Goal: Task Accomplishment & Management: Manage account settings

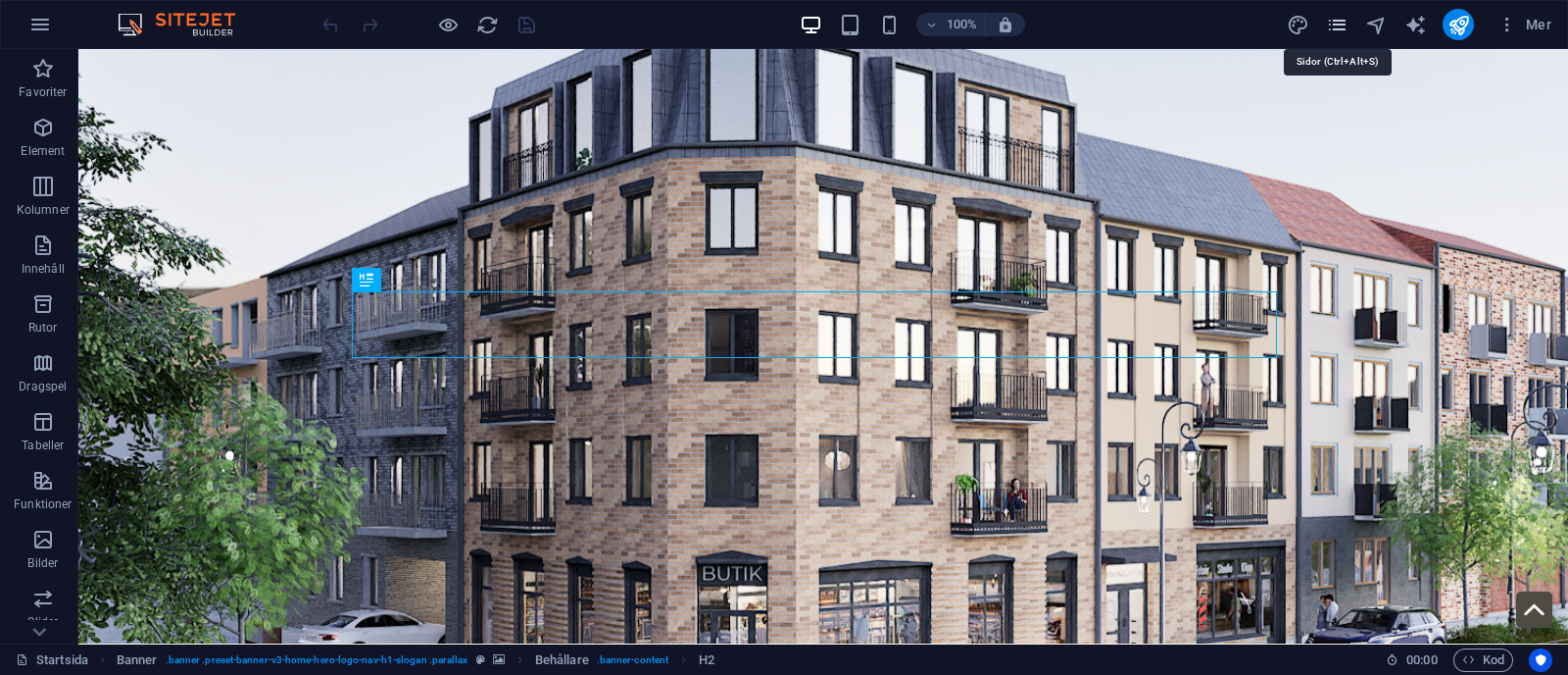
click at [1335, 23] on icon "pages" at bounding box center [1336, 25] width 23 height 23
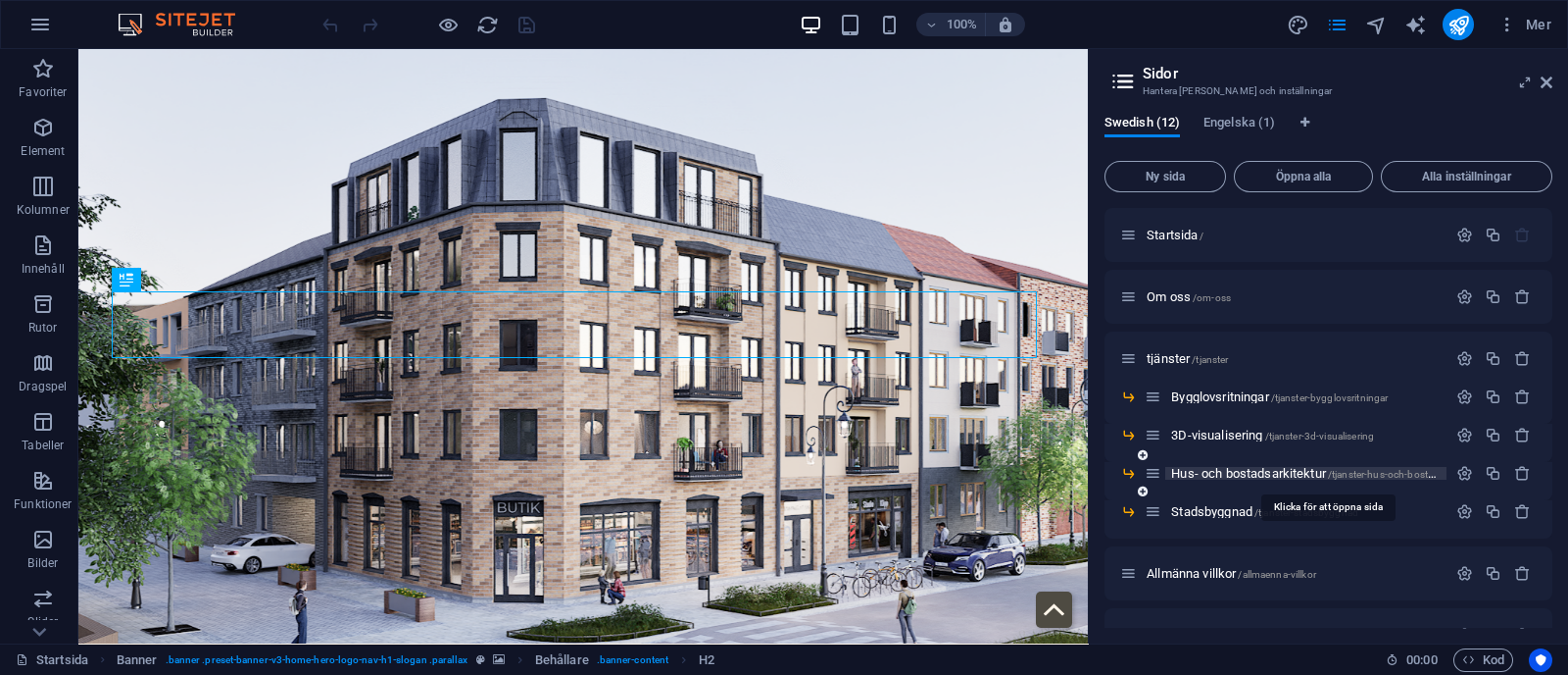
click at [1209, 466] on span "Hus- och bostadsarkitektur /tjanster-hus-och-bostadsarkitektur" at bounding box center [1327, 473] width 313 height 15
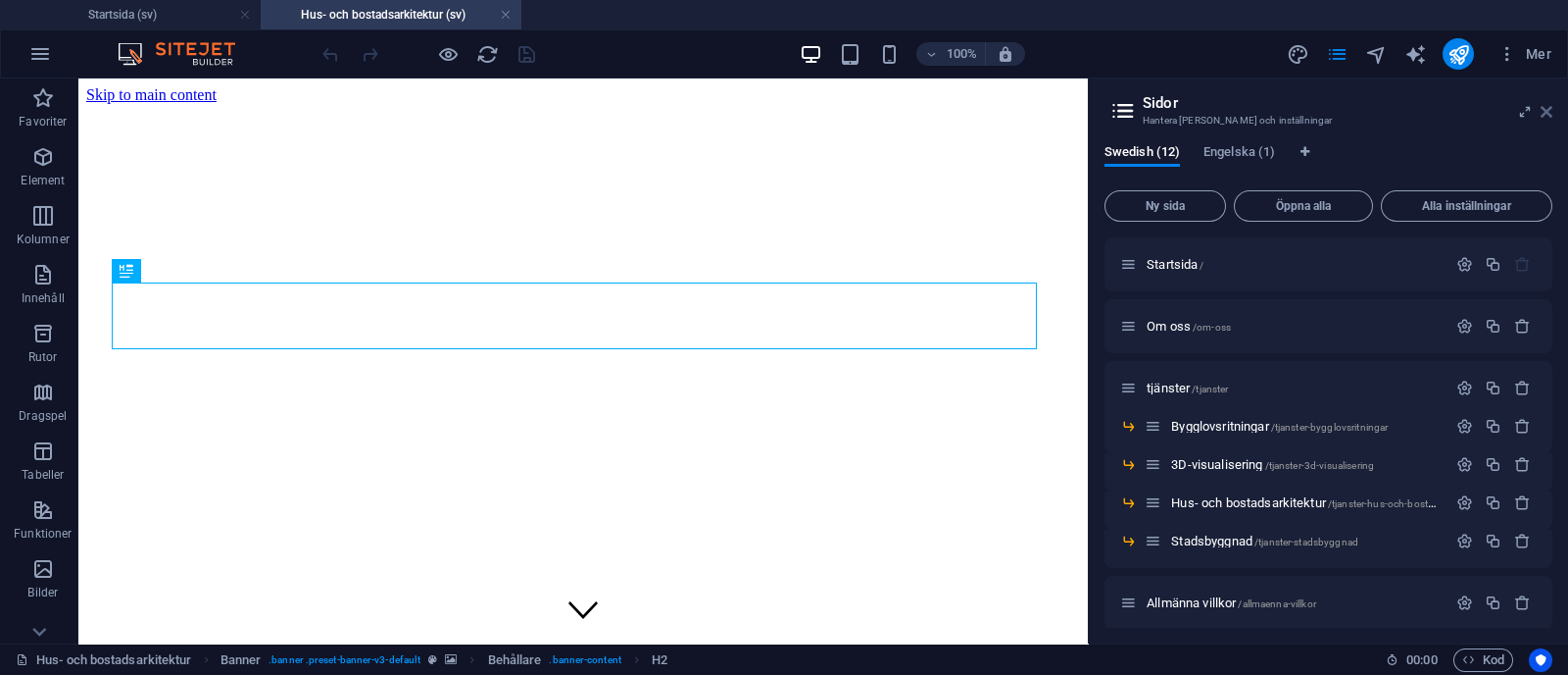
click at [1545, 108] on icon at bounding box center [1546, 112] width 12 height 16
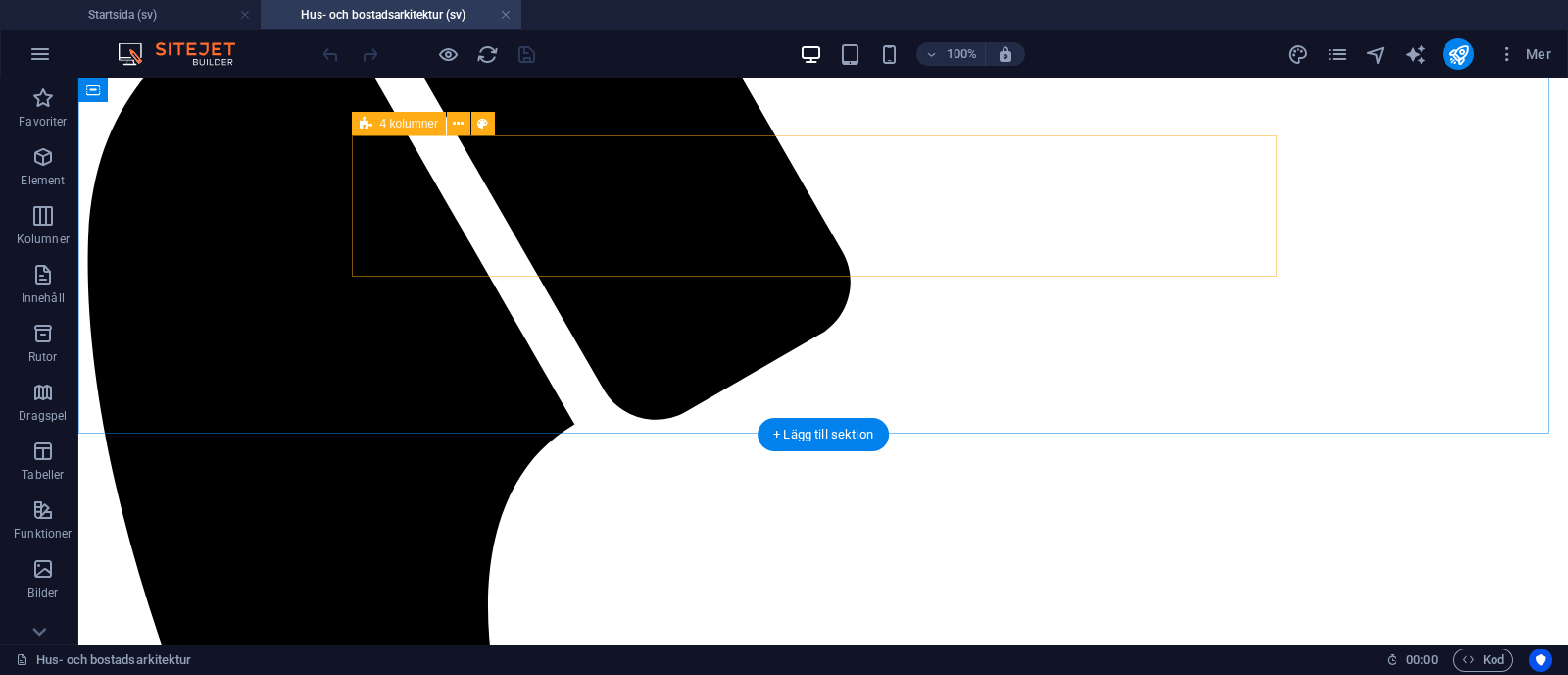
scroll to position [1123, 0]
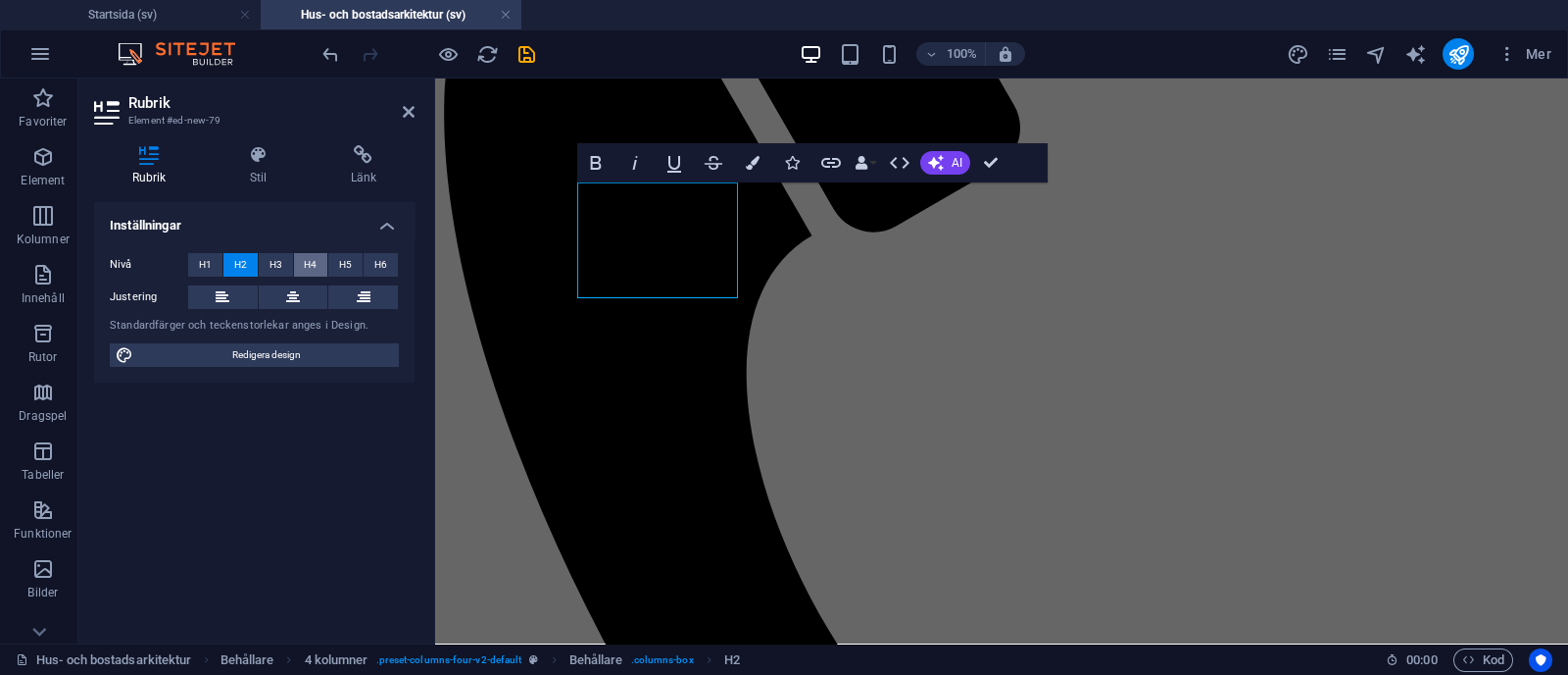
click at [301, 275] on button "H4" at bounding box center [310, 265] width 34 height 24
click at [280, 258] on span "H3" at bounding box center [276, 265] width 13 height 24
click at [303, 288] on button at bounding box center [294, 298] width 70 height 24
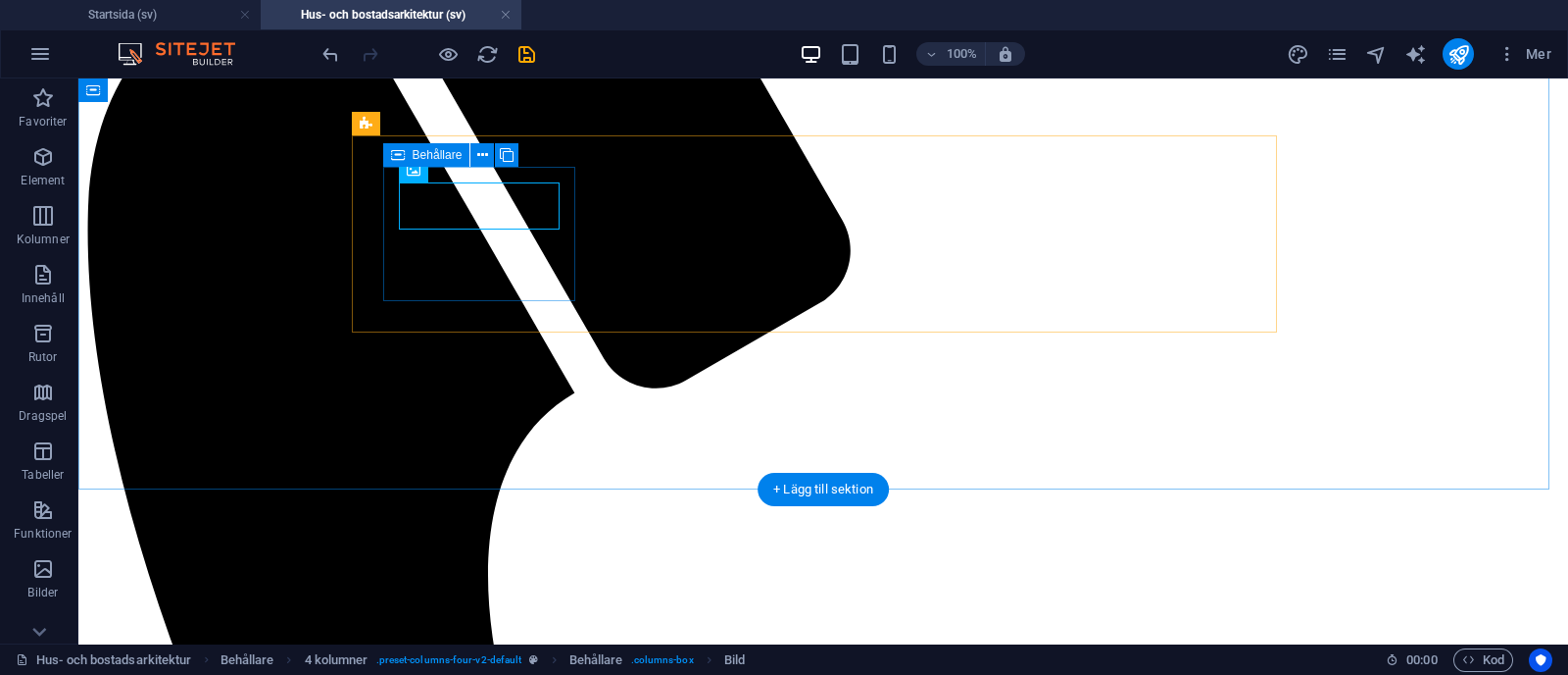
select select "px"
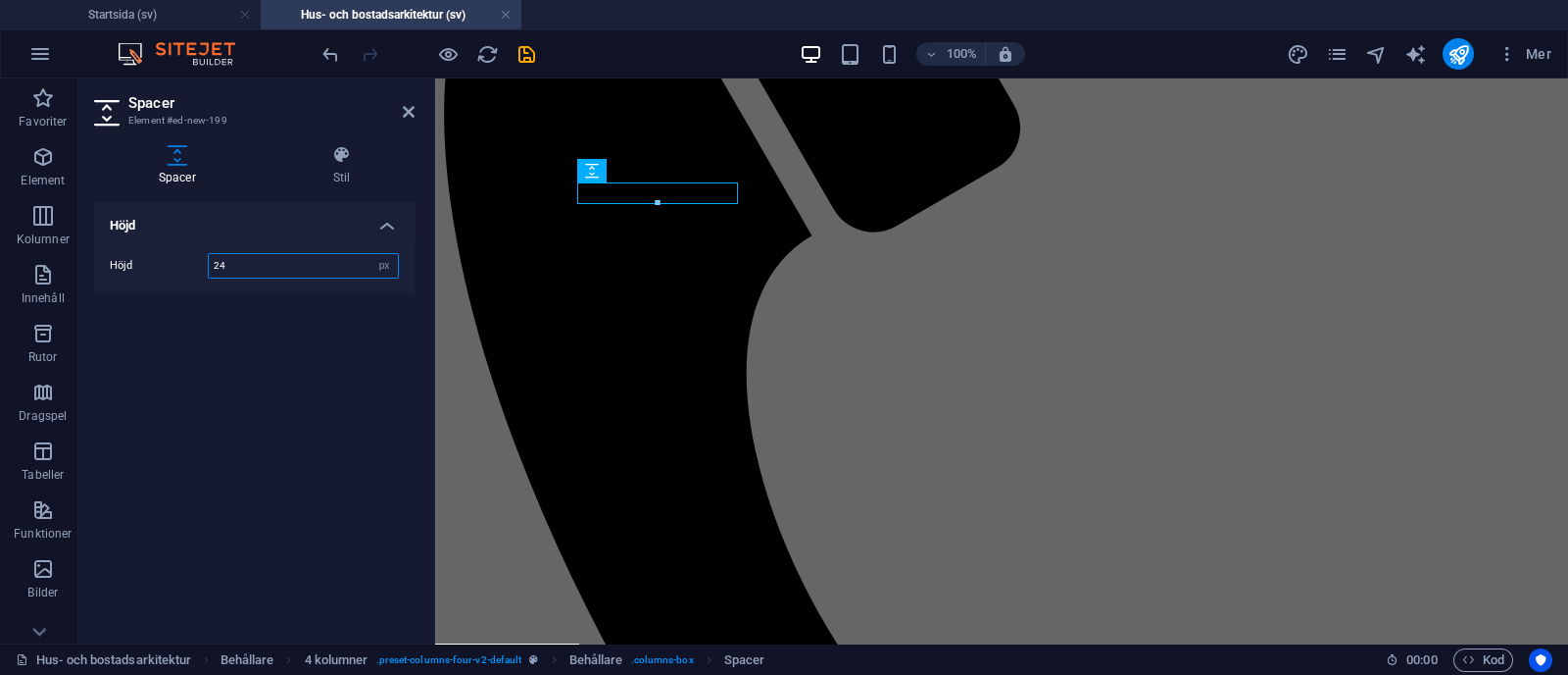
type input "24"
click at [592, 203] on div at bounding box center [658, 205] width 159 height 7
click at [592, 164] on div "Behållare" at bounding box center [605, 155] width 88 height 24
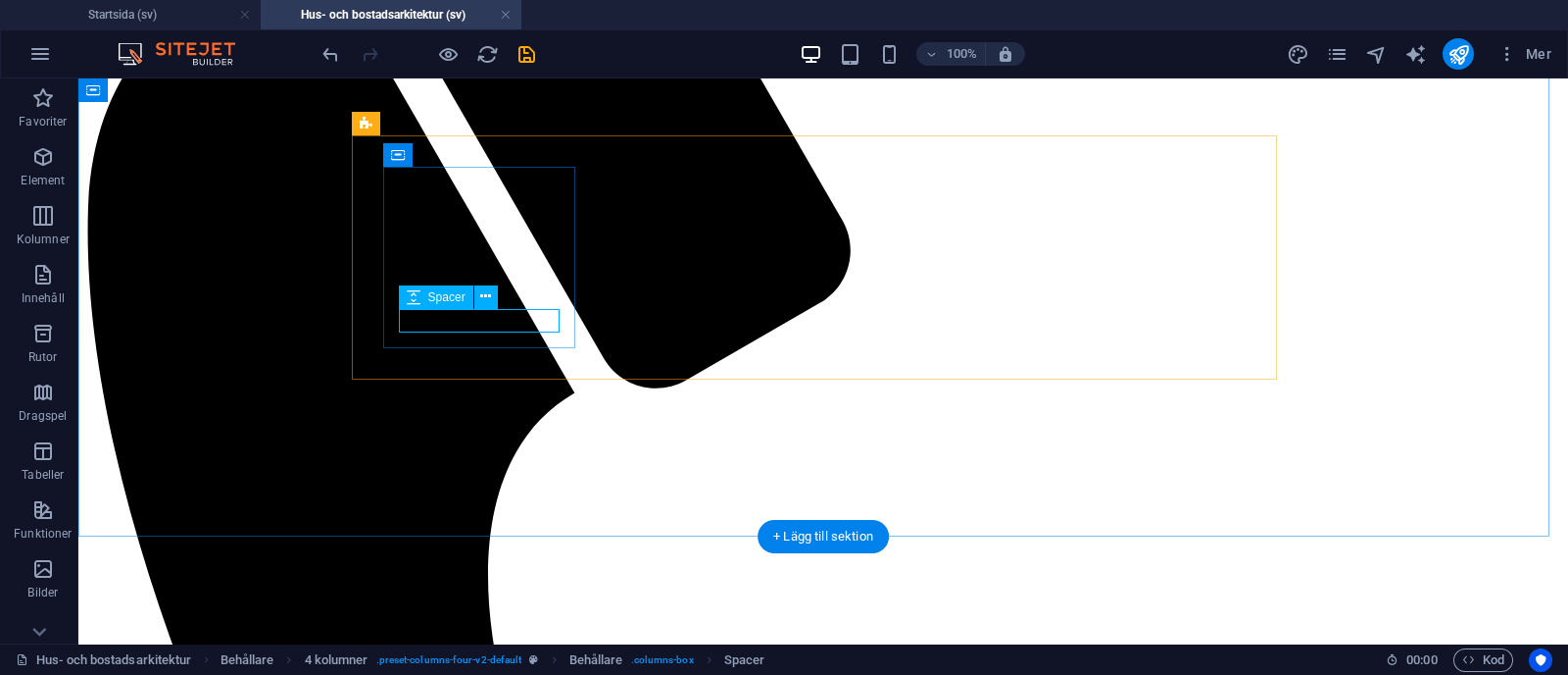
select select "px"
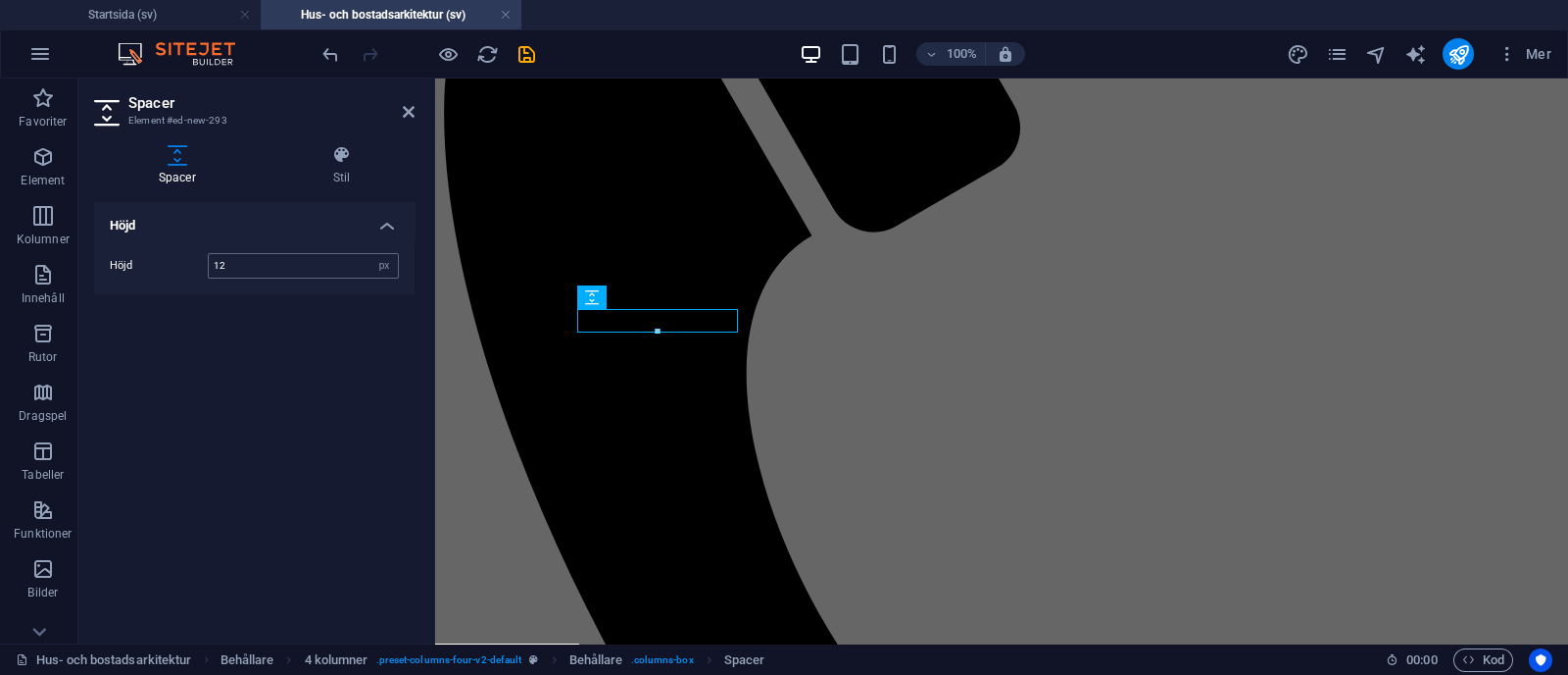
type input "12"
click at [161, 30] on header "100% Mer" at bounding box center [784, 54] width 1568 height 49
click at [161, 22] on h4 "Startsida (sv)" at bounding box center [130, 15] width 261 height 22
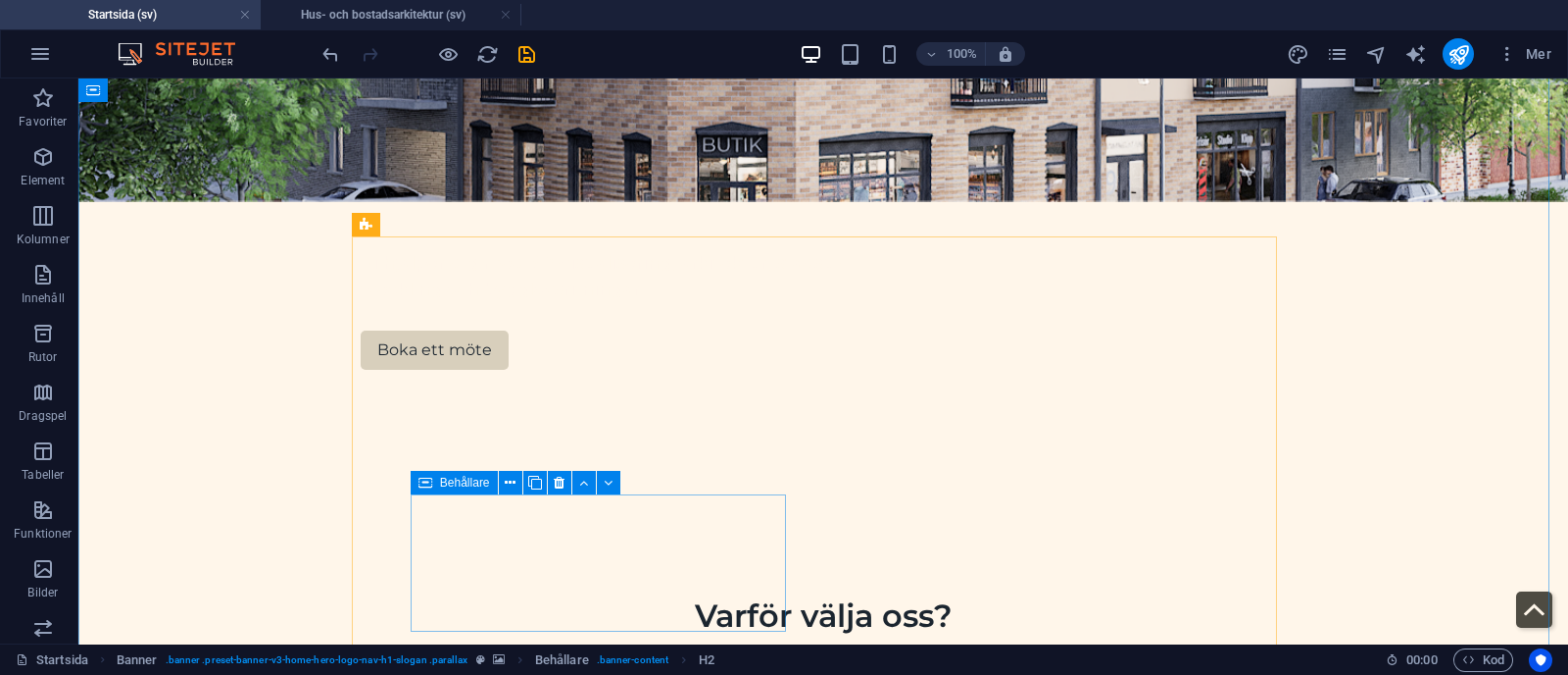
scroll to position [590, 0]
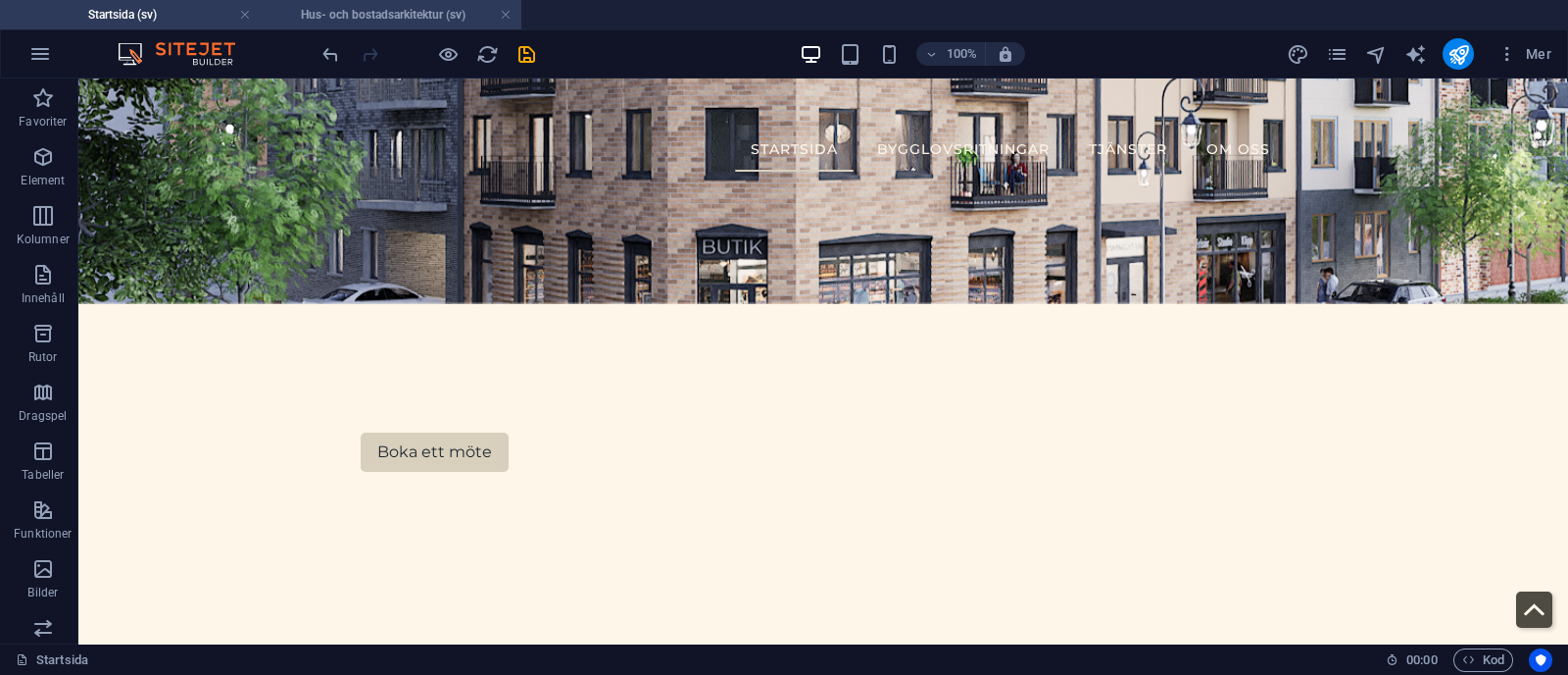
click at [388, 18] on h4 "Hus- och bostadsarkitektur (sv)" at bounding box center [391, 15] width 261 height 22
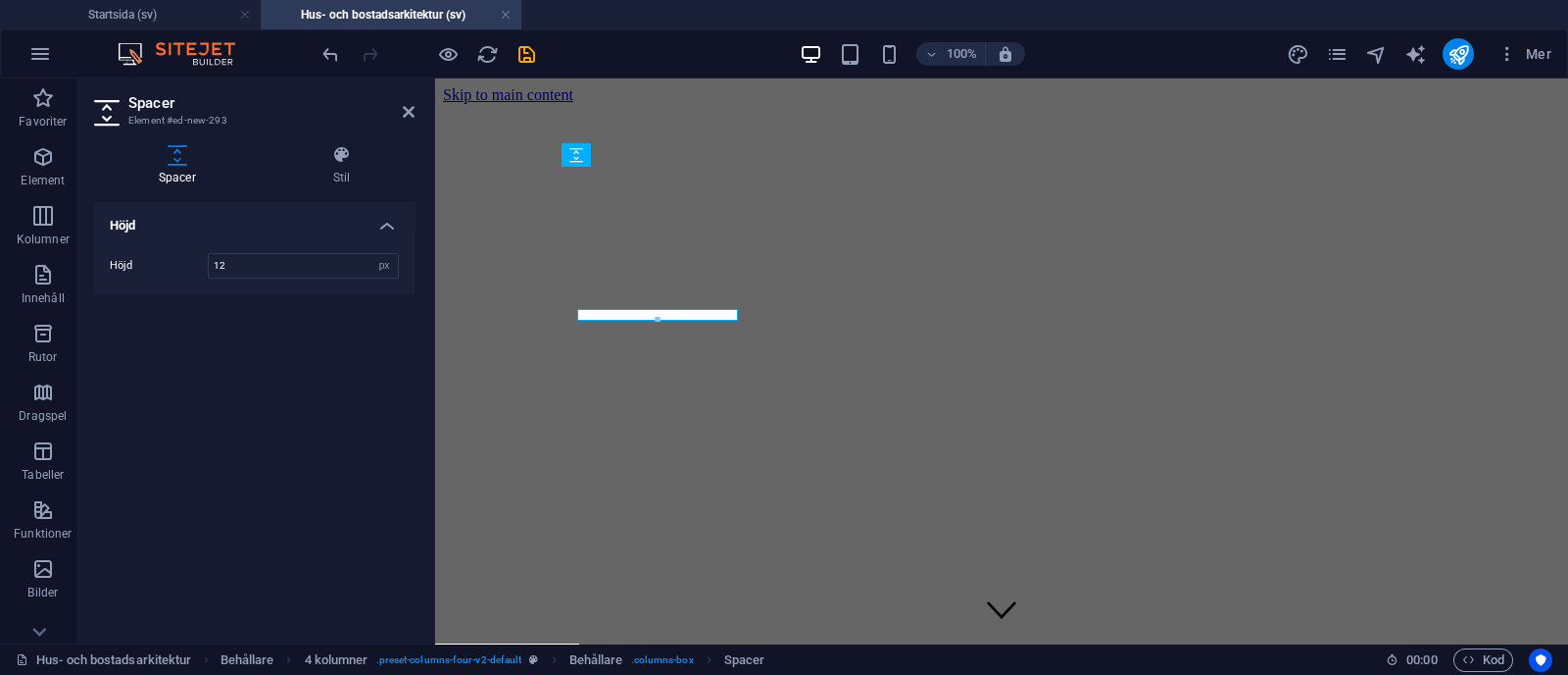
scroll to position [0, 0]
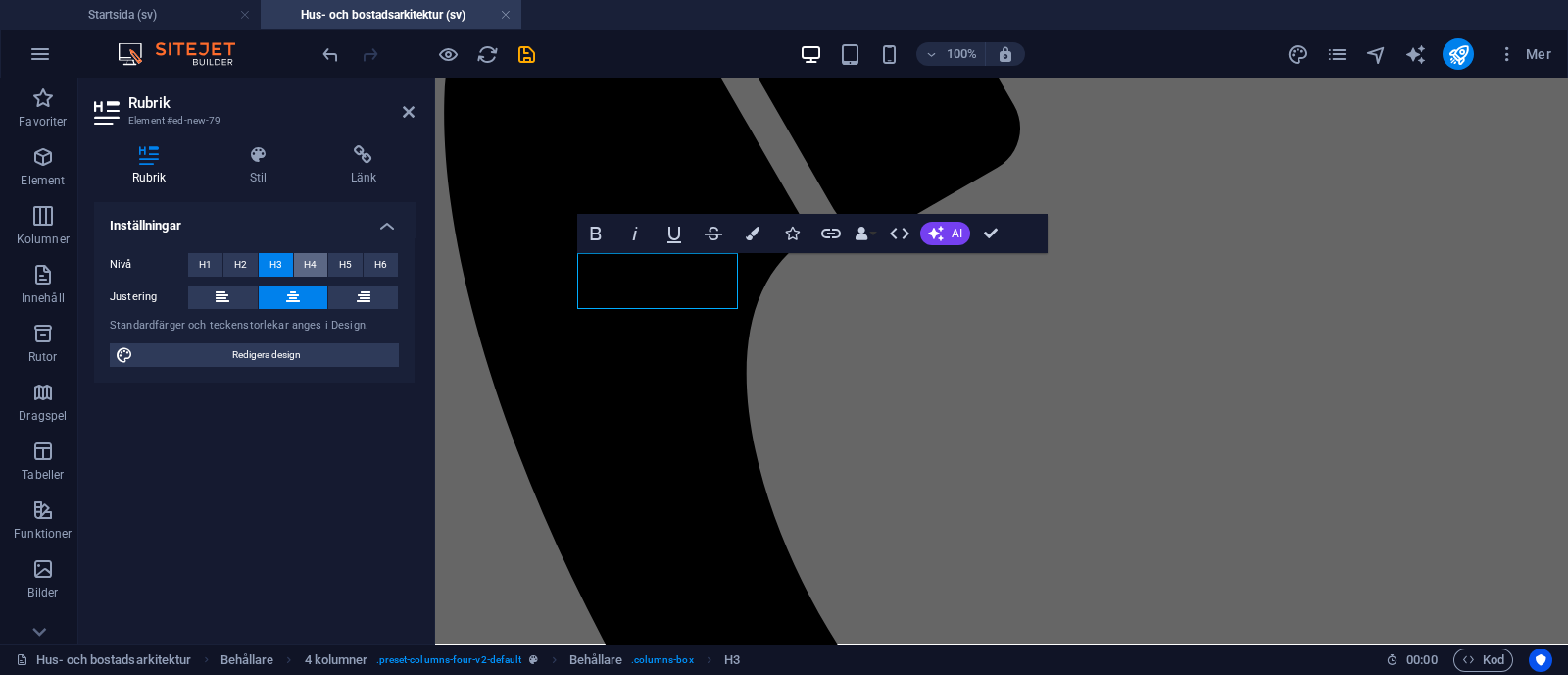
click at [303, 261] on span "H4" at bounding box center [309, 265] width 13 height 24
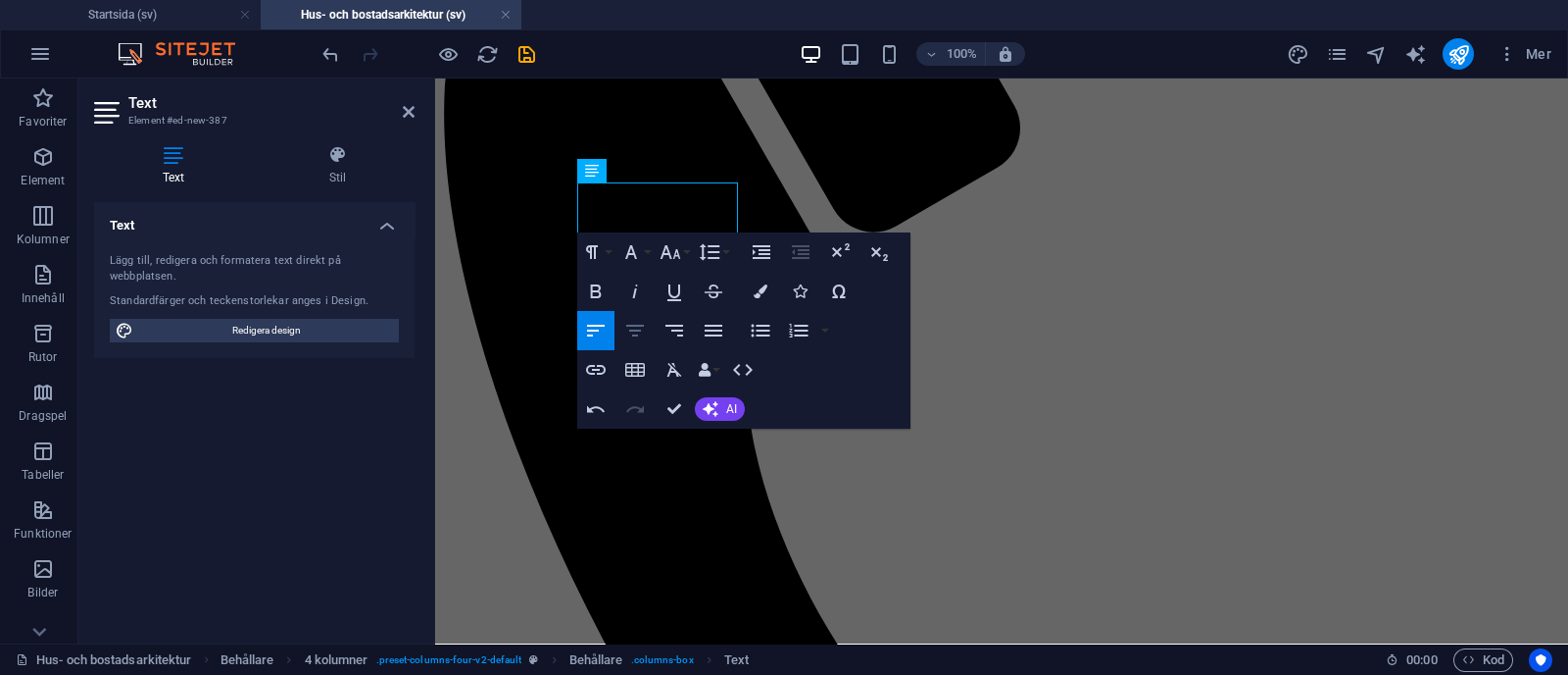
click at [632, 339] on icon "button" at bounding box center [635, 331] width 24 height 24
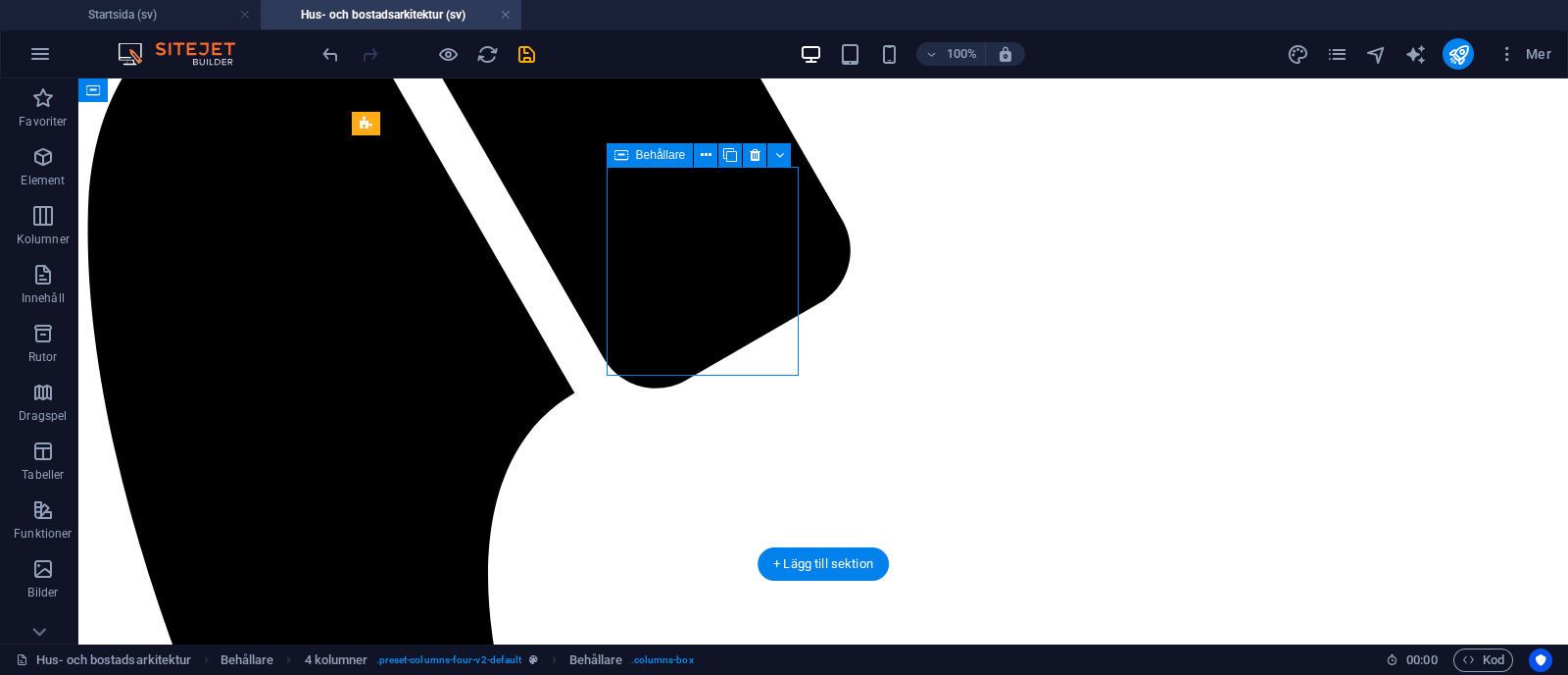
select select "px"
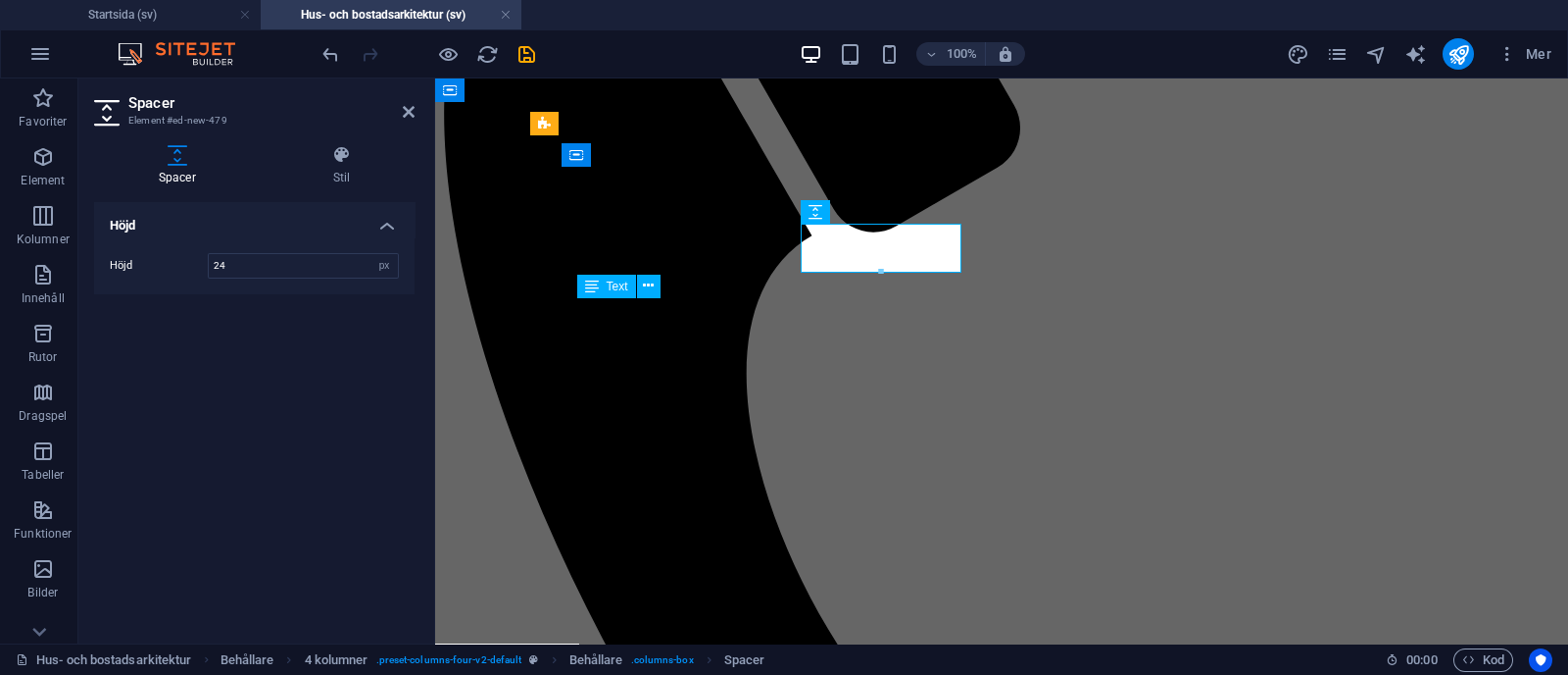
type input "24"
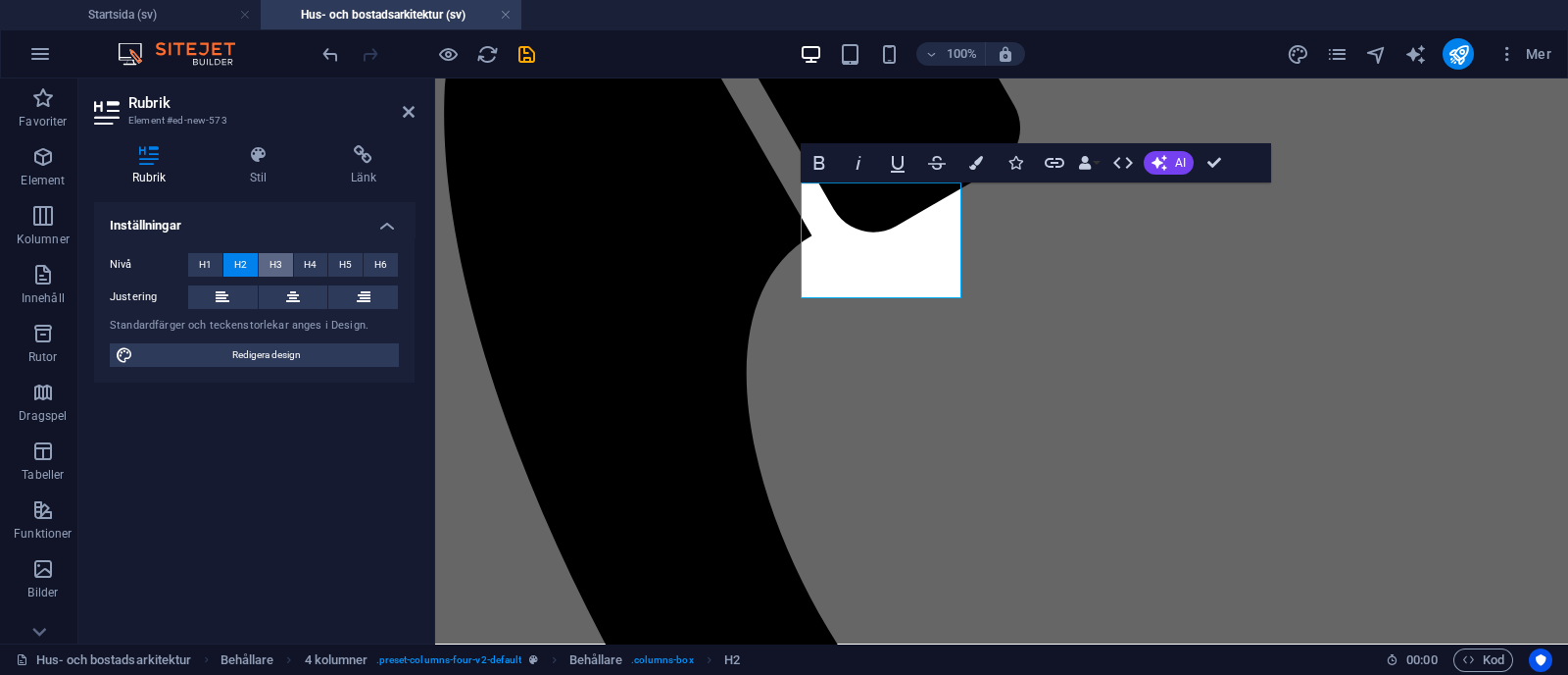
click at [278, 255] on span "H3" at bounding box center [276, 265] width 13 height 24
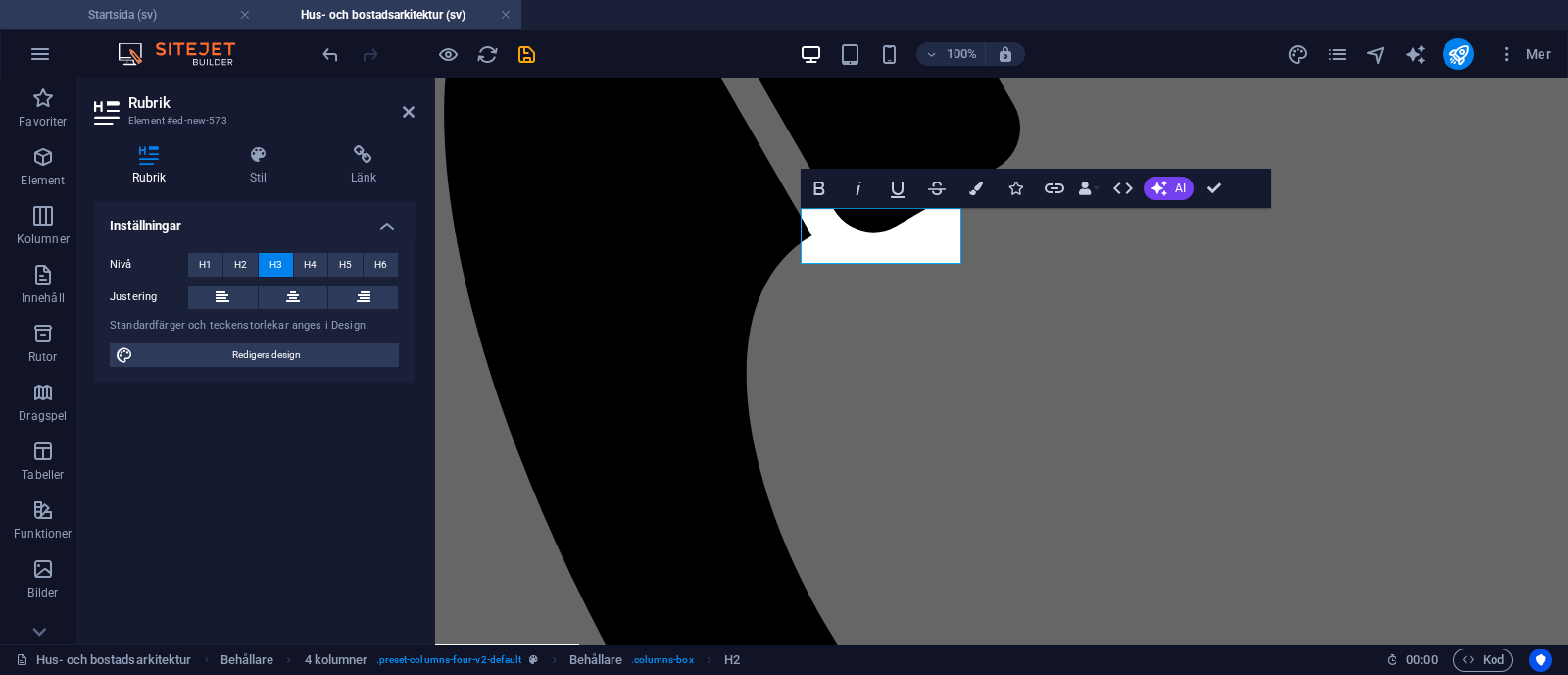
click at [179, 10] on h4 "Startsida (sv)" at bounding box center [130, 15] width 261 height 22
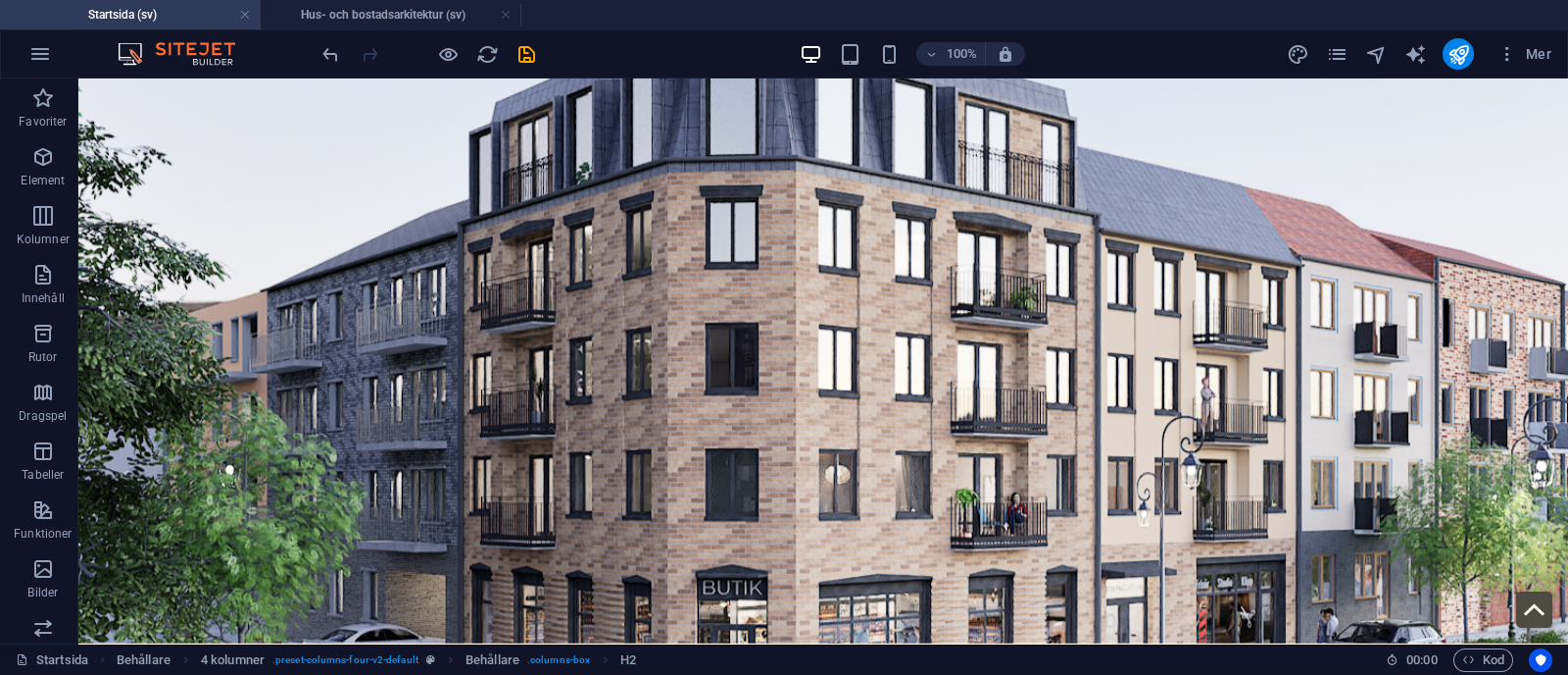
scroll to position [590, 0]
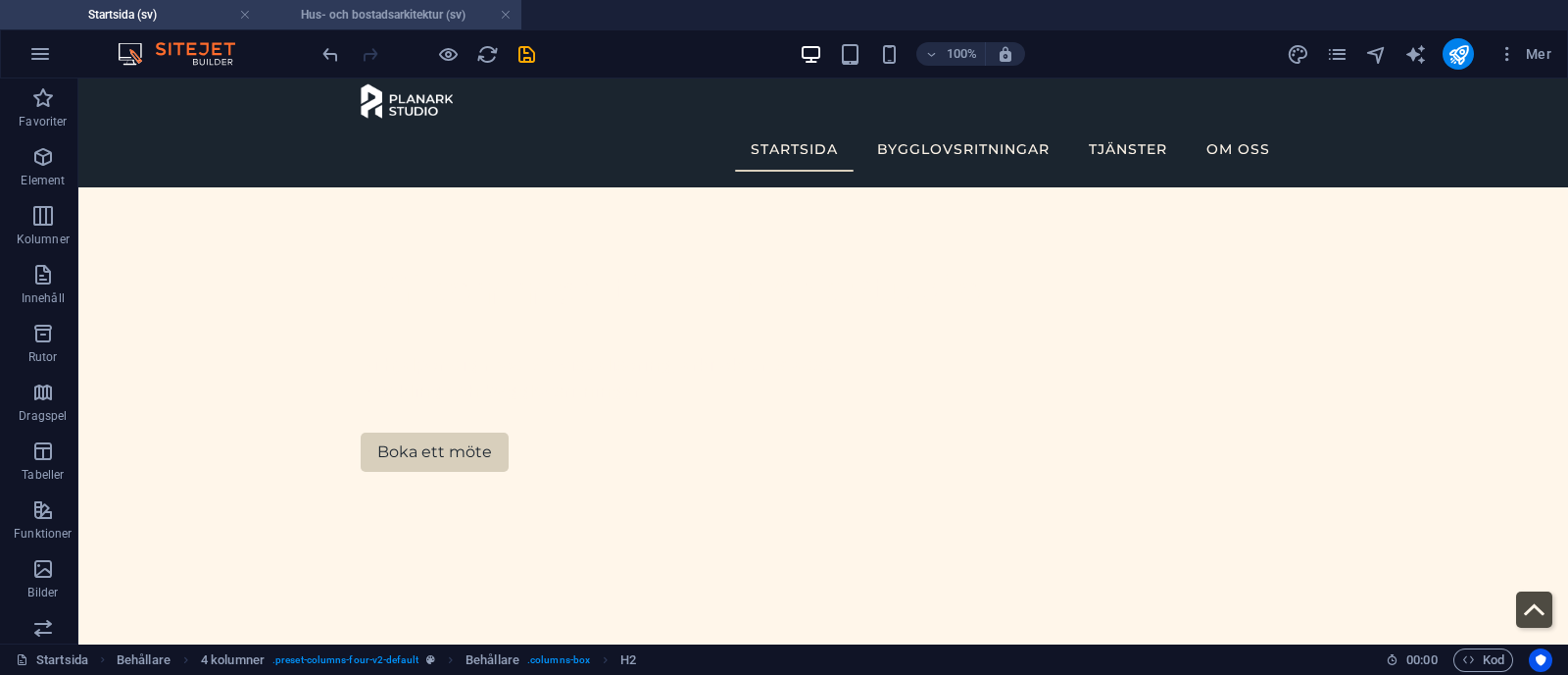
click at [333, 11] on h4 "Hus- och bostadsarkitektur (sv)" at bounding box center [391, 15] width 261 height 22
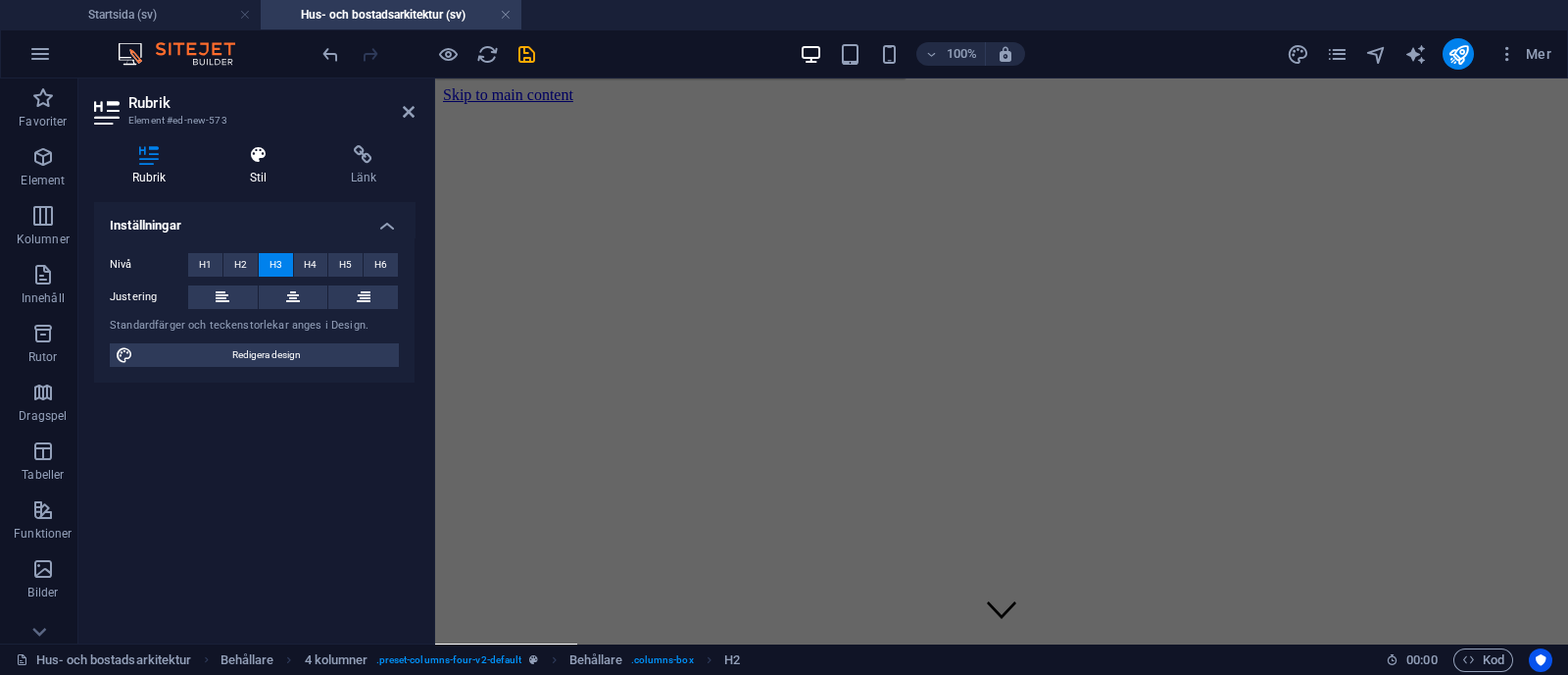
scroll to position [1123, 0]
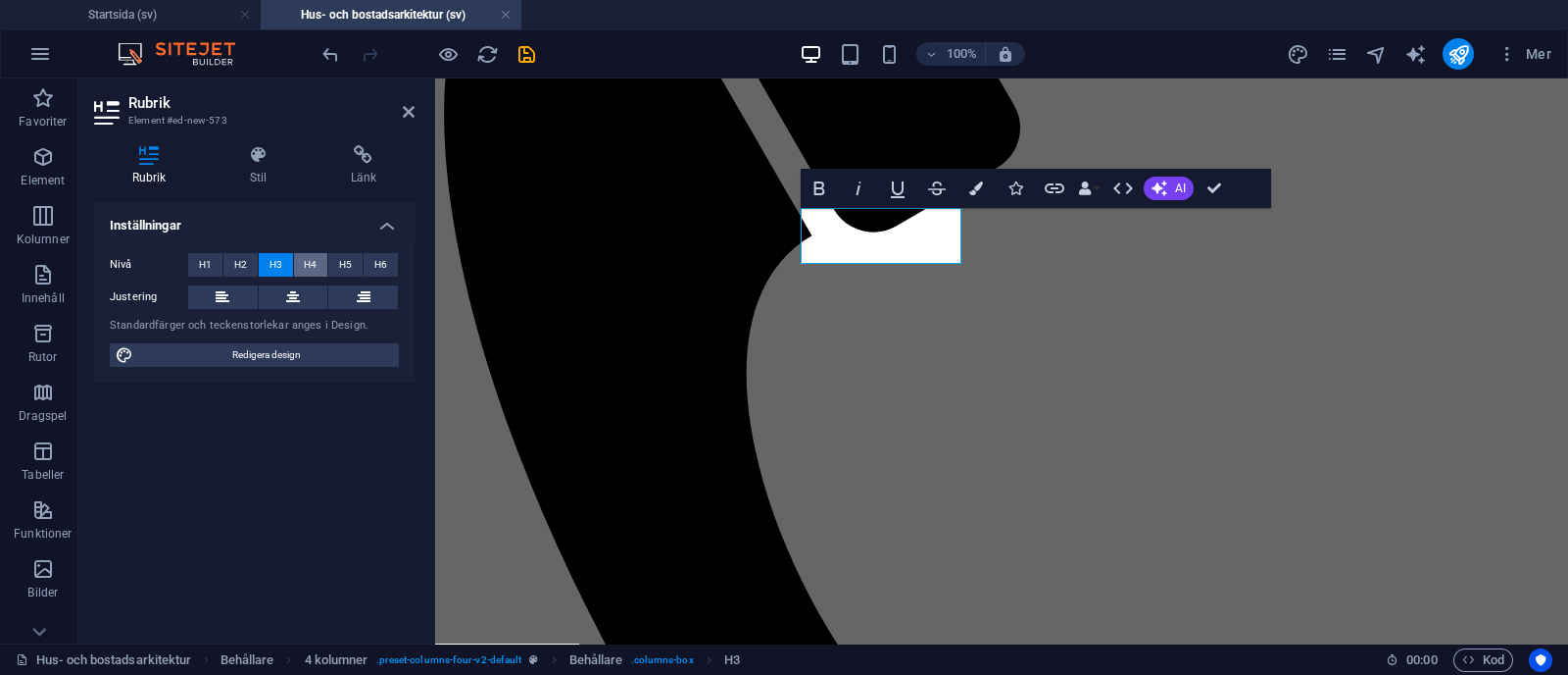
click at [300, 263] on button "H4" at bounding box center [310, 265] width 34 height 24
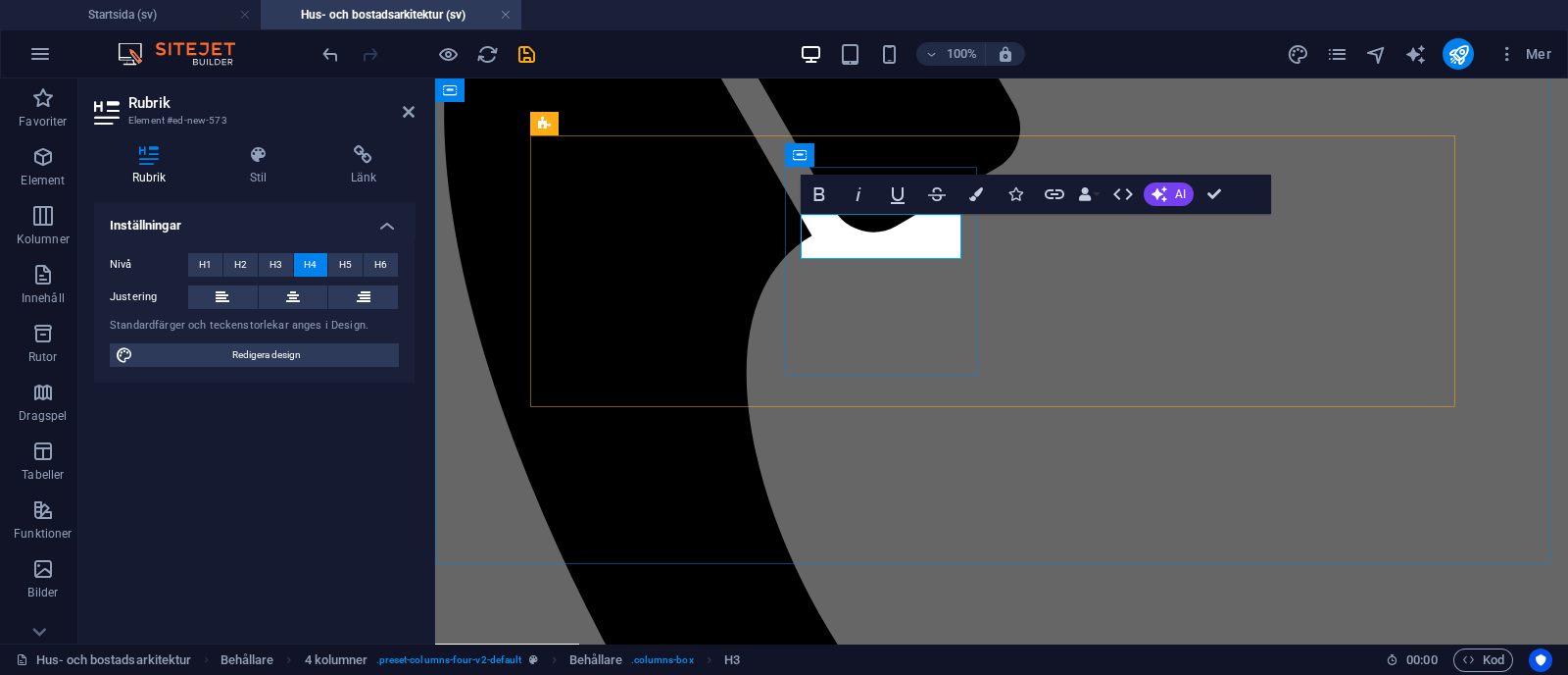
click at [294, 289] on icon at bounding box center [294, 298] width 14 height 24
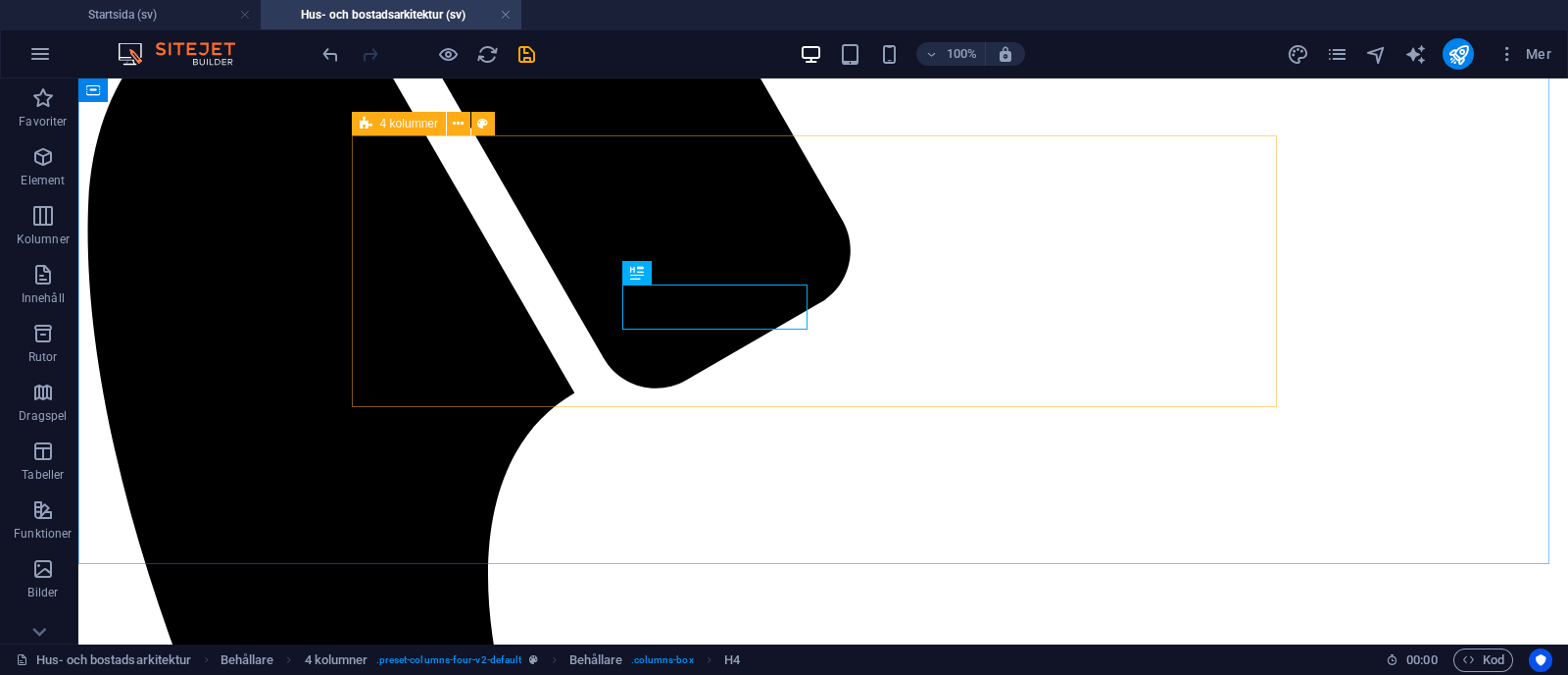
click at [380, 131] on div "4 kolumner" at bounding box center [399, 123] width 95 height 24
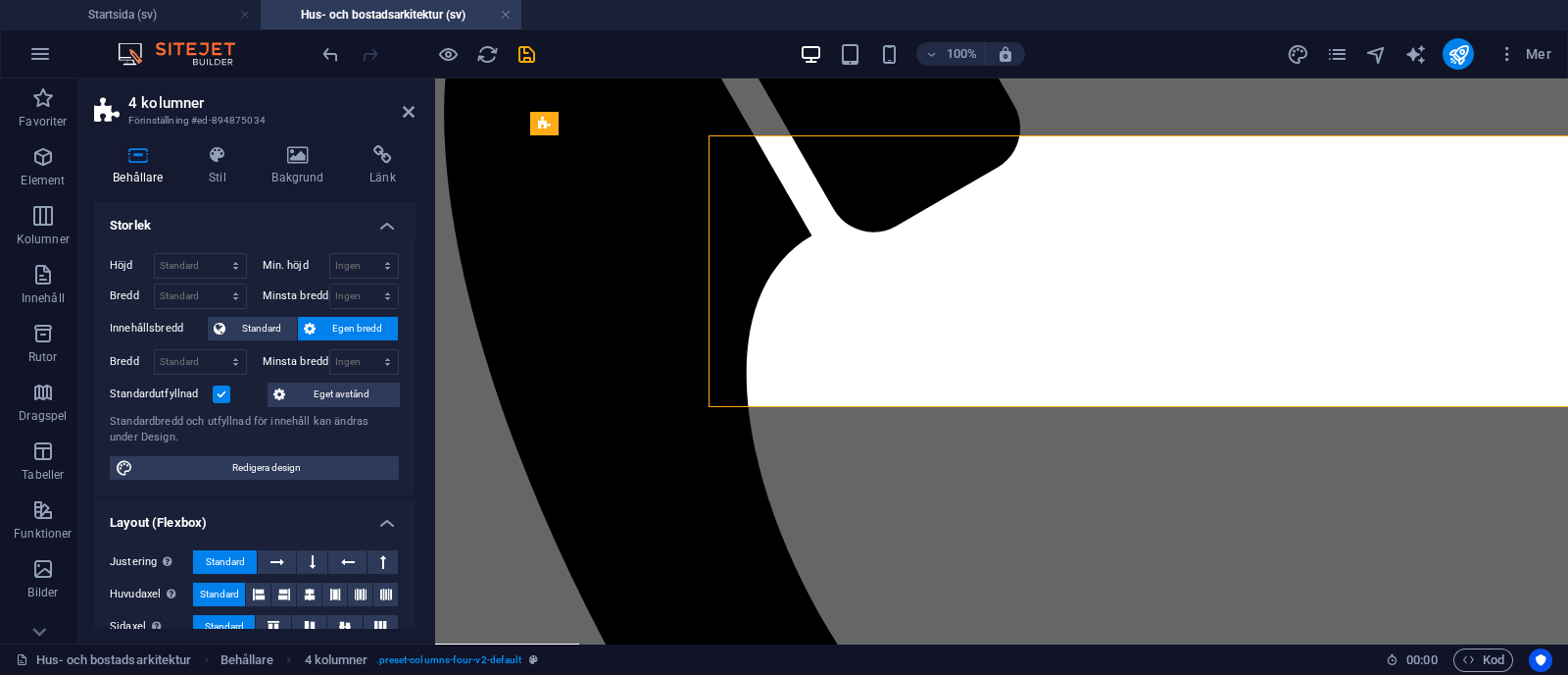
select select "rem"
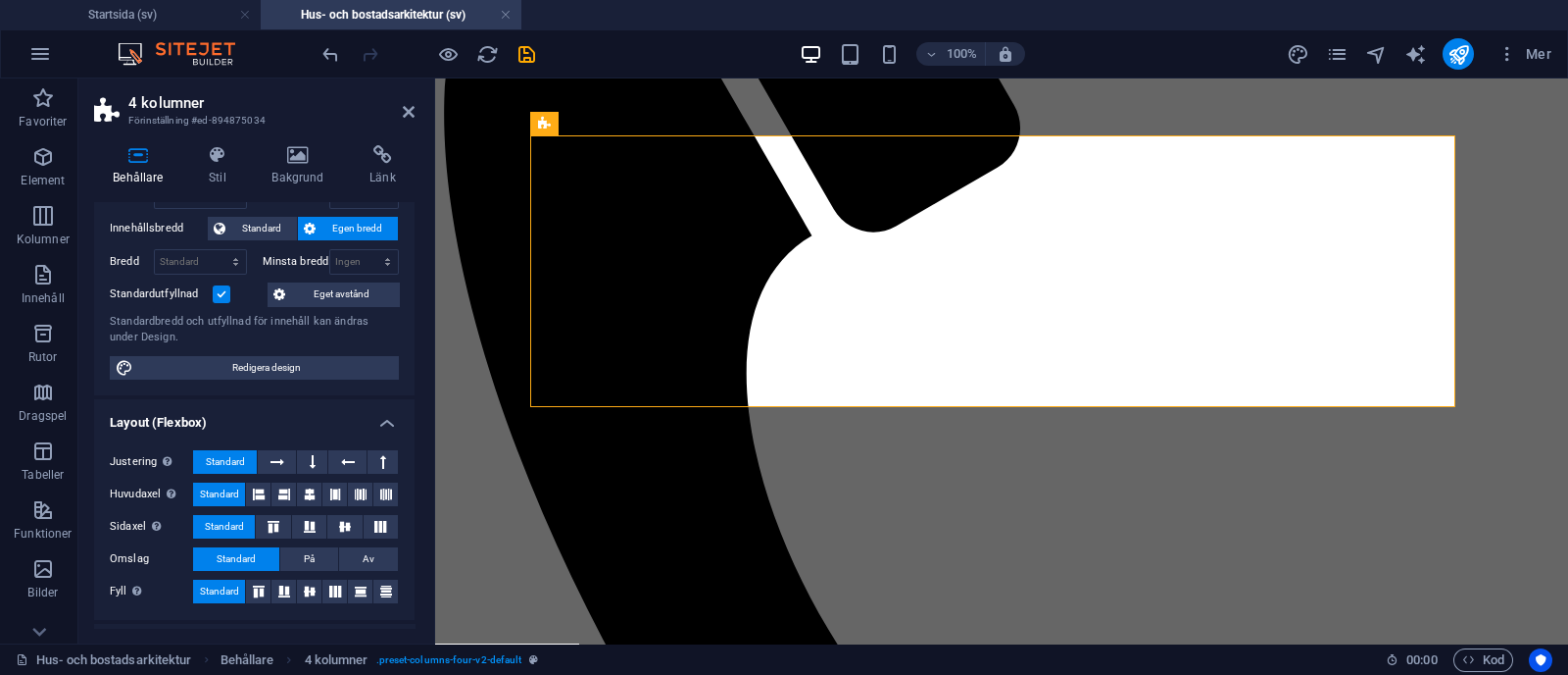
scroll to position [0, 0]
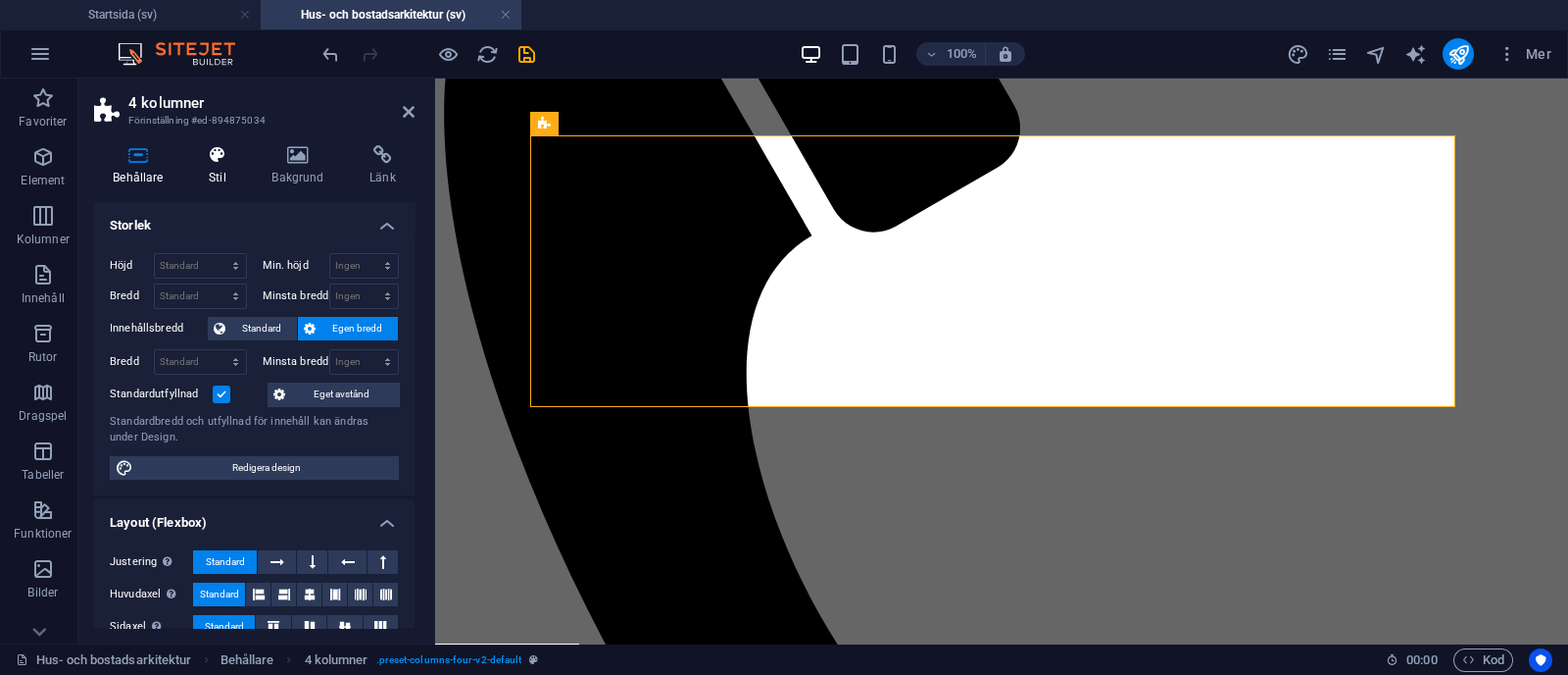
click at [228, 172] on h4 "Stil" at bounding box center [221, 165] width 63 height 41
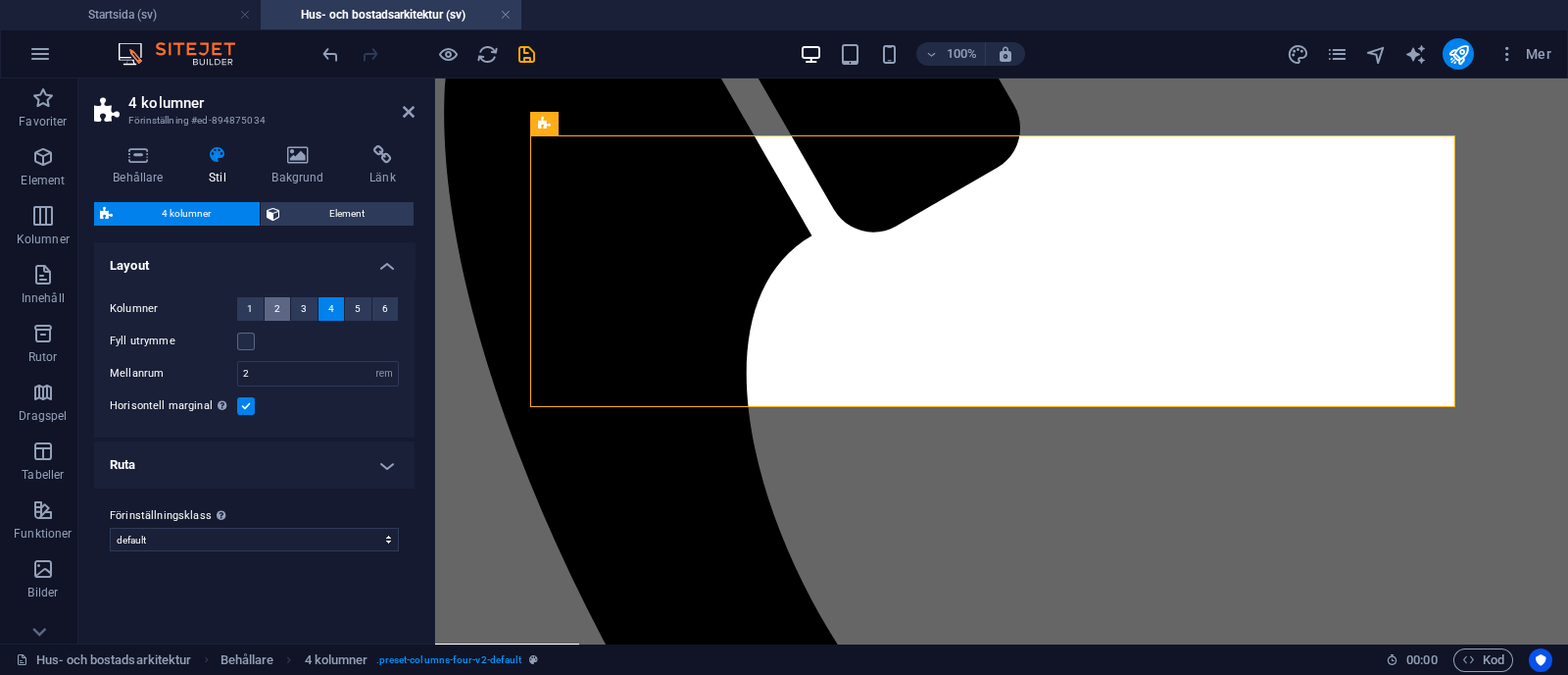
click at [285, 315] on button "2" at bounding box center [278, 309] width 27 height 24
click at [305, 314] on span "3" at bounding box center [303, 309] width 6 height 24
click at [321, 313] on button "4" at bounding box center [331, 309] width 27 height 24
click at [267, 313] on button "2" at bounding box center [278, 309] width 27 height 24
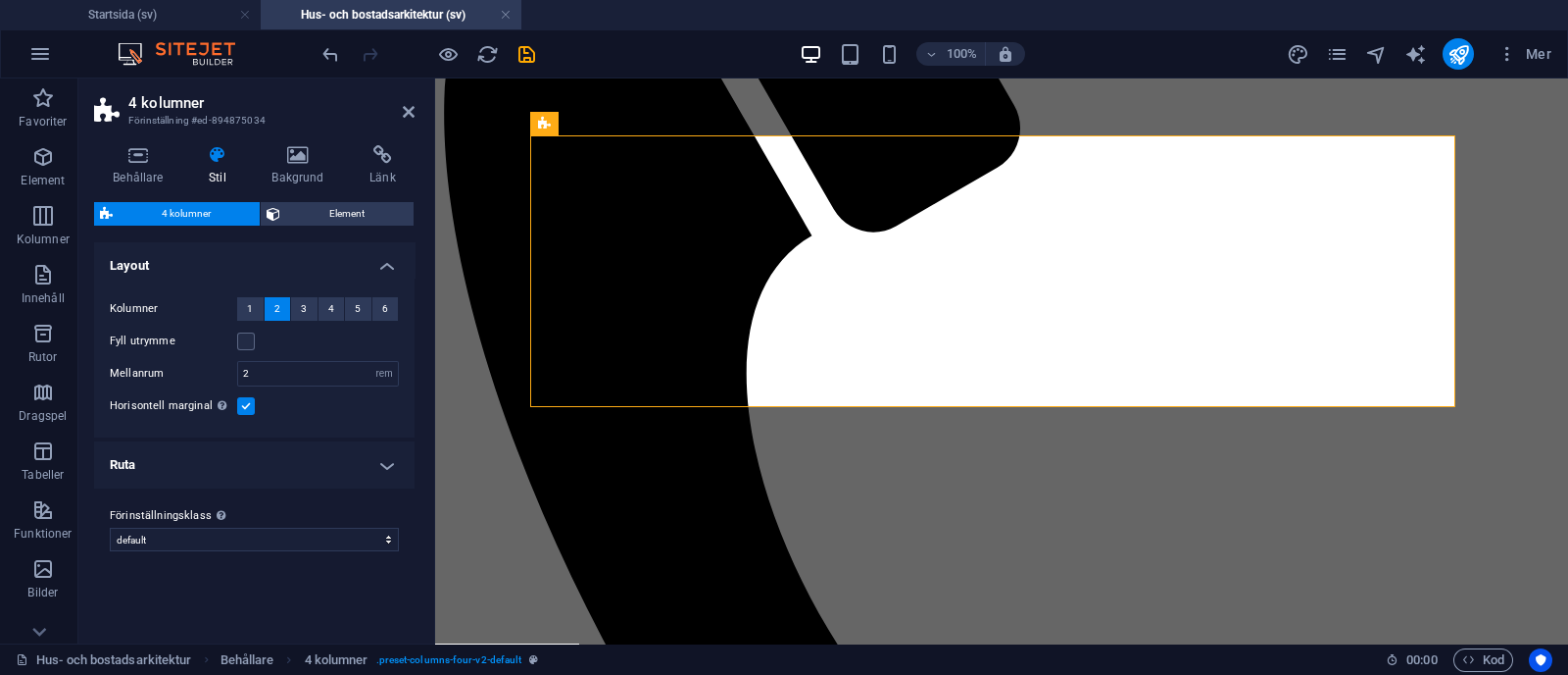
click at [359, 469] on h4 "Ruta" at bounding box center [255, 464] width 320 height 47
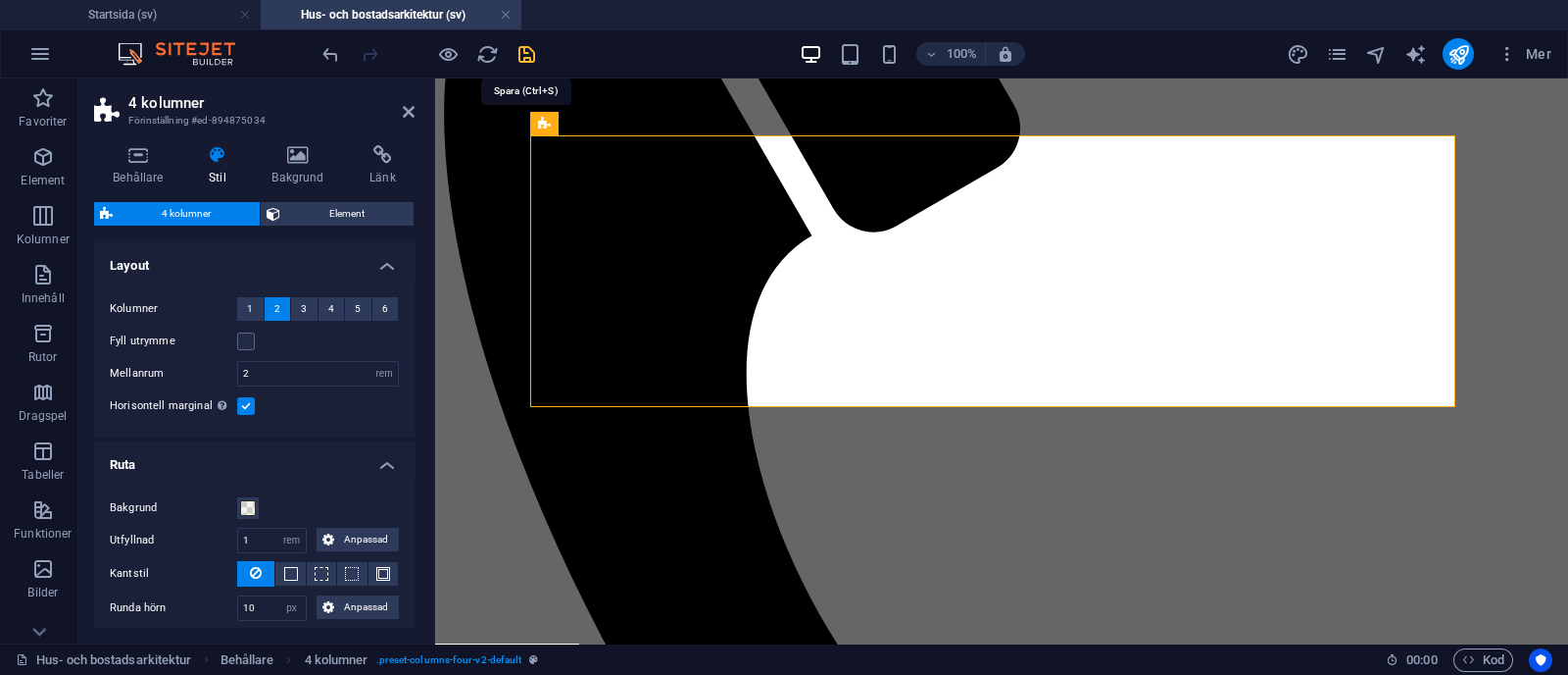
click at [521, 49] on icon "save" at bounding box center [526, 54] width 23 height 23
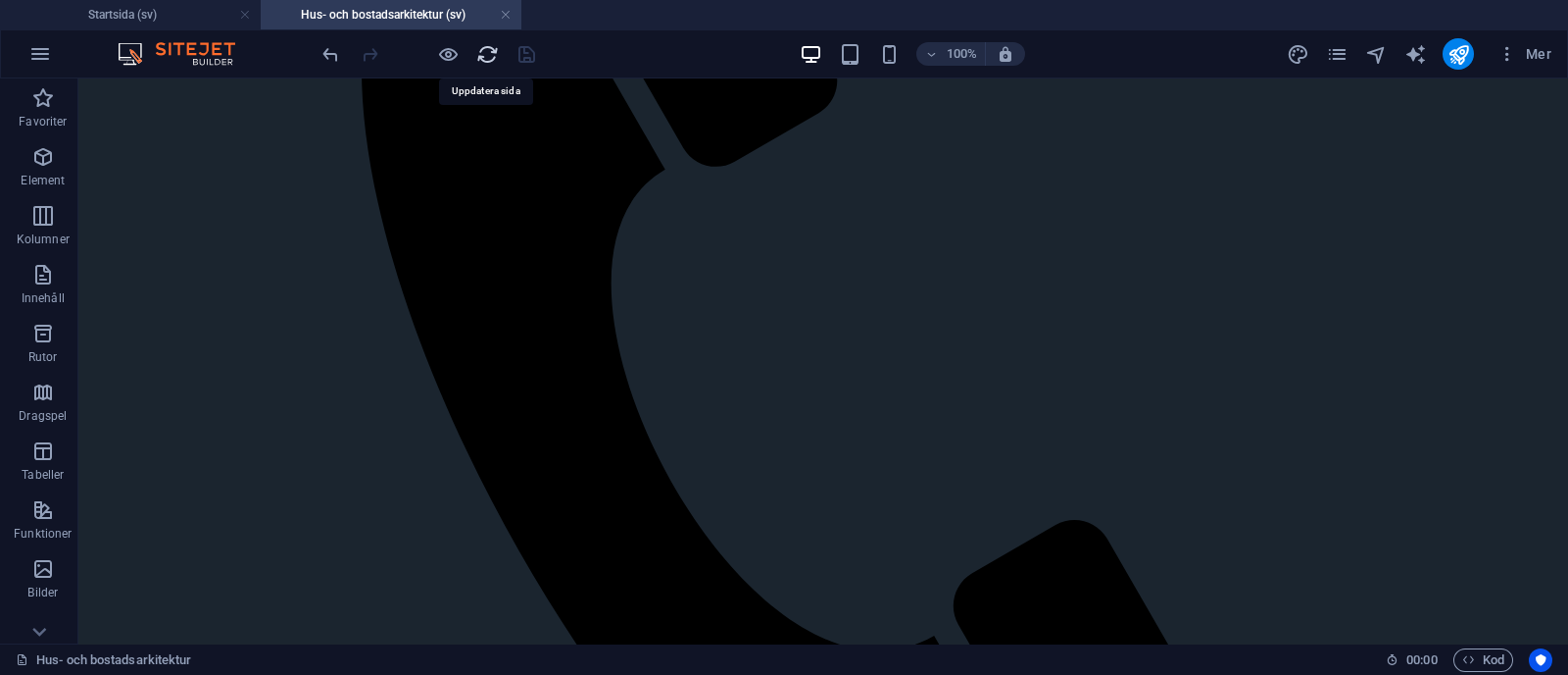
click at [488, 48] on icon "reload" at bounding box center [488, 54] width 23 height 23
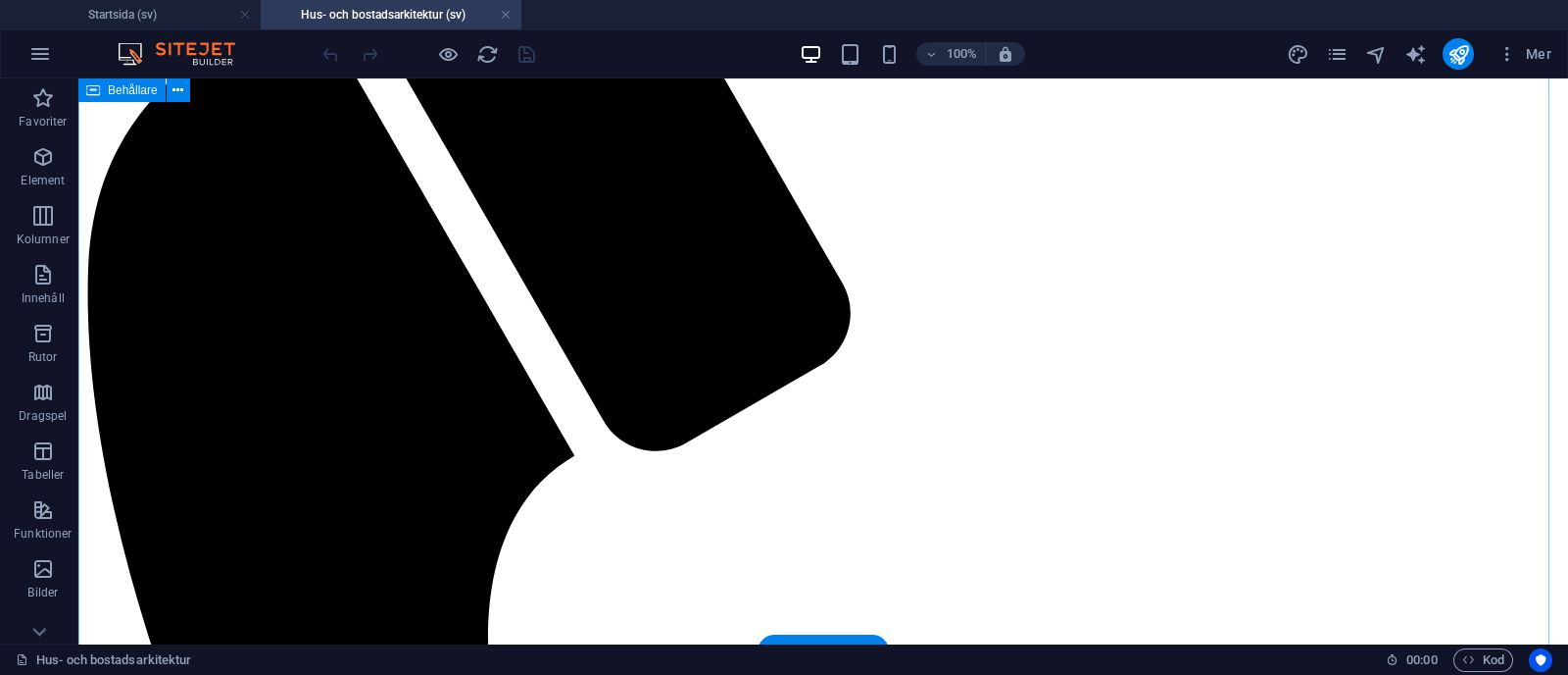
scroll to position [1129, 0]
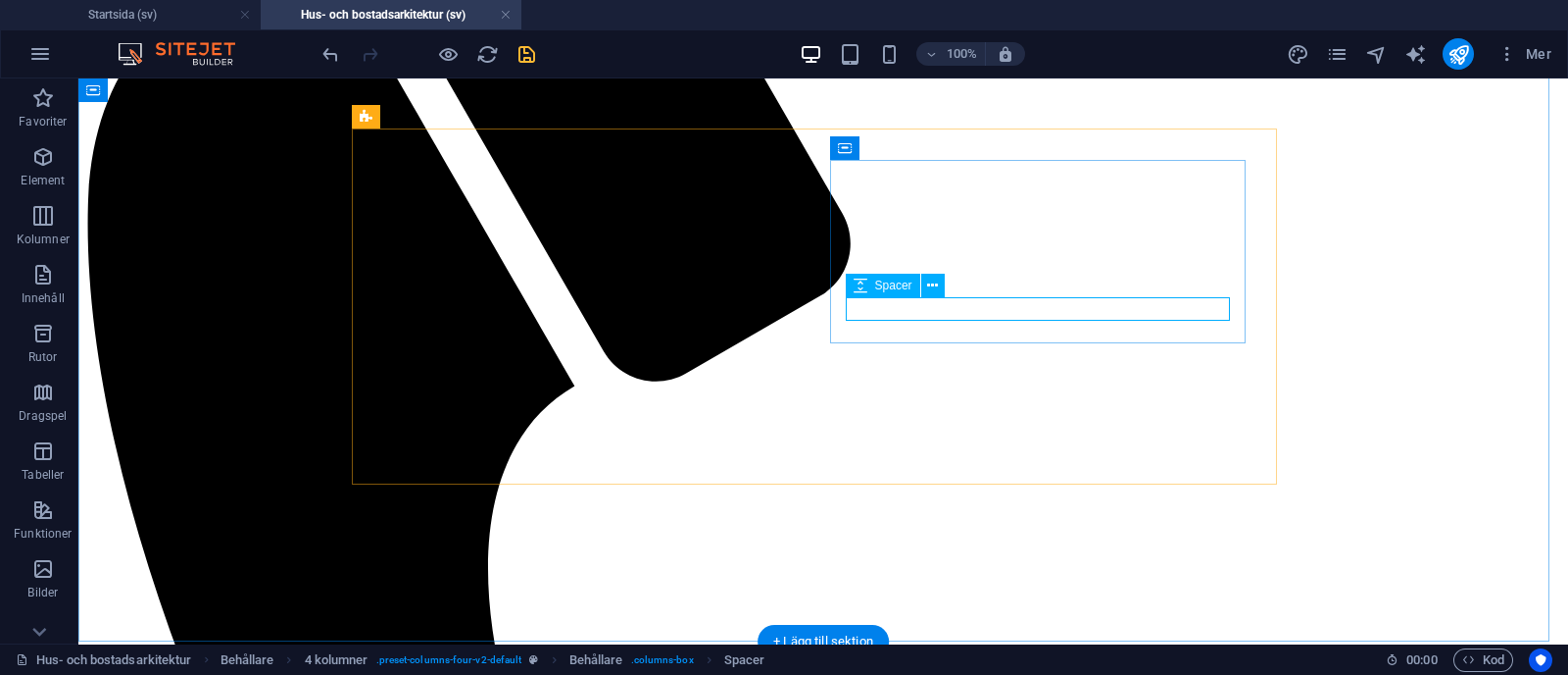
select select "px"
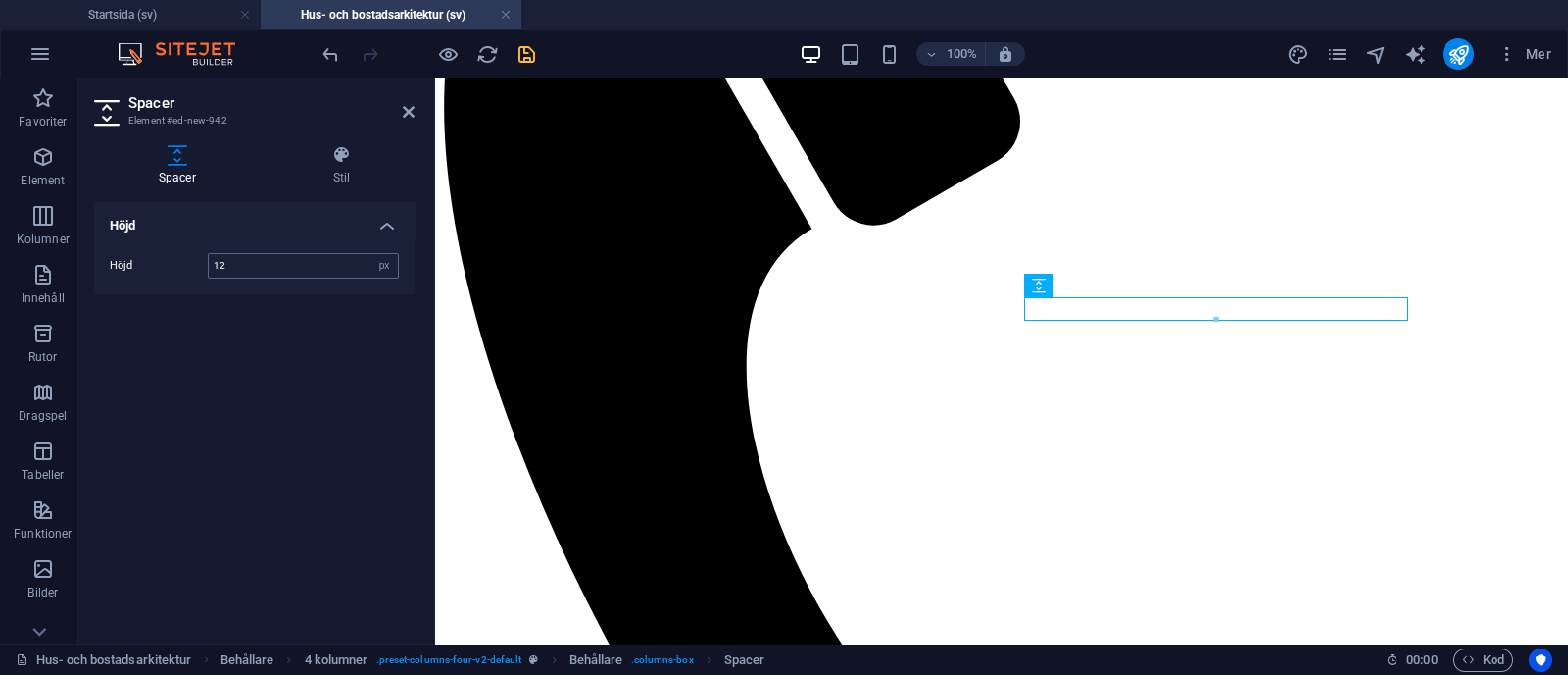
type input "12"
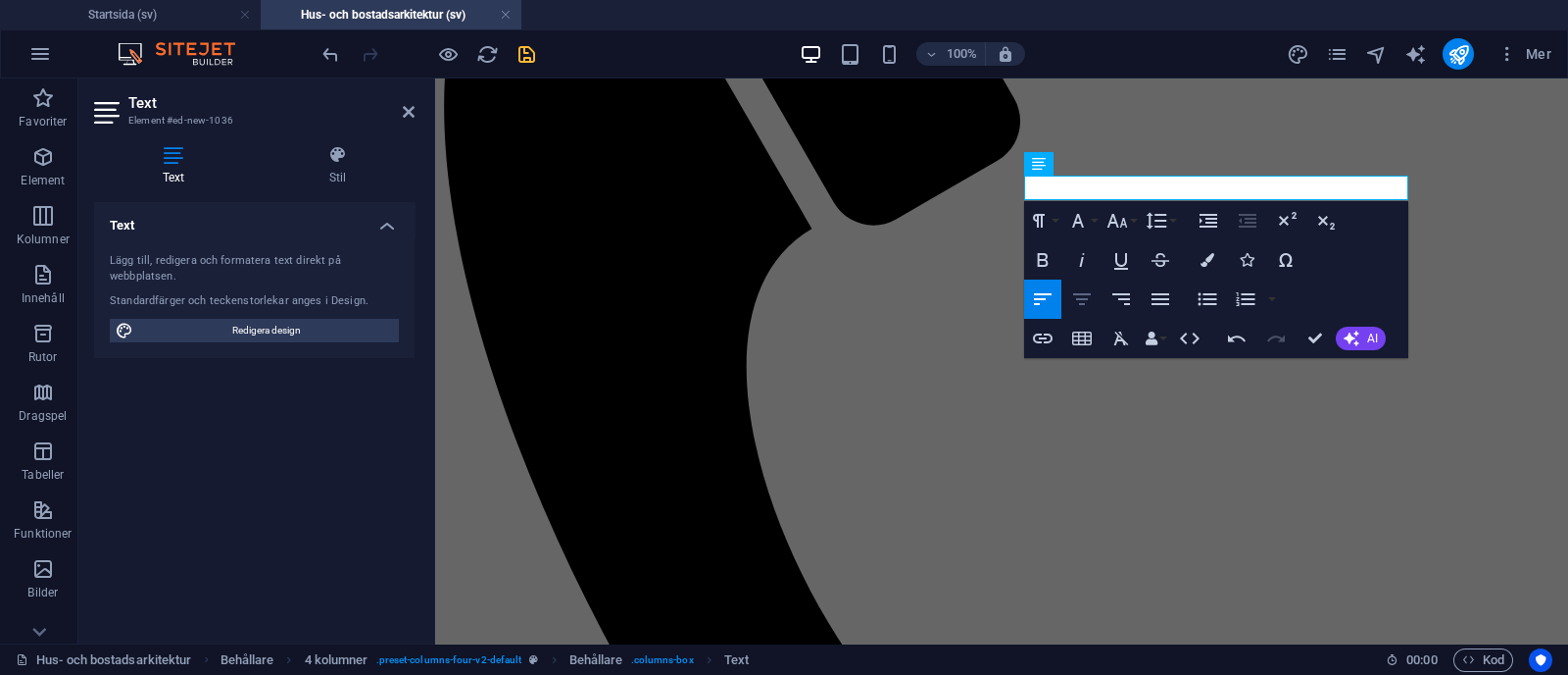
click at [1094, 310] on button "Align Center" at bounding box center [1080, 299] width 37 height 39
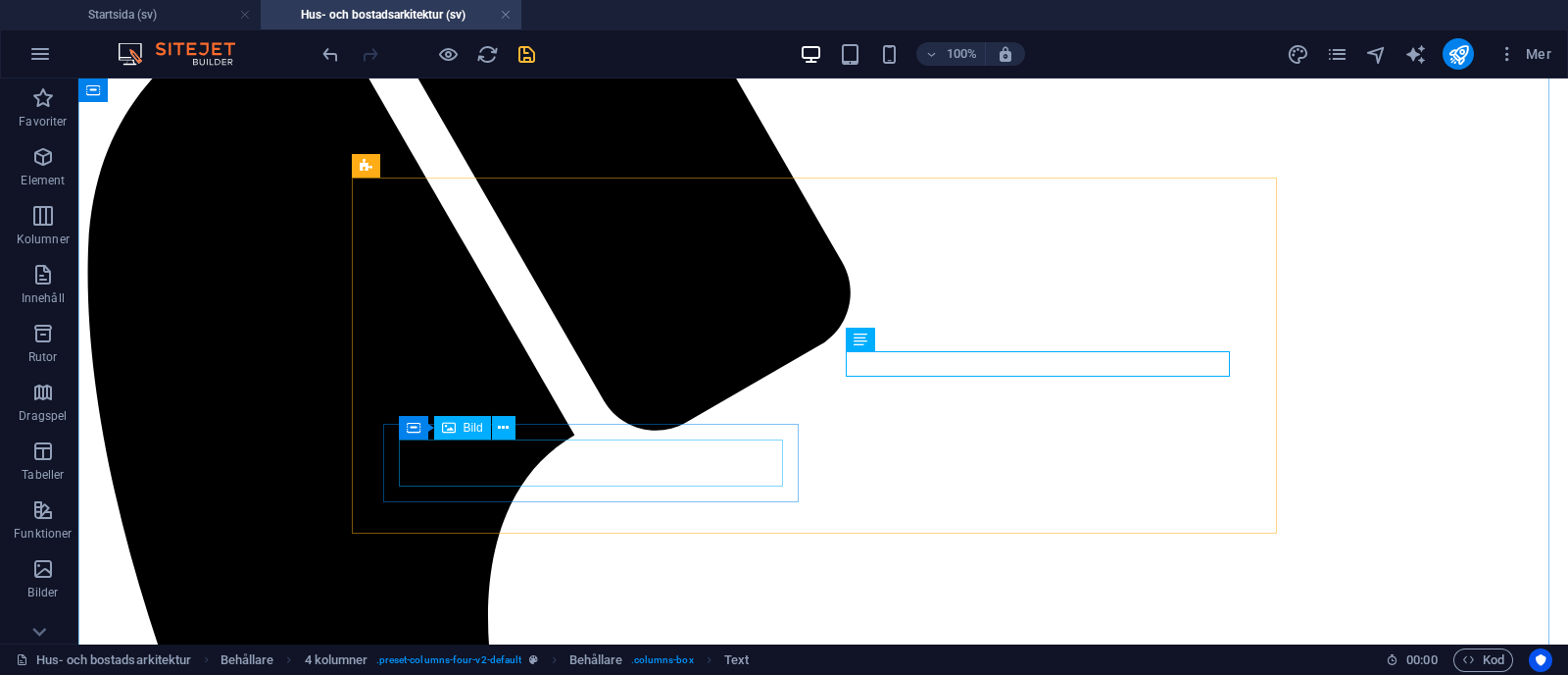
scroll to position [1147, 0]
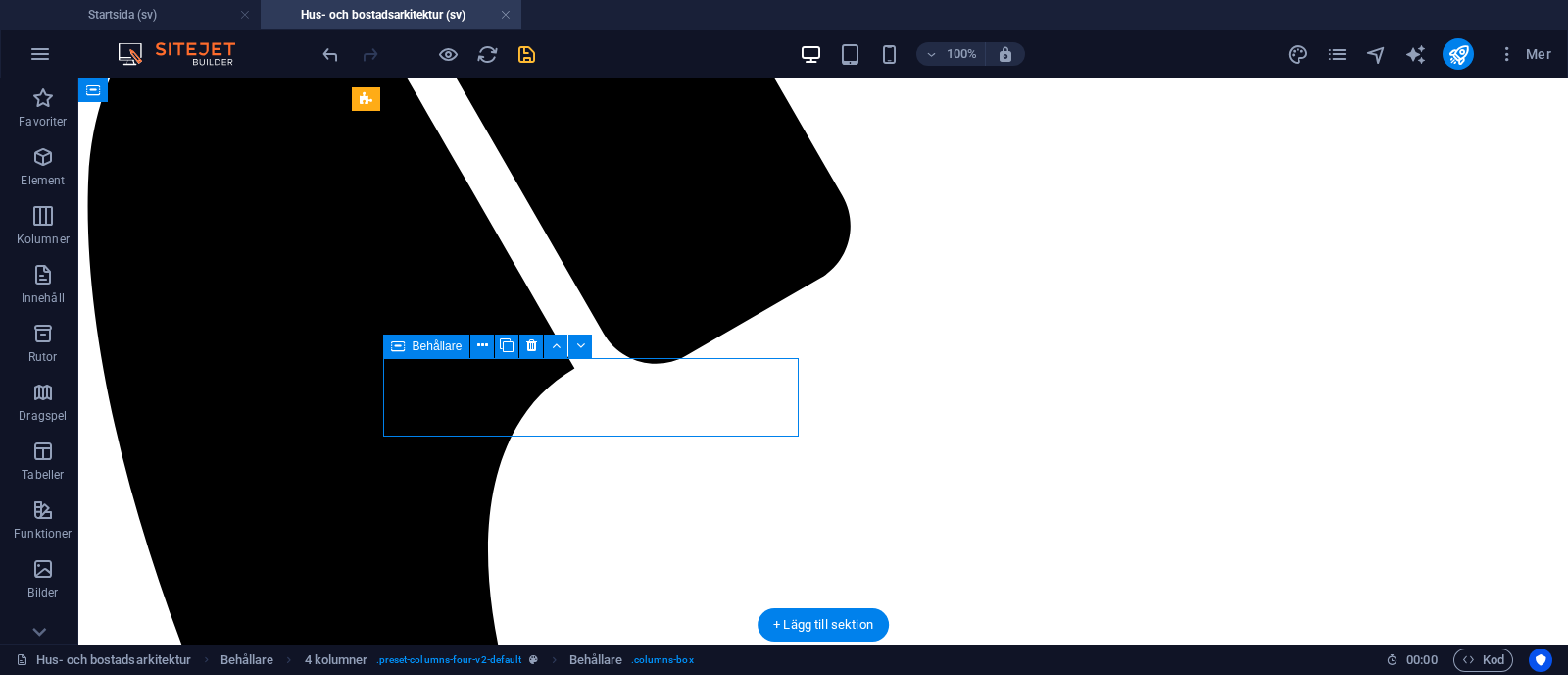
select select "px"
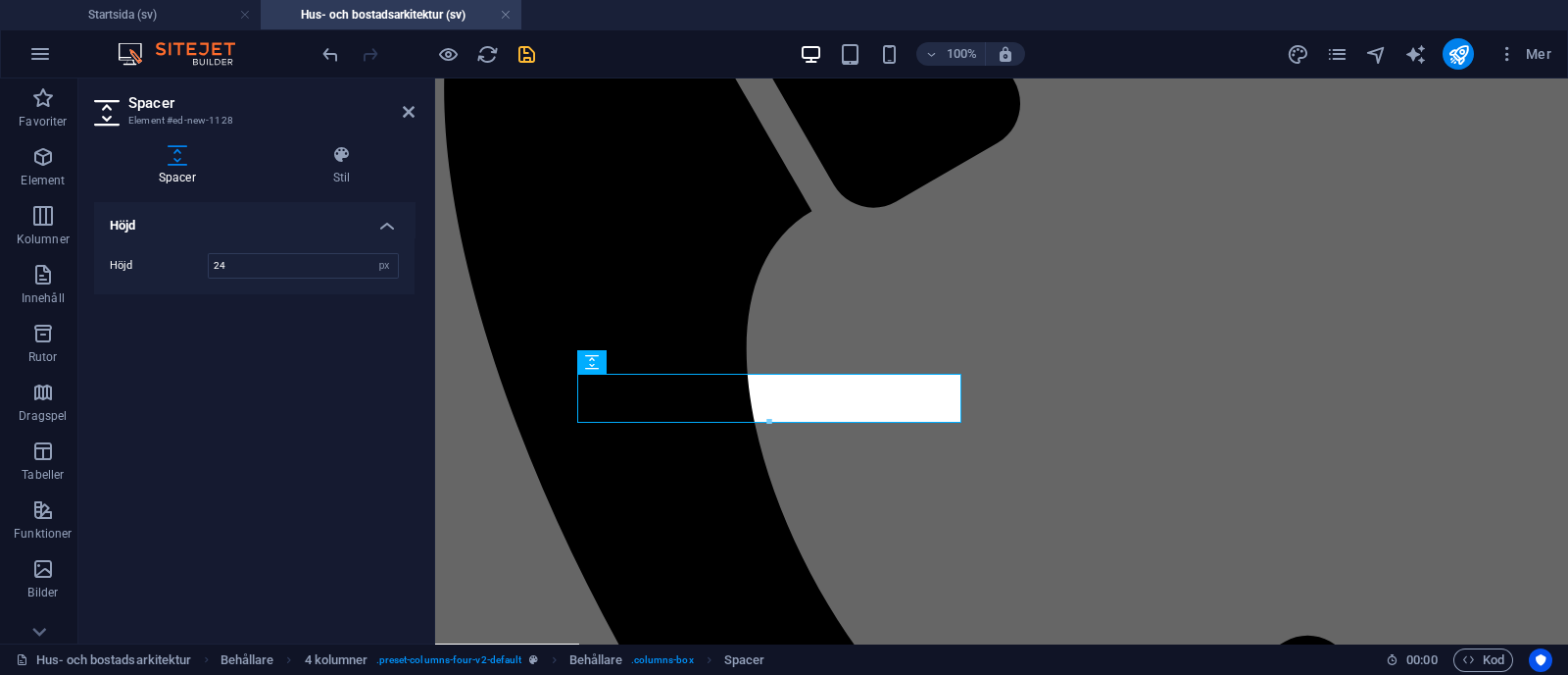
type input "24"
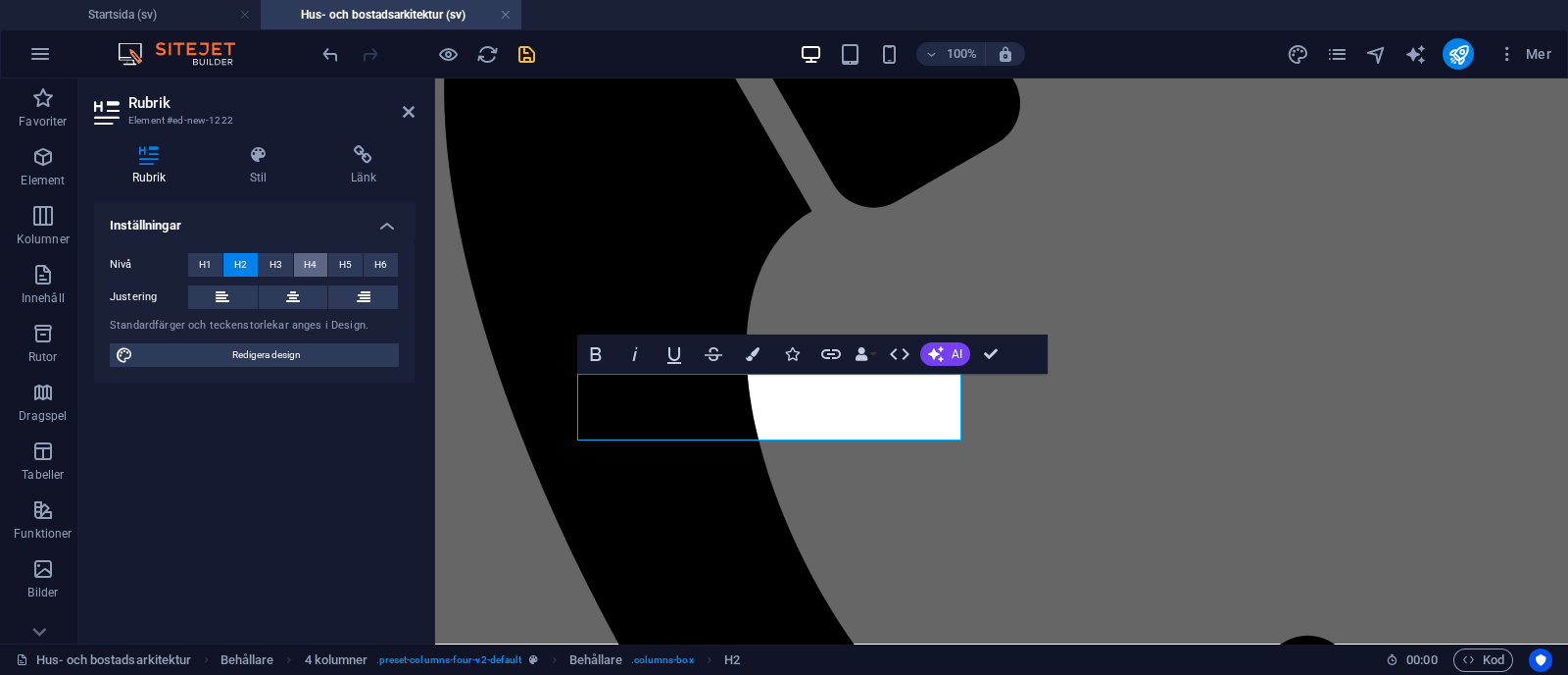
click at [318, 268] on button "H4" at bounding box center [310, 265] width 34 height 24
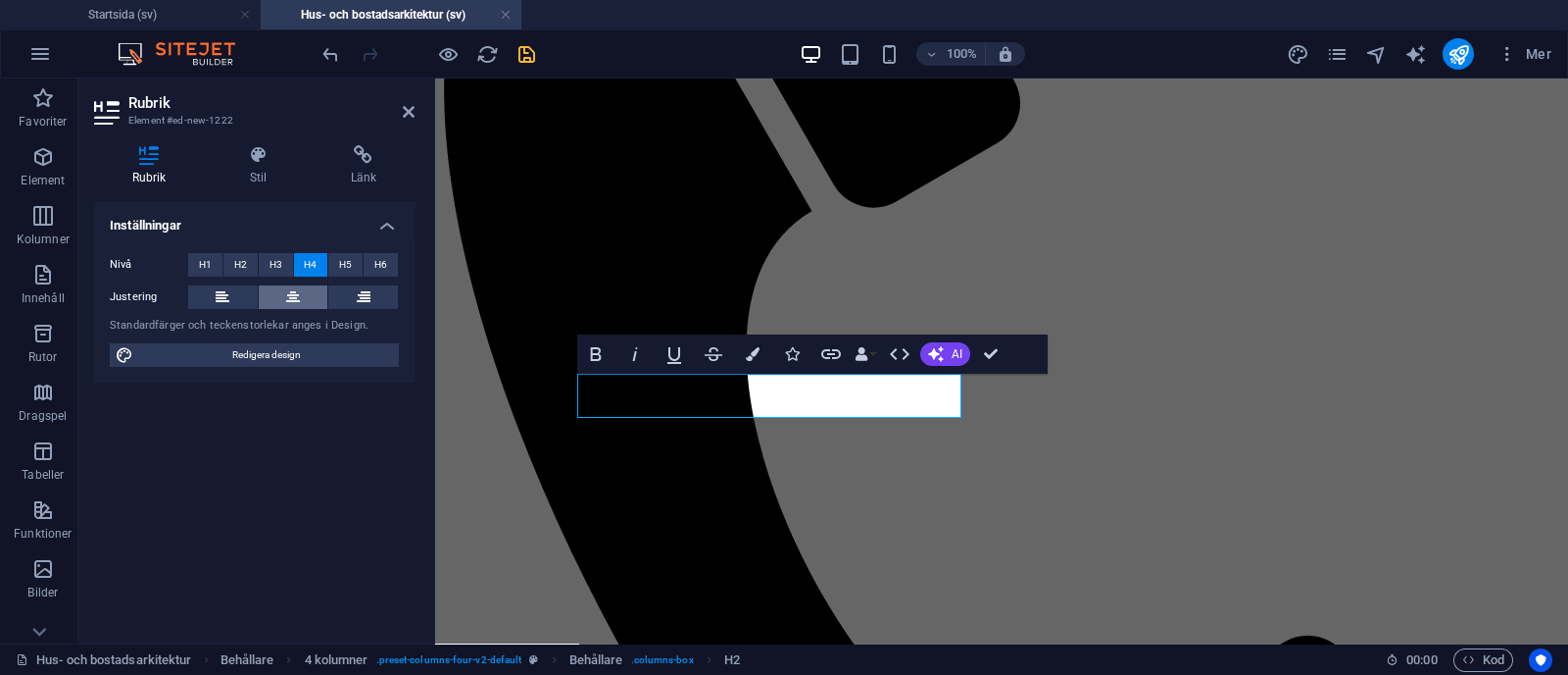
click at [289, 306] on icon at bounding box center [294, 298] width 14 height 24
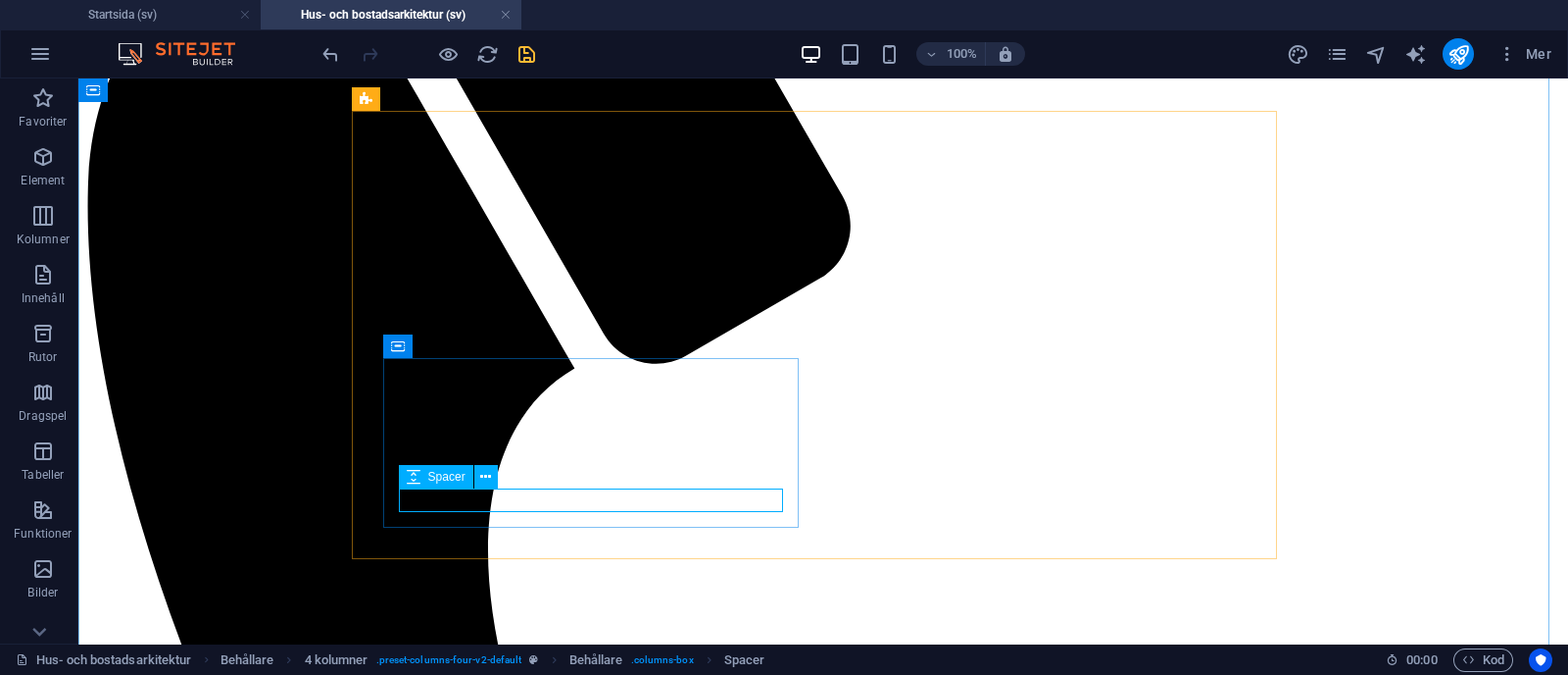
select select "px"
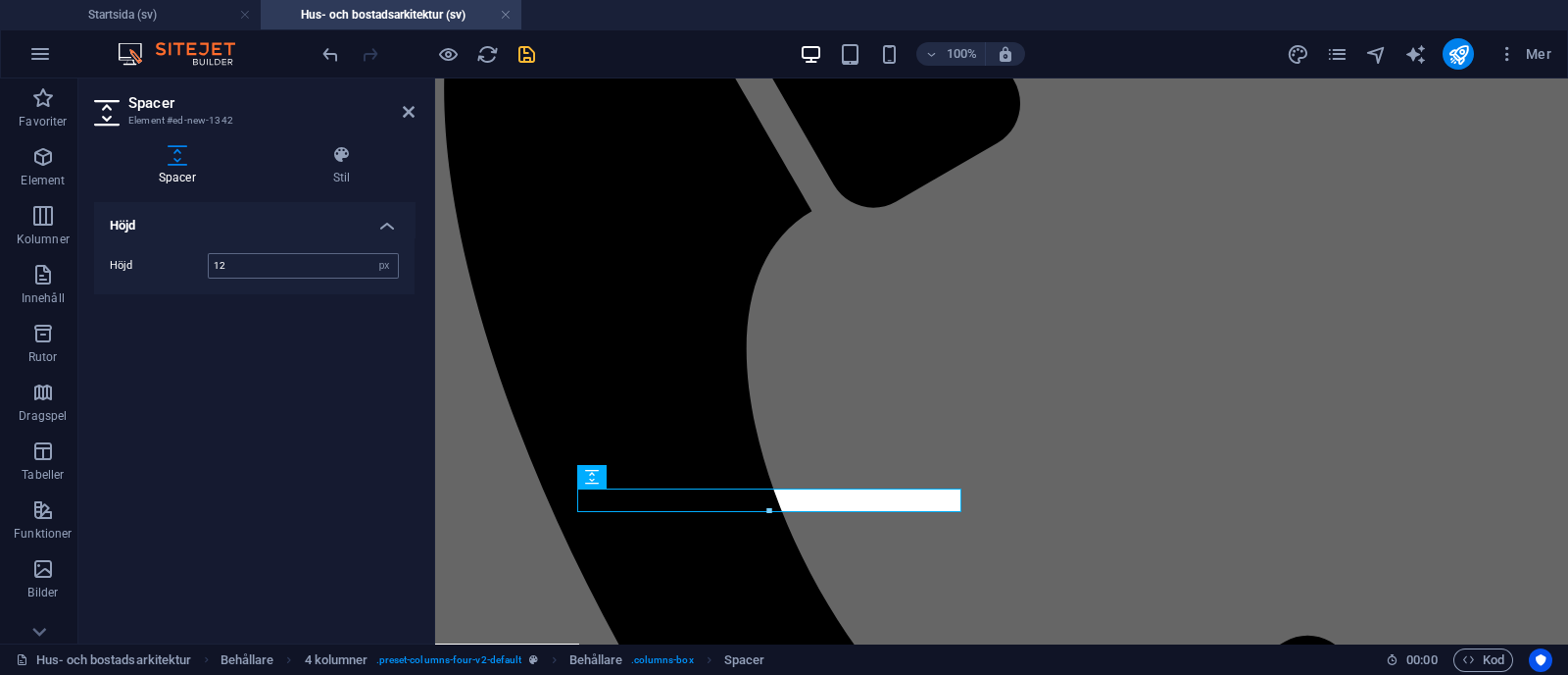
type input "12"
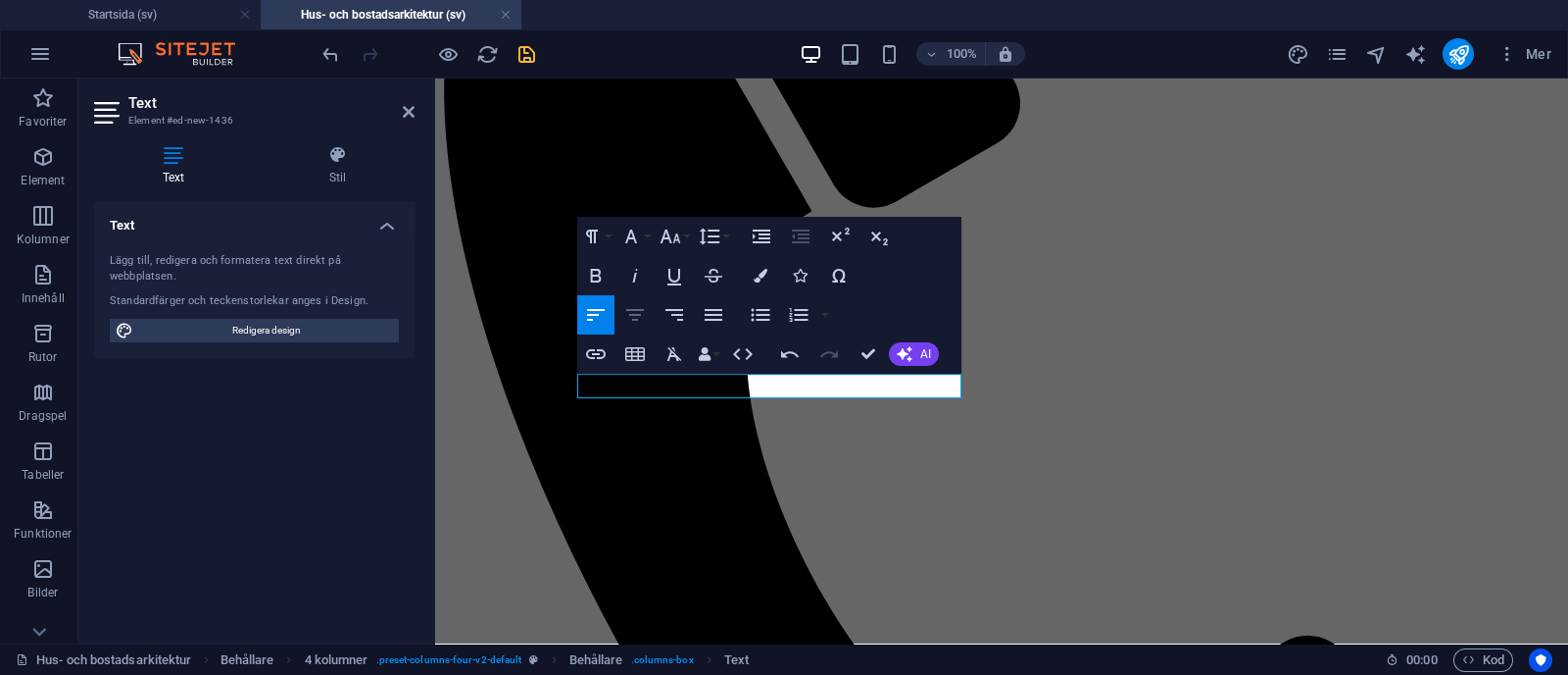
click at [625, 304] on icon "button" at bounding box center [635, 315] width 24 height 24
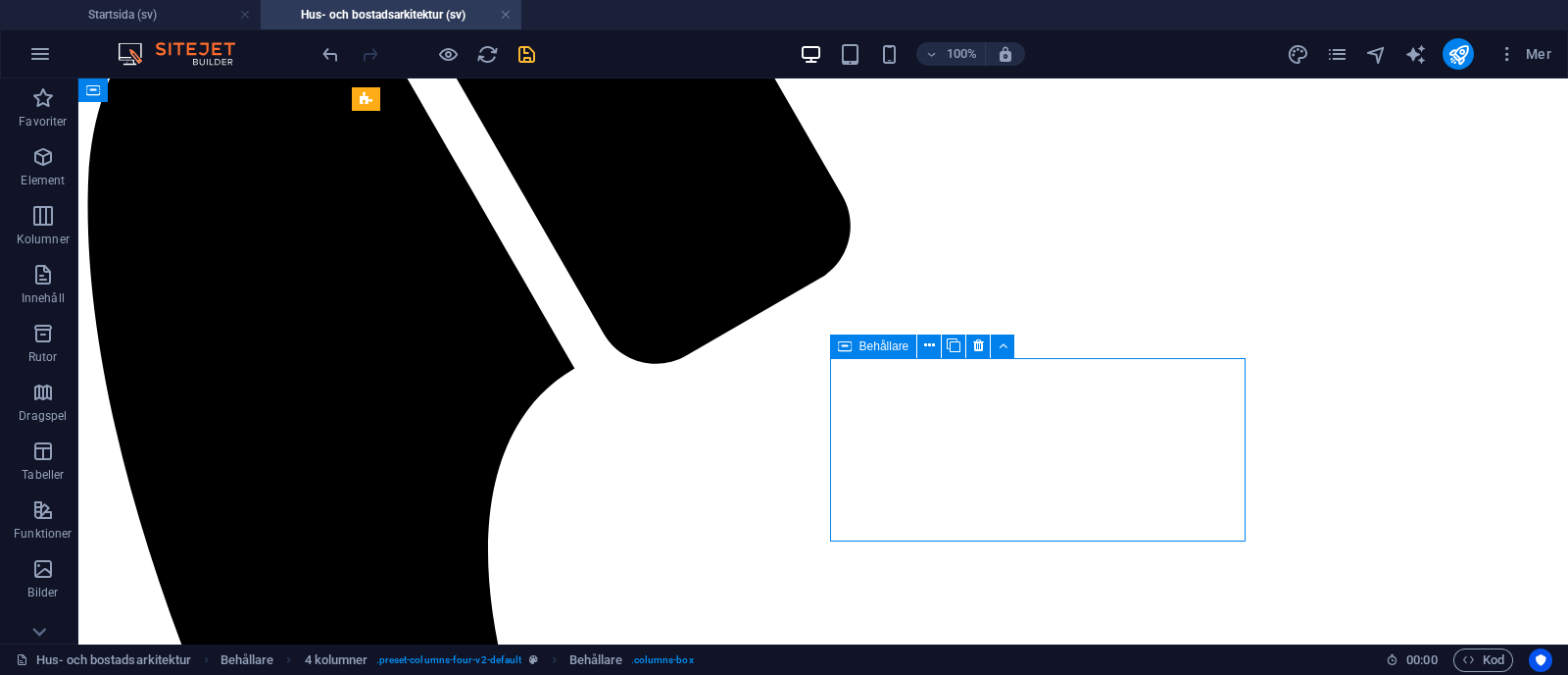
select select "px"
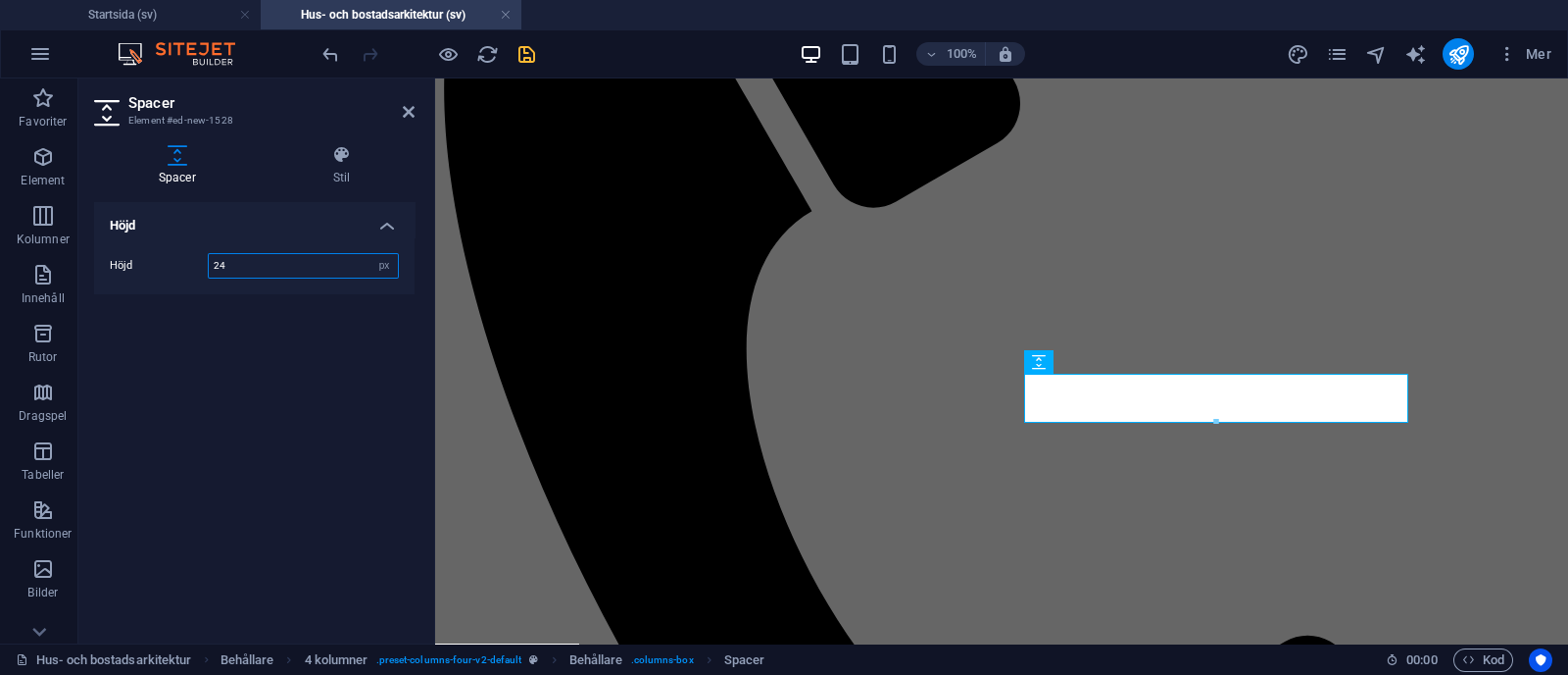
type input "24"
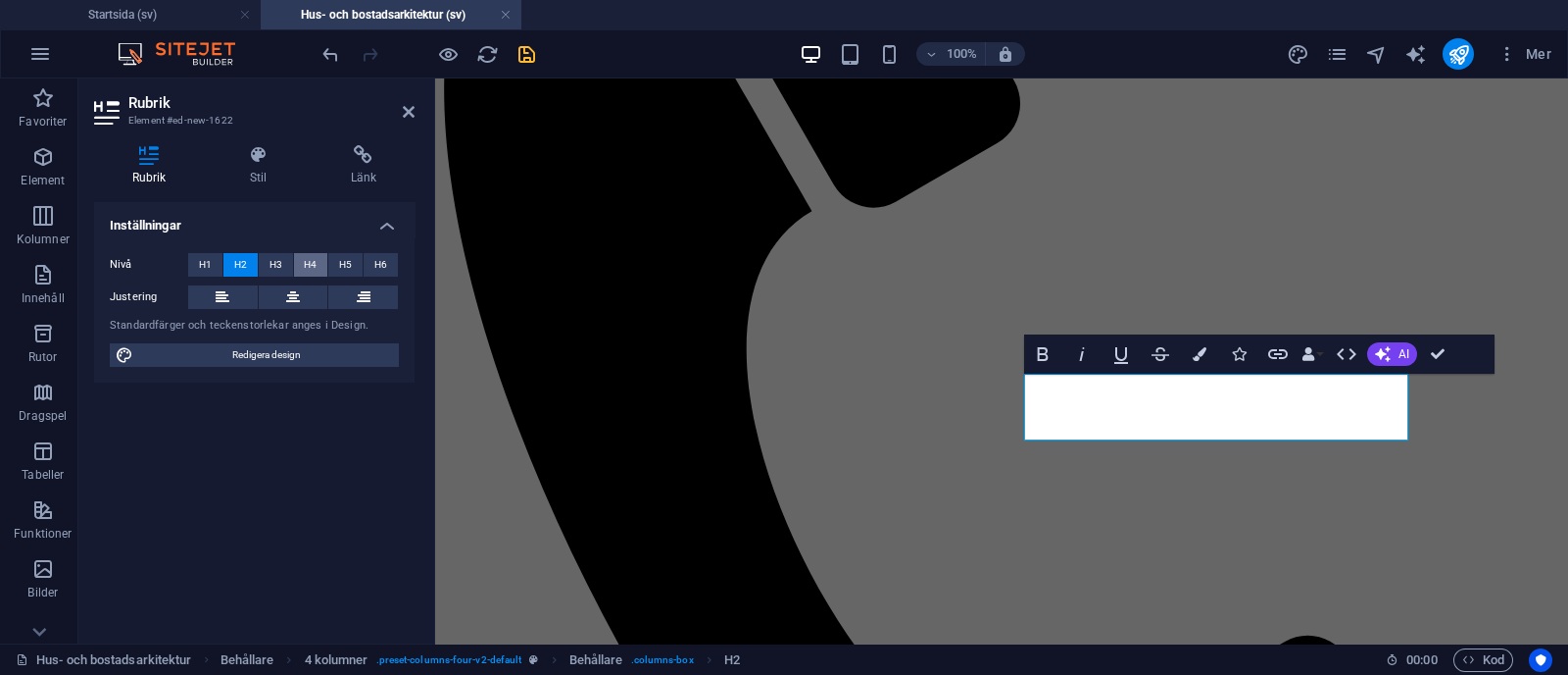
click at [313, 264] on span "H4" at bounding box center [309, 265] width 13 height 24
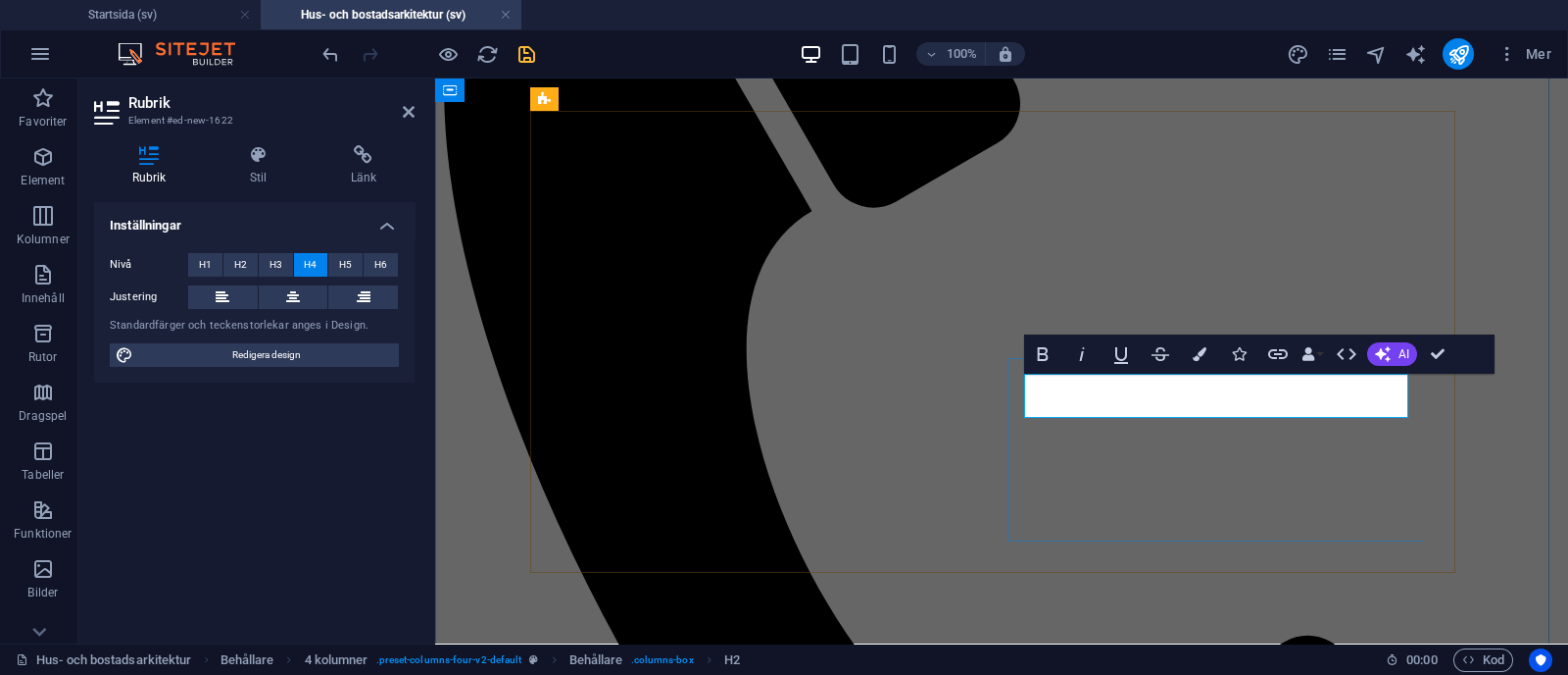
click at [309, 302] on button at bounding box center [294, 298] width 70 height 24
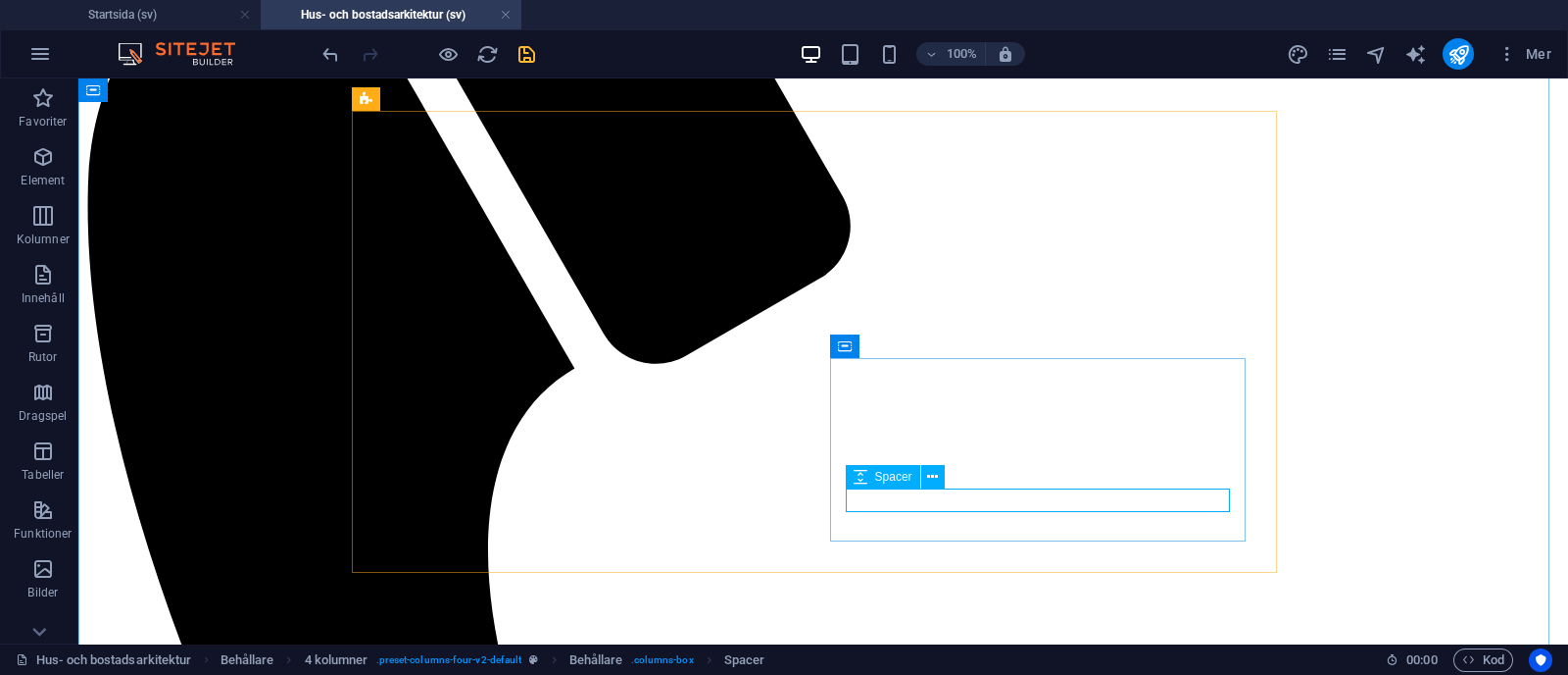
select select "px"
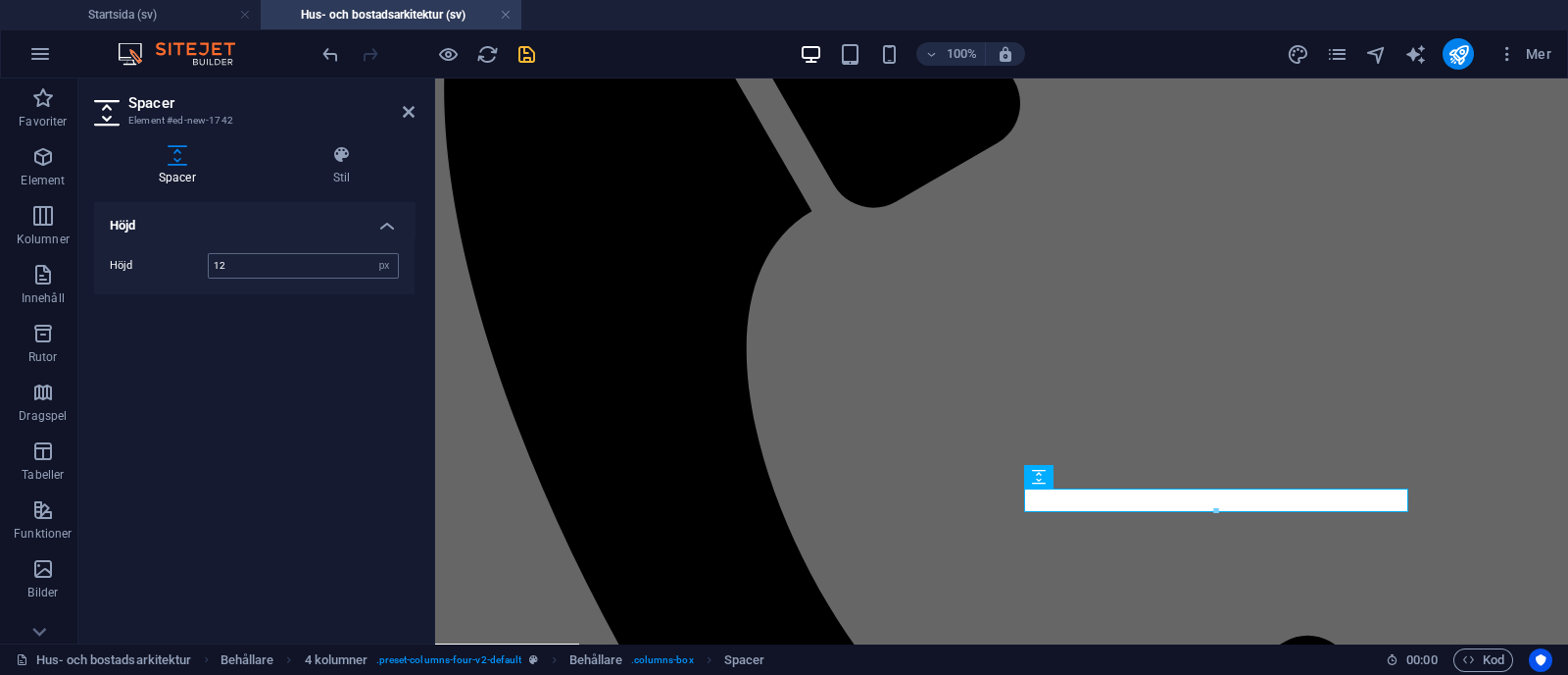
type input "12"
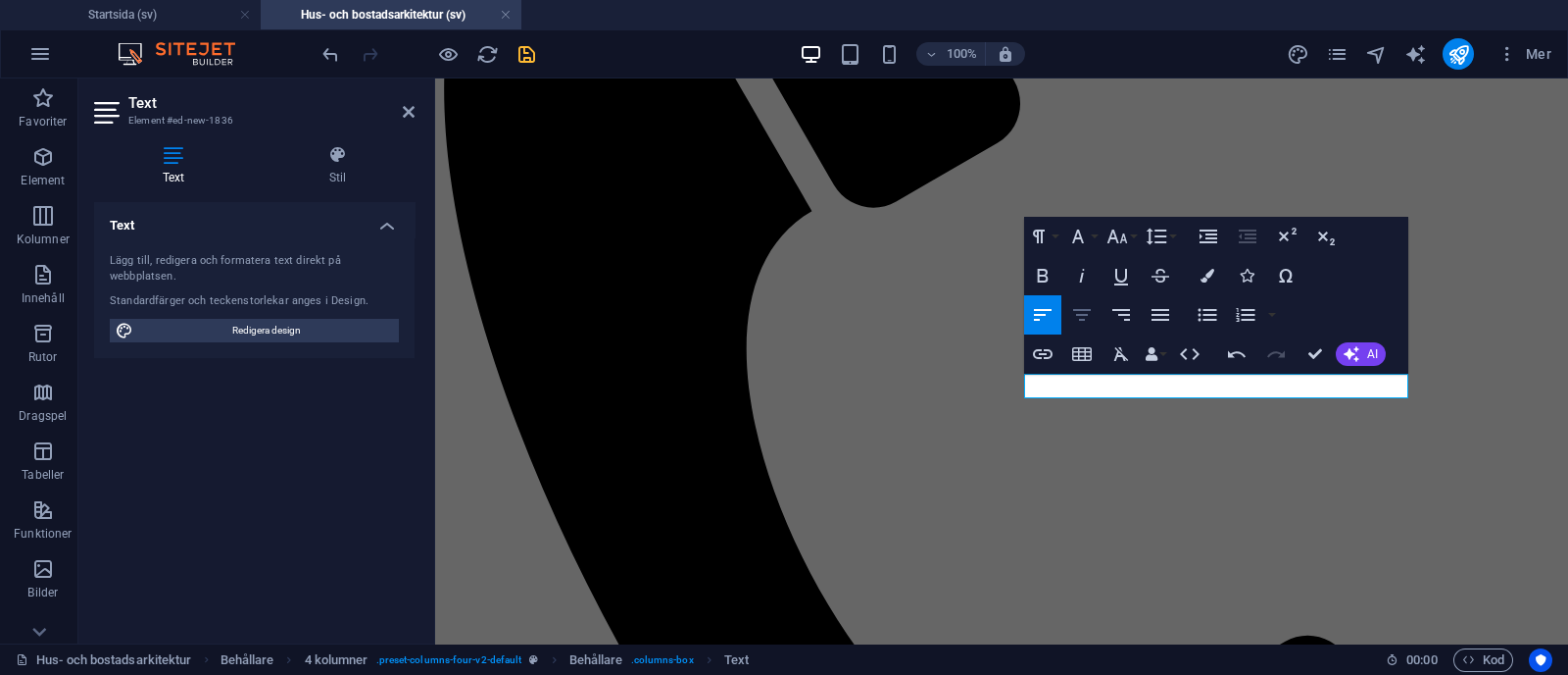
click at [1077, 314] on icon "button" at bounding box center [1081, 315] width 18 height 12
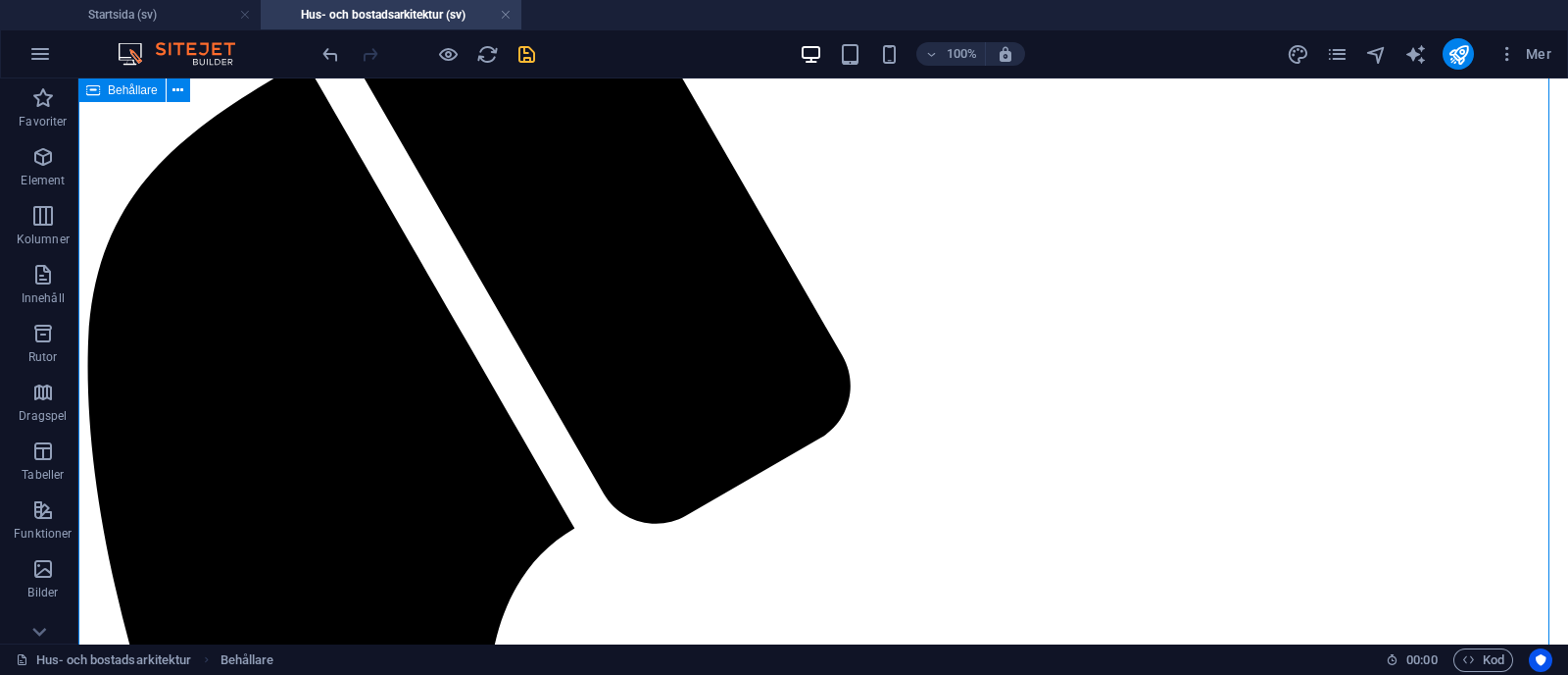
scroll to position [980, 0]
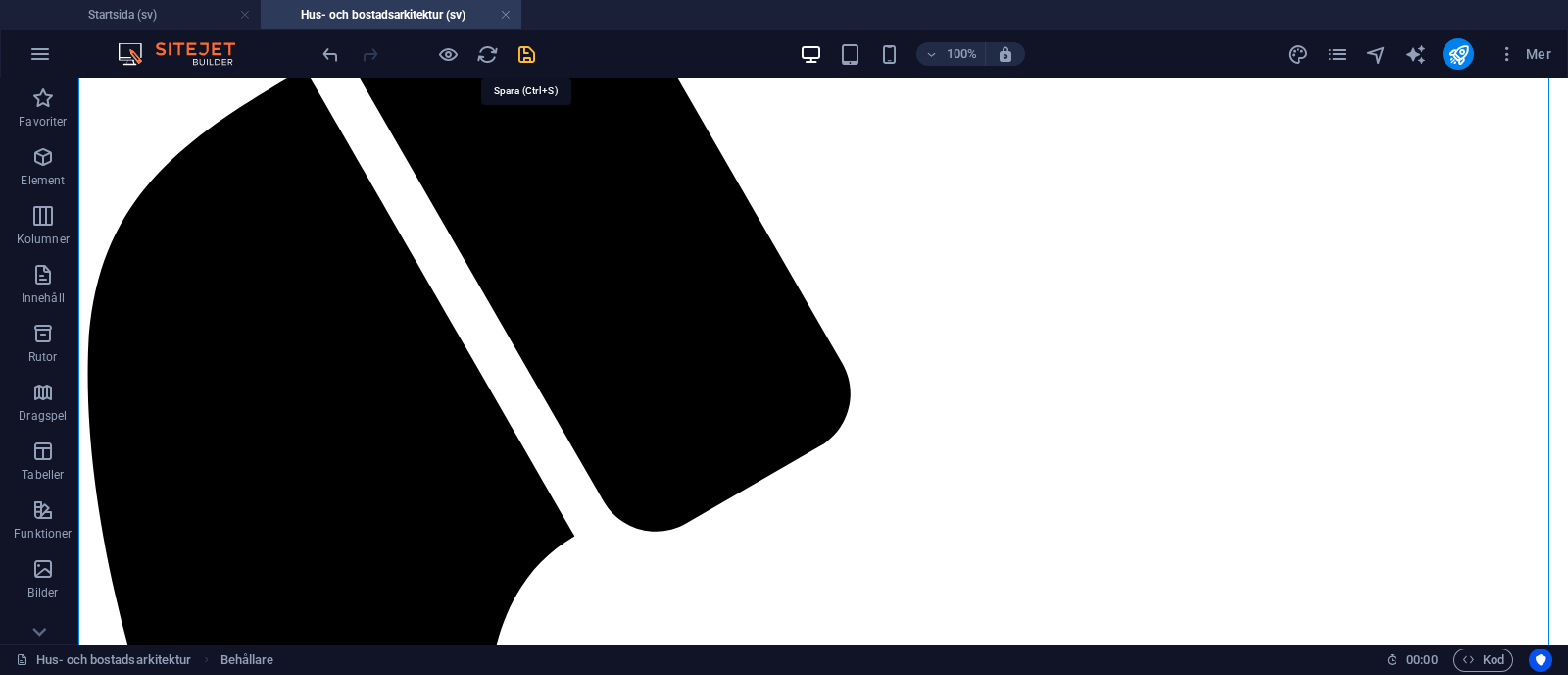
click at [530, 47] on icon "save" at bounding box center [526, 54] width 23 height 23
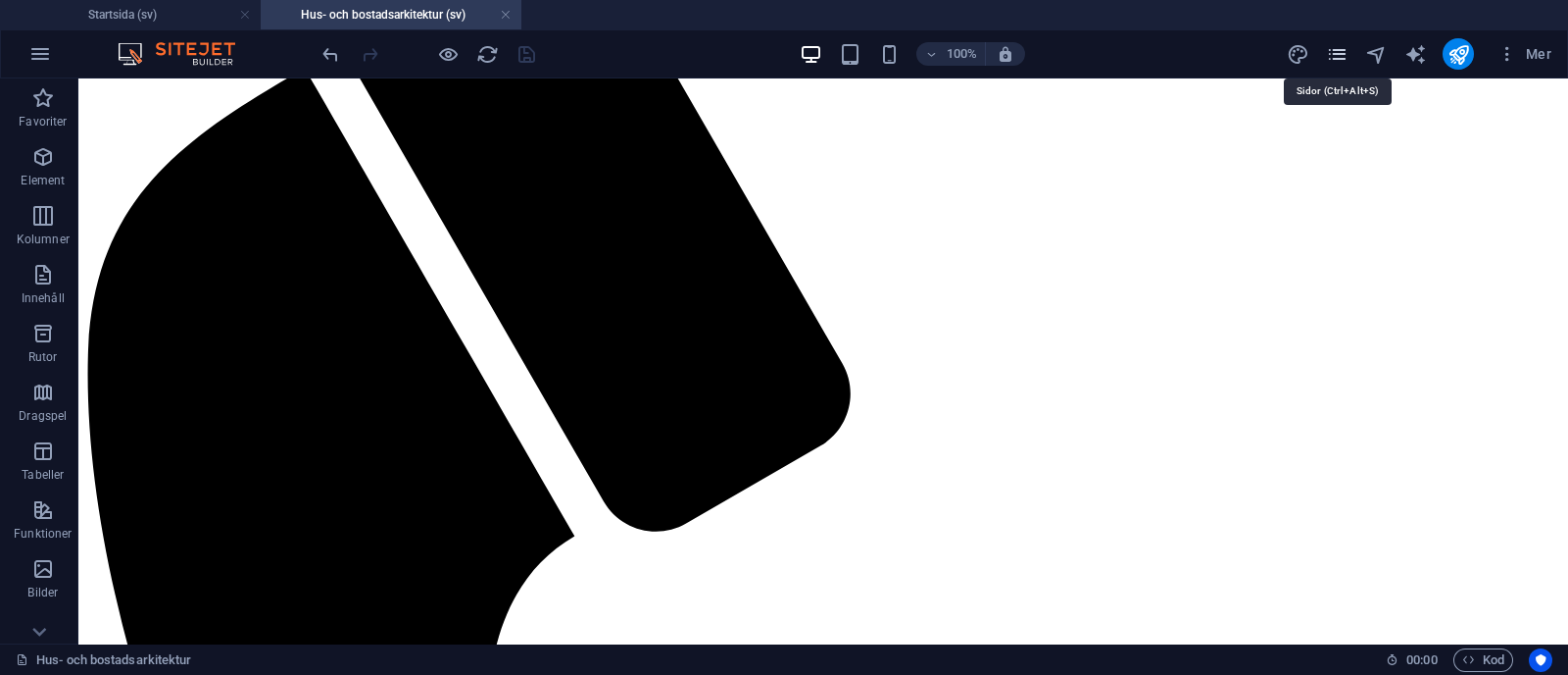
click at [1331, 63] on icon "pages" at bounding box center [1336, 54] width 23 height 23
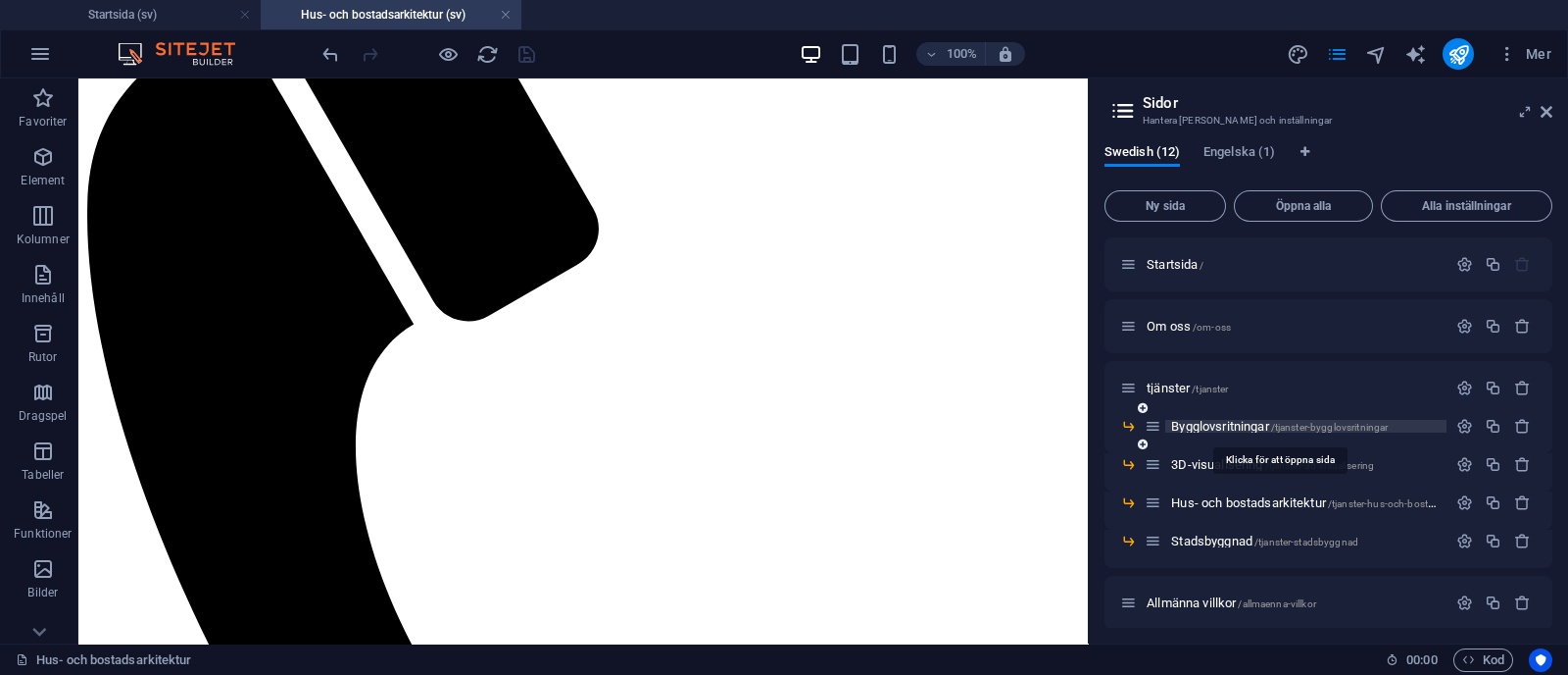
click at [1233, 425] on span "Bygglovsritningar /tjanster-bygglovsritningar" at bounding box center [1279, 425] width 217 height 15
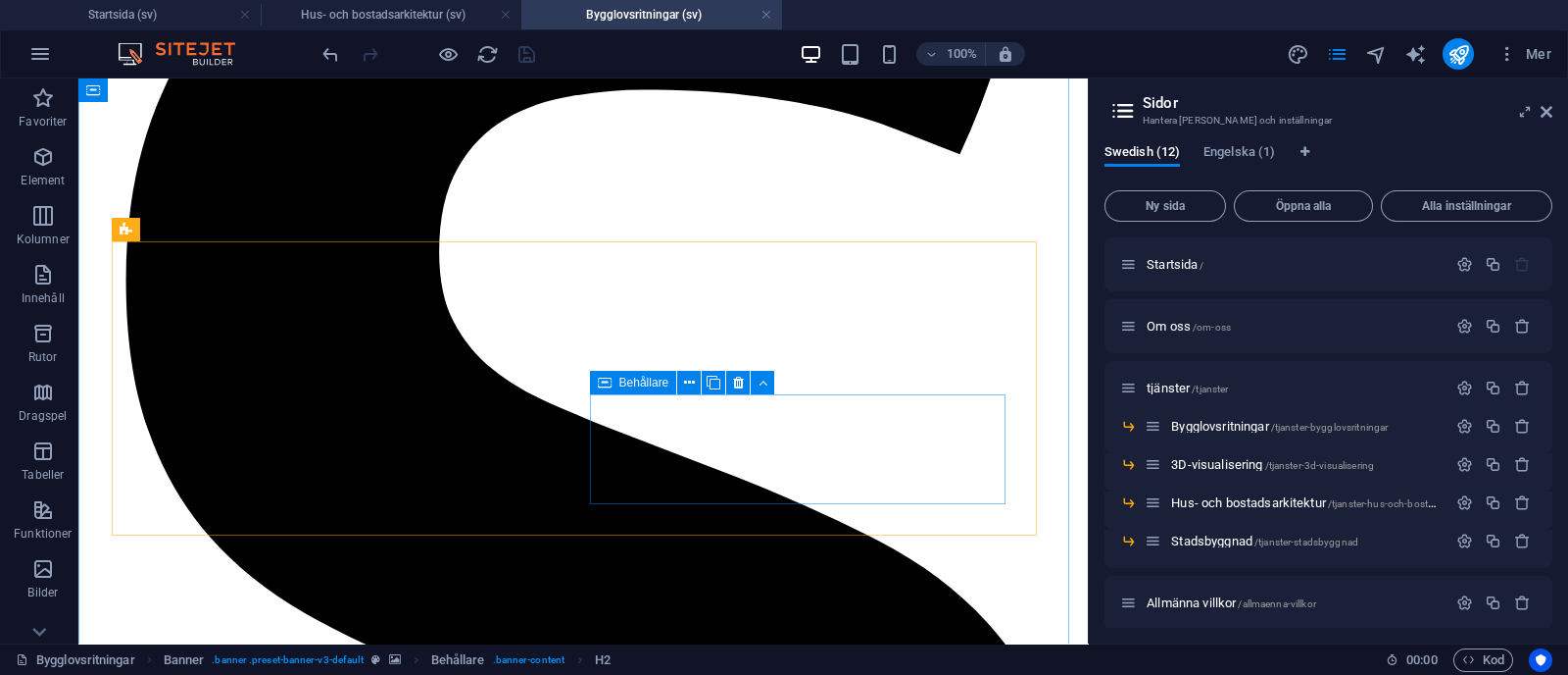
scroll to position [3096, 0]
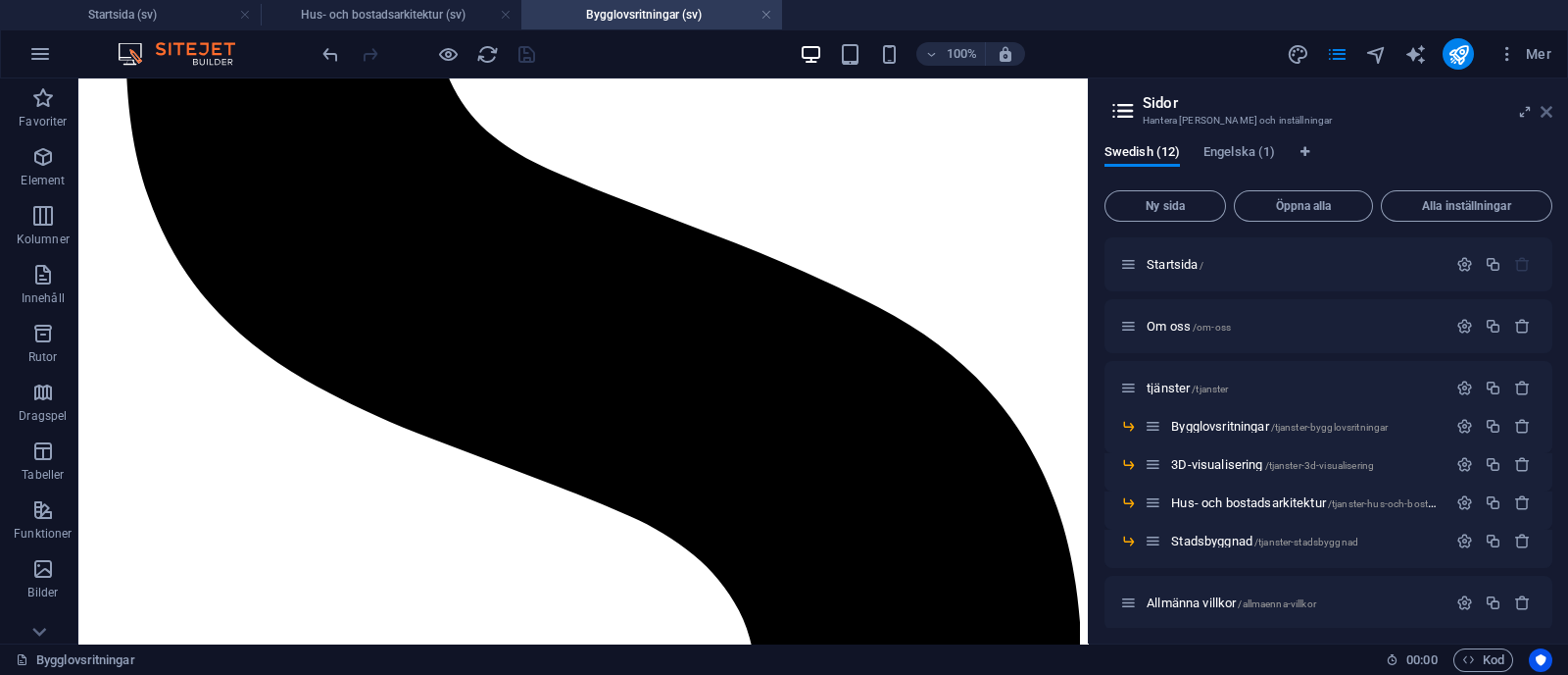
click at [1544, 108] on icon at bounding box center [1546, 112] width 12 height 16
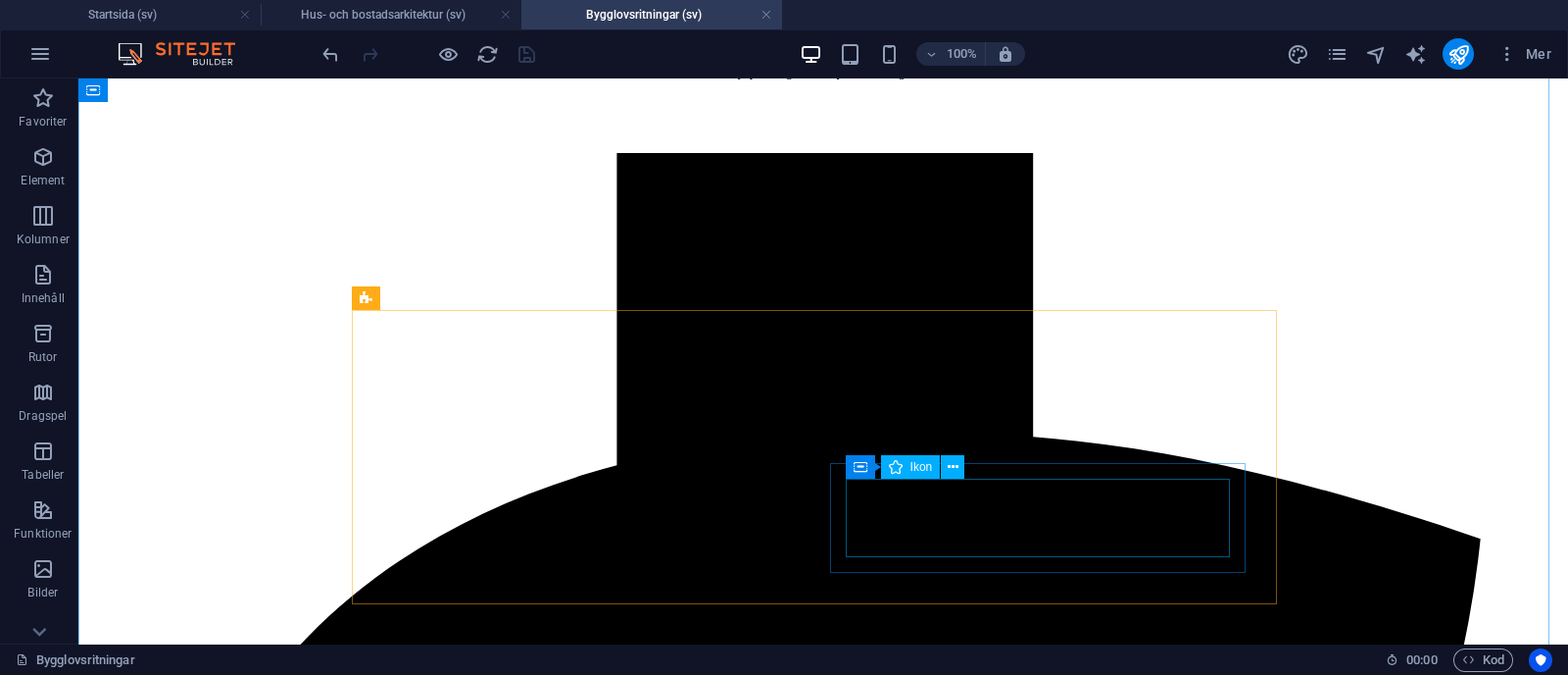
scroll to position [3002, 0]
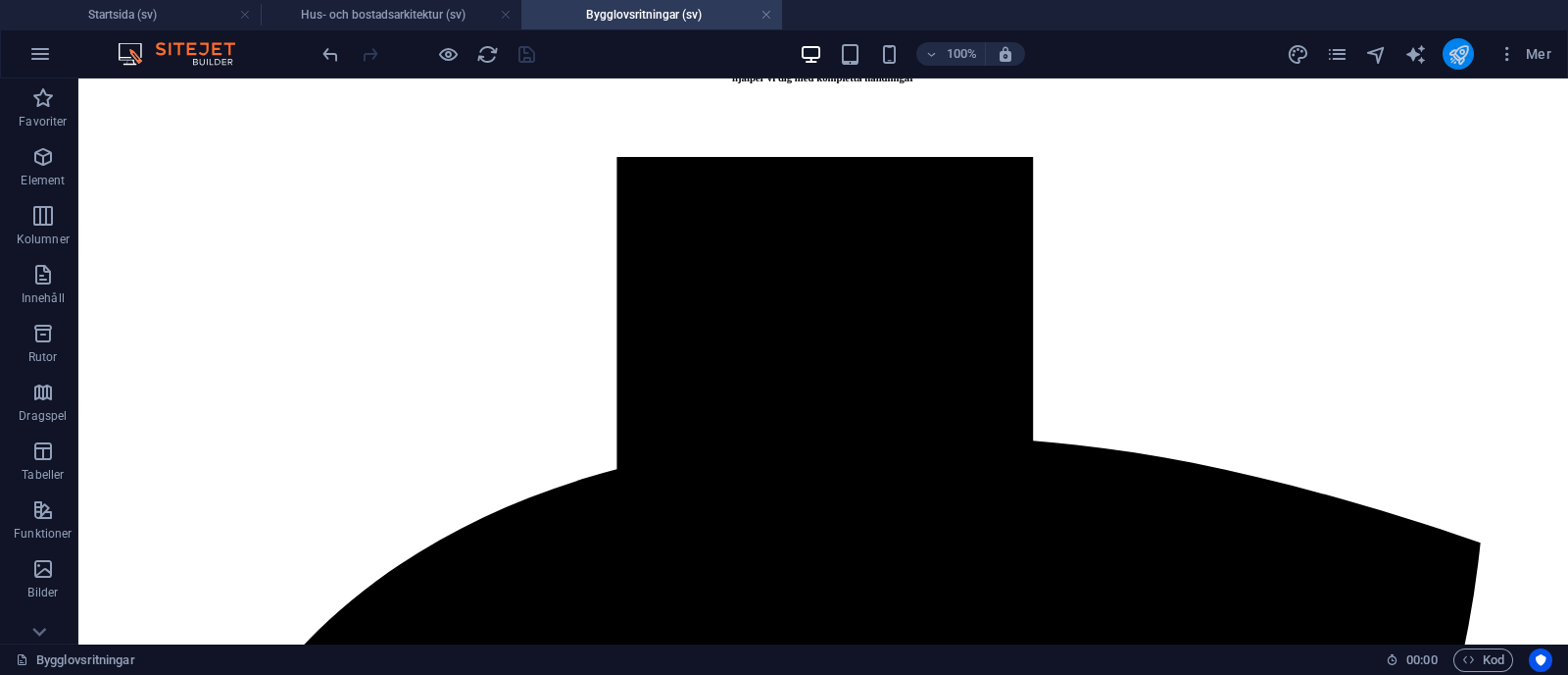
click at [1461, 50] on icon "publish" at bounding box center [1458, 54] width 23 height 23
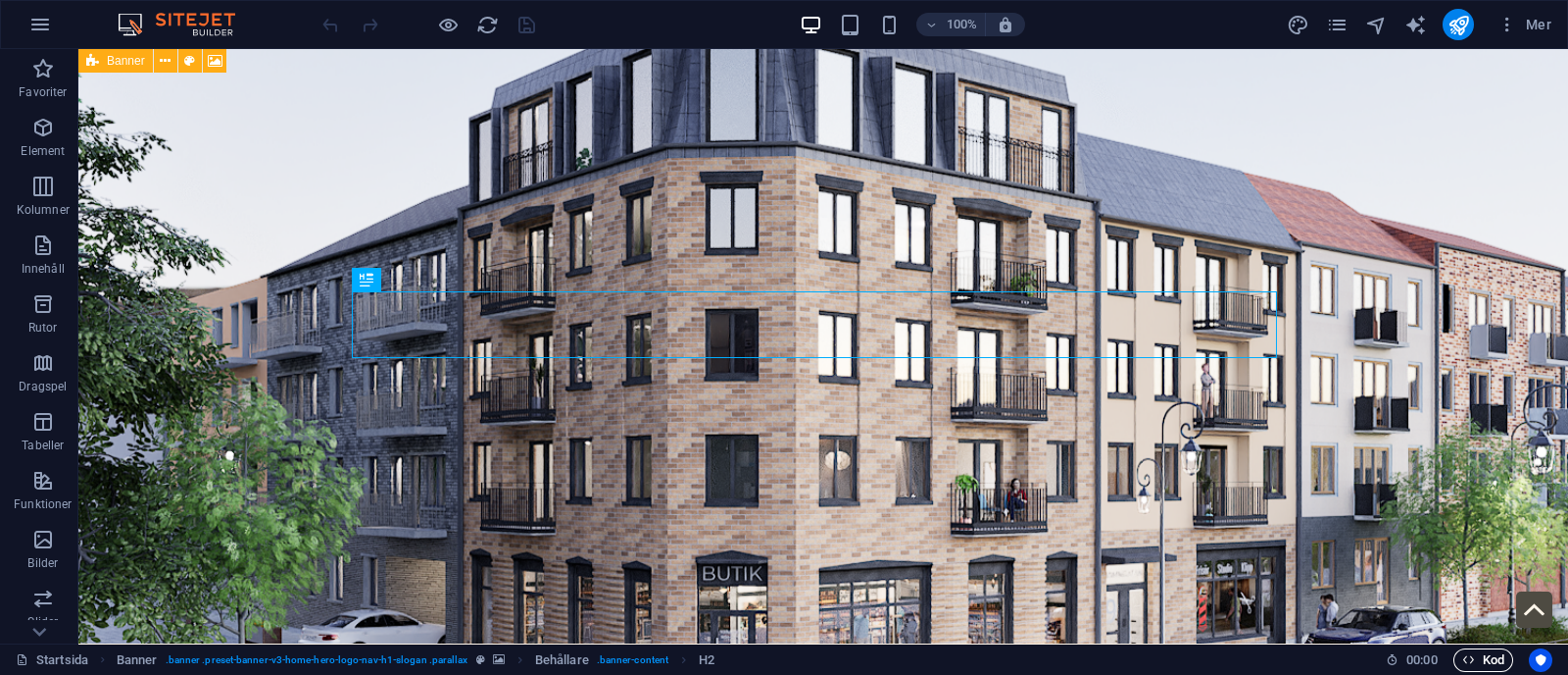
click at [1471, 658] on icon "button" at bounding box center [1468, 659] width 13 height 13
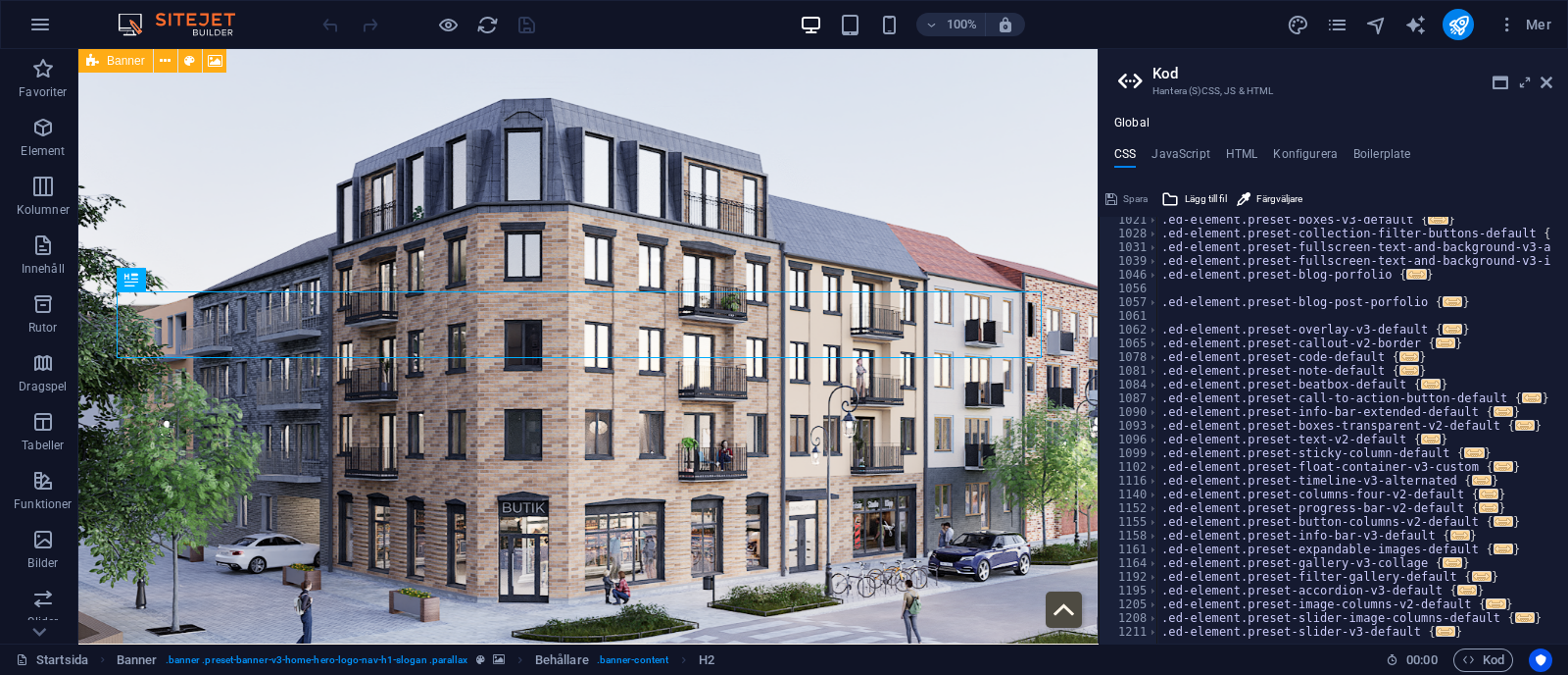
scroll to position [1649, 0]
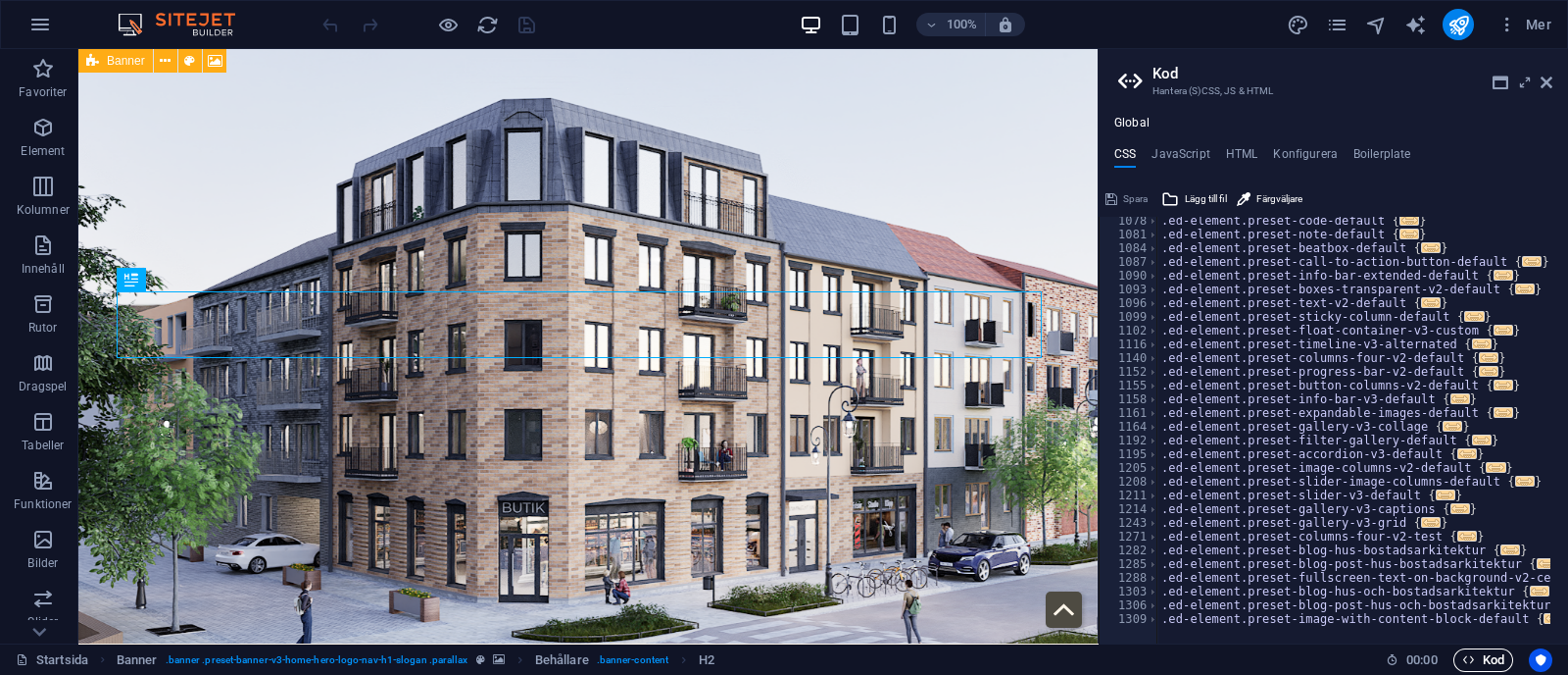
click at [1489, 657] on span "Kod" at bounding box center [1482, 660] width 42 height 24
click at [1496, 81] on icon at bounding box center [1500, 83] width 16 height 16
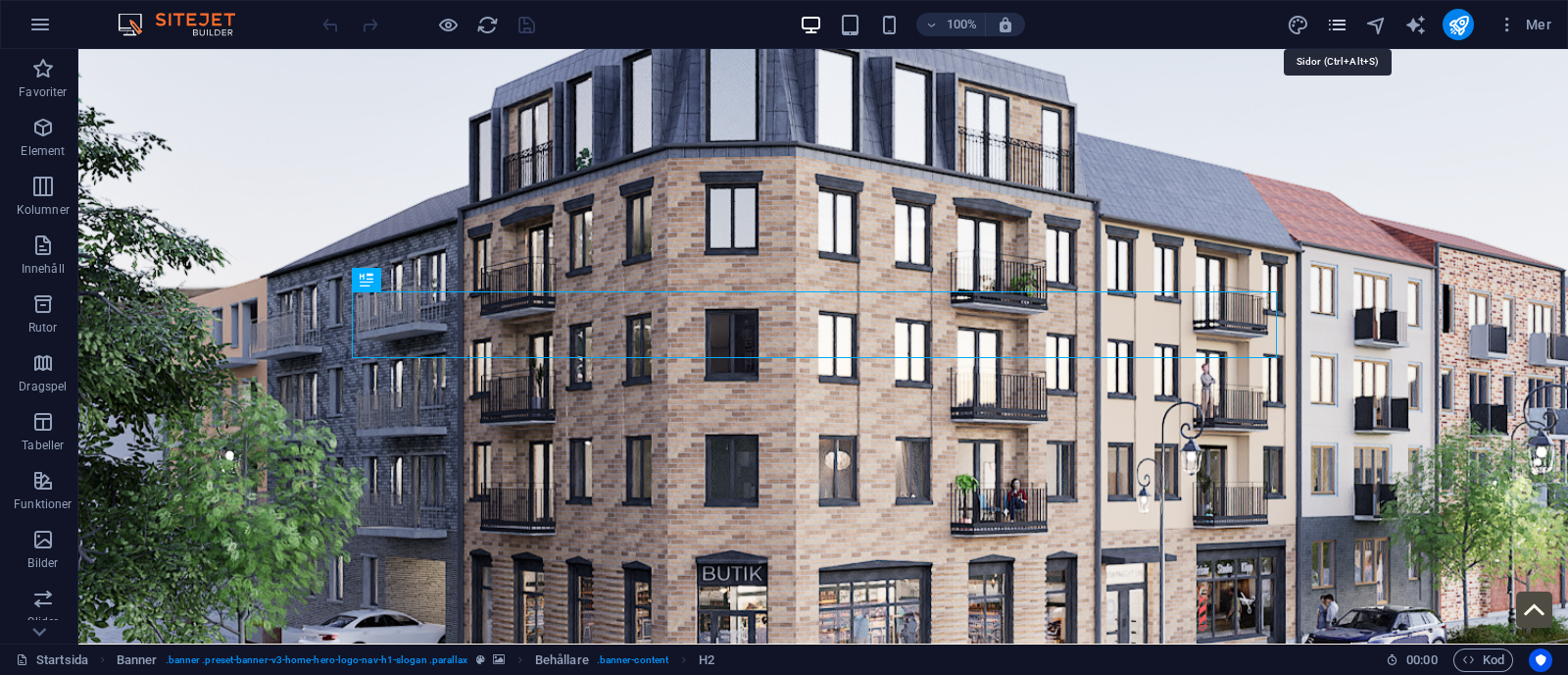
click at [1333, 14] on icon "pages" at bounding box center [1336, 25] width 23 height 23
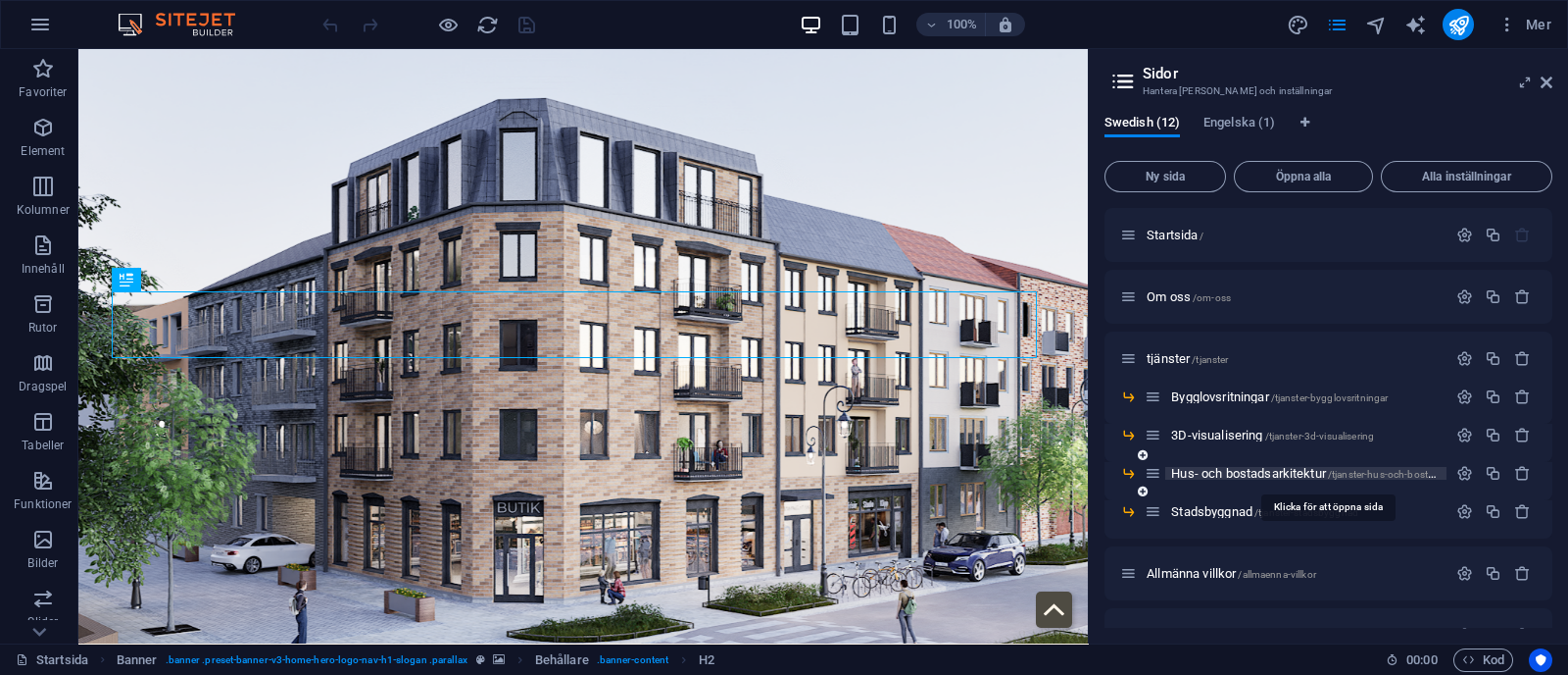
click at [1225, 466] on span "Hus- och bostadsarkitektur /tjanster-hus-och-bostadsarkitektur" at bounding box center [1327, 473] width 313 height 15
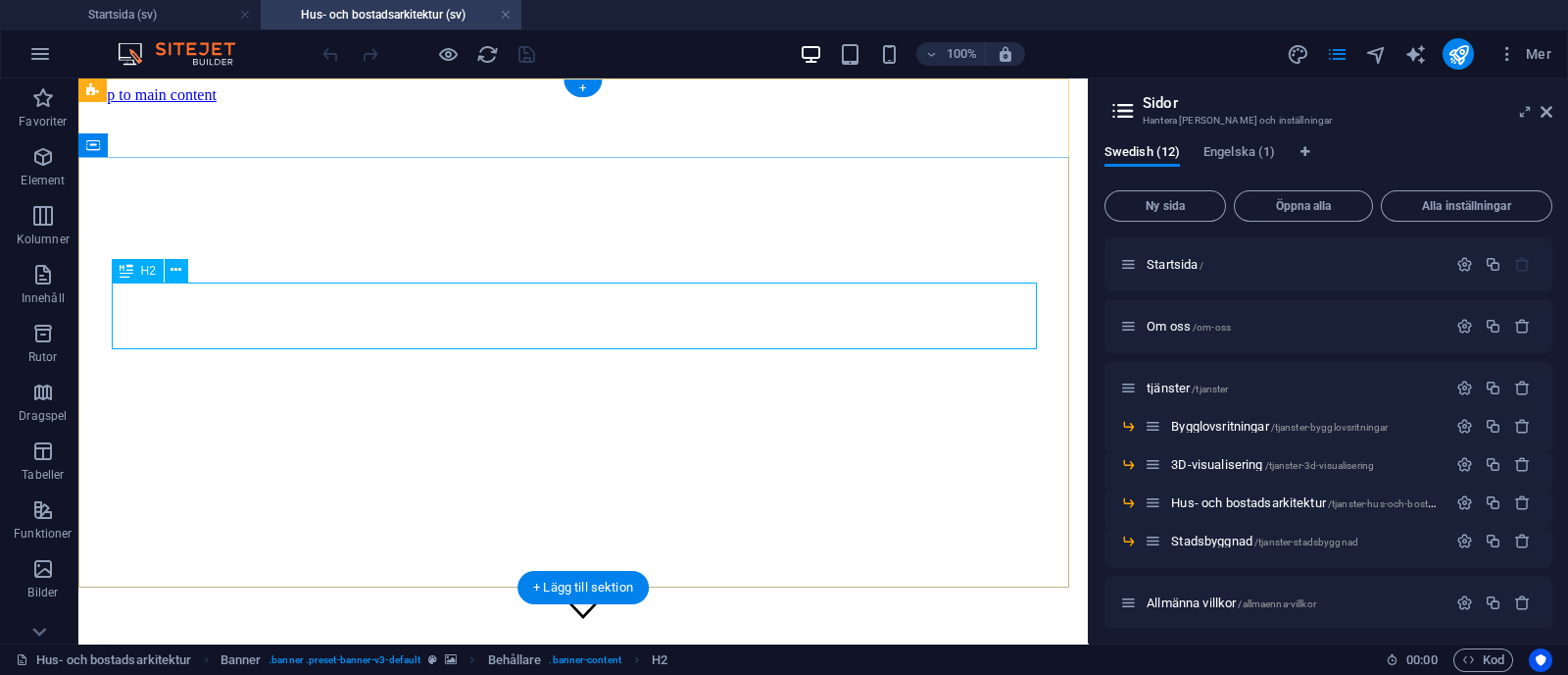
scroll to position [0, 0]
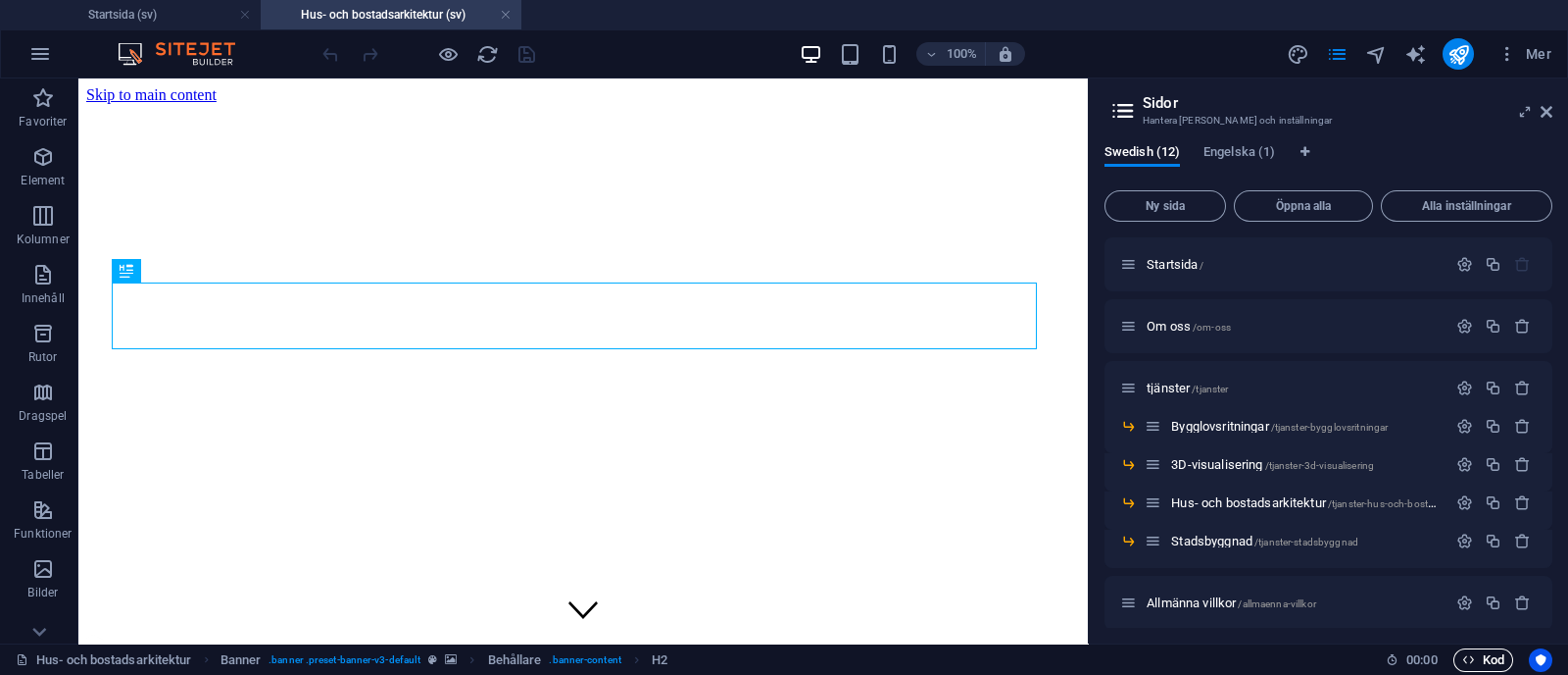
click at [1491, 658] on span "Kod" at bounding box center [1482, 660] width 42 height 24
click at [1548, 105] on icon at bounding box center [1546, 112] width 12 height 16
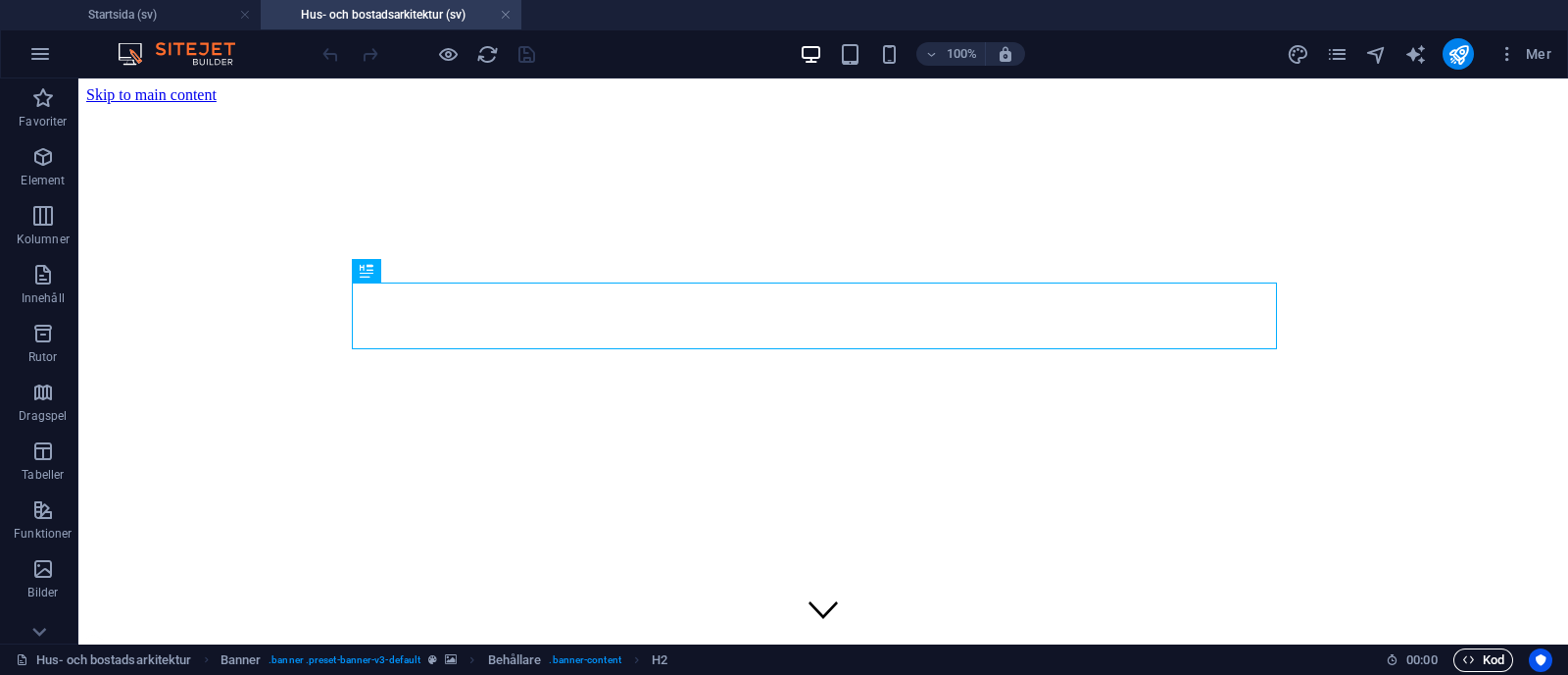
click at [1472, 652] on span "Kod" at bounding box center [1482, 660] width 42 height 24
click at [1453, 46] on icon "publish" at bounding box center [1458, 54] width 23 height 23
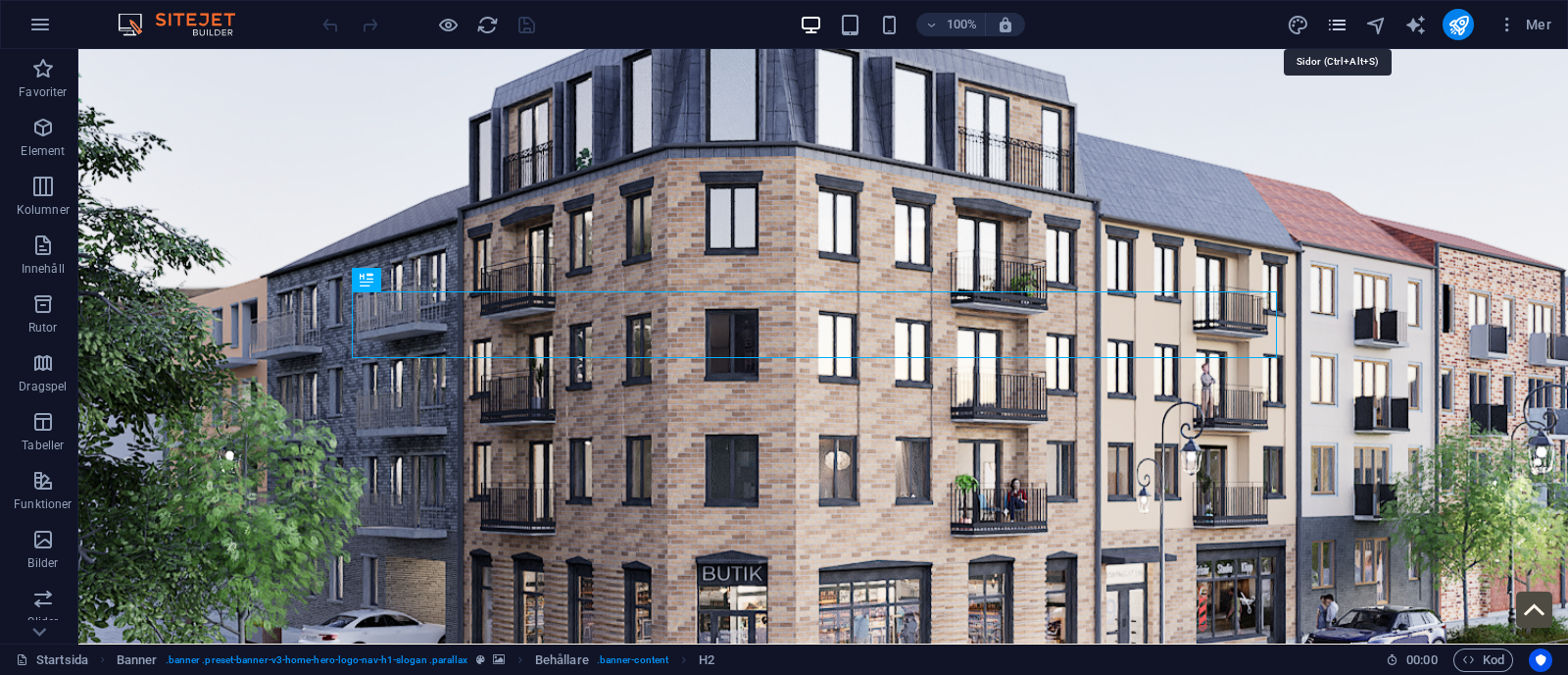
click at [1338, 24] on icon "pages" at bounding box center [1336, 25] width 23 height 23
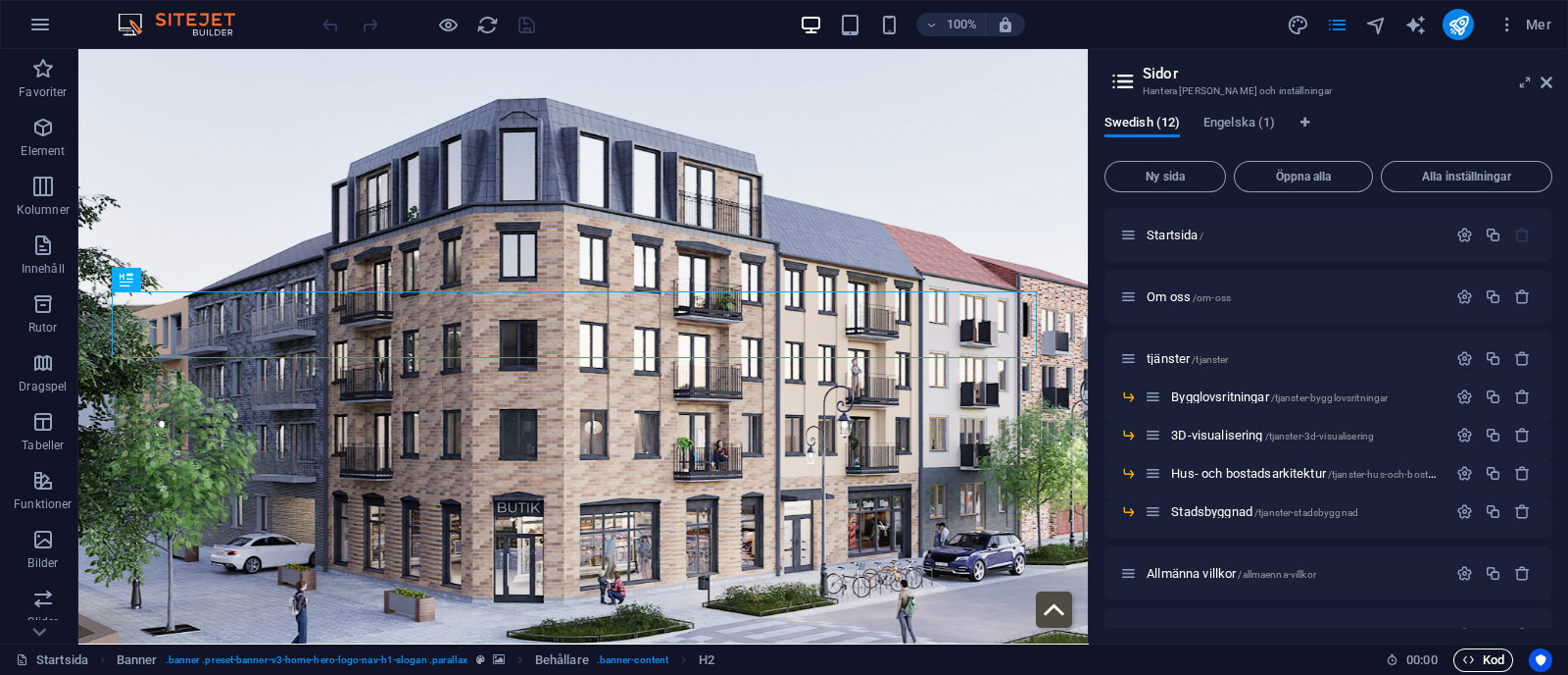
click at [1475, 664] on span "Kod" at bounding box center [1482, 660] width 42 height 24
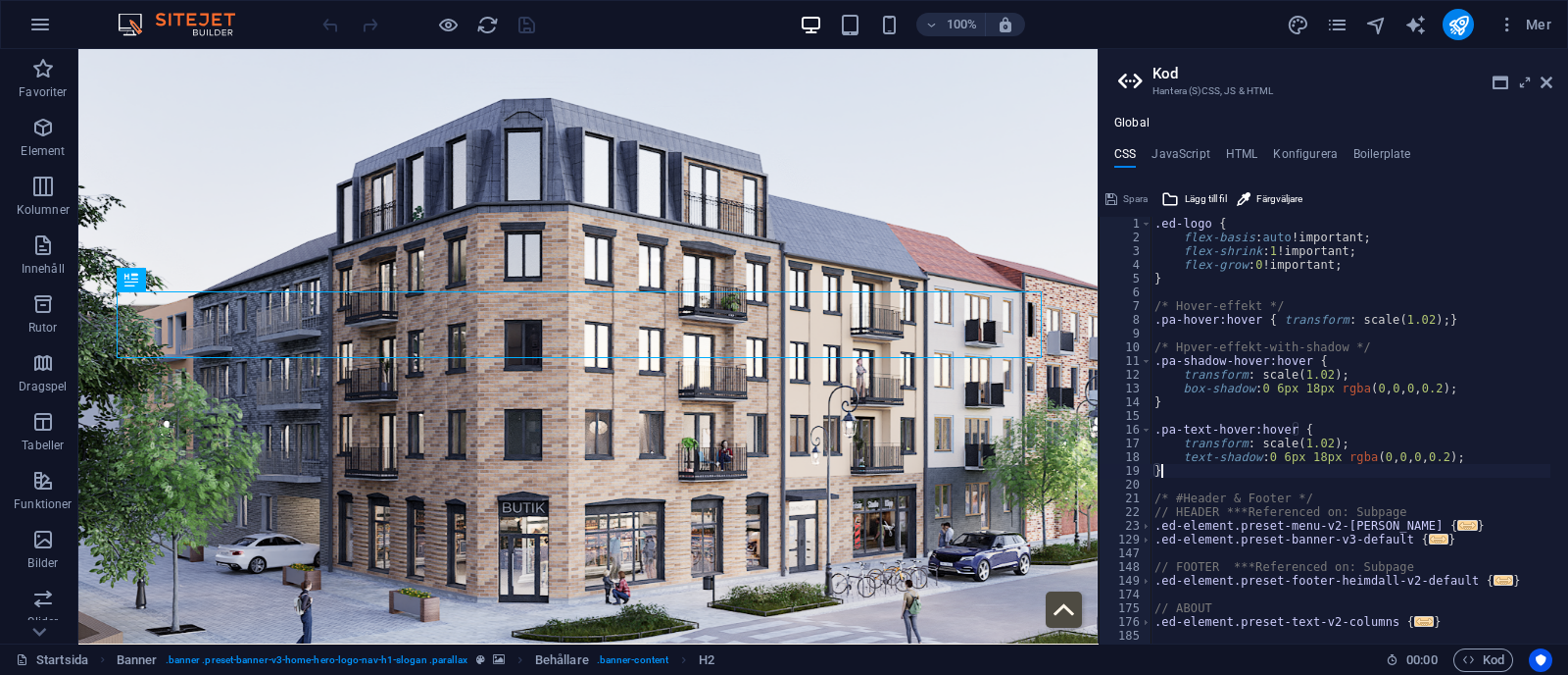
click at [1181, 468] on div ".ed-logo { flex-basis : auto !important; flex-shrink : 1 !important; flex-grow …" at bounding box center [1422, 435] width 543 height 436
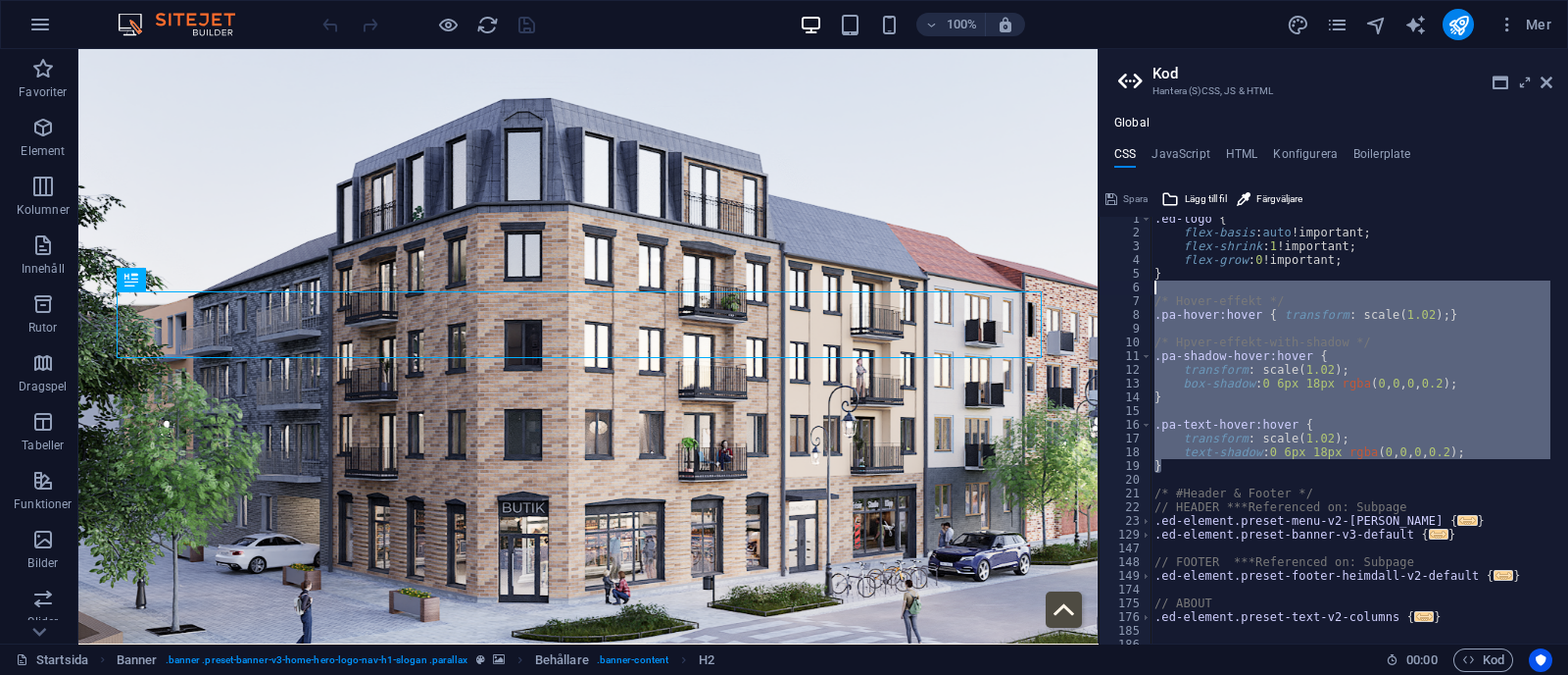
drag, startPoint x: 1185, startPoint y: 460, endPoint x: 1133, endPoint y: 290, distance: 177.8
click at [1133, 290] on div "} 1 2 3 4 5 6 7 8 9 10 11 12 13 14 15 16 17 18 19 20 21 22 23 129 147 148 149 1…" at bounding box center [1333, 430] width 470 height 426
type textarea "/* Hover-effekt */"
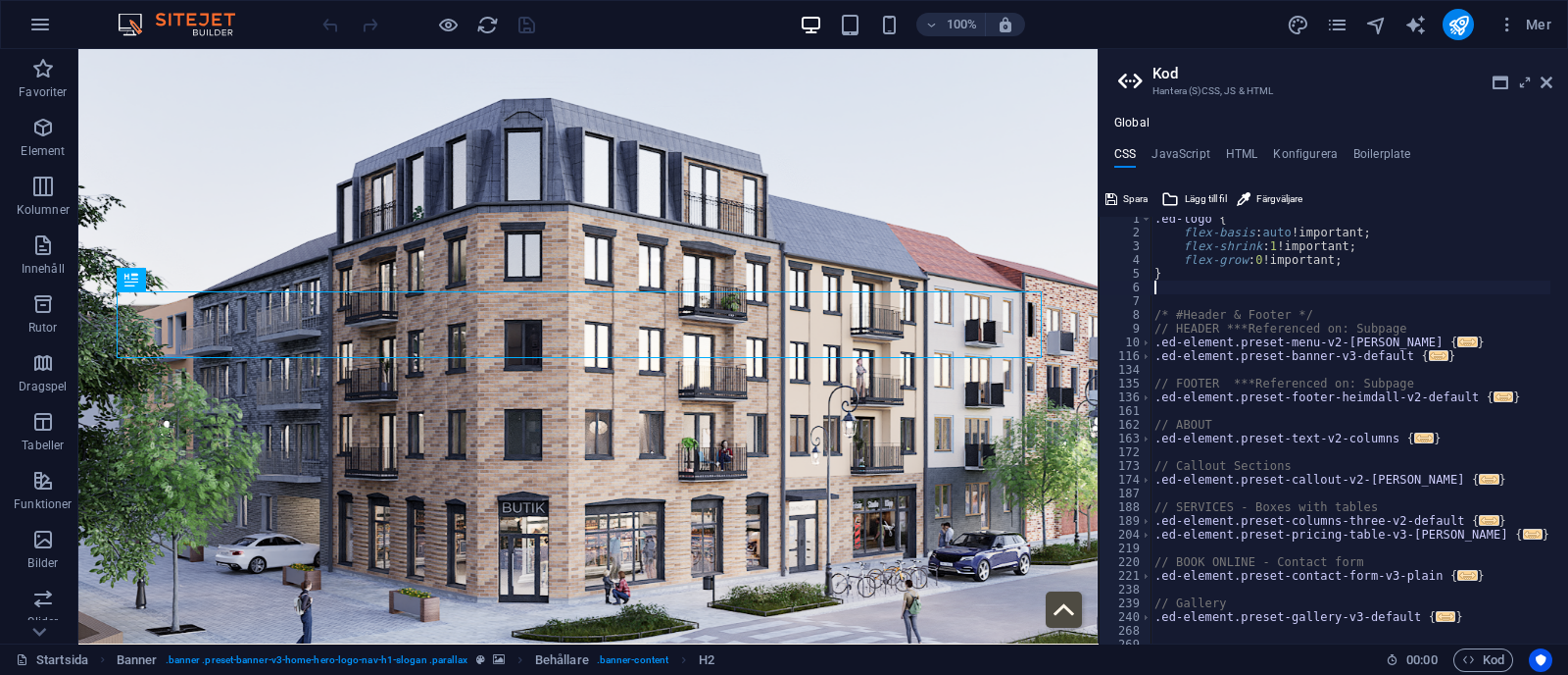
type textarea "}"
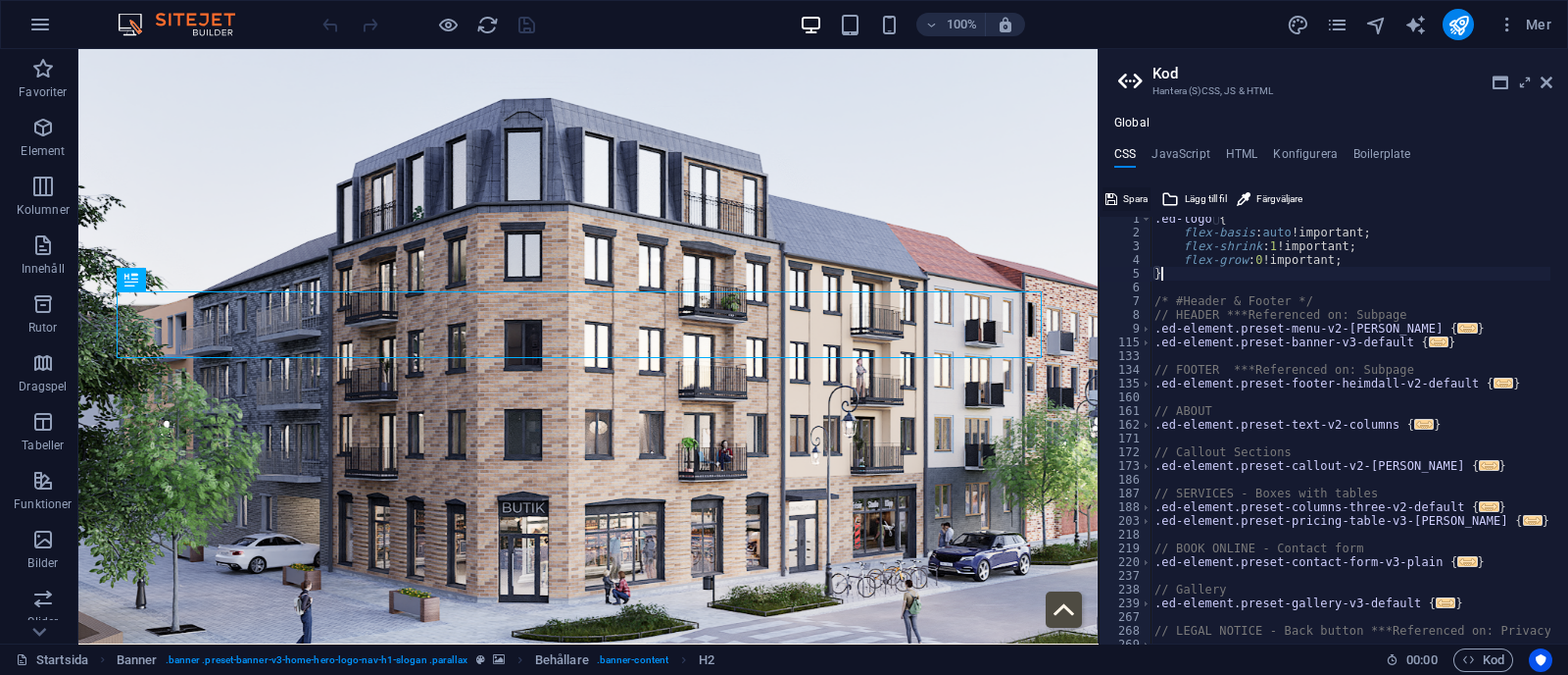
click at [1133, 197] on span "Spara" at bounding box center [1135, 199] width 25 height 24
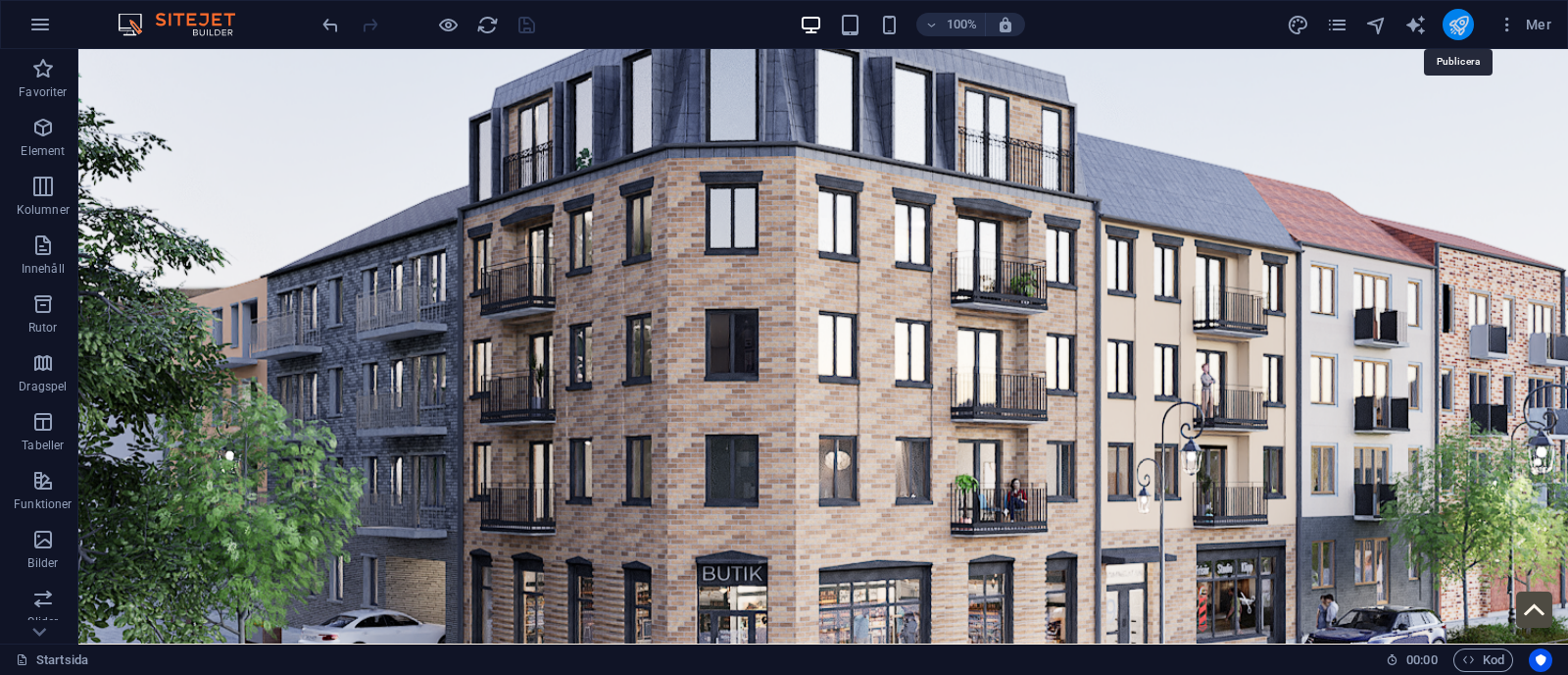
click at [1459, 26] on icon "publish" at bounding box center [1458, 25] width 23 height 23
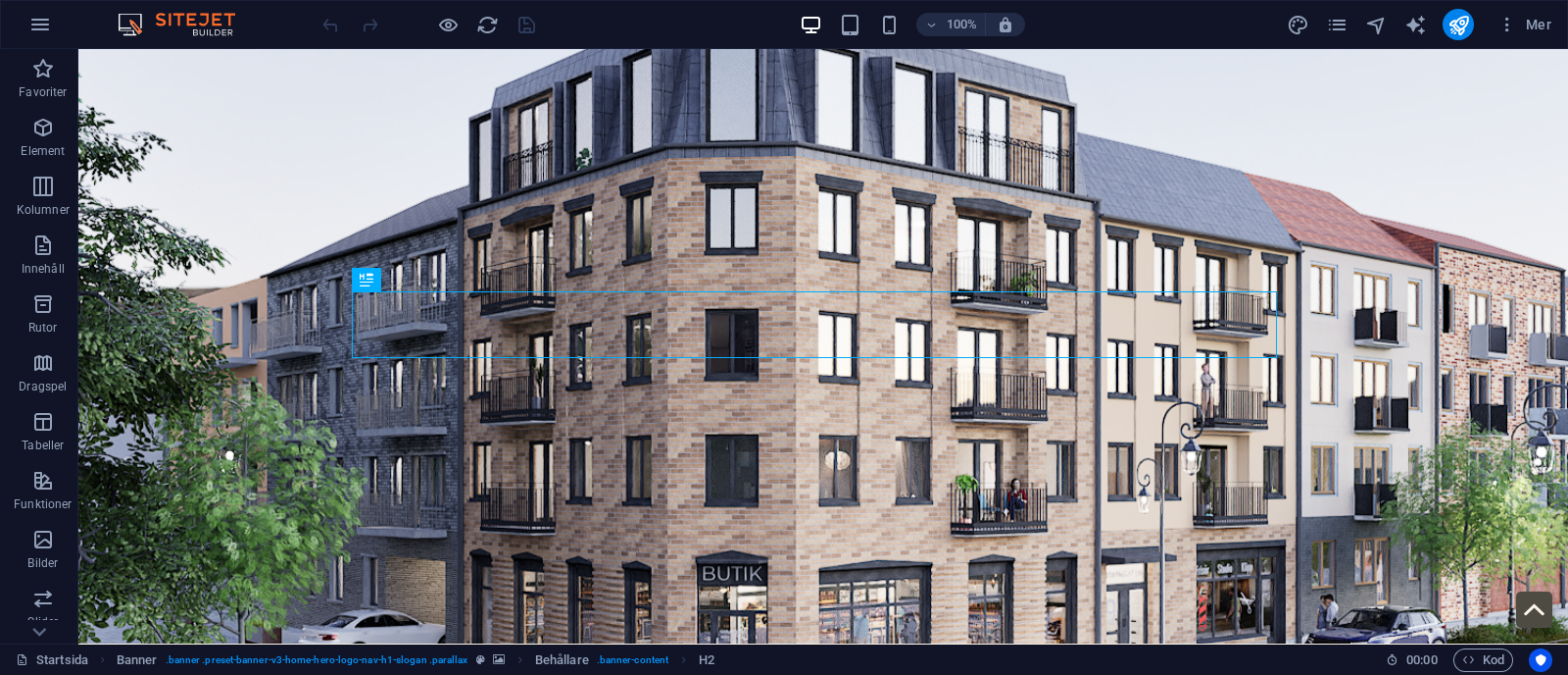
click at [1490, 673] on div "Startsida Banner . banner .preset-banner-v3-home-hero-logo-nav-h1-slogan .paral…" at bounding box center [784, 659] width 1568 height 32
click at [1497, 654] on span "Kod" at bounding box center [1482, 660] width 42 height 24
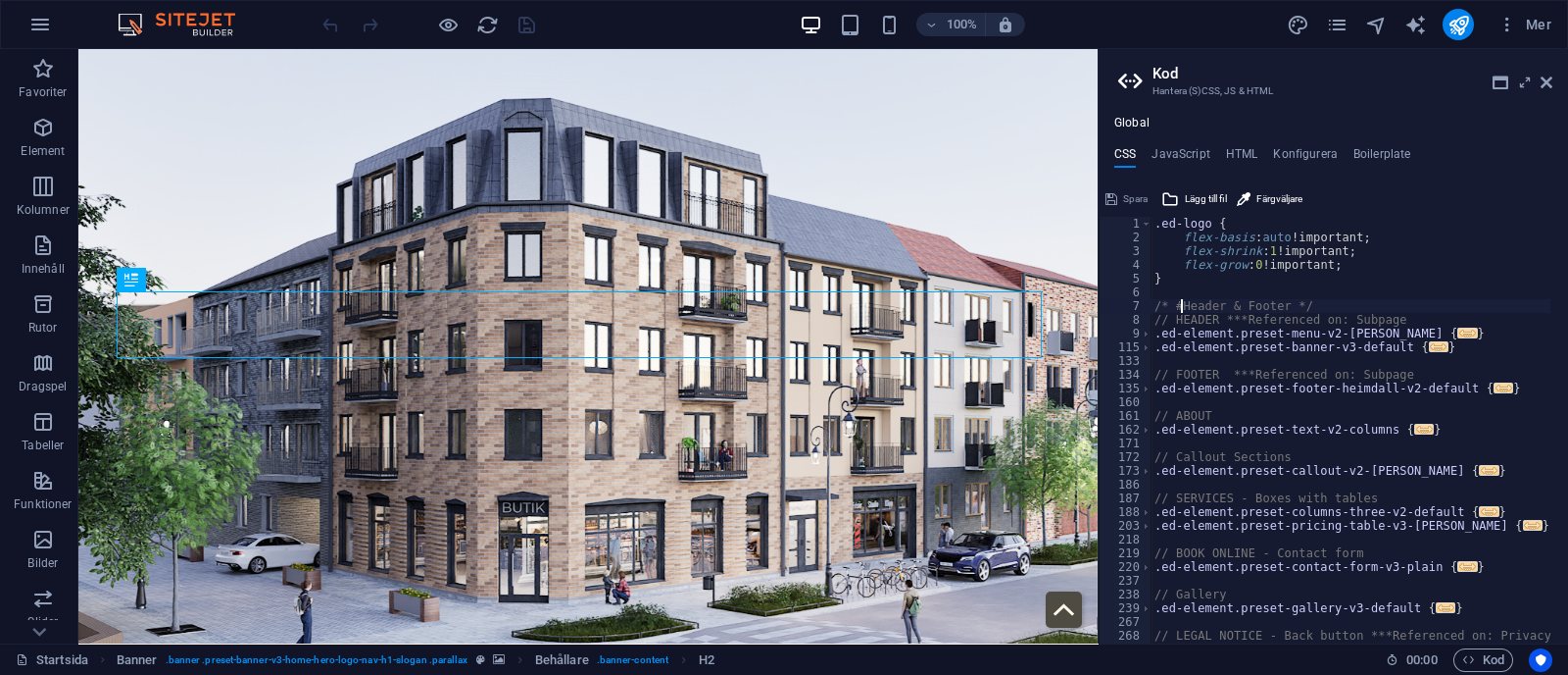
click at [1183, 299] on div ".ed-logo { flex-basis : auto !important; flex-shrink : 1 !important; flex-grow …" at bounding box center [1422, 435] width 543 height 436
click at [1187, 280] on div ".ed-logo { flex-basis : auto !important; flex-shrink : 1 !important; flex-grow …" at bounding box center [1422, 435] width 543 height 436
type textarea "}"
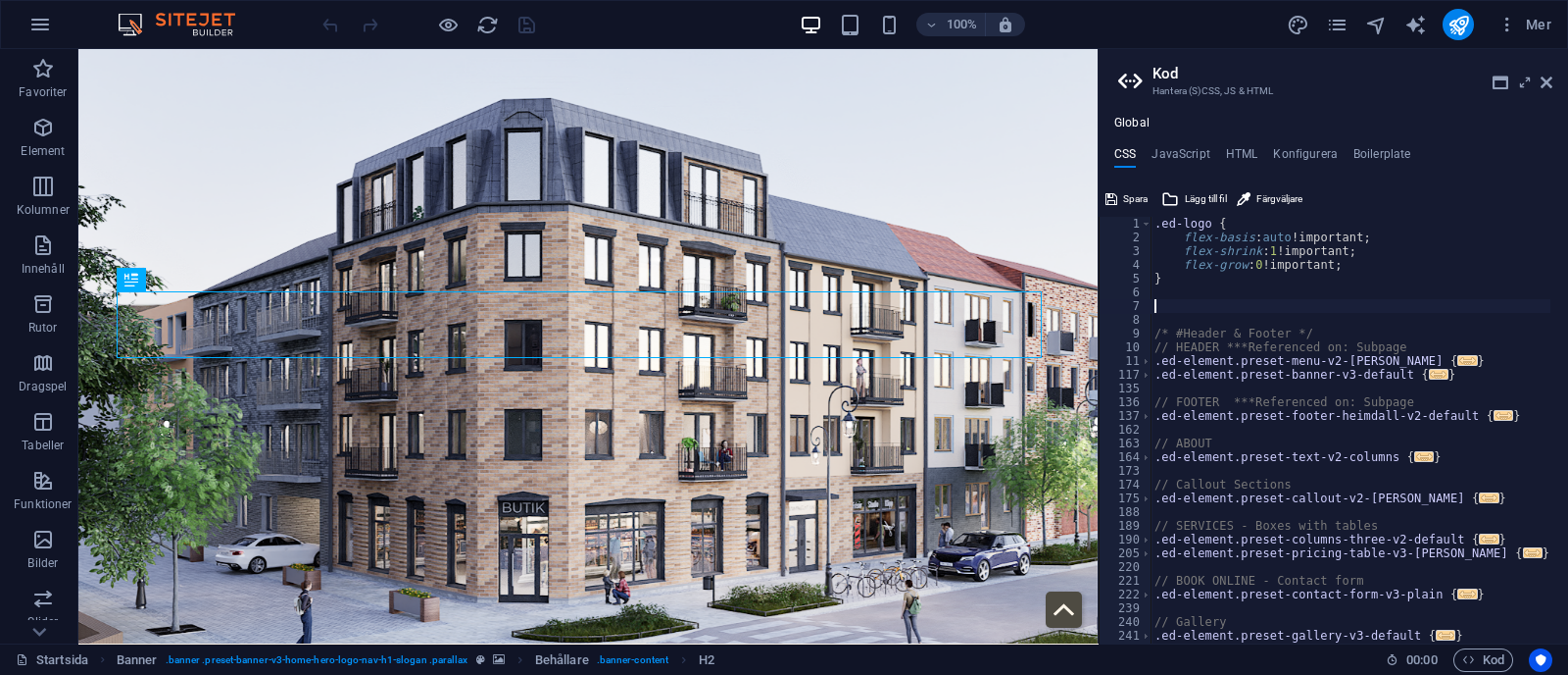
type textarea "}"
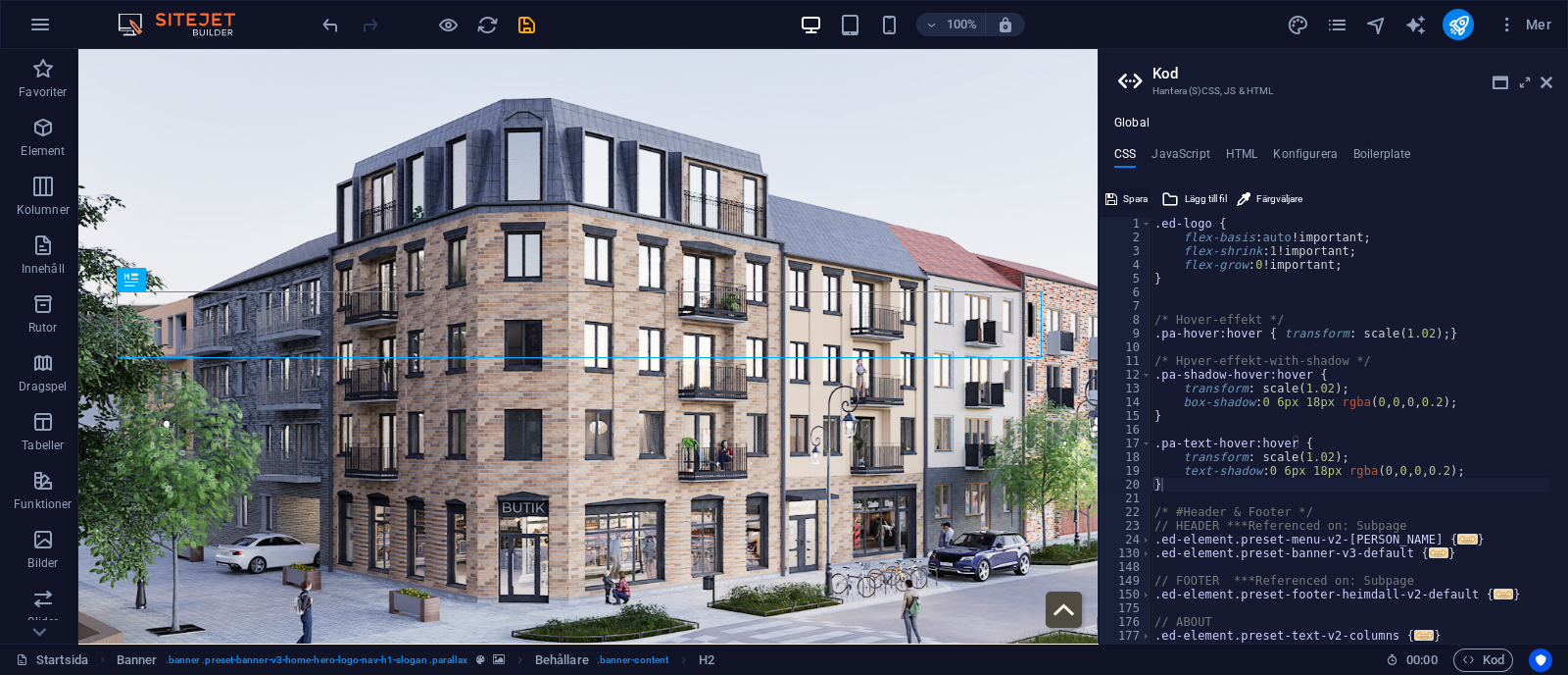
click at [1133, 201] on span "Spara" at bounding box center [1135, 199] width 25 height 24
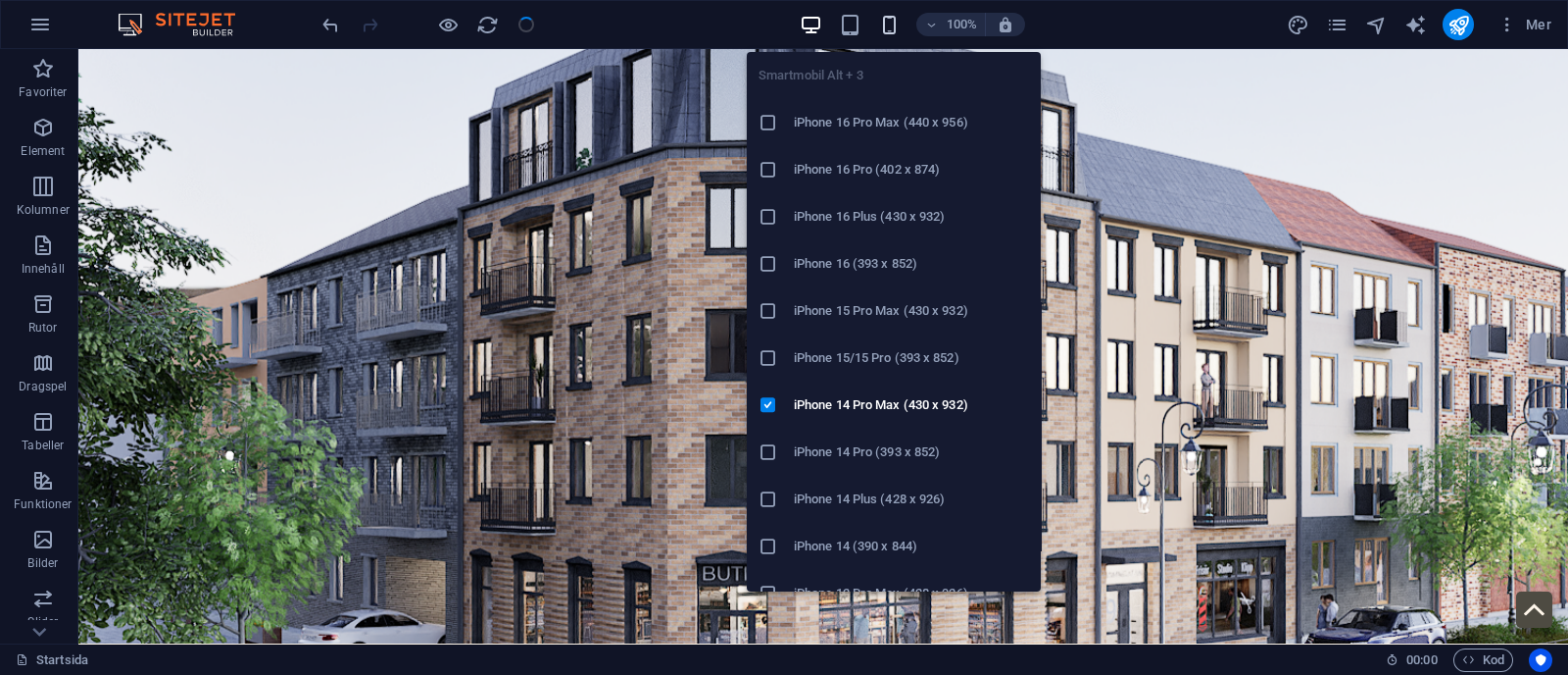
click at [891, 21] on icon "button" at bounding box center [888, 25] width 23 height 23
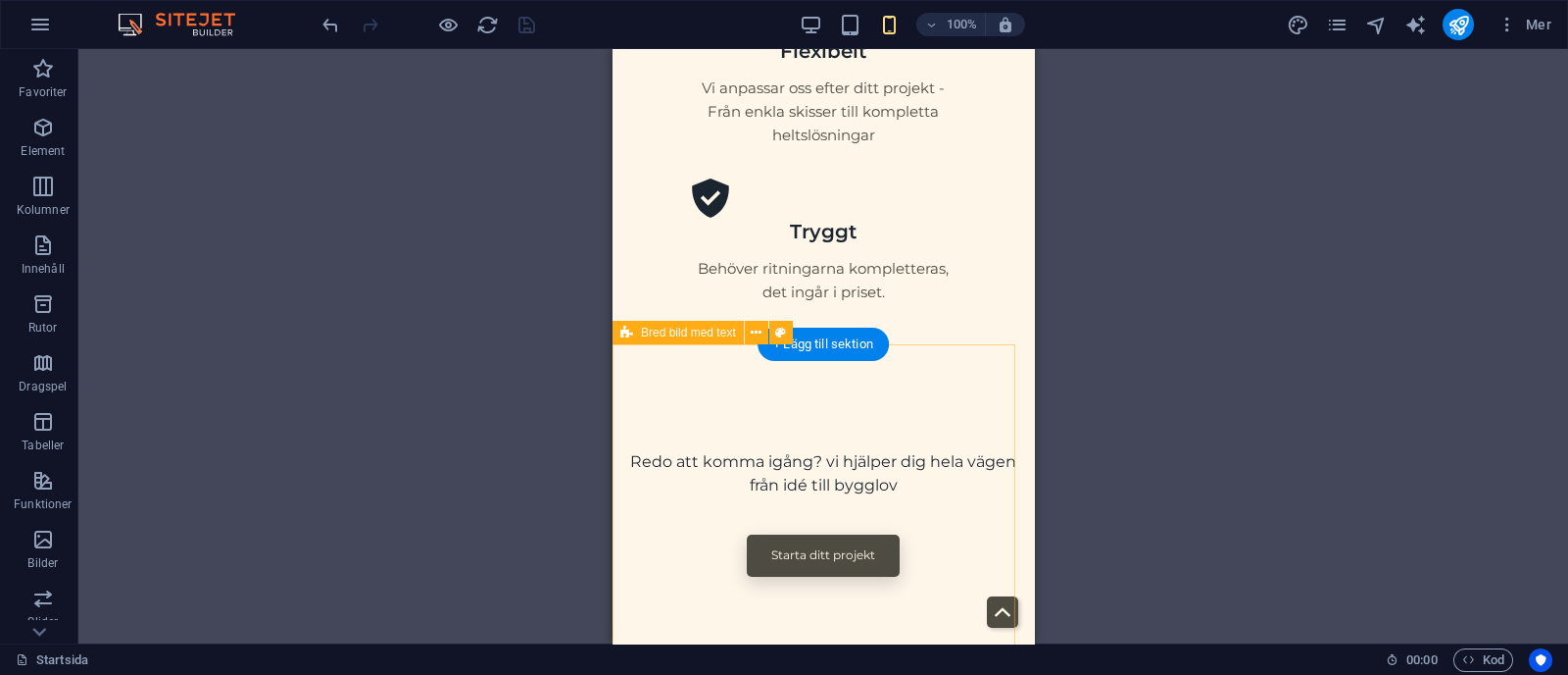
scroll to position [1708, 0]
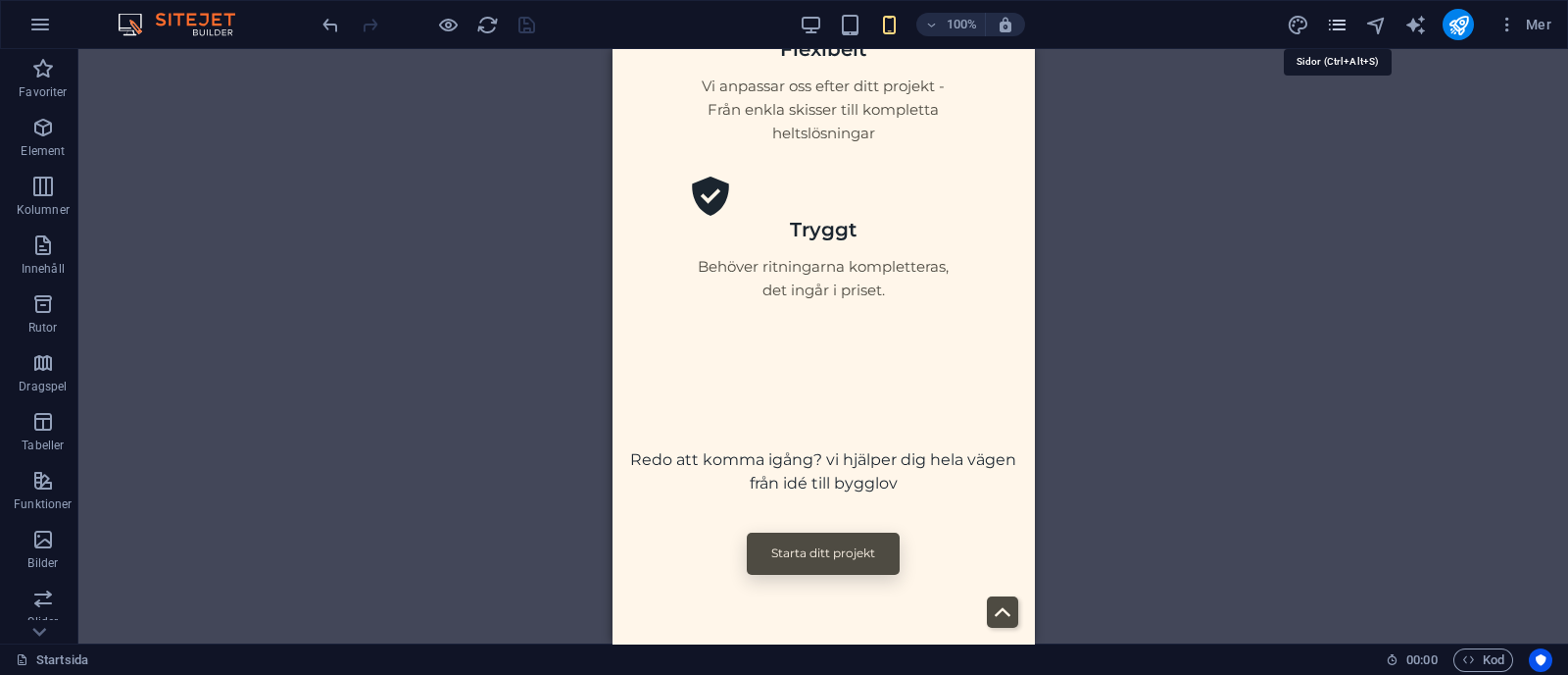
click at [1344, 30] on icon "pages" at bounding box center [1336, 25] width 23 height 23
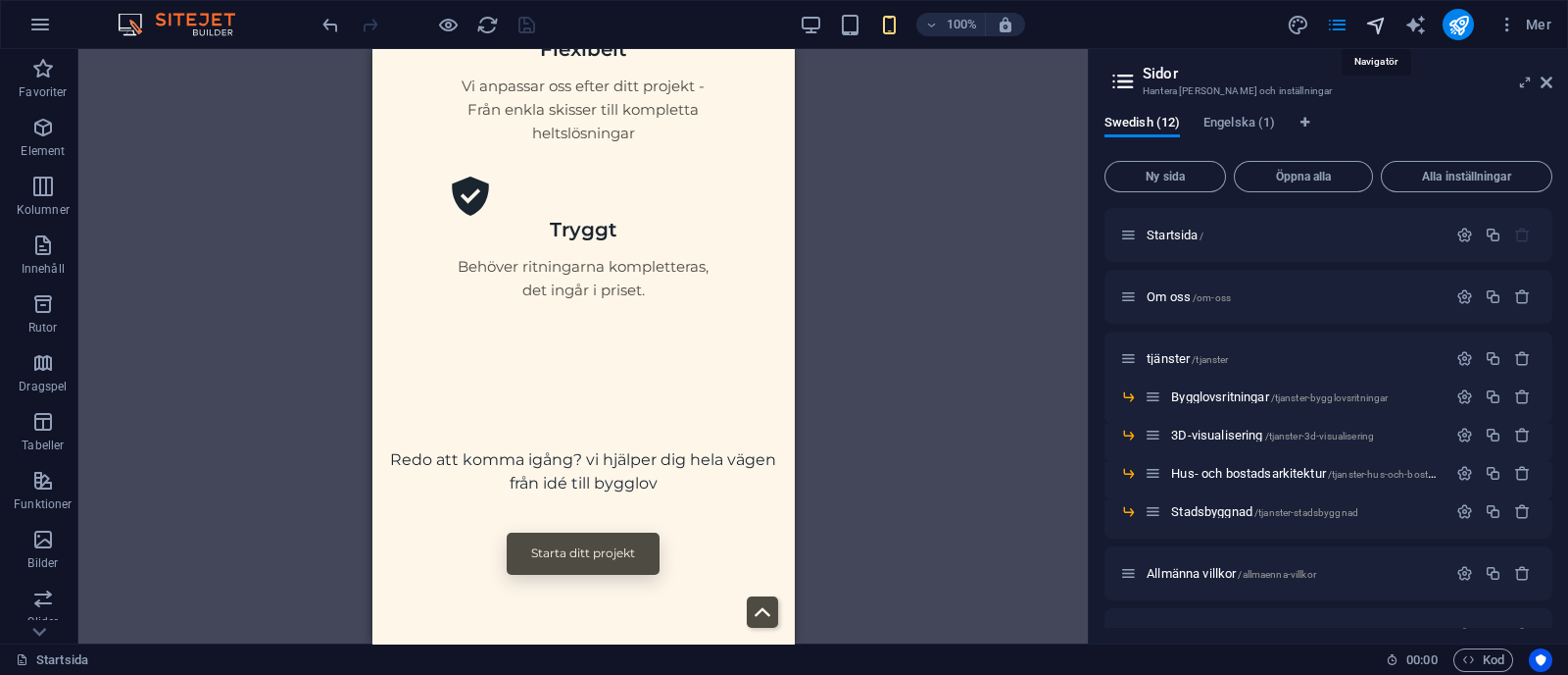
click at [1374, 29] on icon "navigator" at bounding box center [1376, 25] width 23 height 23
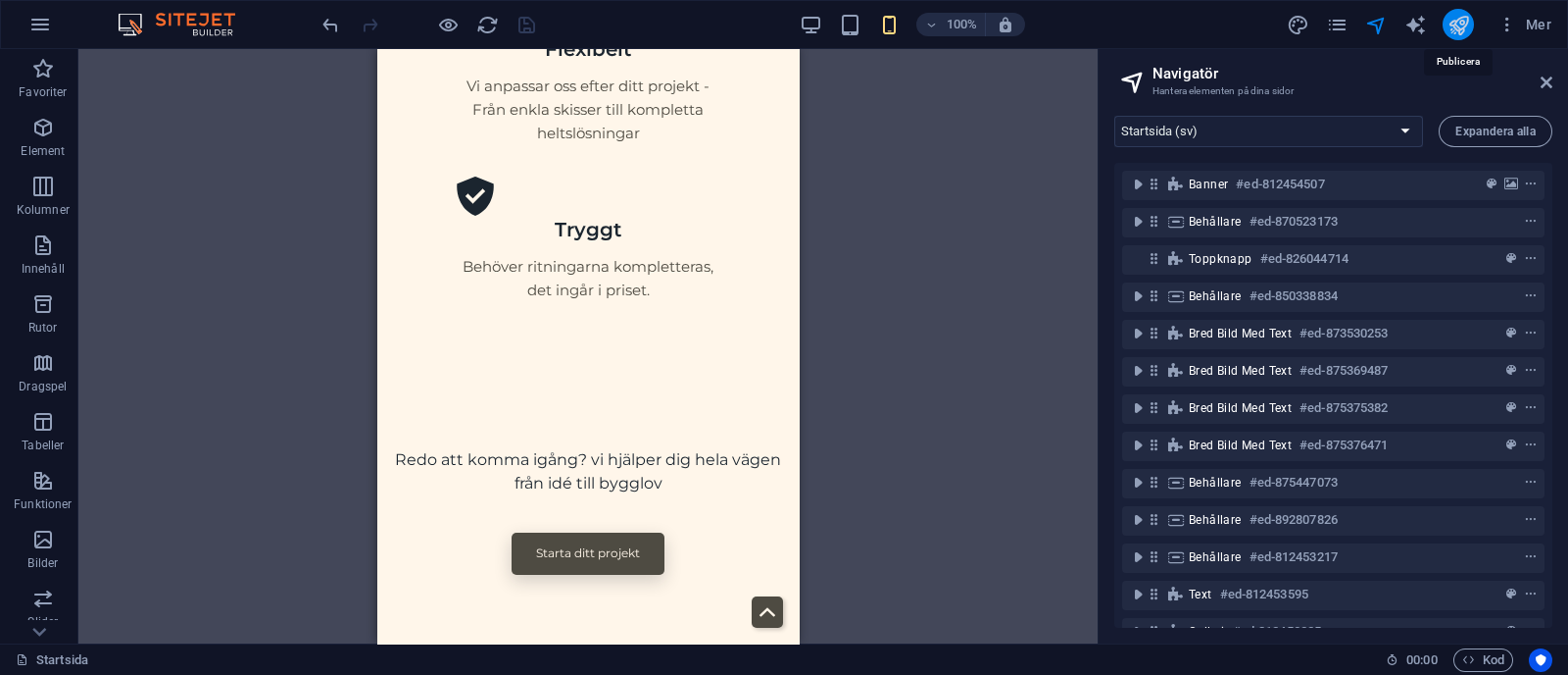
click at [1463, 27] on icon "publish" at bounding box center [1458, 25] width 23 height 23
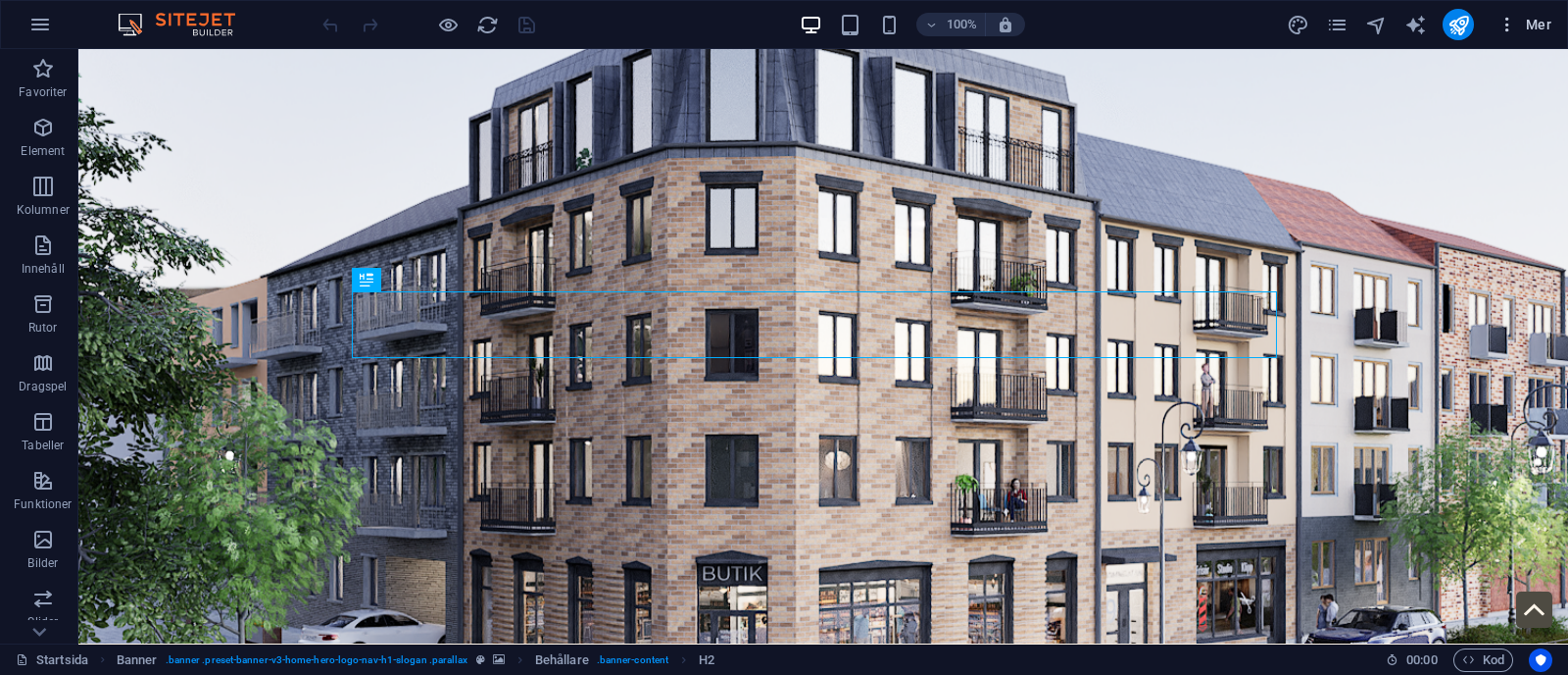
click at [1496, 28] on button "Mer" at bounding box center [1524, 25] width 70 height 32
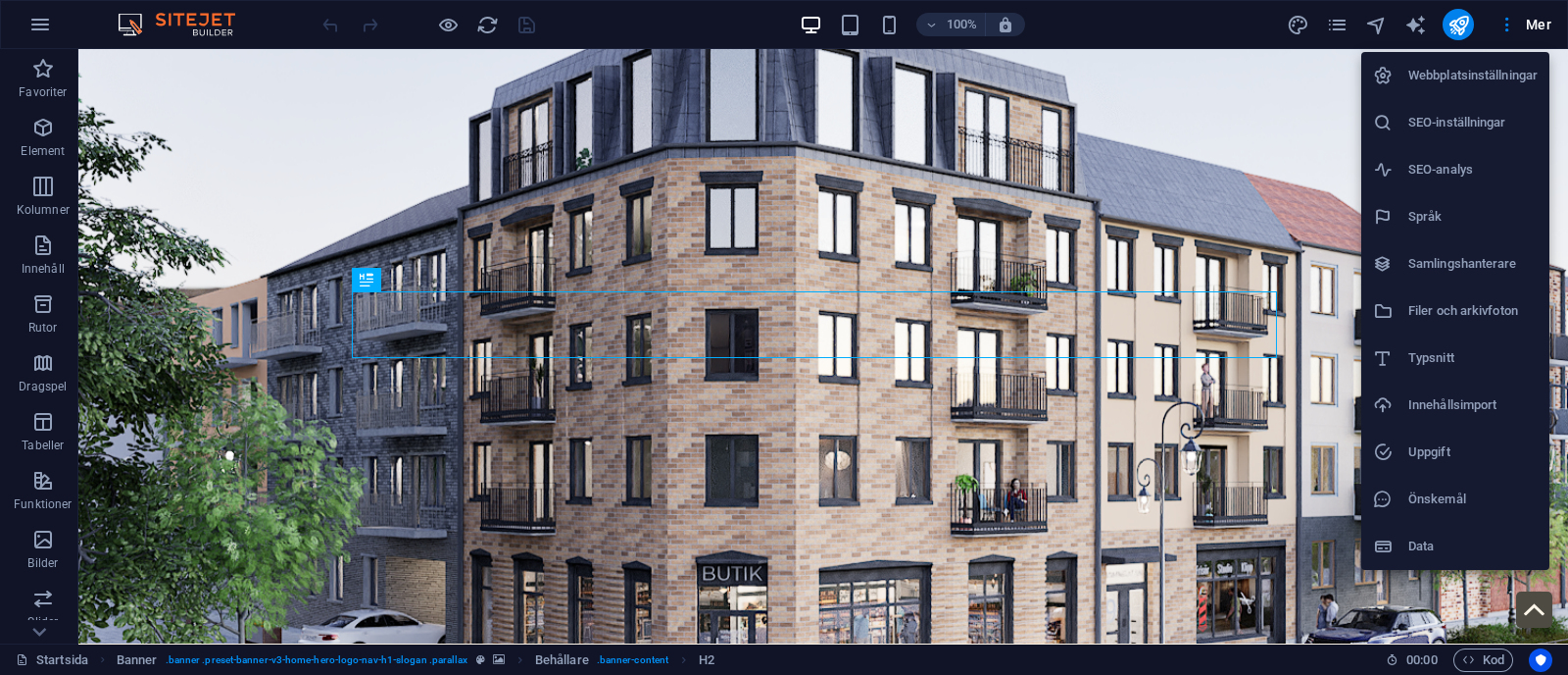
click at [1453, 322] on h6 "Filer och arkivfoton" at bounding box center [1472, 311] width 129 height 24
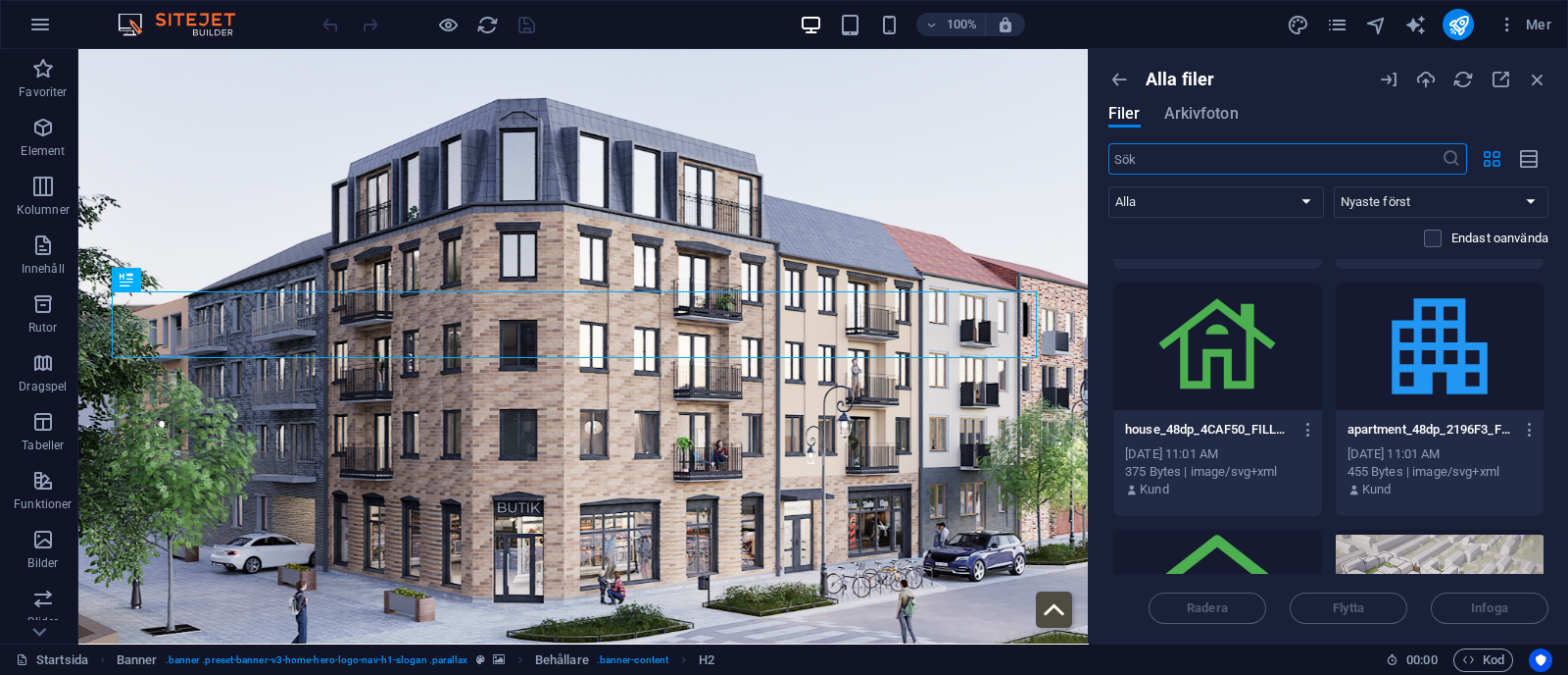
scroll to position [184, 0]
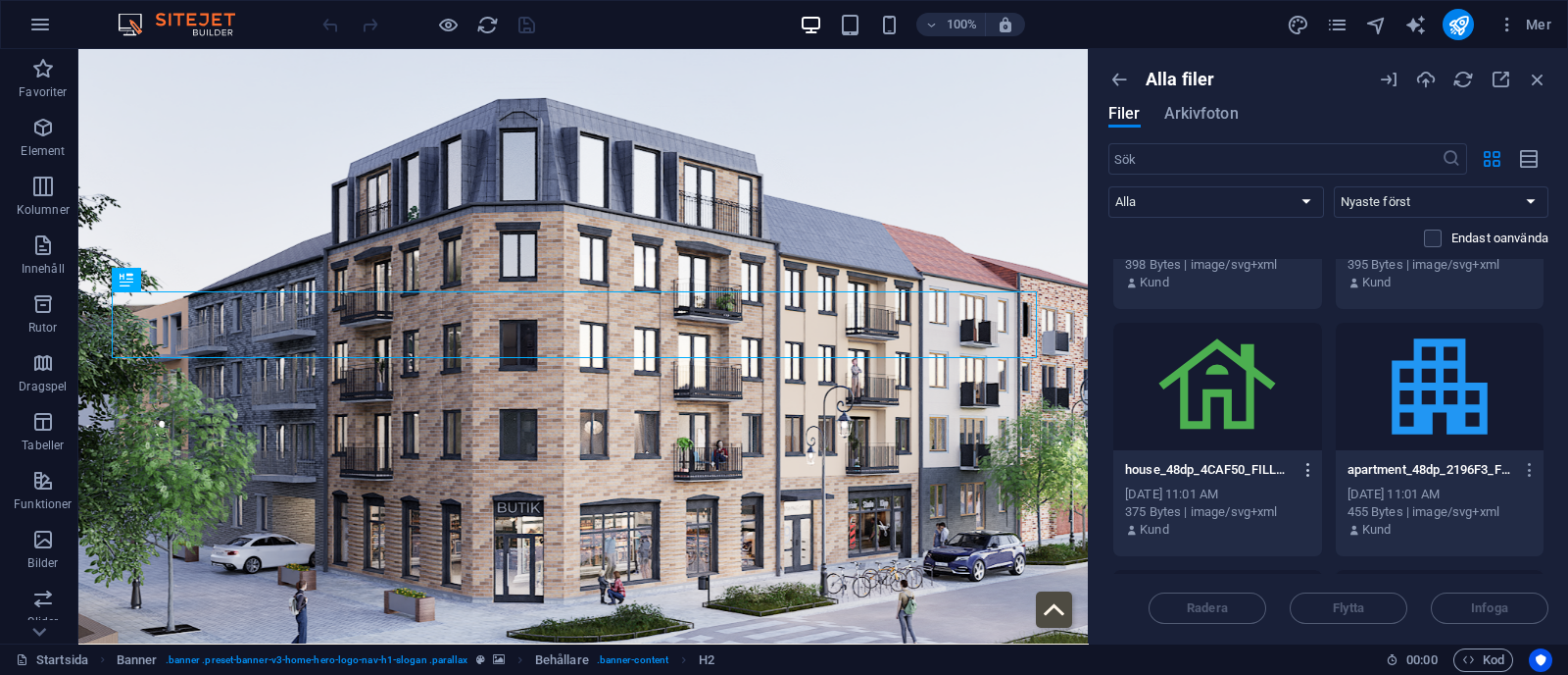
click at [1305, 468] on icon "button" at bounding box center [1308, 470] width 19 height 18
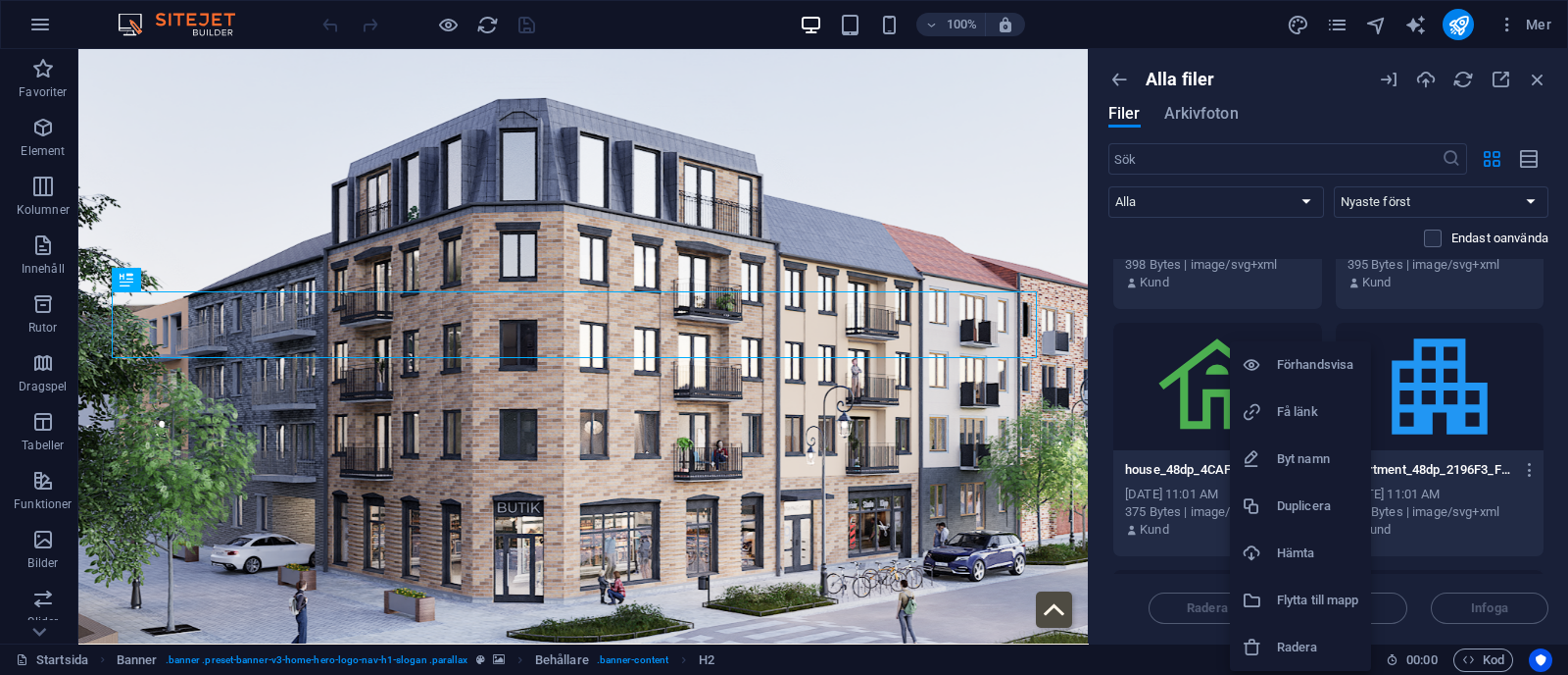
click at [1298, 657] on h6 "Radera" at bounding box center [1317, 647] width 83 height 24
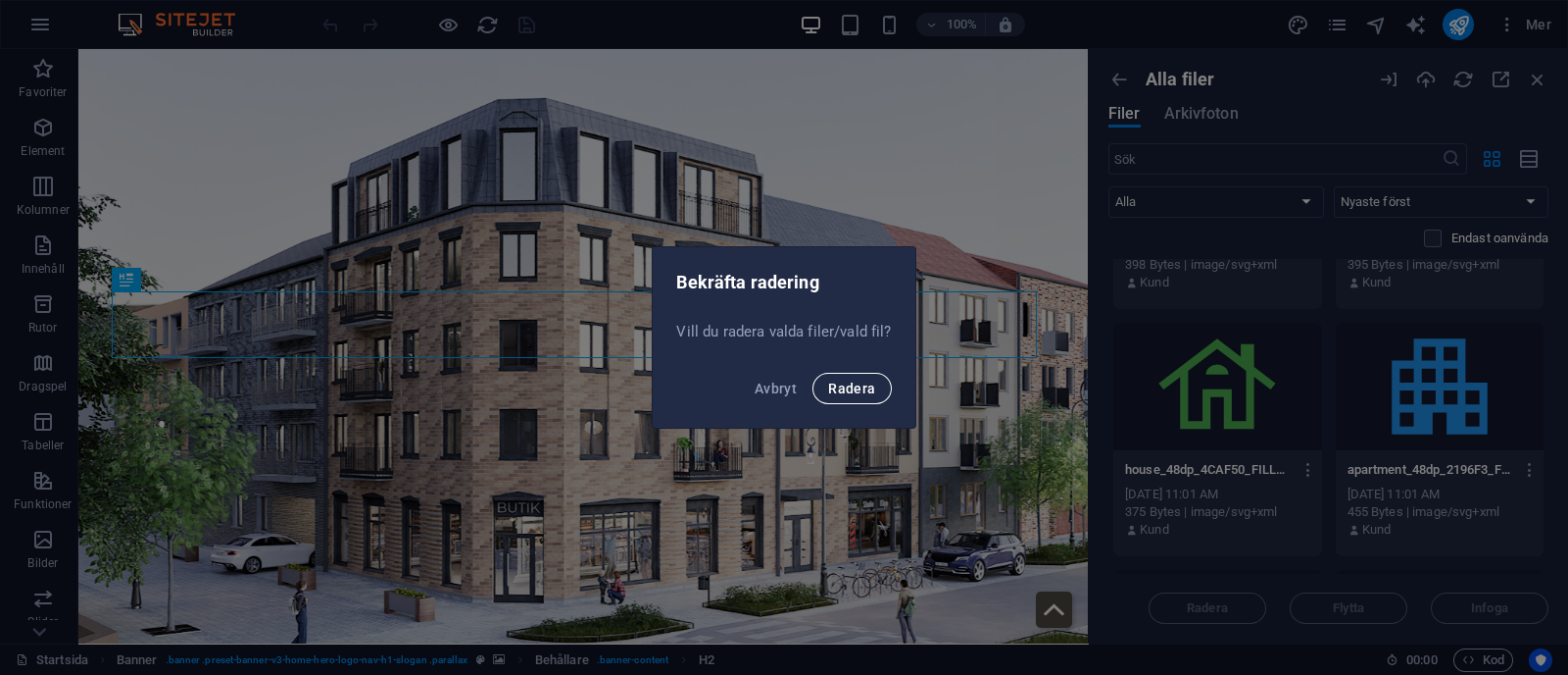
click at [867, 389] on span "Radera" at bounding box center [851, 388] width 47 height 16
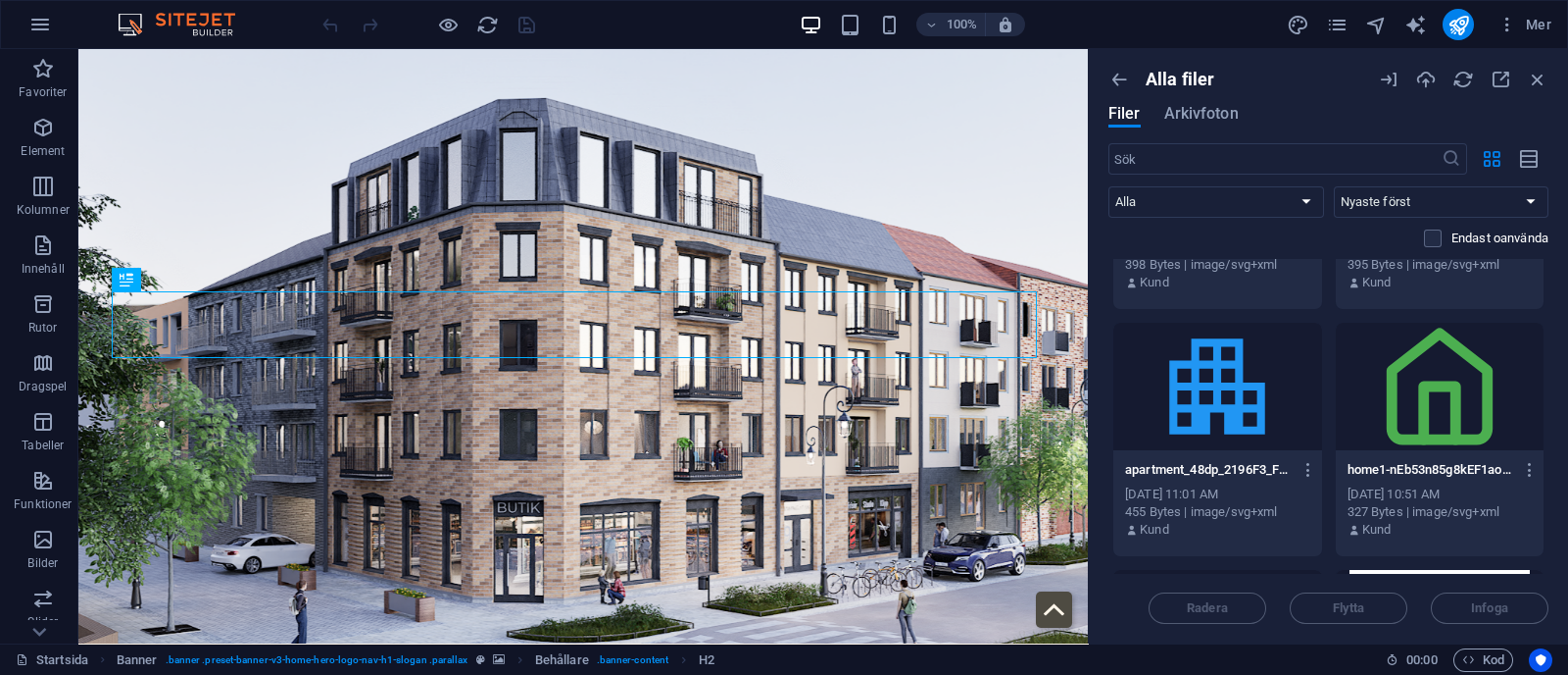
click at [1307, 468] on icon "button" at bounding box center [1308, 470] width 19 height 18
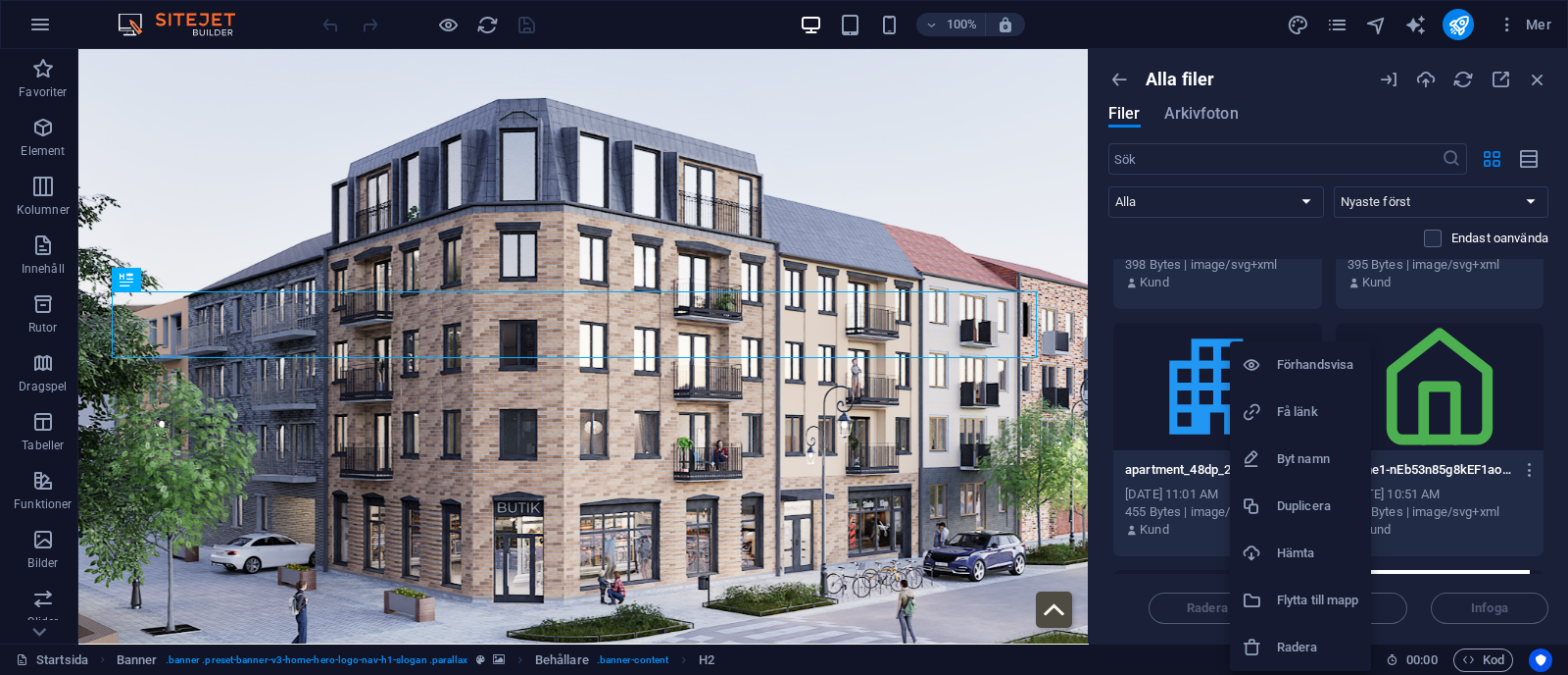
click at [1295, 642] on h6 "Radera" at bounding box center [1317, 647] width 83 height 24
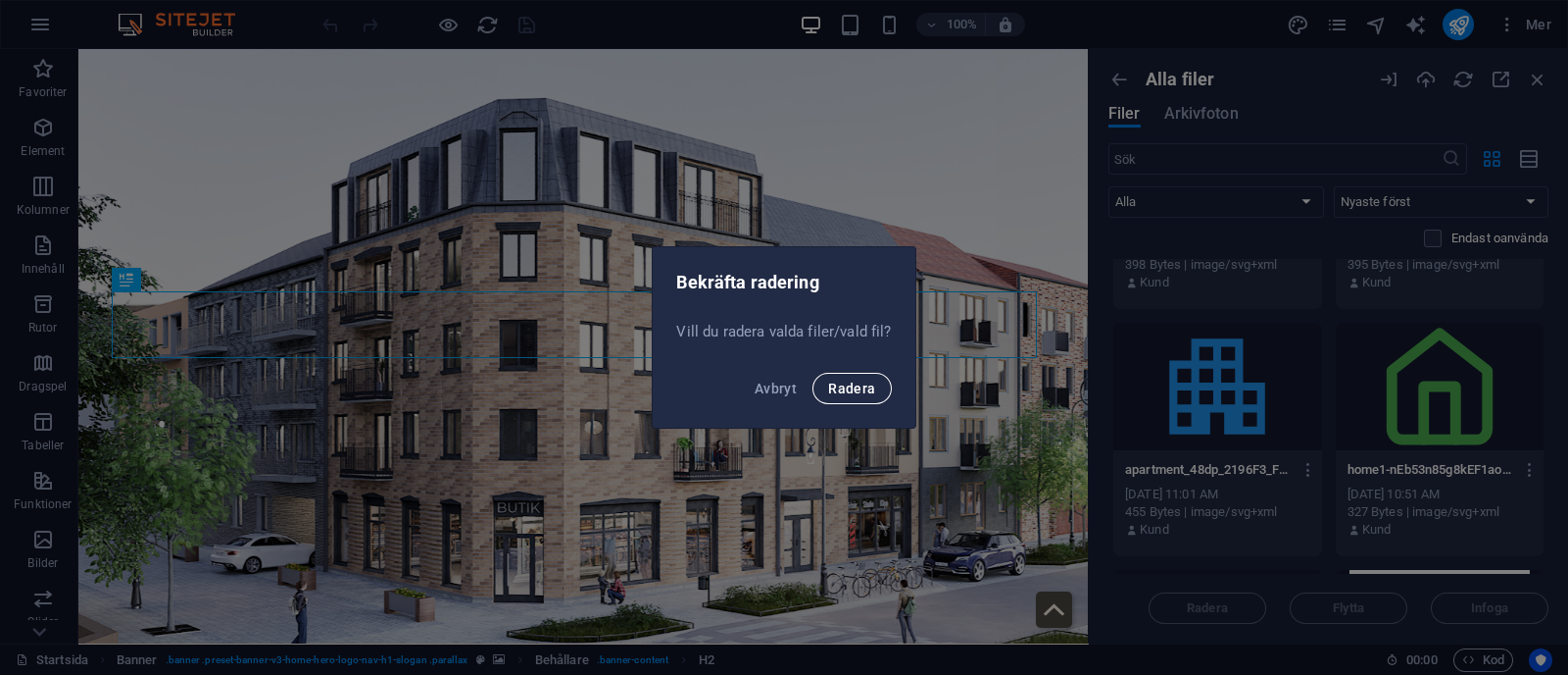
click at [862, 398] on button "Radera" at bounding box center [851, 388] width 79 height 32
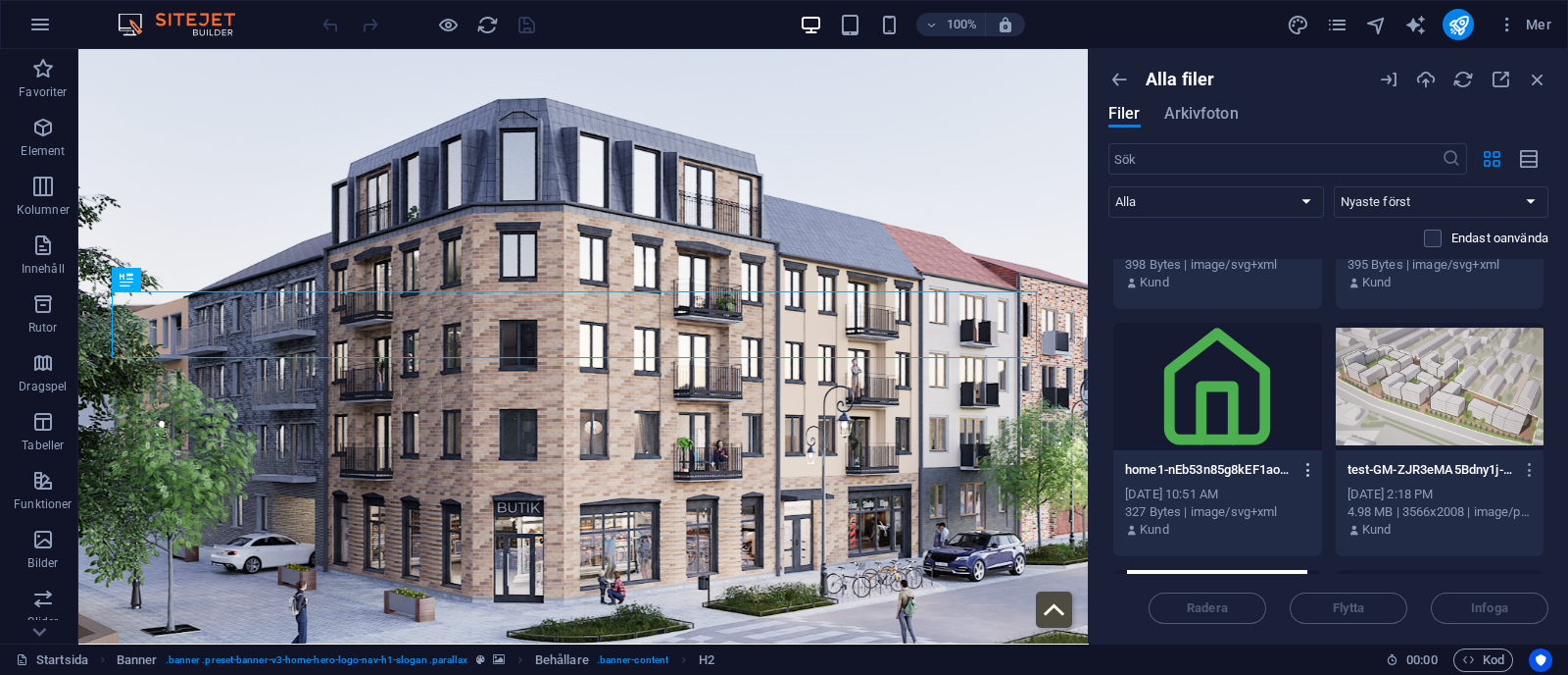
click at [1302, 459] on button "button" at bounding box center [1304, 470] width 27 height 32
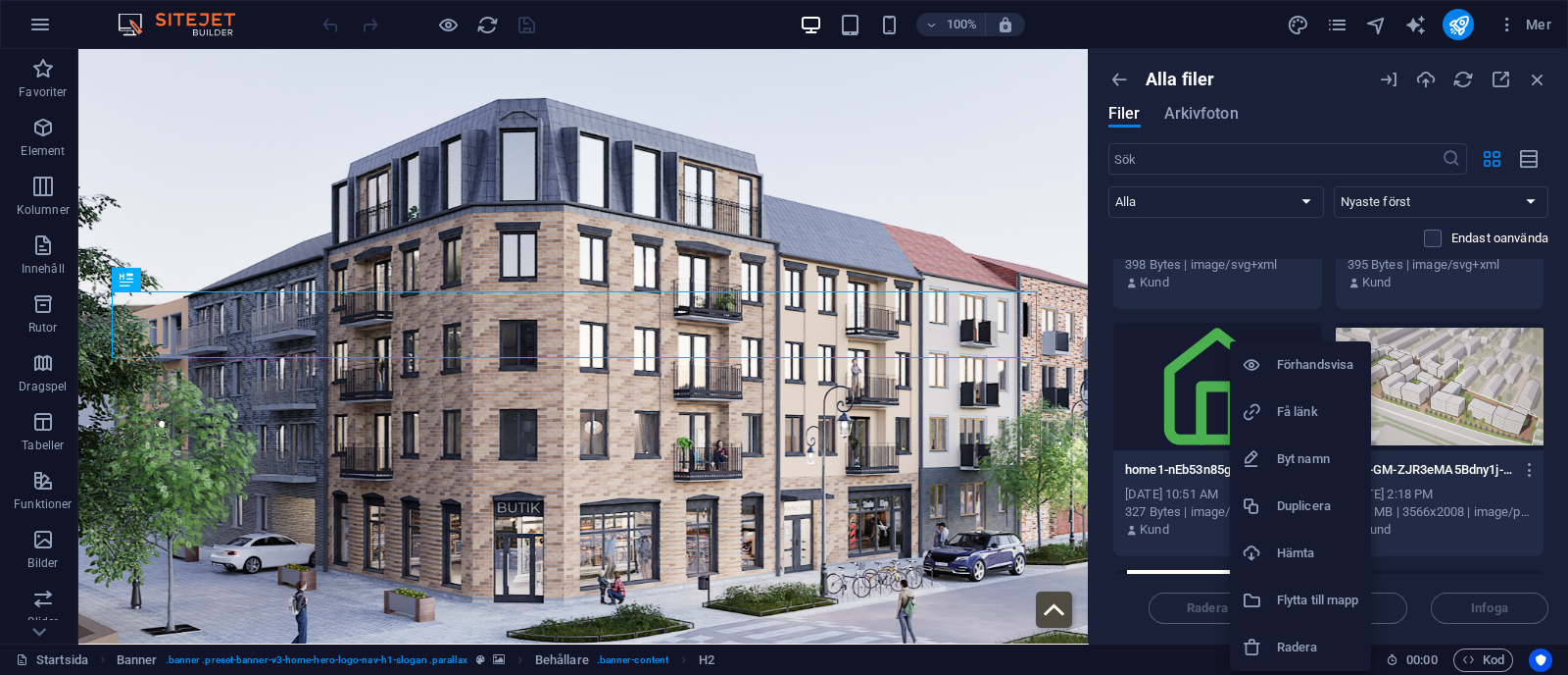
click at [1285, 655] on h6 "Radera" at bounding box center [1317, 647] width 83 height 24
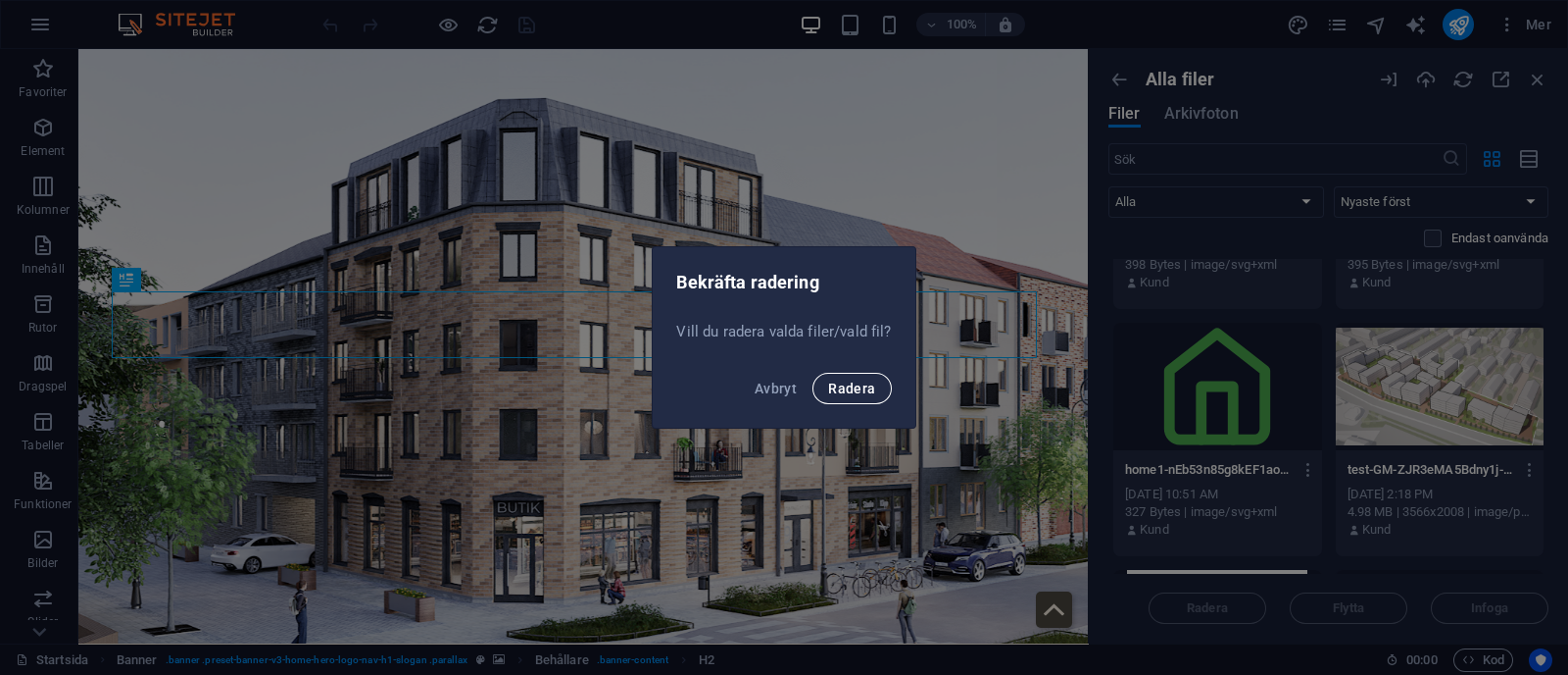
click at [854, 389] on span "Radera" at bounding box center [851, 388] width 47 height 16
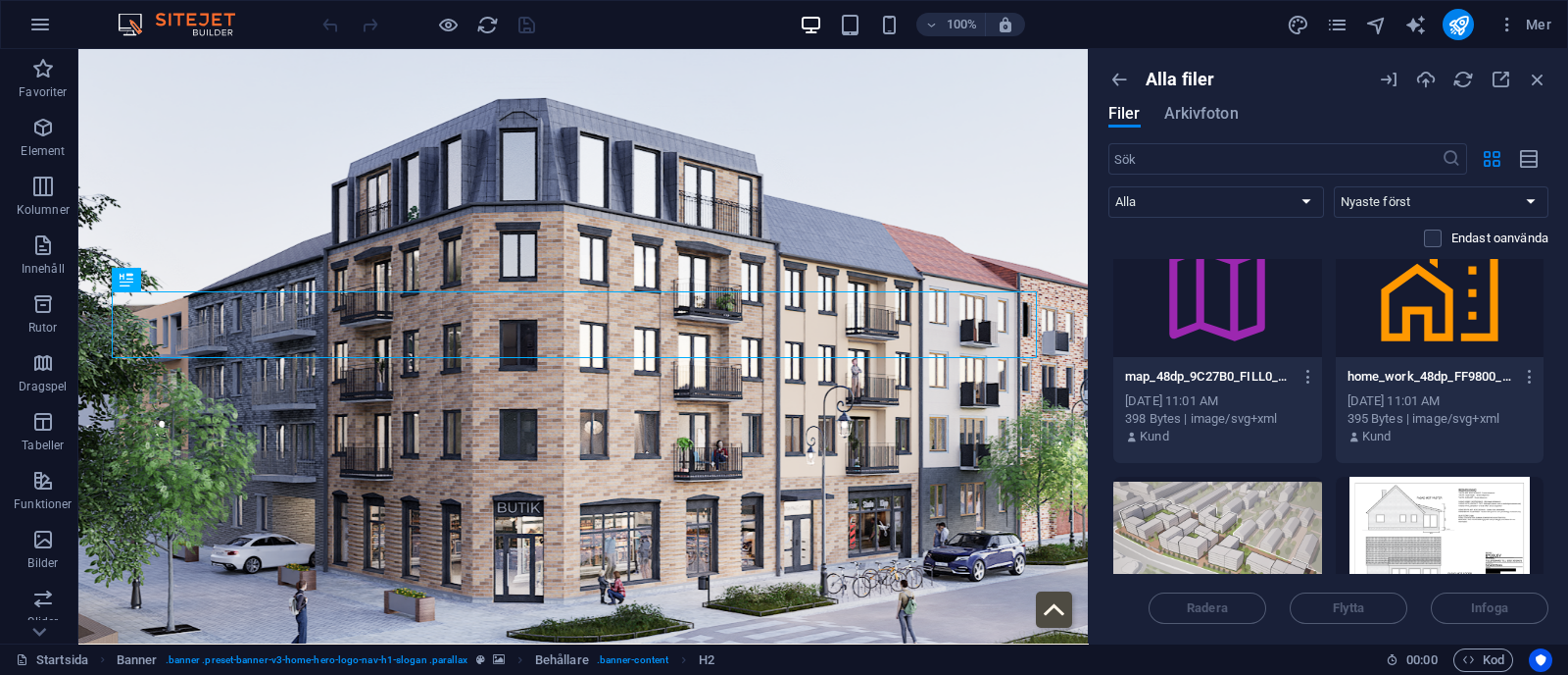
scroll to position [0, 0]
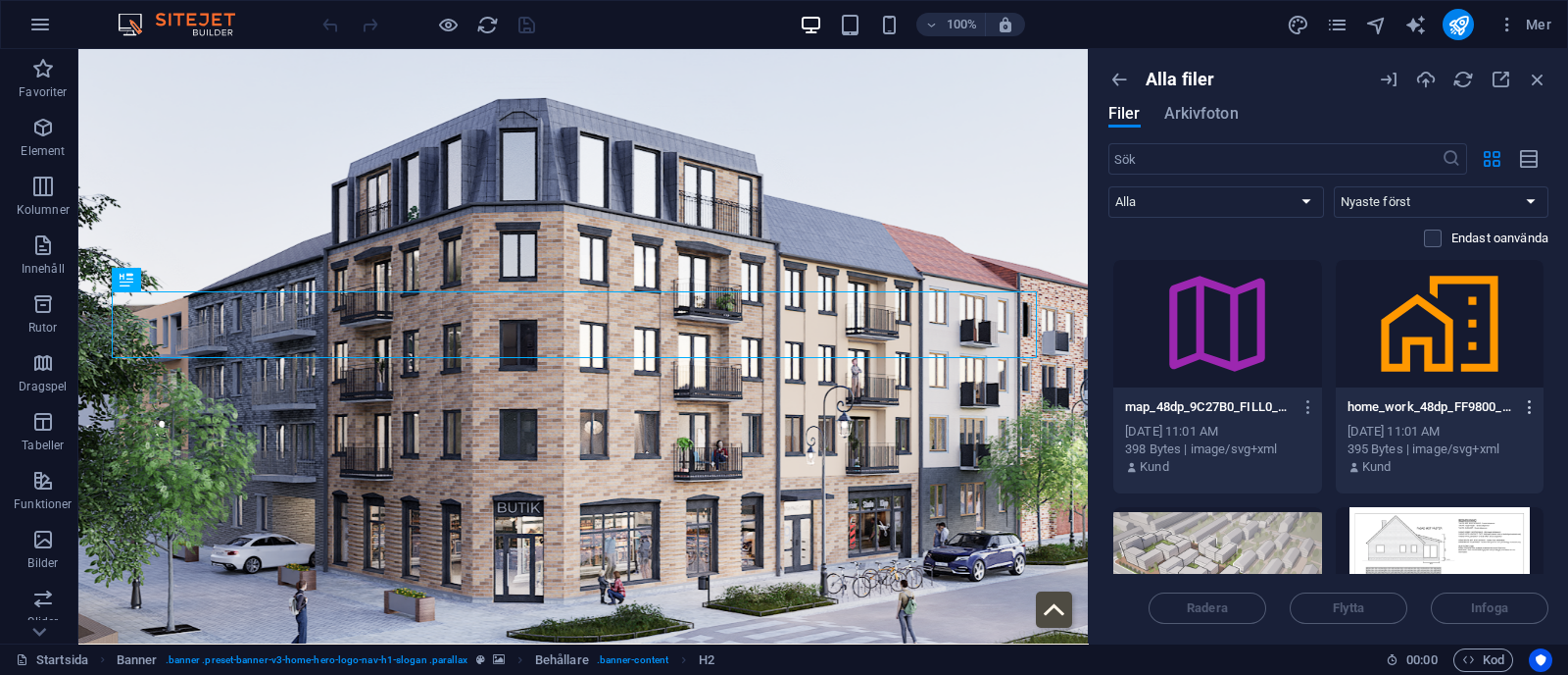
click at [1526, 411] on icon "button" at bounding box center [1529, 407] width 19 height 18
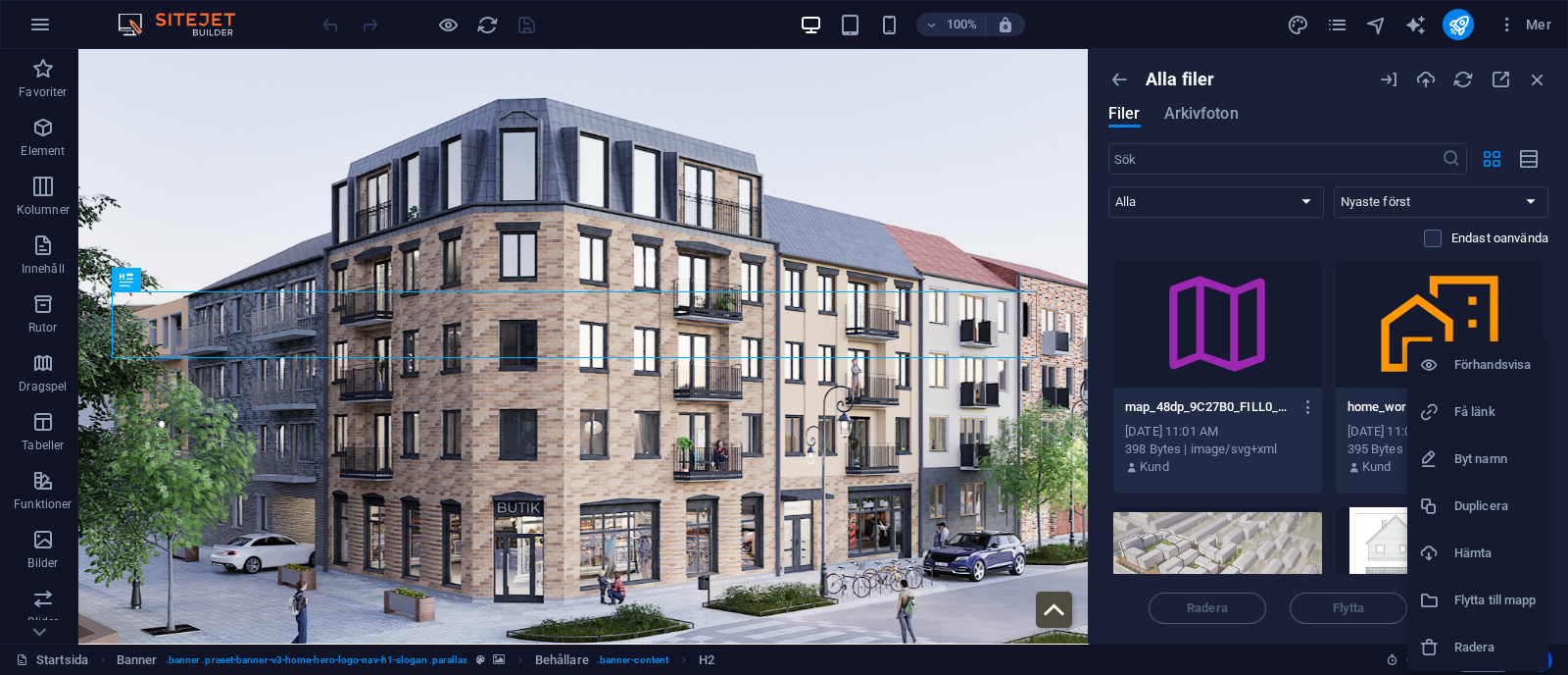
drag, startPoint x: 1493, startPoint y: 639, endPoint x: 1529, endPoint y: 419, distance: 222.9
click at [1529, 419] on h6 "Få länk" at bounding box center [1494, 412] width 83 height 24
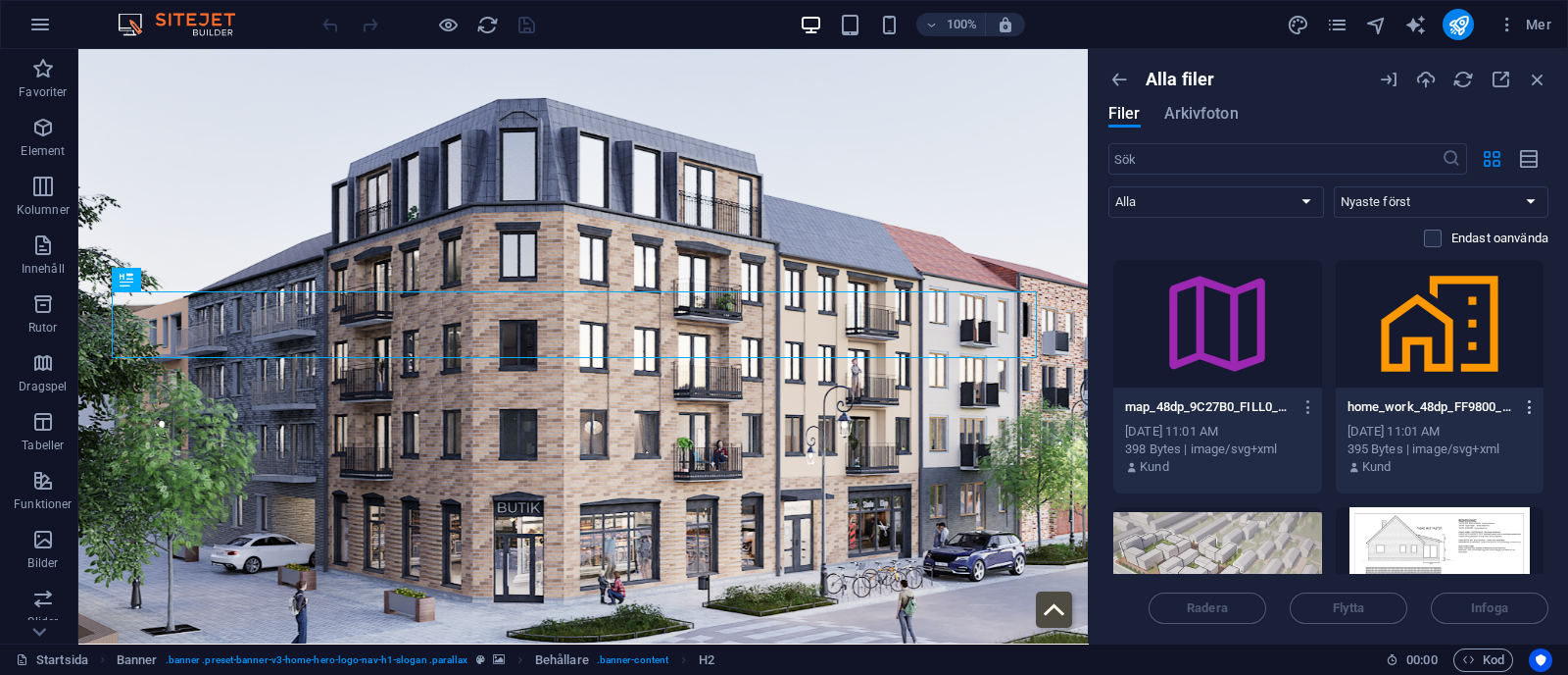
click at [1529, 400] on icon "button" at bounding box center [1529, 407] width 19 height 18
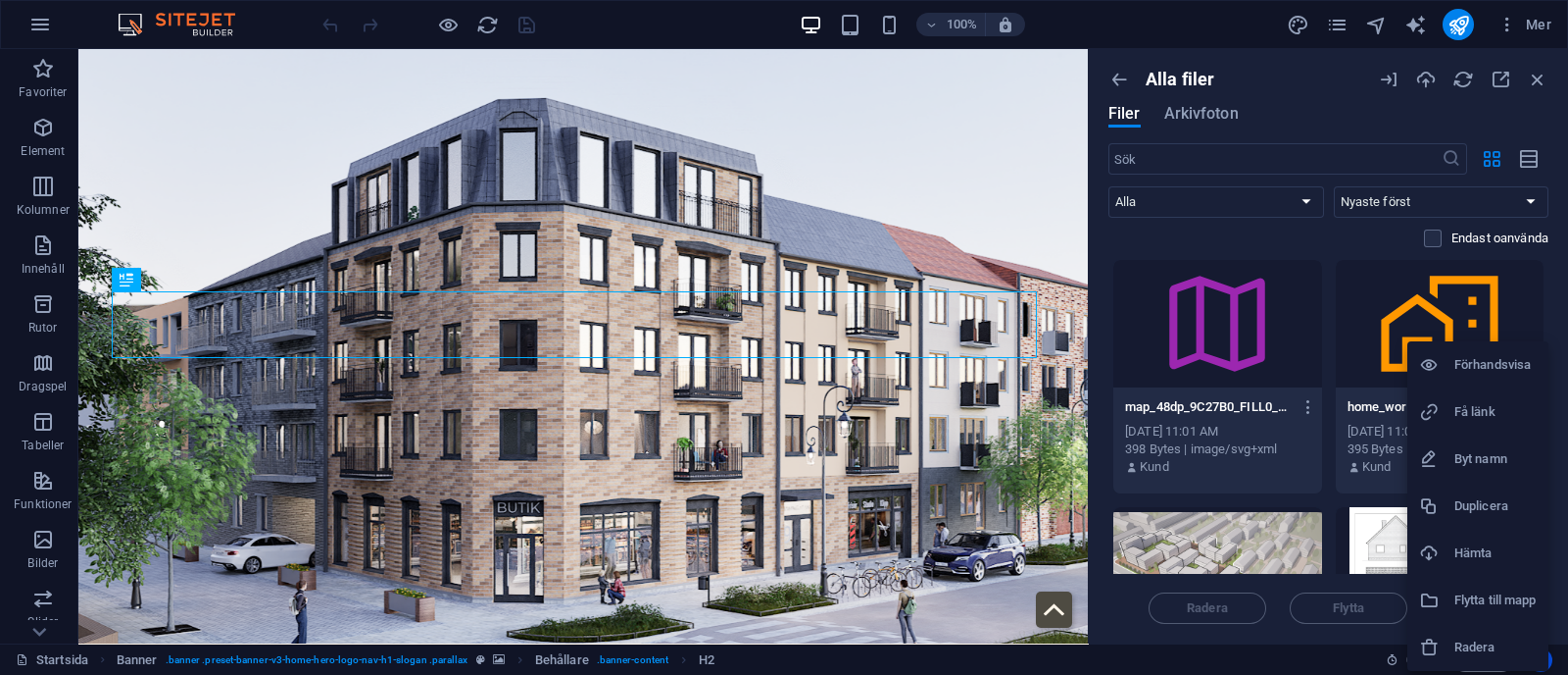
click at [1473, 630] on li "Radera" at bounding box center [1477, 646] width 141 height 47
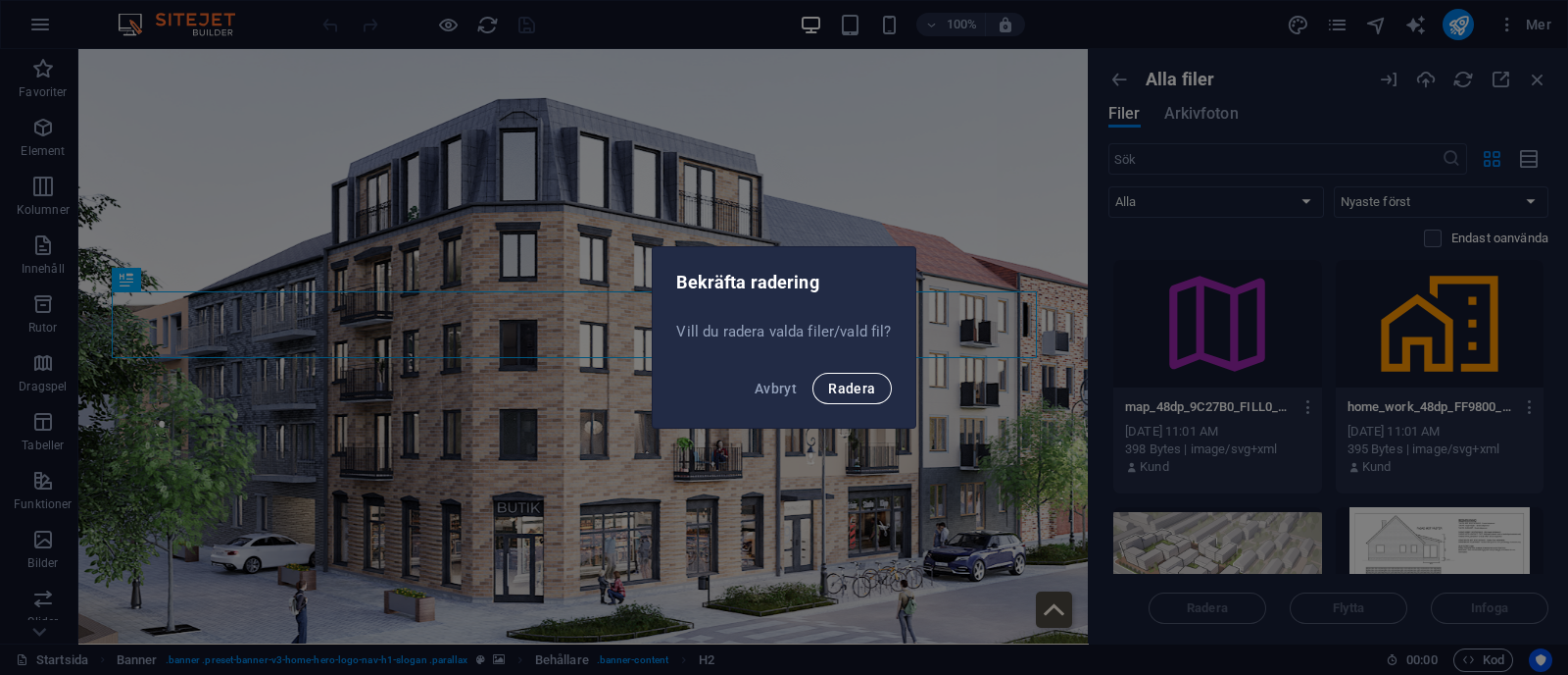
click at [885, 394] on button "Radera" at bounding box center [851, 388] width 79 height 32
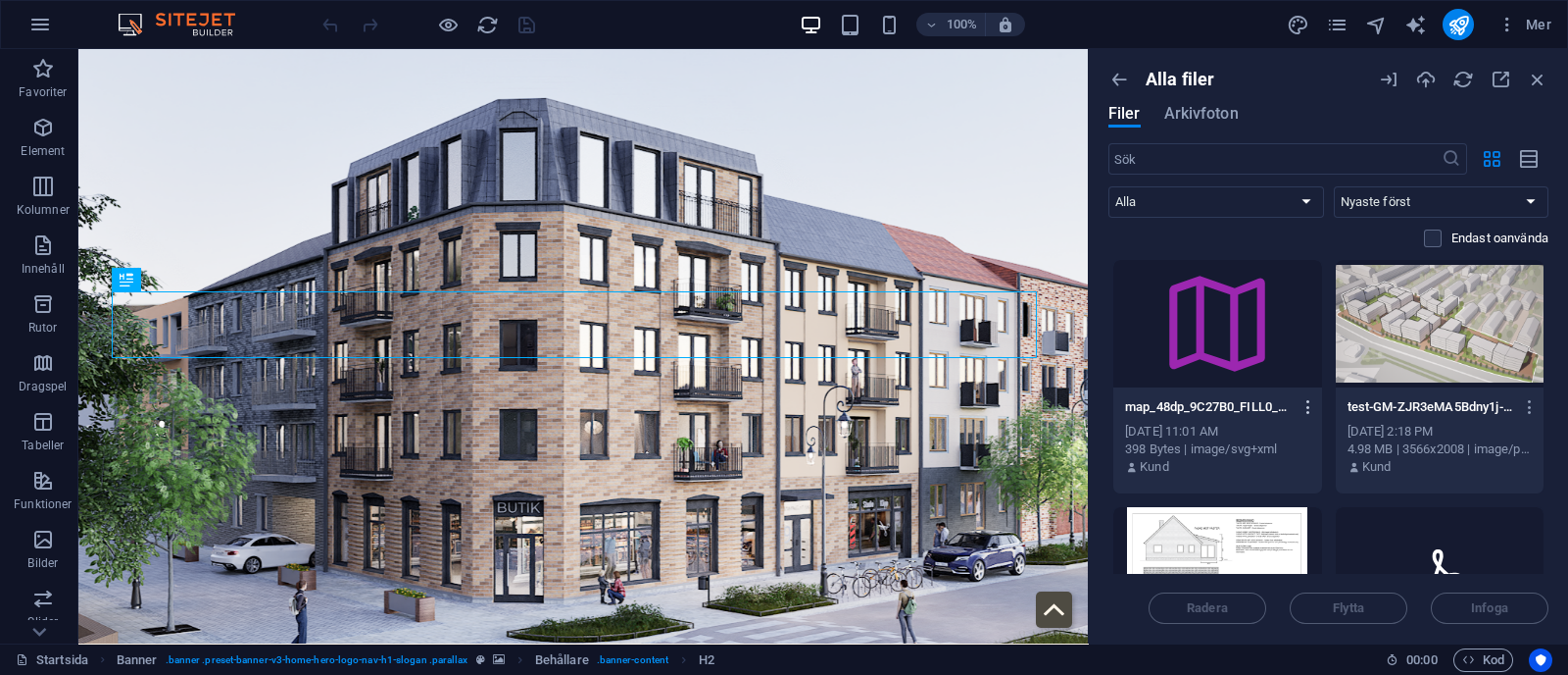
click at [1307, 398] on icon "button" at bounding box center [1308, 407] width 19 height 18
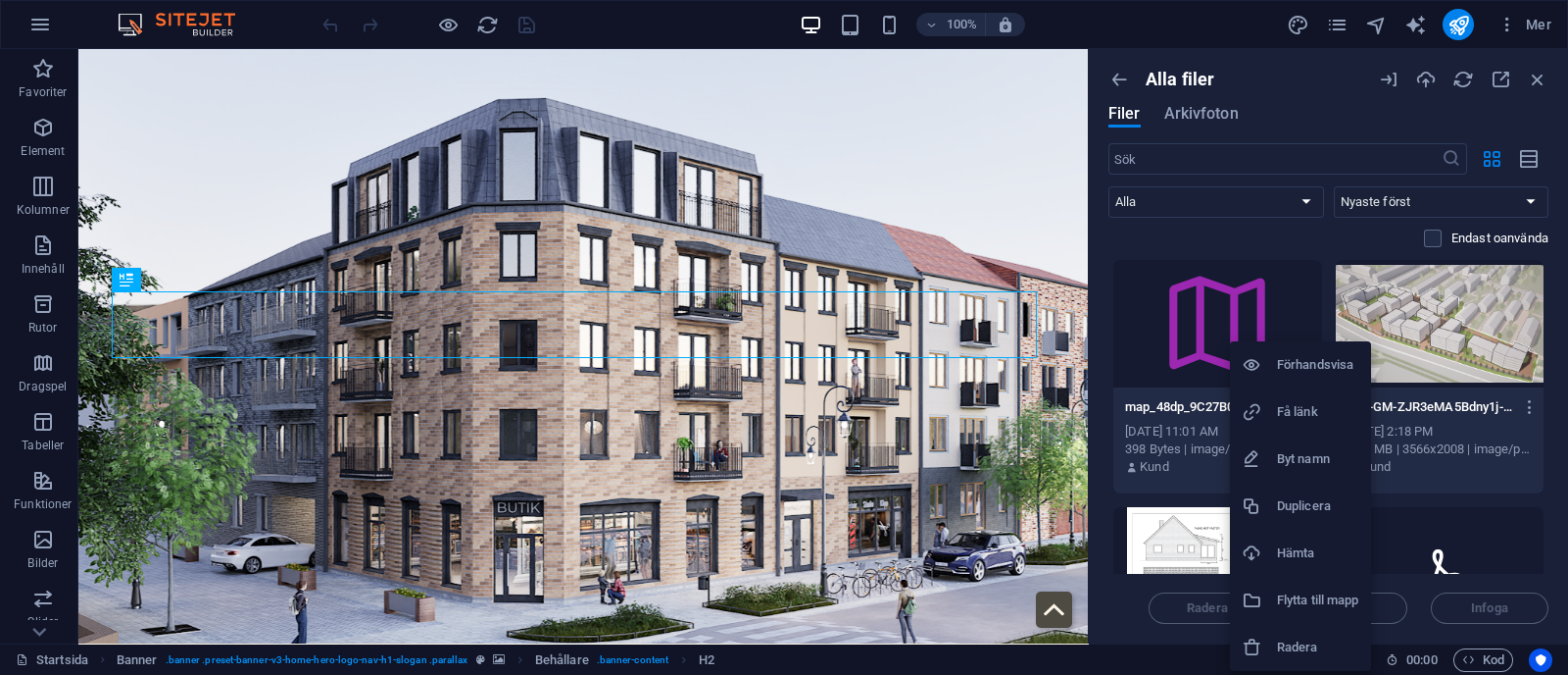
click at [1288, 642] on h6 "Radera" at bounding box center [1317, 647] width 83 height 24
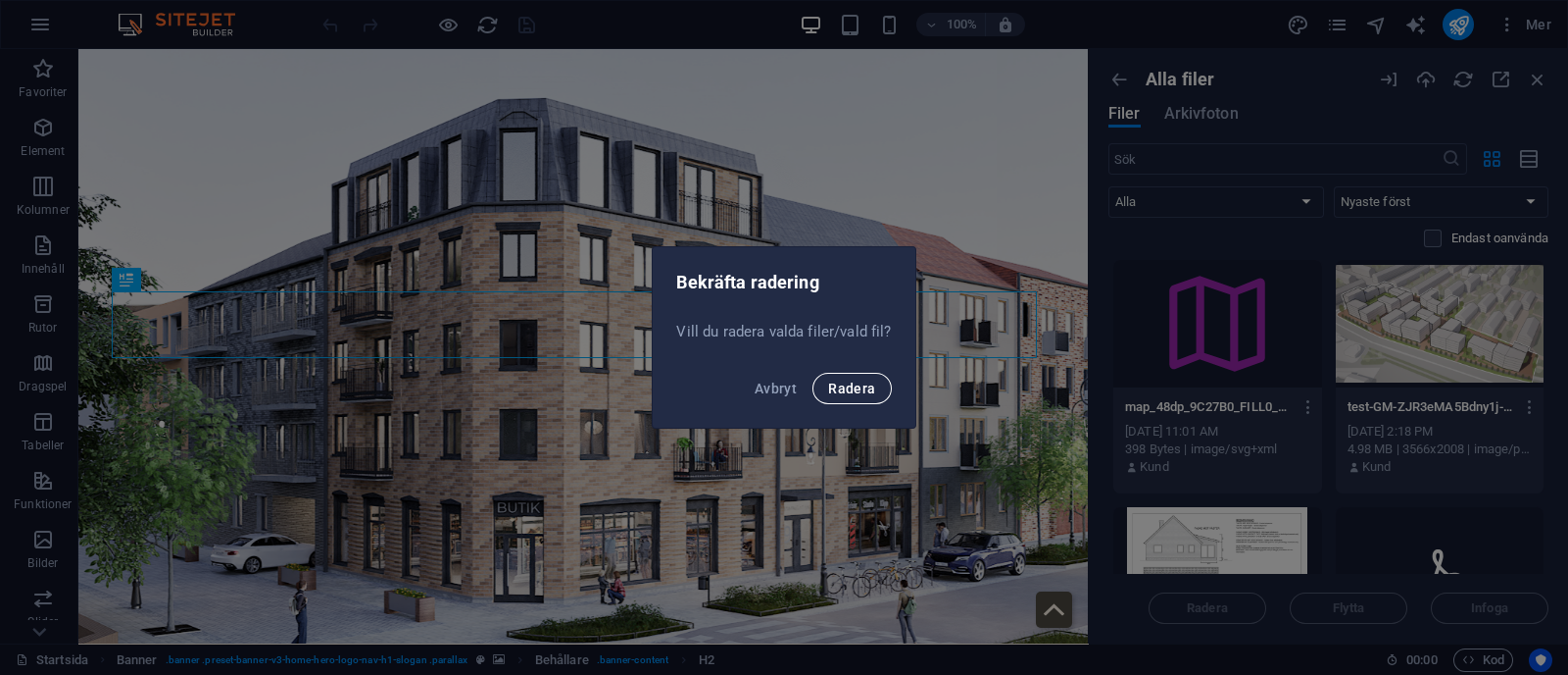
click at [875, 383] on button "Radera" at bounding box center [851, 388] width 79 height 32
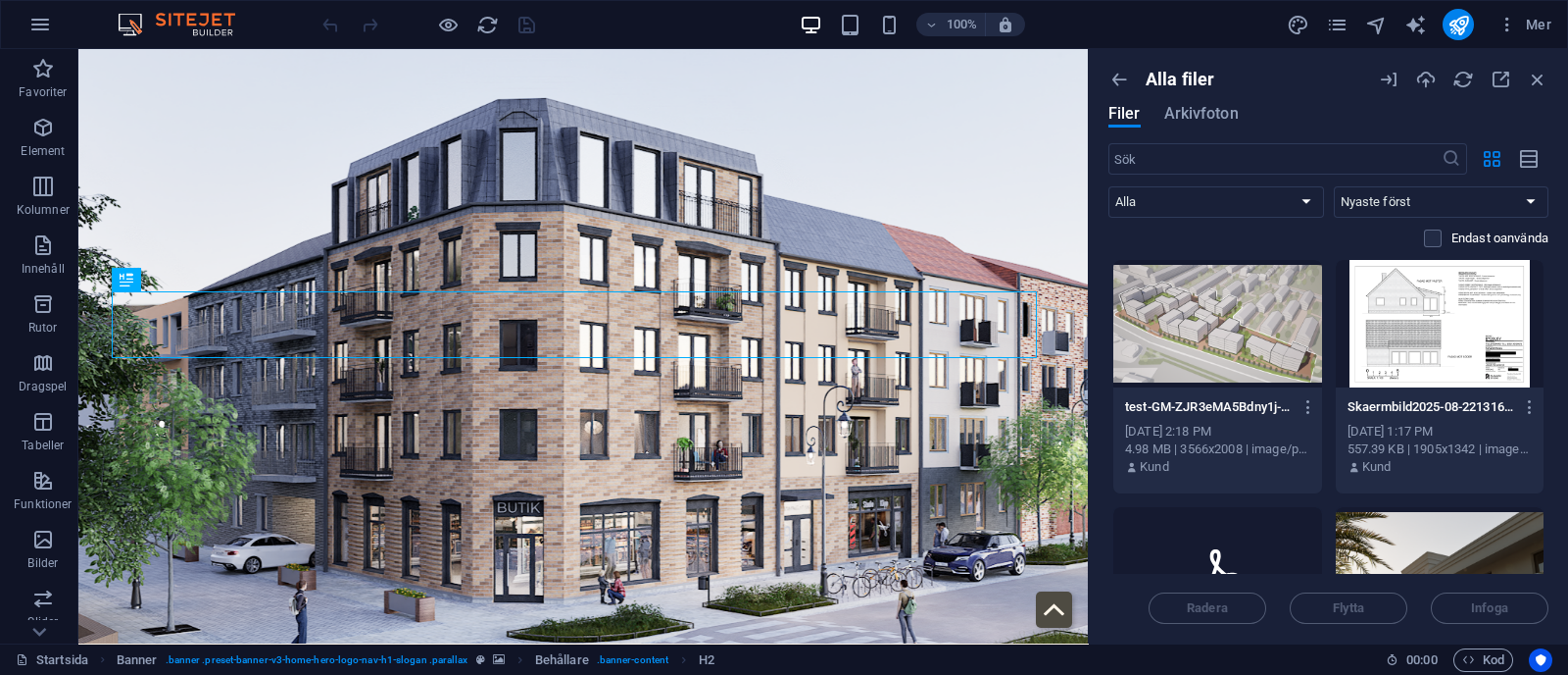
click at [1112, 66] on div "Alla filer Filer Arkivfoton ​ Alla Bilder Dokument Ljud Video Vektor Övrig Nyas…" at bounding box center [1328, 345] width 480 height 594
click at [1118, 76] on icon "button" at bounding box center [1119, 80] width 22 height 22
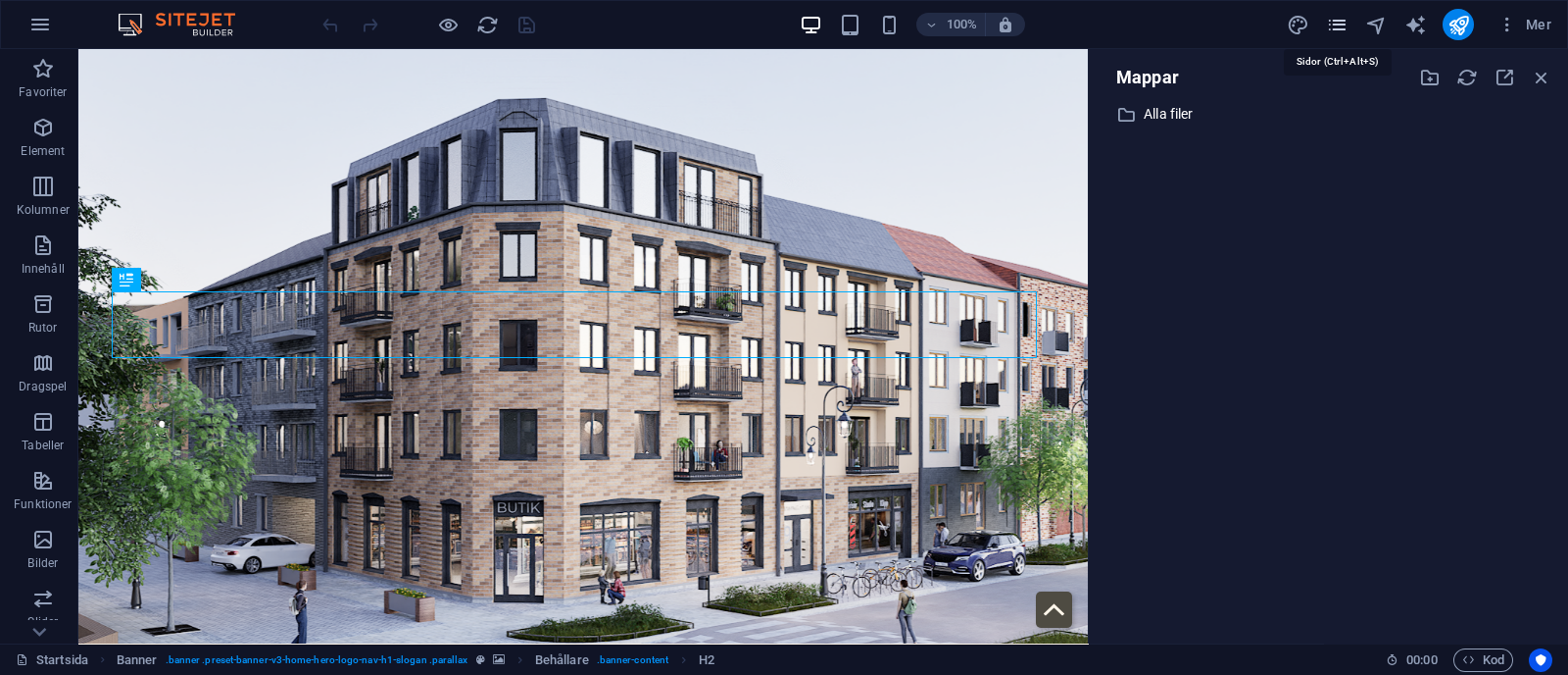
click at [1338, 19] on icon "pages" at bounding box center [1336, 25] width 23 height 23
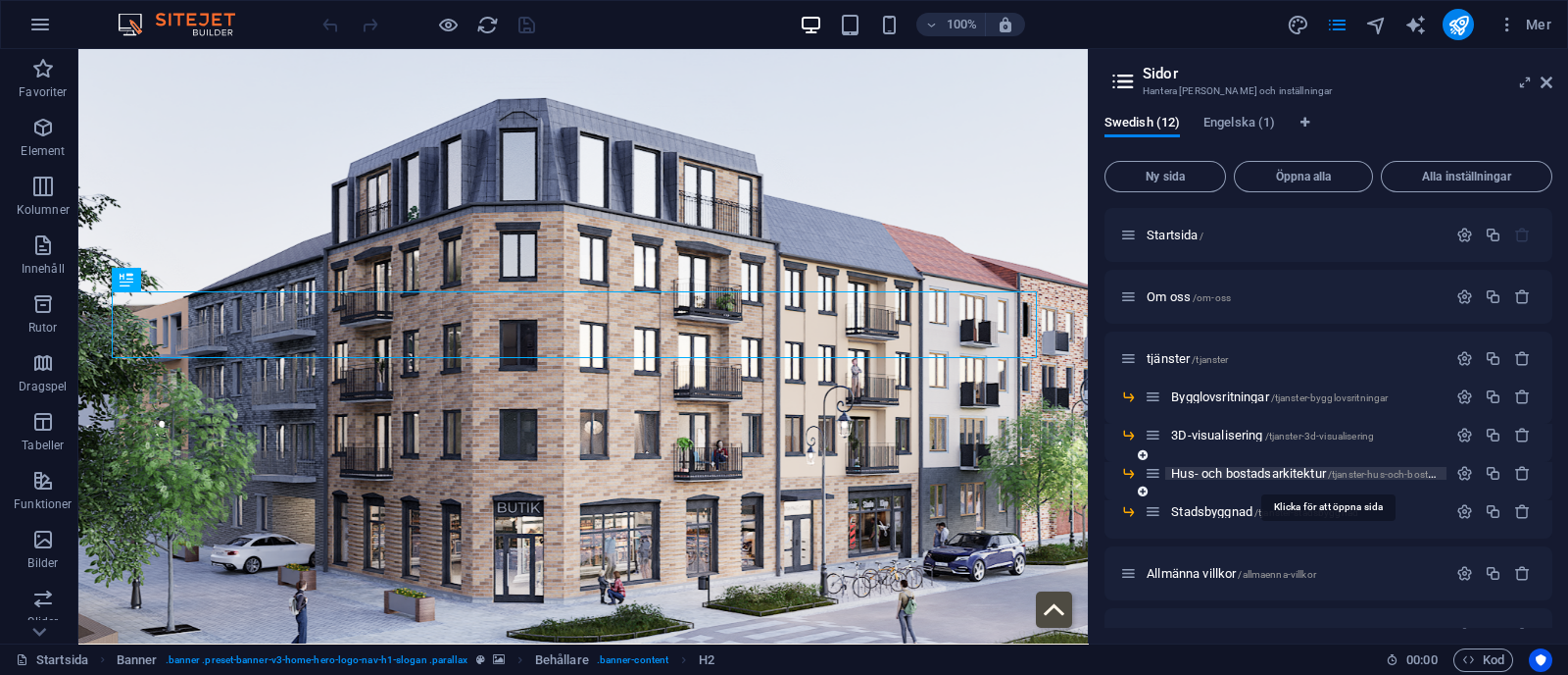
click at [1197, 468] on span "Hus- och bostadsarkitektur /tjanster-hus-och-bostadsarkitektur" at bounding box center [1327, 473] width 313 height 15
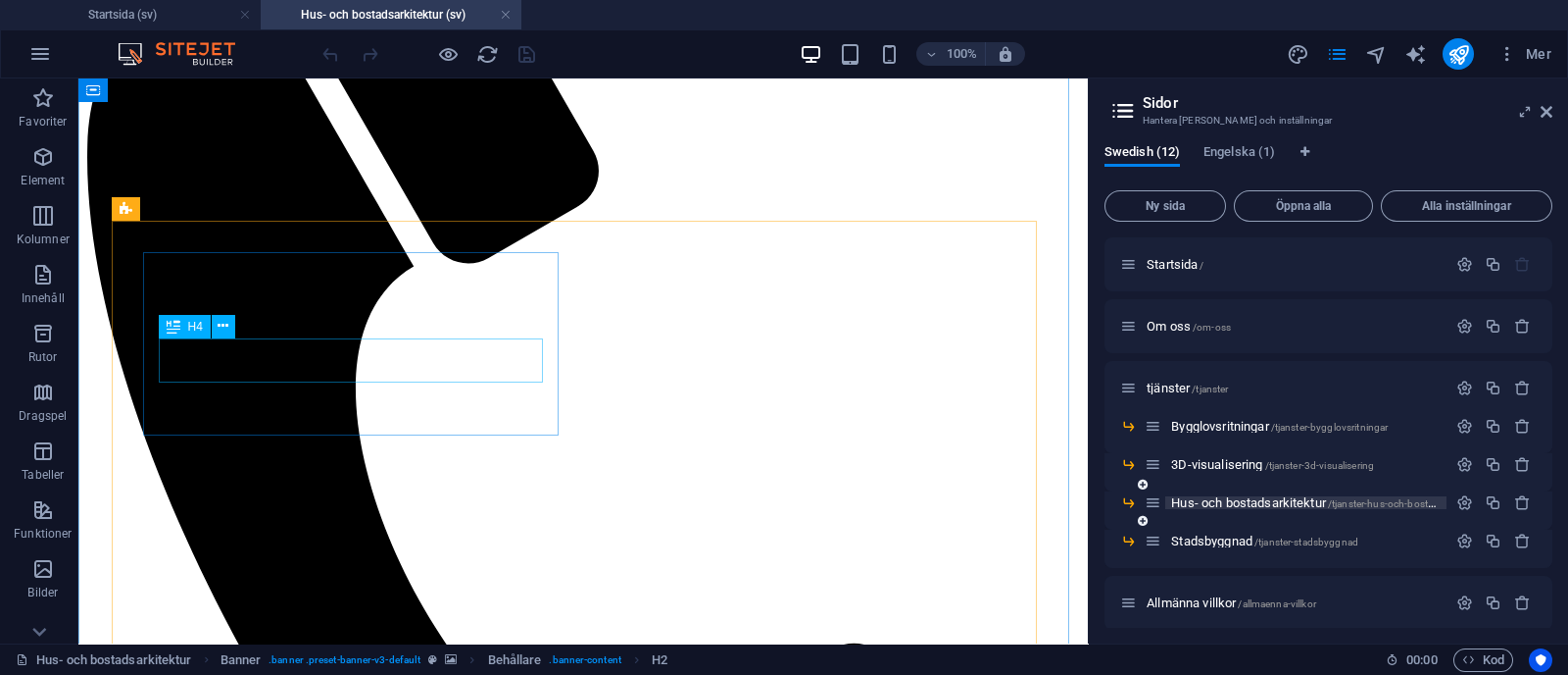
scroll to position [1105, 0]
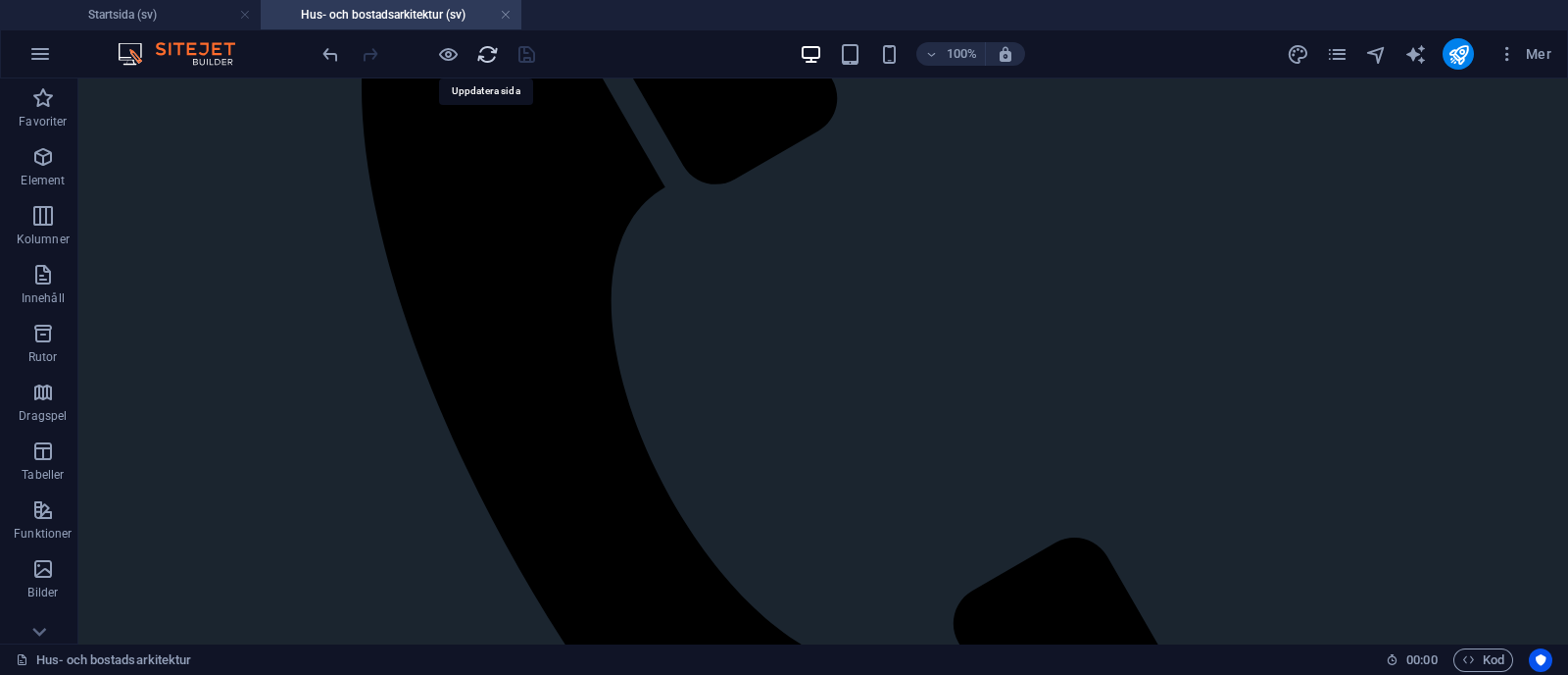
click at [486, 47] on icon "reload" at bounding box center [488, 54] width 23 height 23
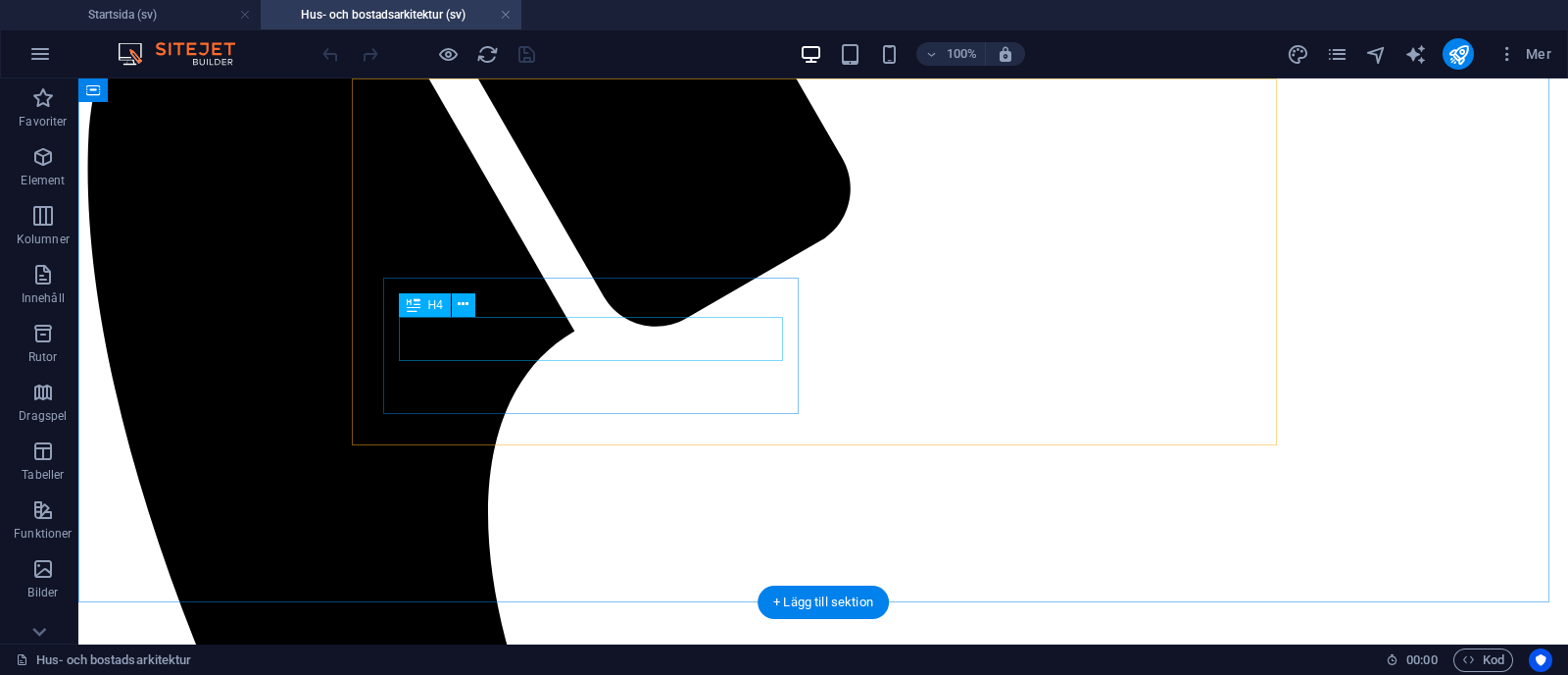
scroll to position [1188, 0]
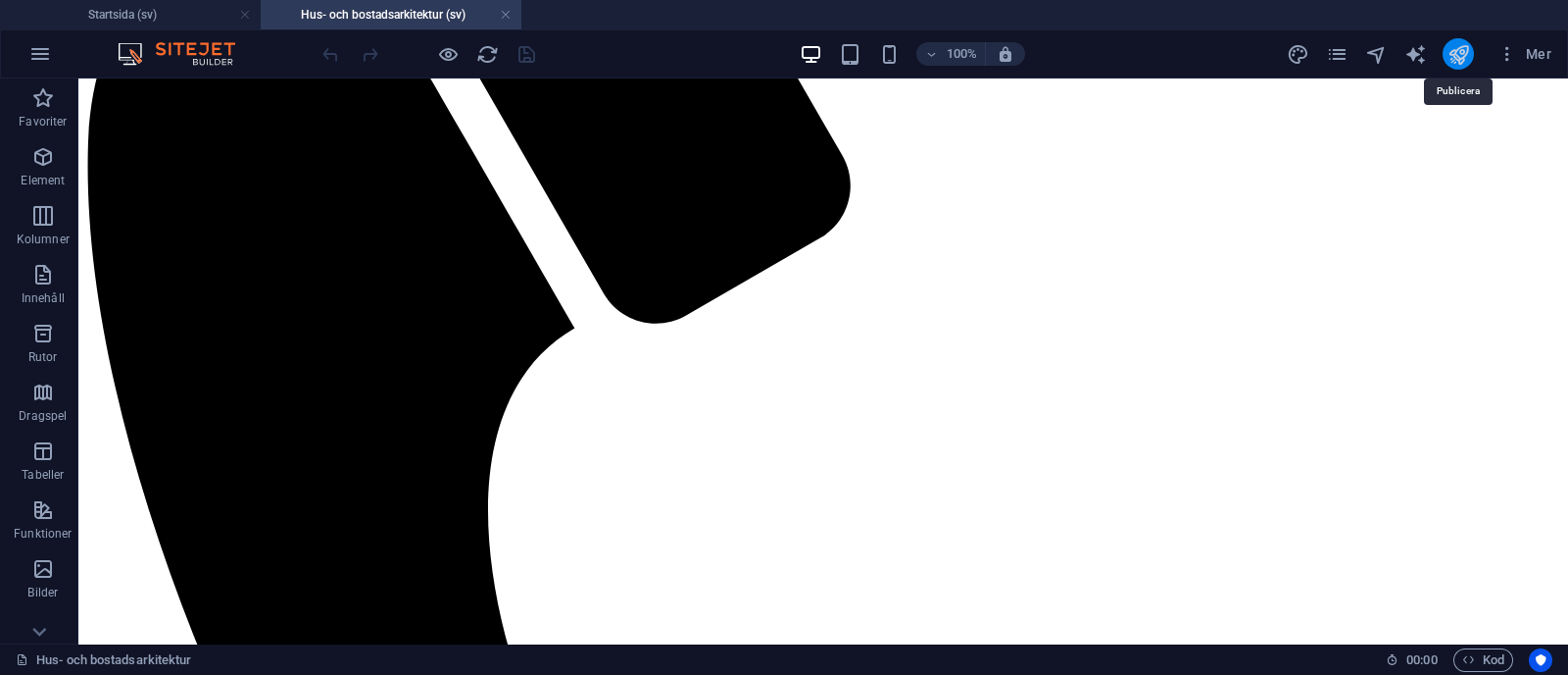
click at [1457, 43] on icon "publish" at bounding box center [1458, 54] width 23 height 23
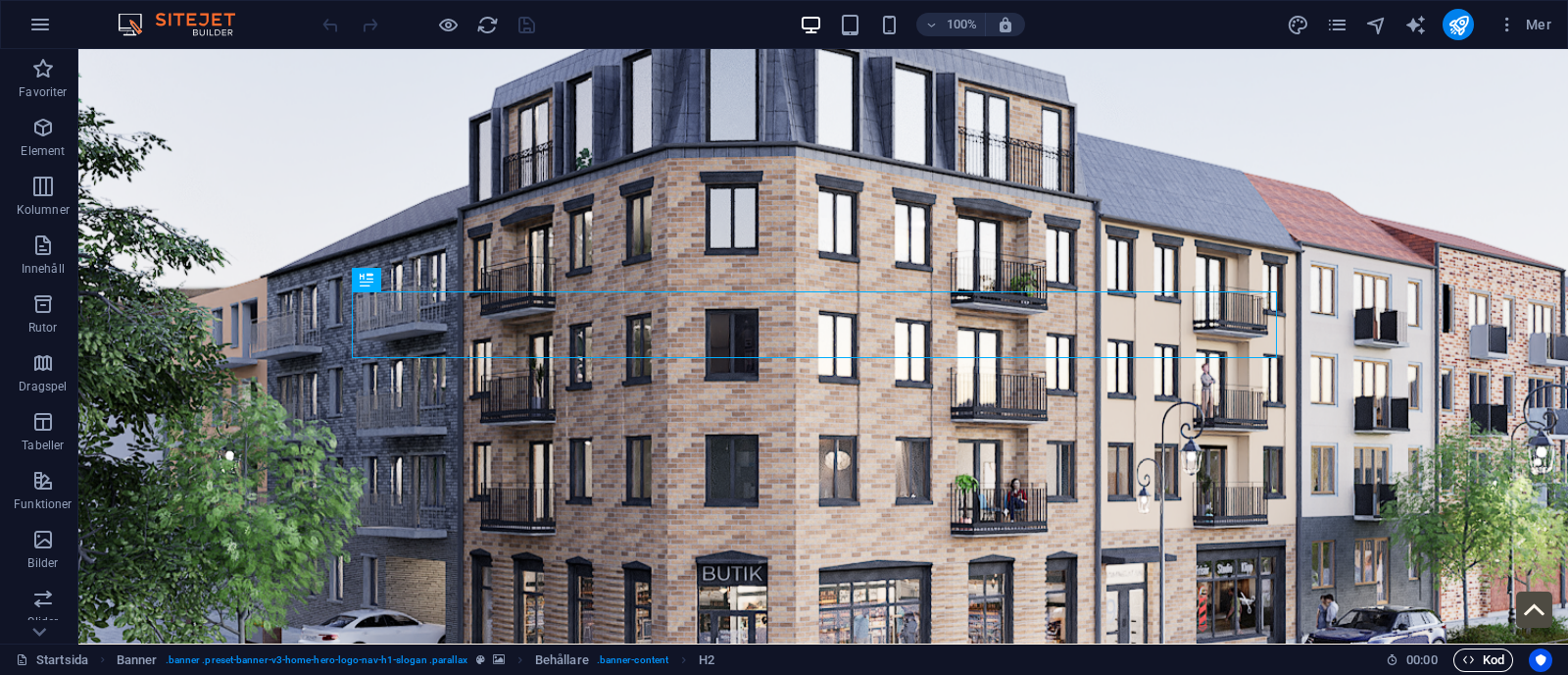
click at [1475, 653] on span "Kod" at bounding box center [1482, 660] width 42 height 24
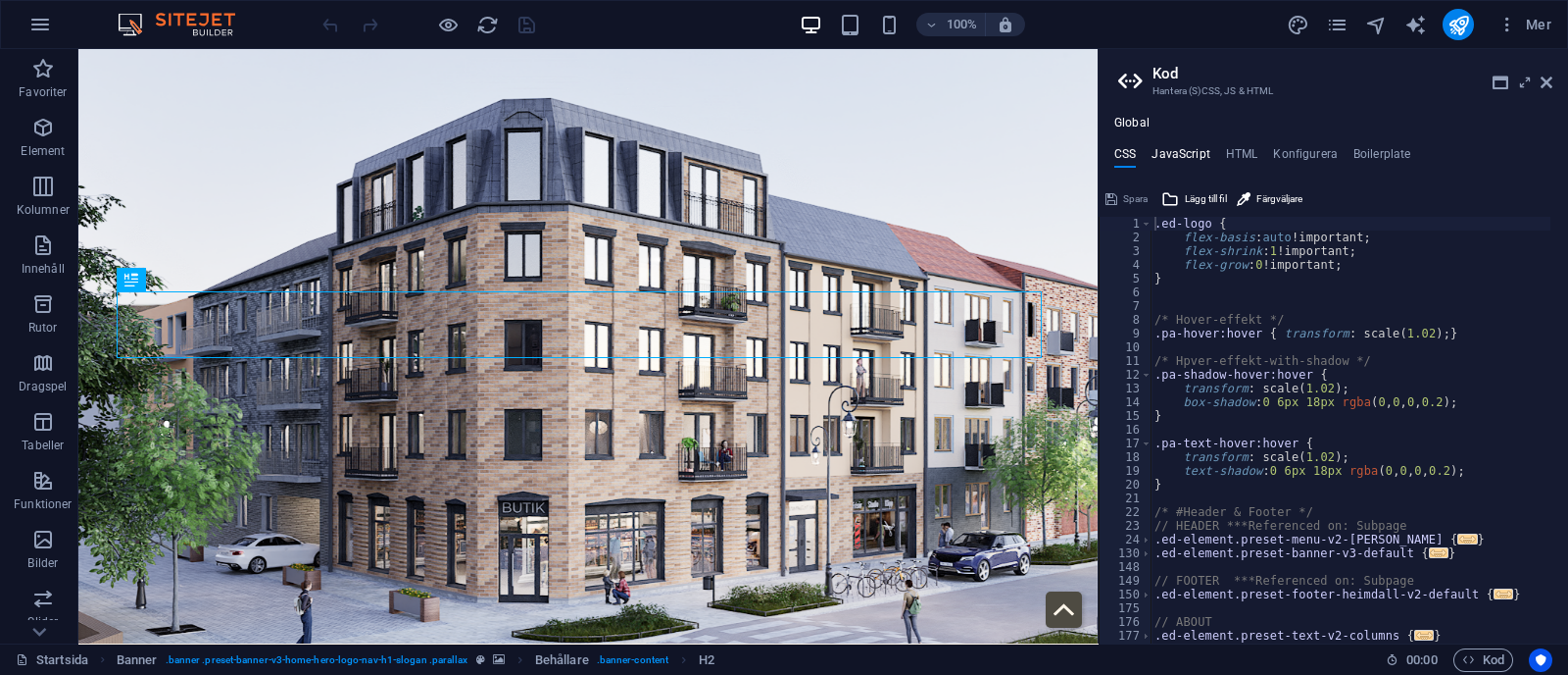
click at [1188, 147] on h4 "JavaScript" at bounding box center [1180, 158] width 58 height 22
type textarea "/* JS for preset "Menu V2" */"
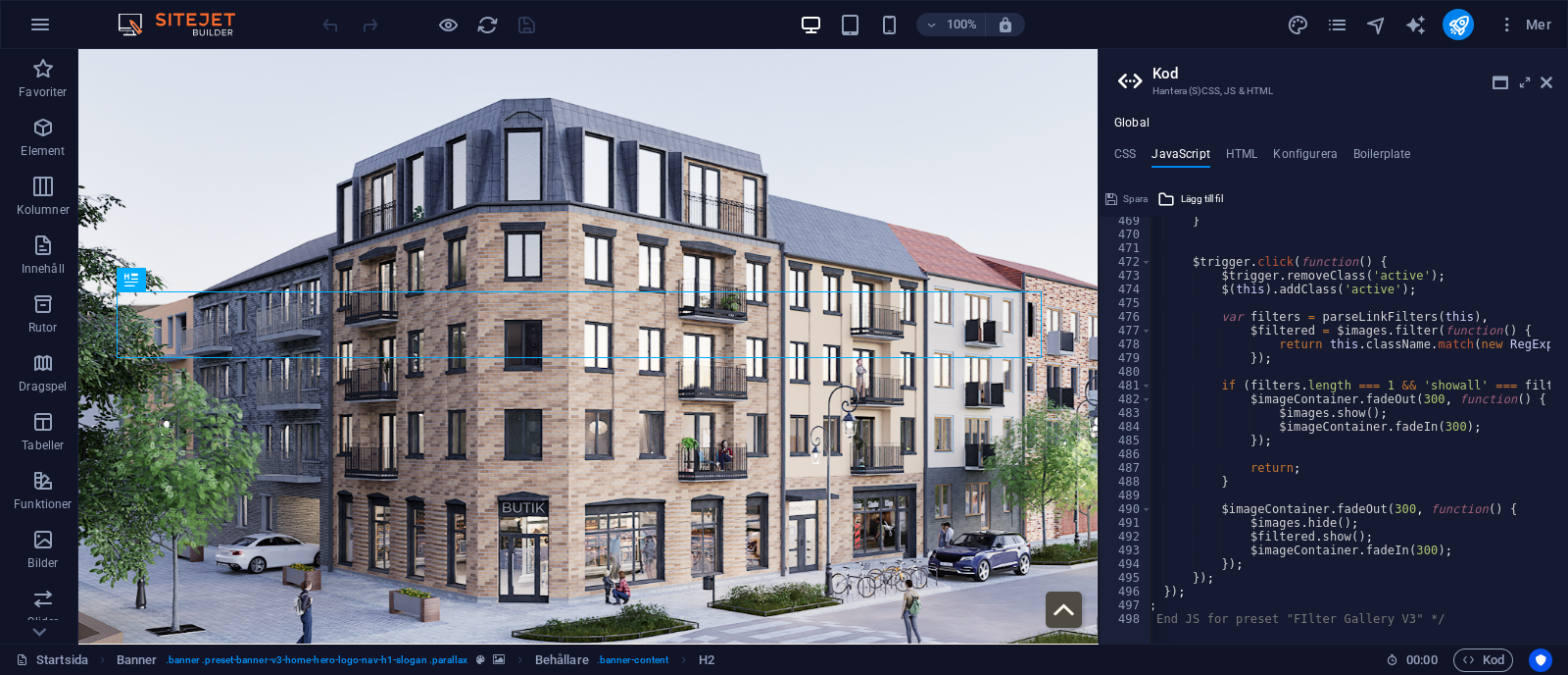
scroll to position [6425, 0]
click at [1231, 159] on h4 "HTML" at bounding box center [1242, 158] width 32 height 22
type textarea "<a href="#main-content" class="wv-link-content button">Skip to main content</a>"
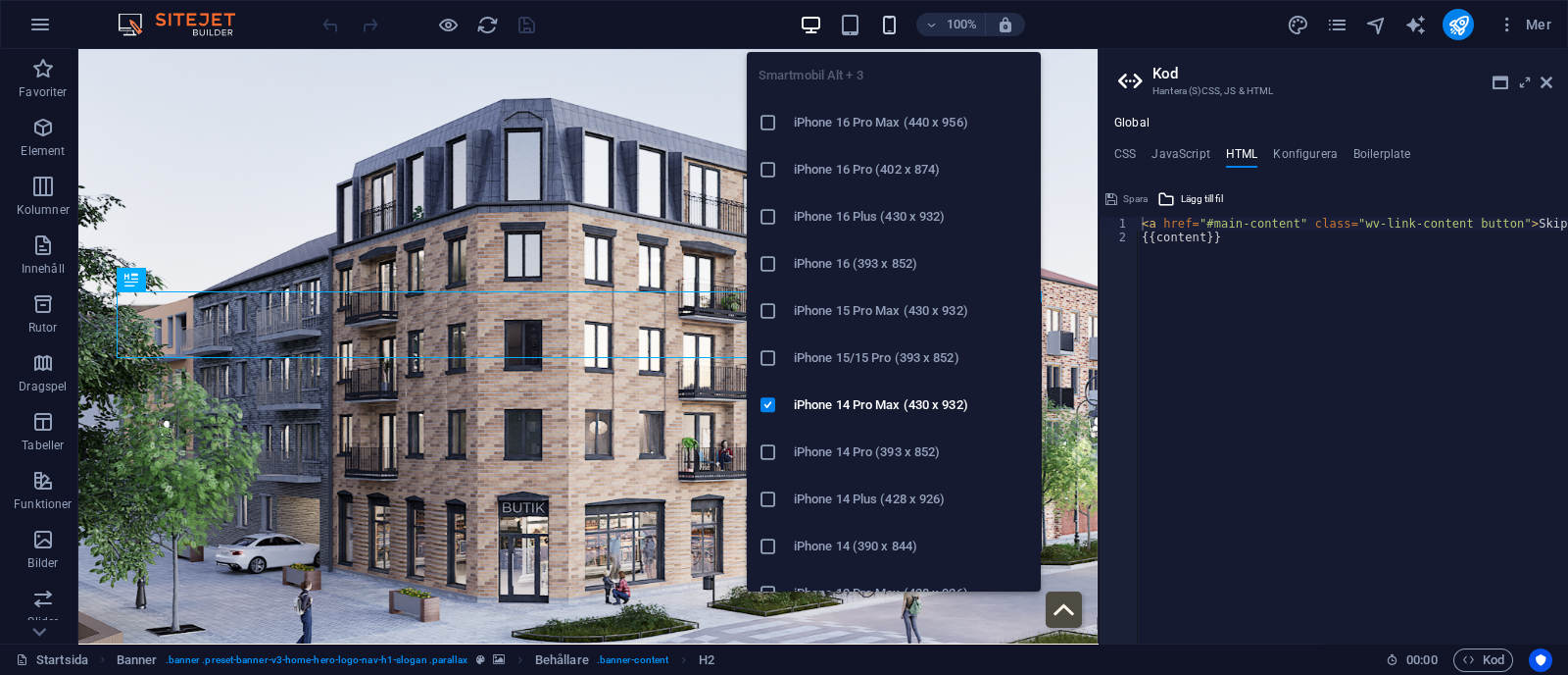
click at [898, 15] on icon "button" at bounding box center [888, 25] width 23 height 23
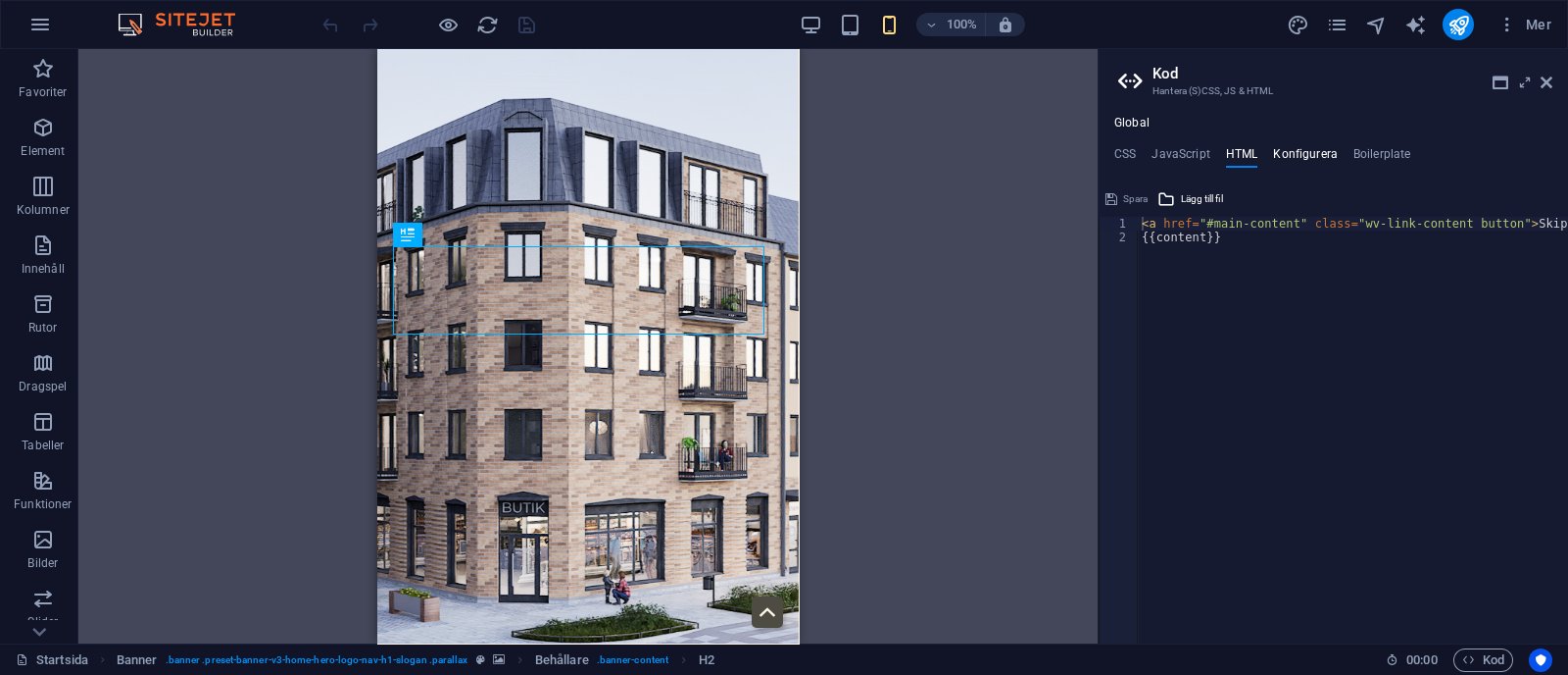
click at [1286, 157] on h4 "Konfigurera" at bounding box center [1304, 158] width 65 height 22
type textarea "$color-background: #fff6ea;"
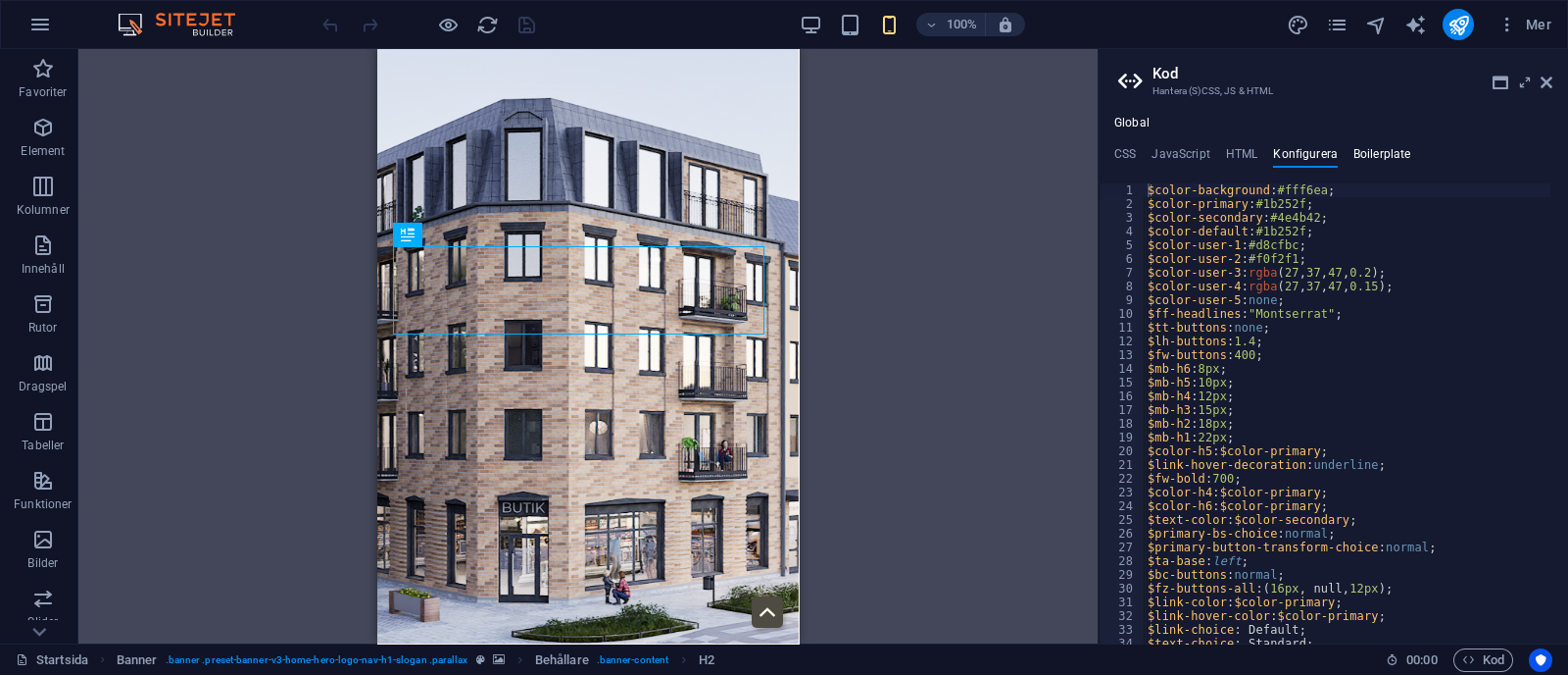
click at [1356, 159] on h4 "Boilerplate" at bounding box center [1382, 158] width 58 height 22
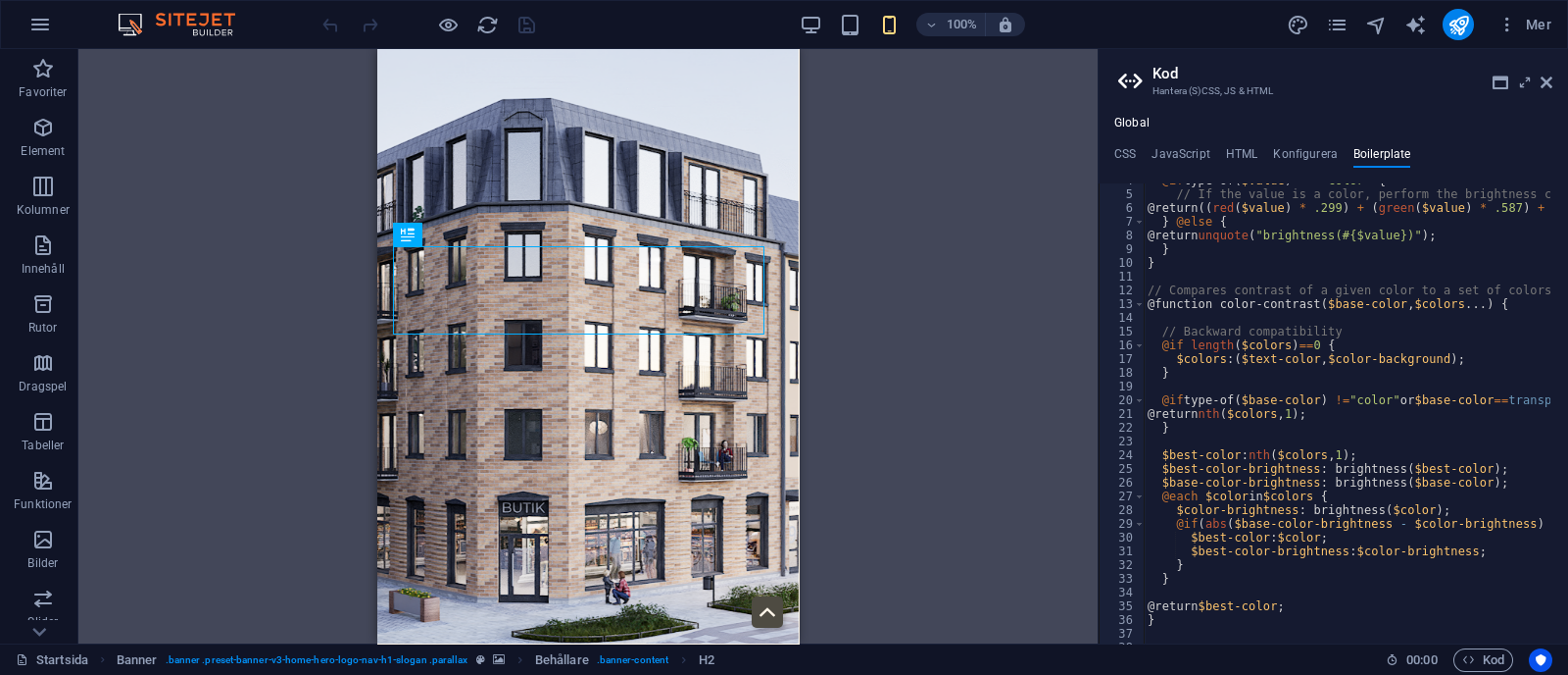
scroll to position [32, 0]
click at [1499, 89] on icon at bounding box center [1500, 83] width 16 height 16
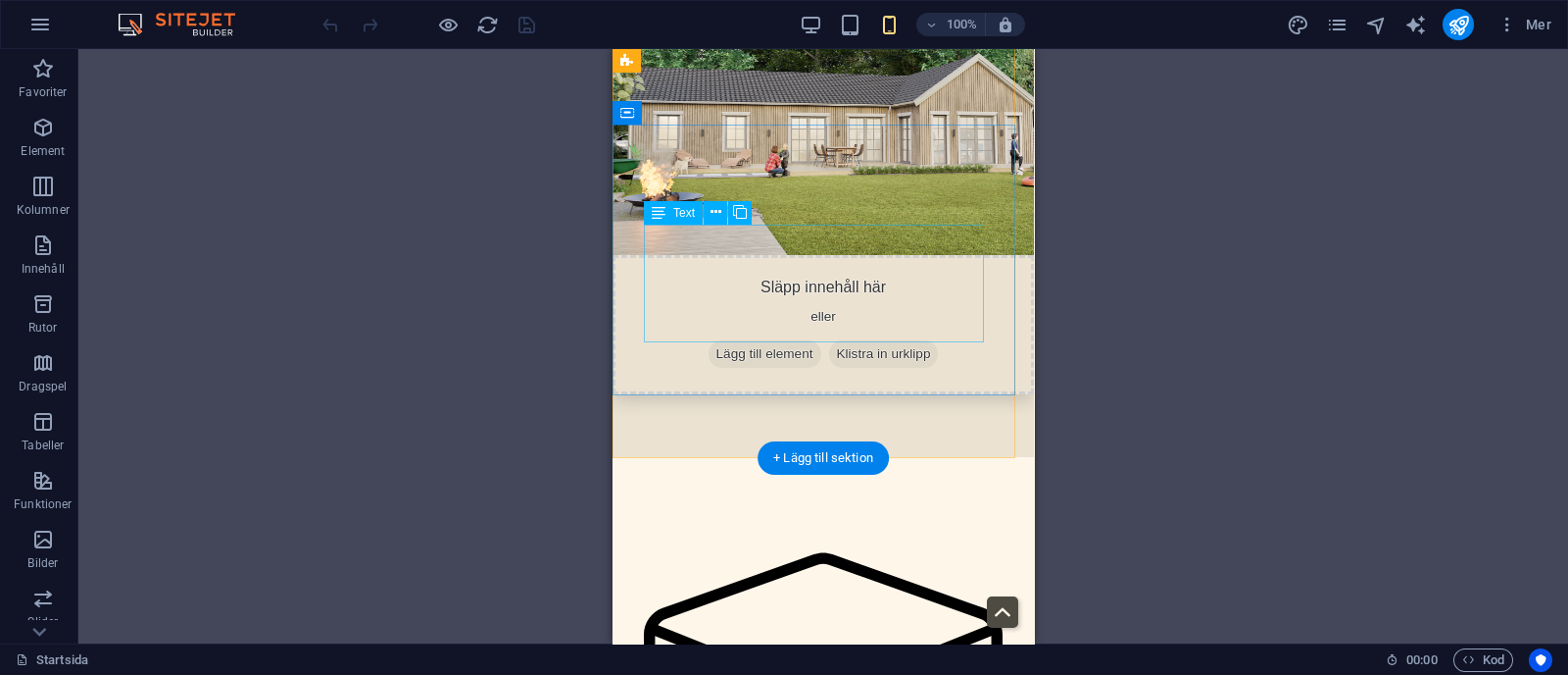
scroll to position [4437, 0]
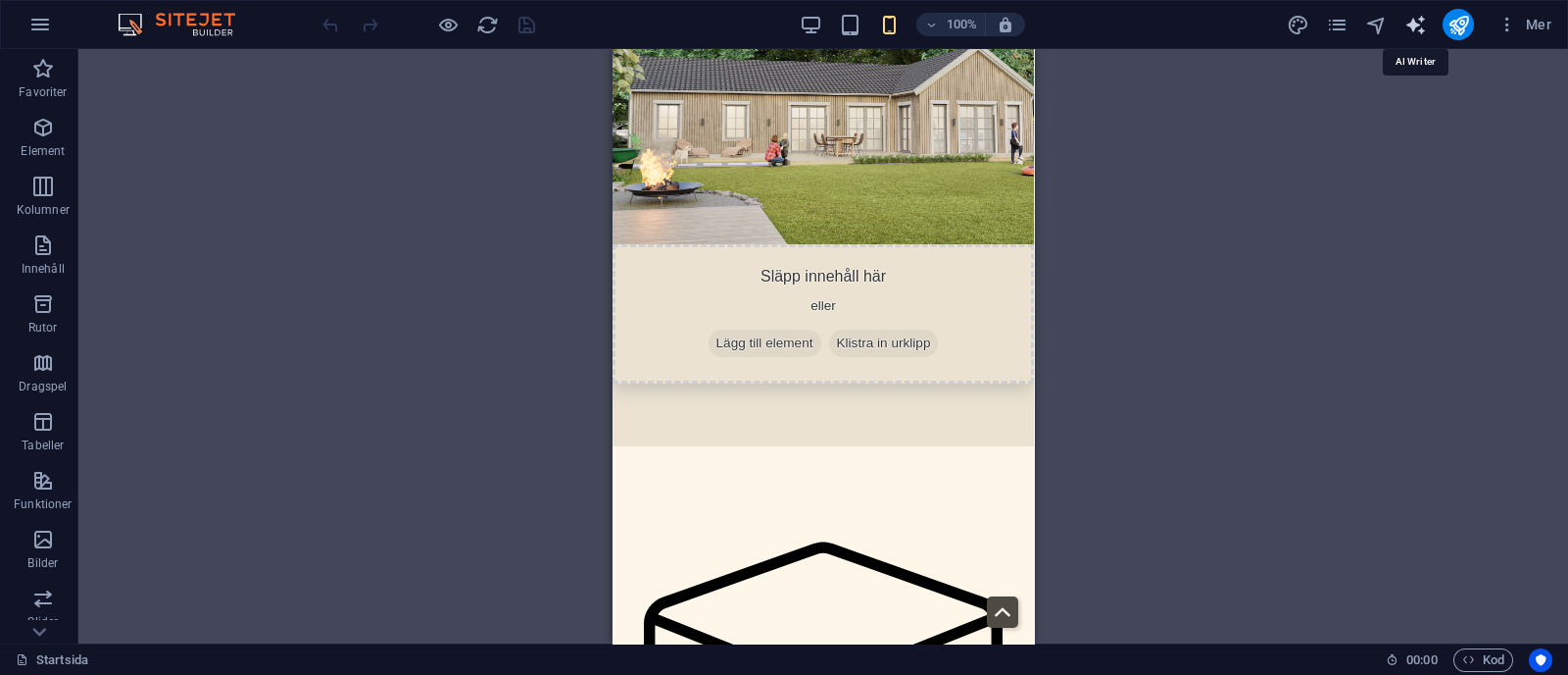
click at [1418, 29] on icon "text_generator" at bounding box center [1415, 25] width 23 height 23
select select "English"
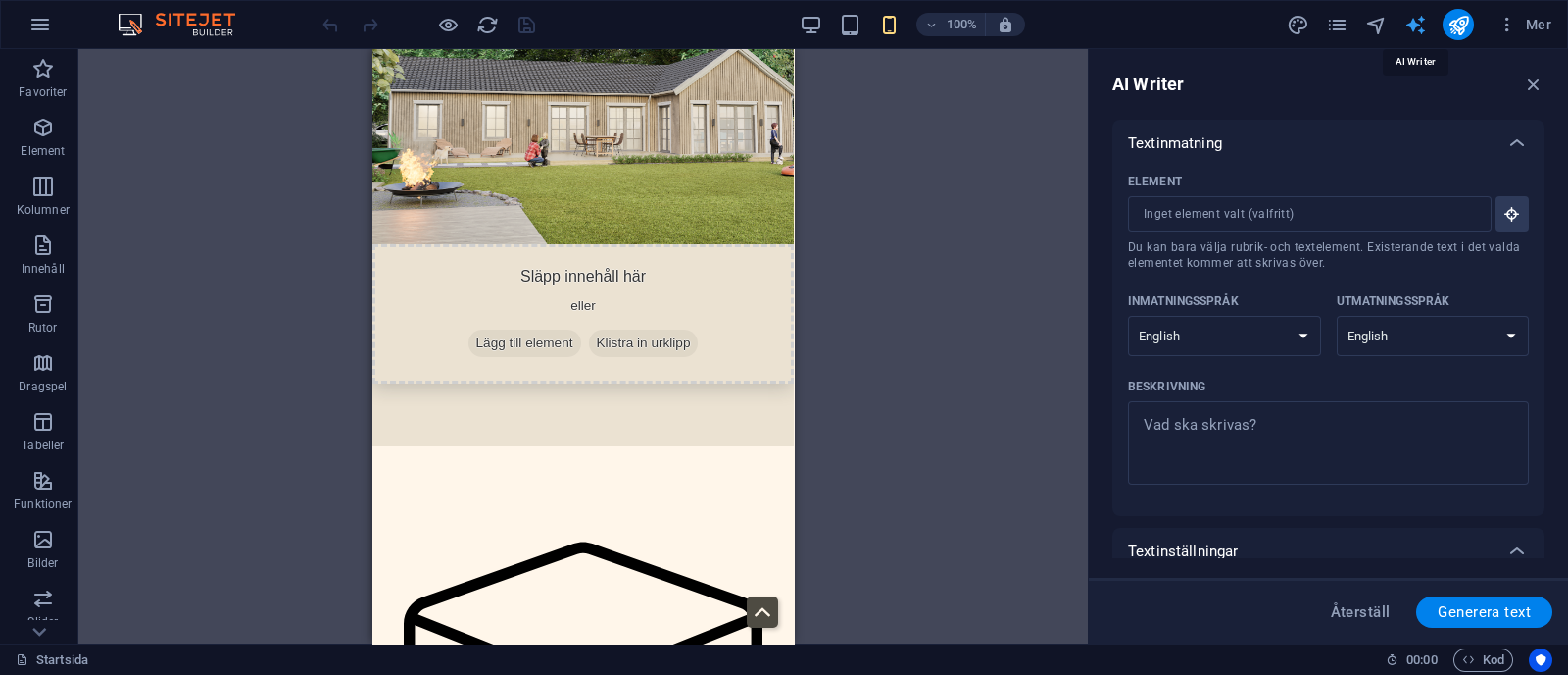
scroll to position [0, 0]
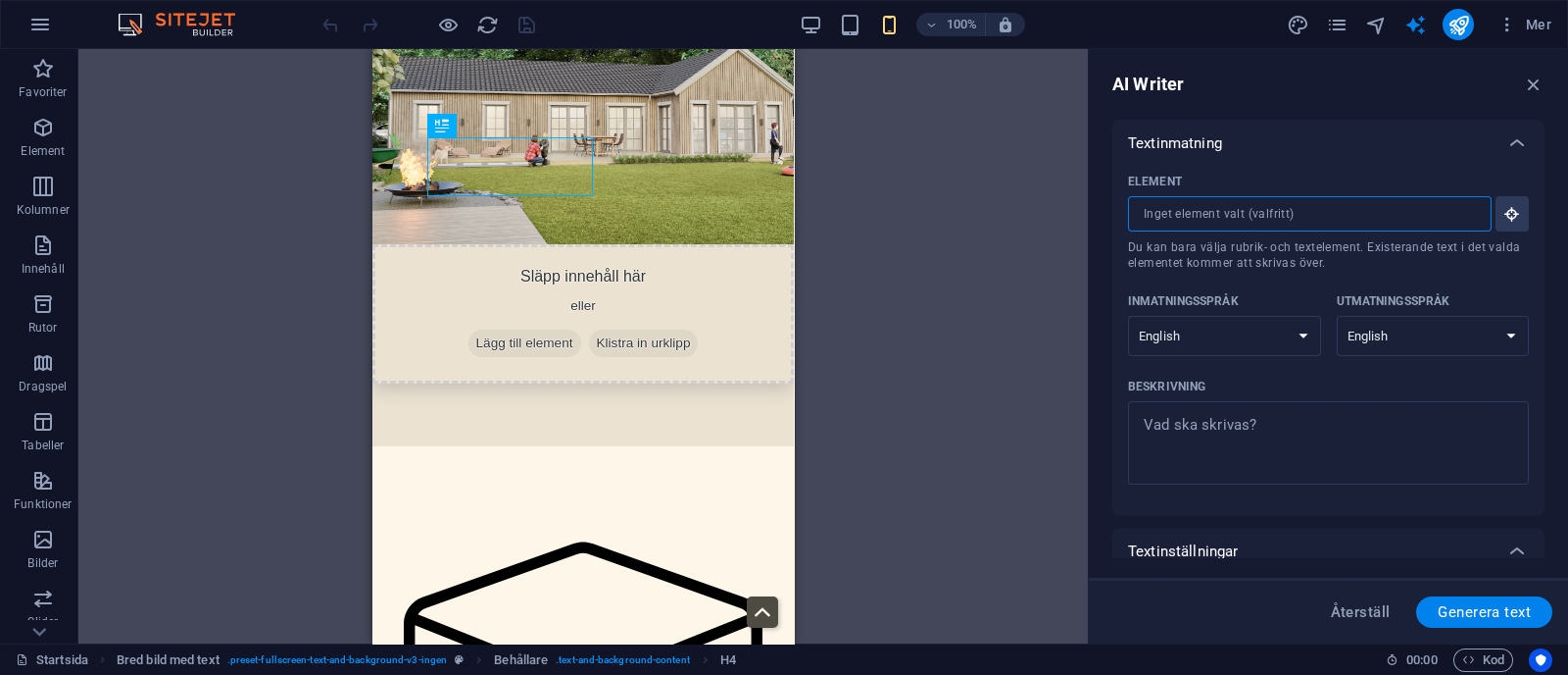
click at [1245, 212] on input "Element ​ Du kan bara välja rubrik- och textelement. Existerande text i det val…" at bounding box center [1302, 213] width 350 height 35
click at [1506, 211] on icon "button" at bounding box center [1512, 214] width 18 height 18
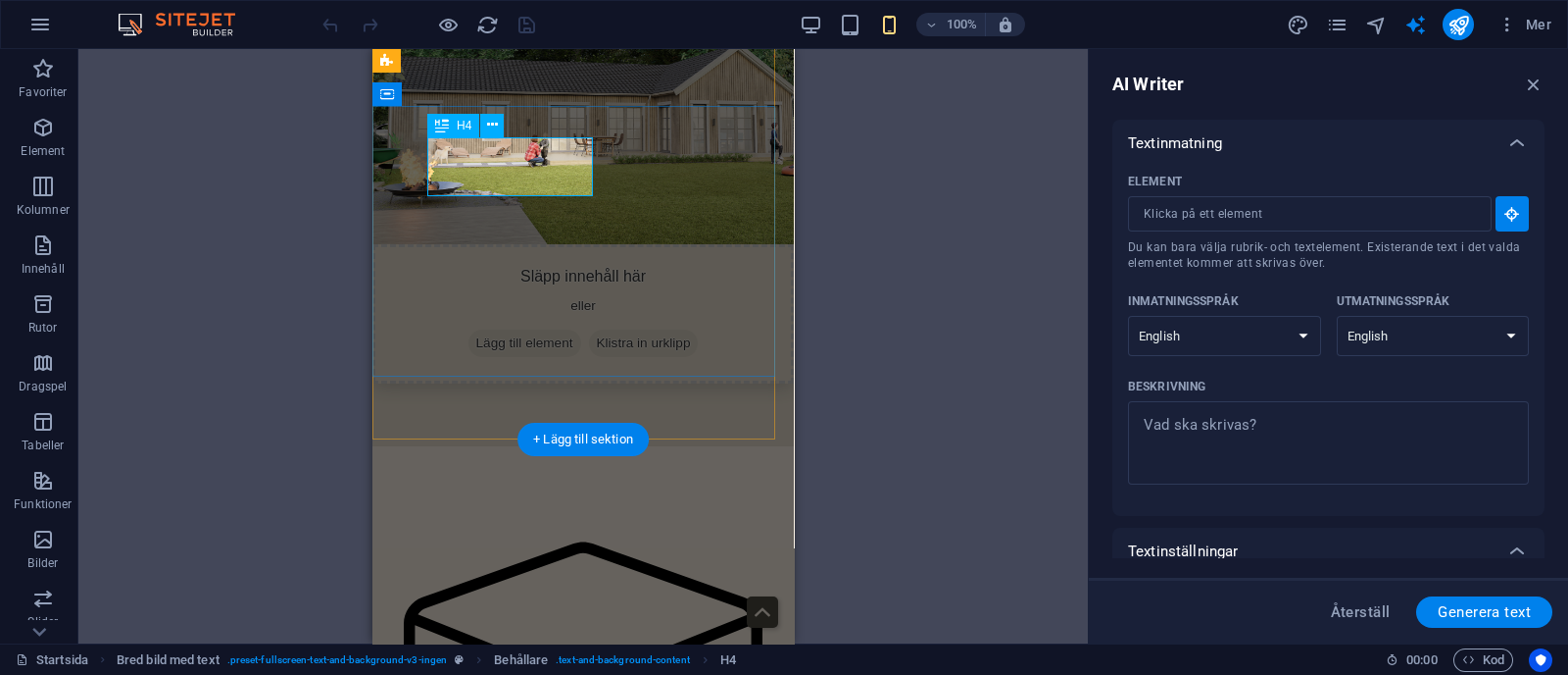
type input "#ed-875376477"
type textarea "x"
type input "10"
type textarea "x"
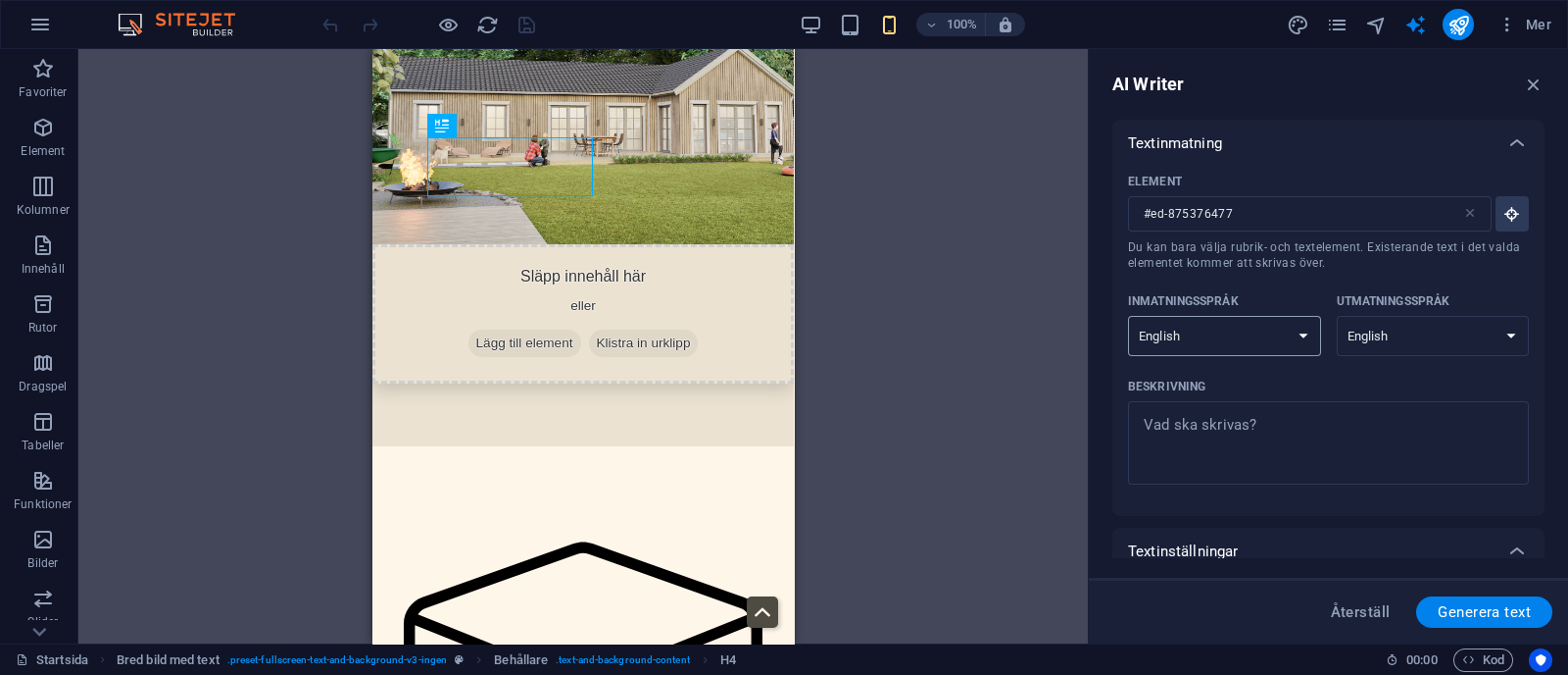
click at [1221, 337] on select "Albanian Arabic Armenian Awadhi Azerbaijani Bashkir Basque Belarusian Bengali B…" at bounding box center [1224, 336] width 193 height 40
click at [1225, 328] on select "Albanian Arabic Armenian Awadhi Azerbaijani Bashkir Basque Belarusian Bengali B…" at bounding box center [1224, 336] width 193 height 40
click at [1292, 324] on select "Albanian Arabic Armenian Awadhi Azerbaijani Bashkir Basque Belarusian Bengali B…" at bounding box center [1224, 336] width 193 height 40
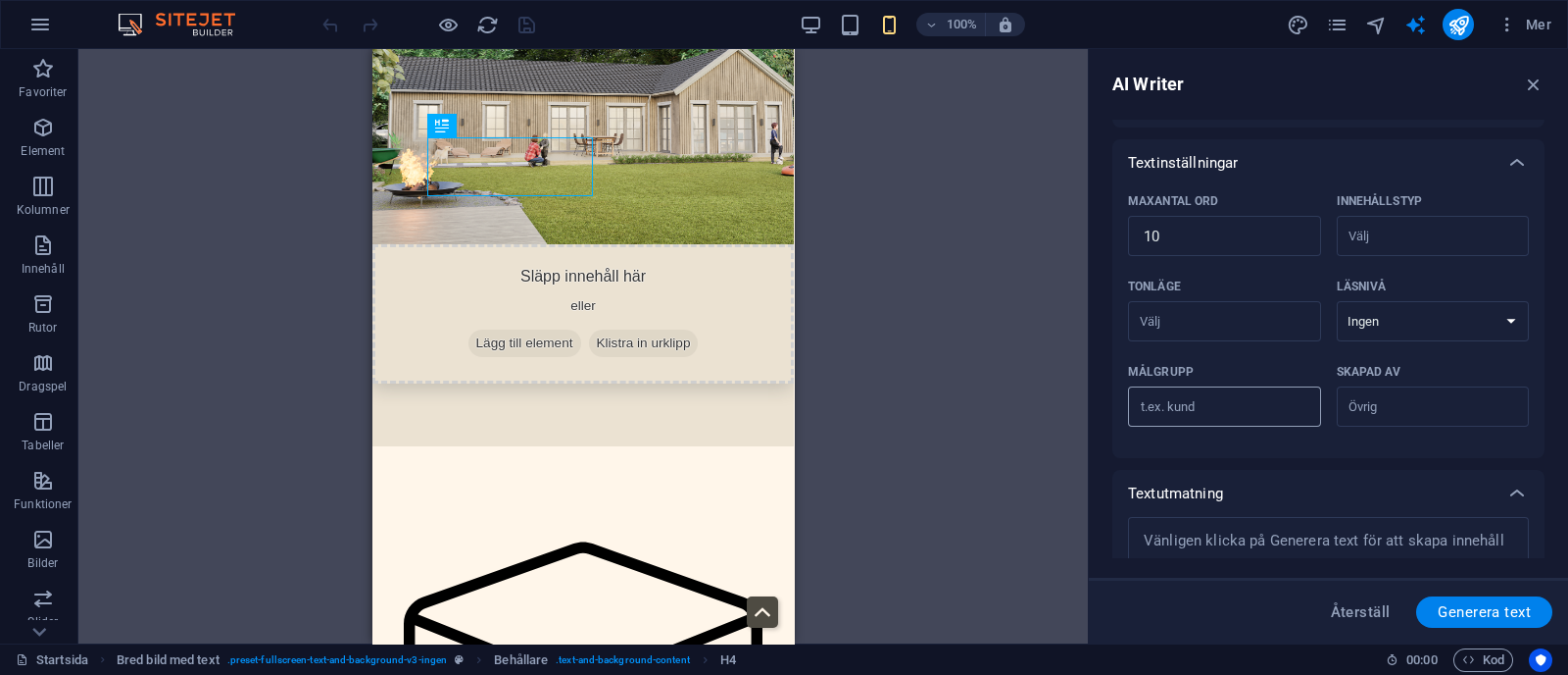
scroll to position [458, 0]
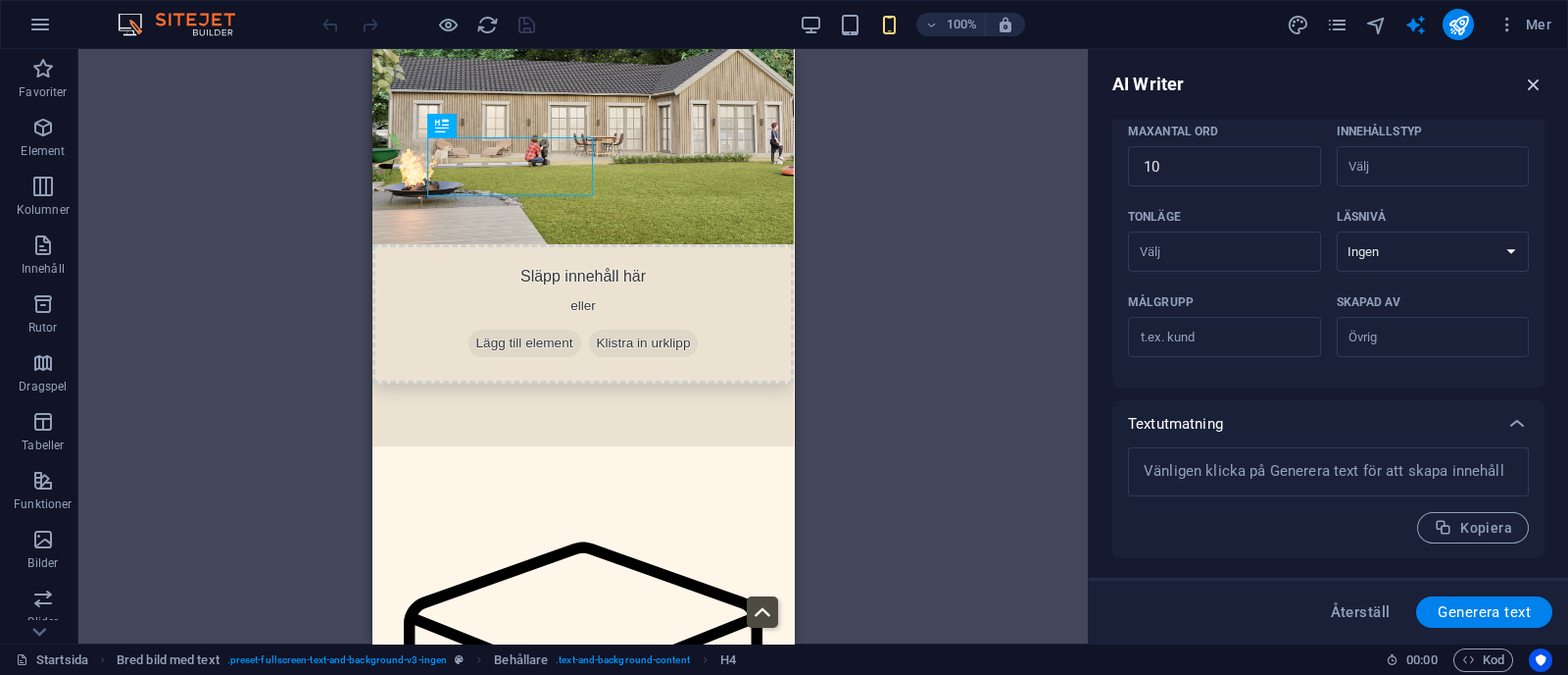
click at [1536, 84] on icon "button" at bounding box center [1533, 85] width 22 height 22
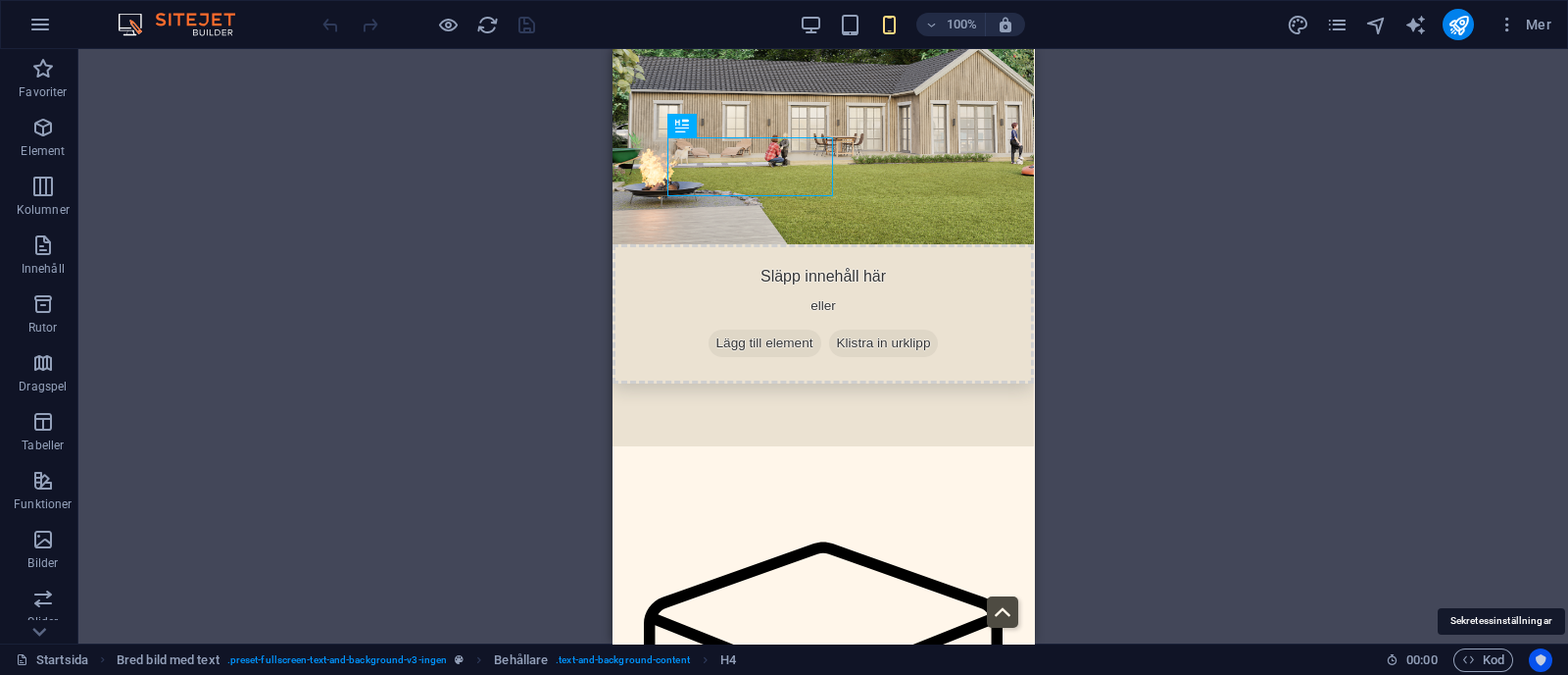
click at [1543, 663] on icon "Usercentrics" at bounding box center [1540, 660] width 14 height 14
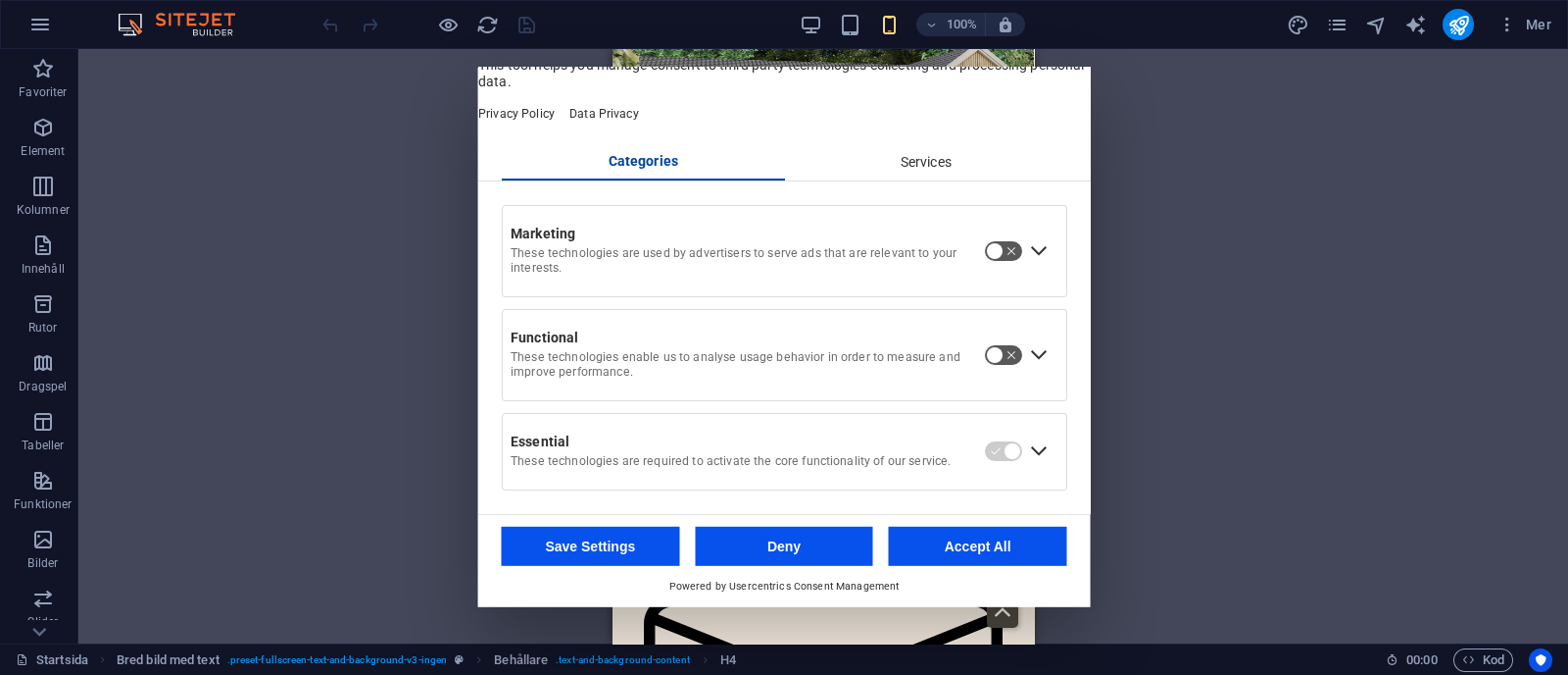
scroll to position [62, 0]
drag, startPoint x: 664, startPoint y: 545, endPoint x: 784, endPoint y: 551, distance: 120.1
click at [784, 551] on div "Save Settings Deny Accept All" at bounding box center [784, 546] width 565 height 39
click at [784, 551] on button "Deny" at bounding box center [783, 546] width 178 height 39
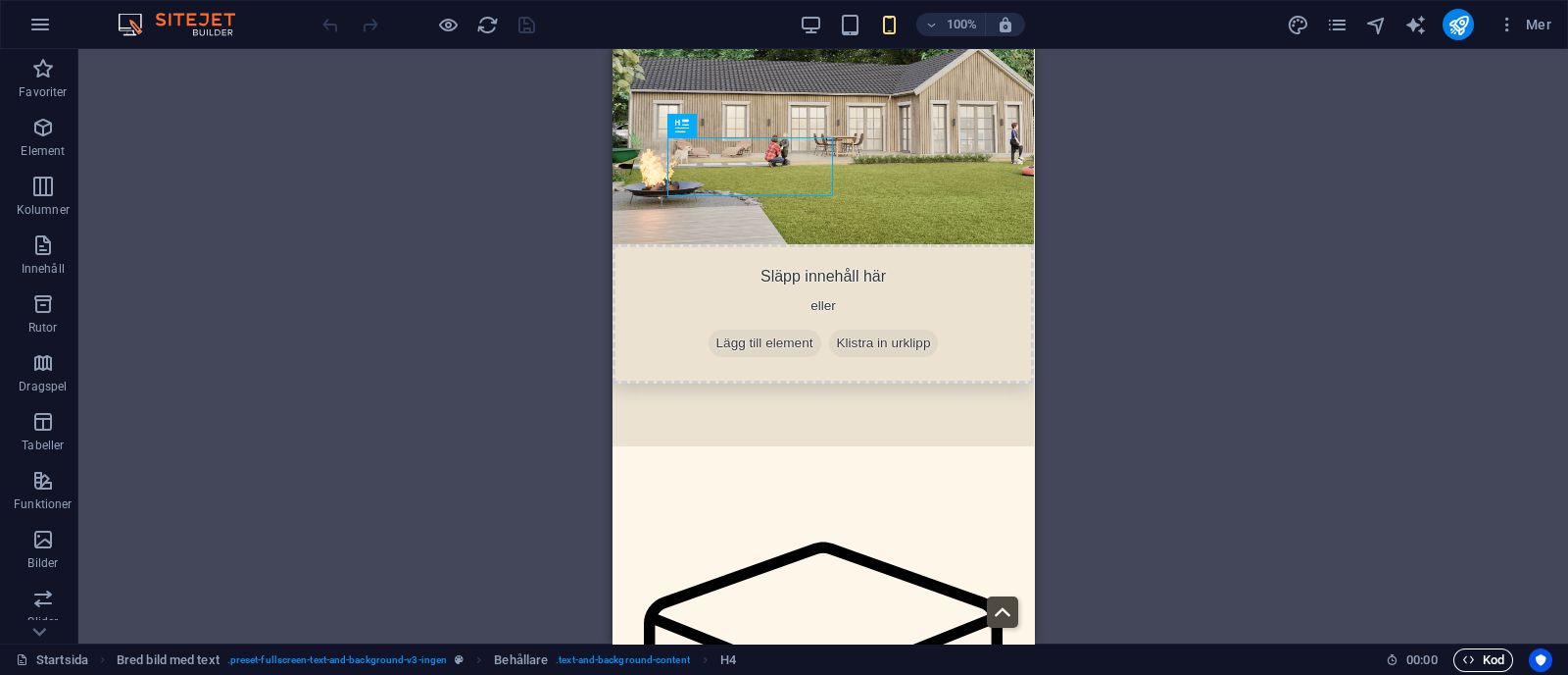
click at [1463, 664] on icon "button" at bounding box center [1468, 659] width 13 height 13
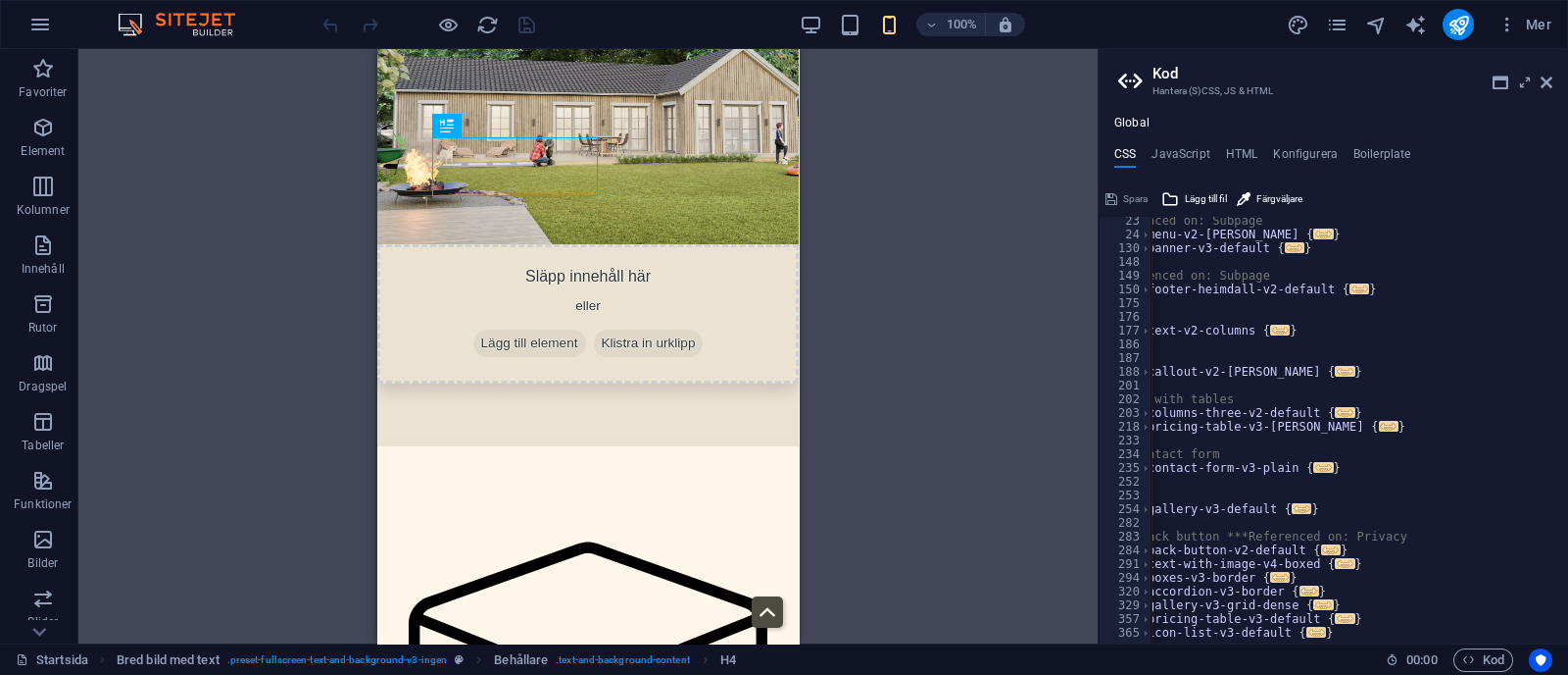
scroll to position [0, 144]
click at [1341, 29] on icon "pages" at bounding box center [1336, 25] width 23 height 23
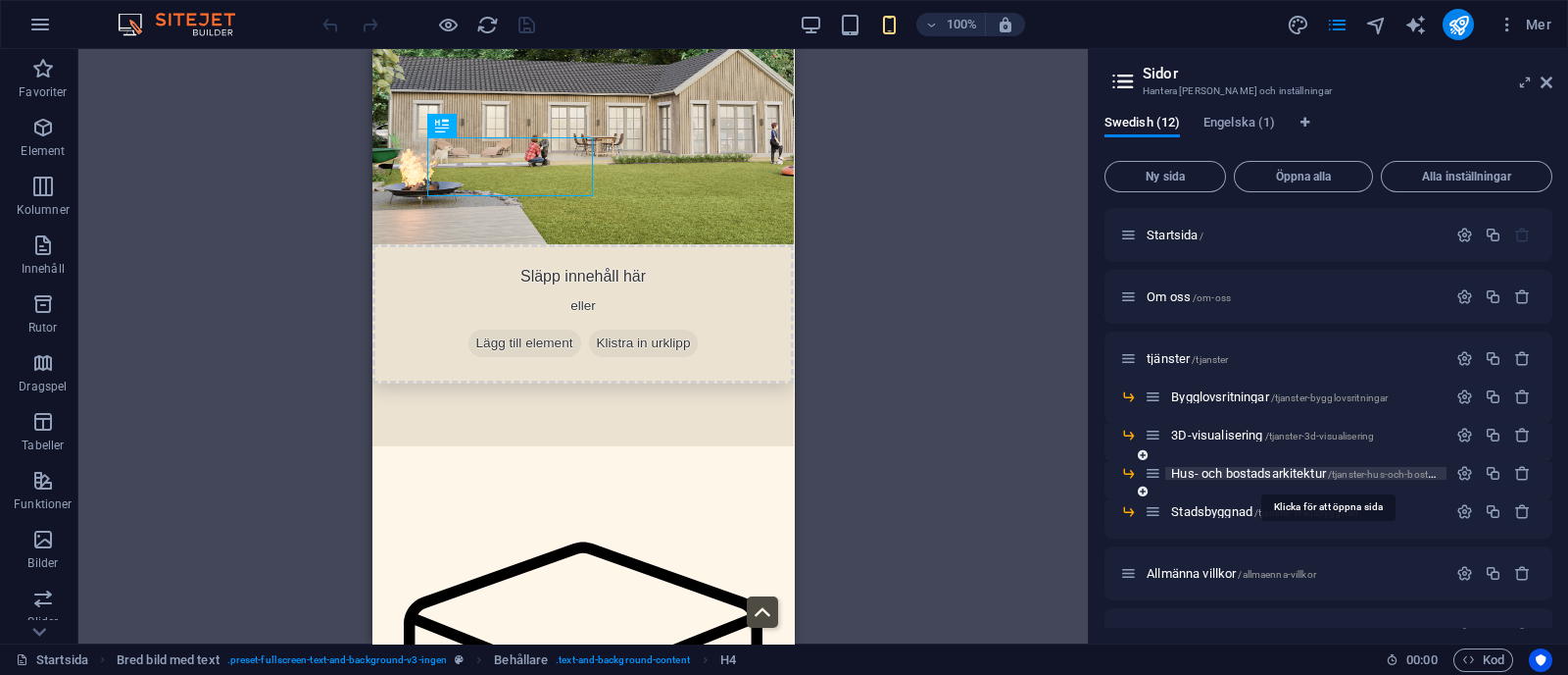
click at [1202, 471] on span "Hus- och bostadsarkitektur /tjanster-hus-och-bostadsarkitektur" at bounding box center [1327, 473] width 313 height 15
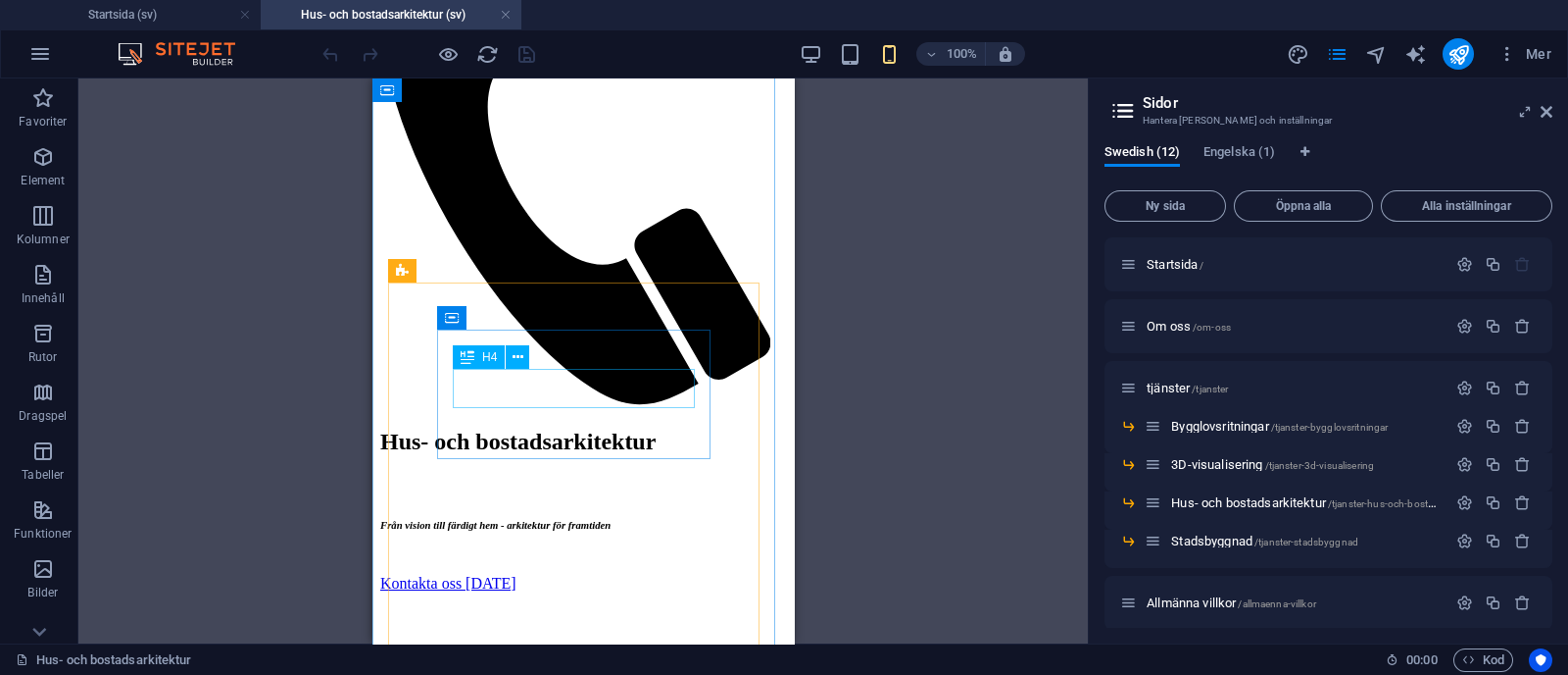
scroll to position [983, 0]
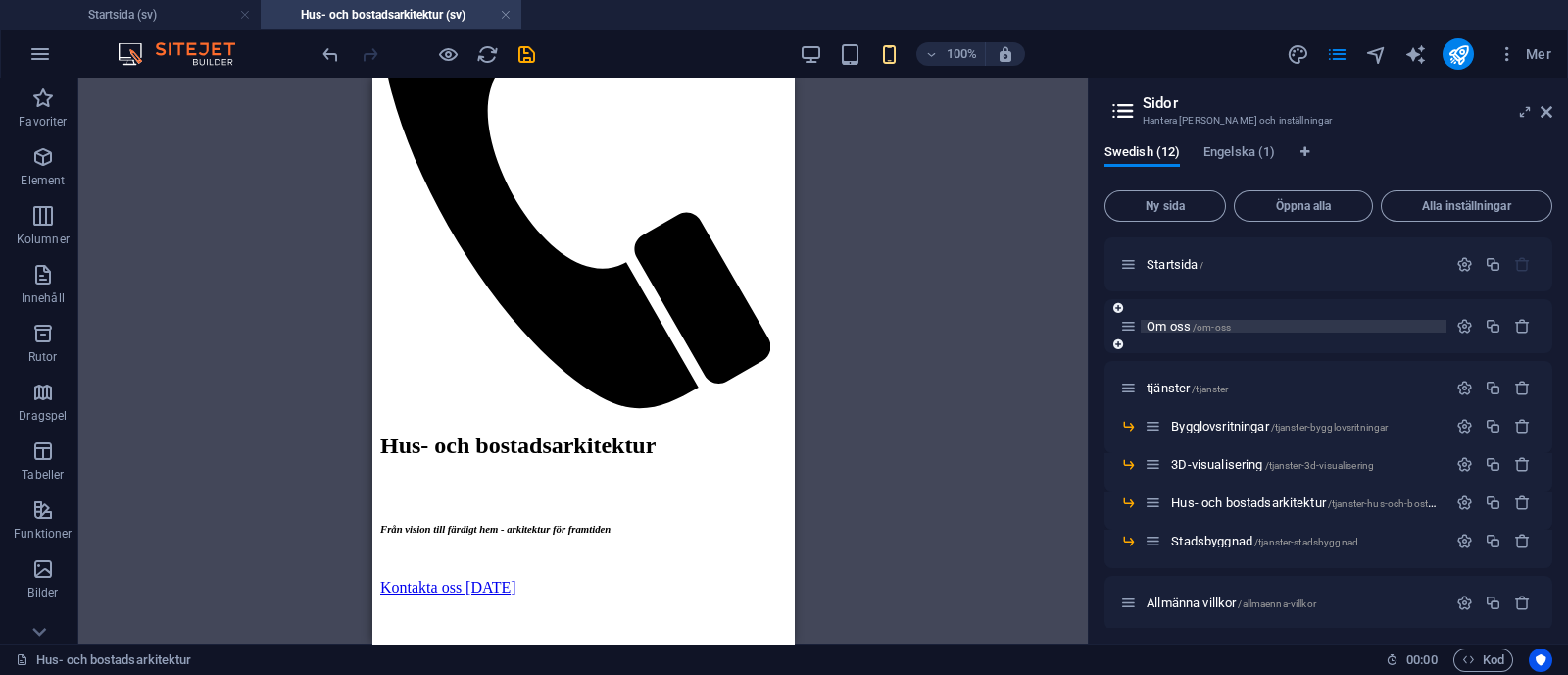
click at [1206, 320] on span "Om oss /om-oss" at bounding box center [1188, 326] width 85 height 15
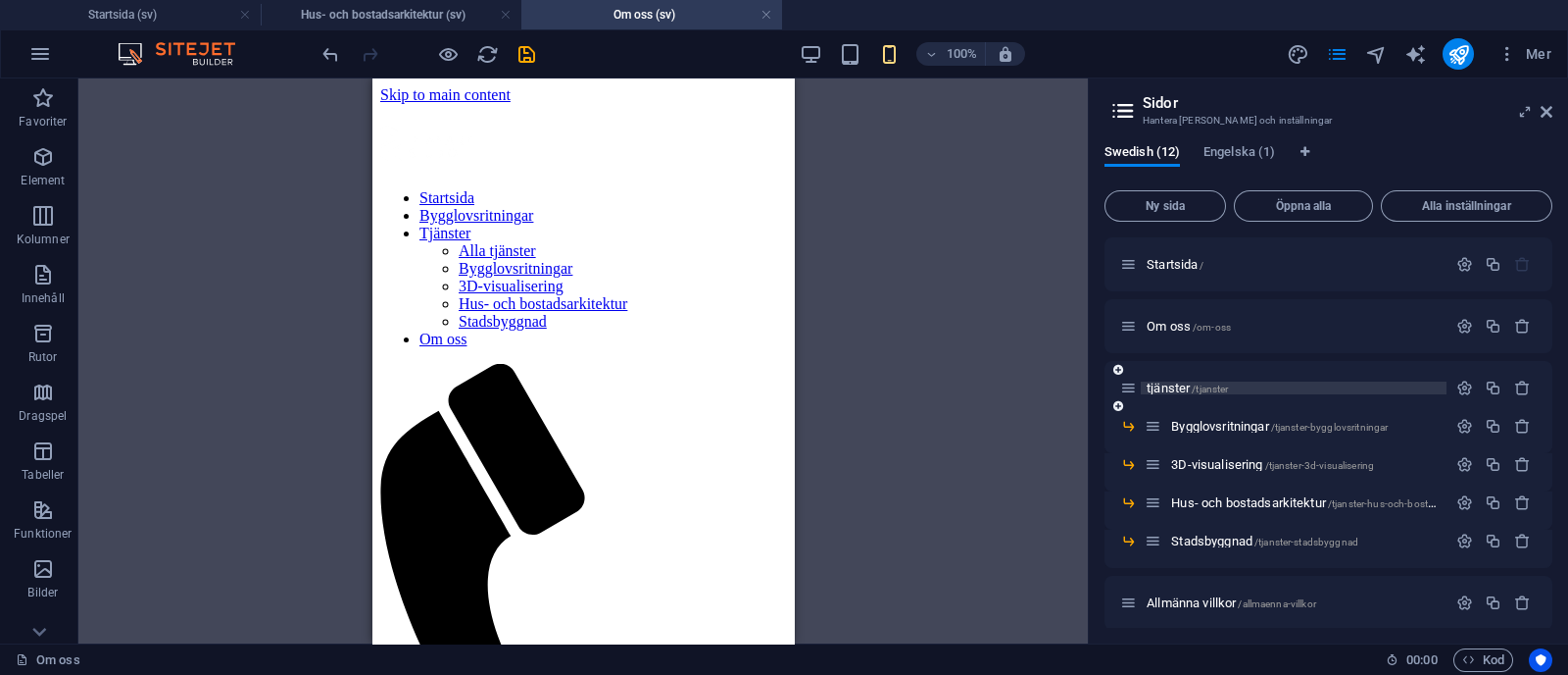
scroll to position [0, 0]
click at [1178, 265] on span "Startsida /" at bounding box center [1174, 264] width 57 height 15
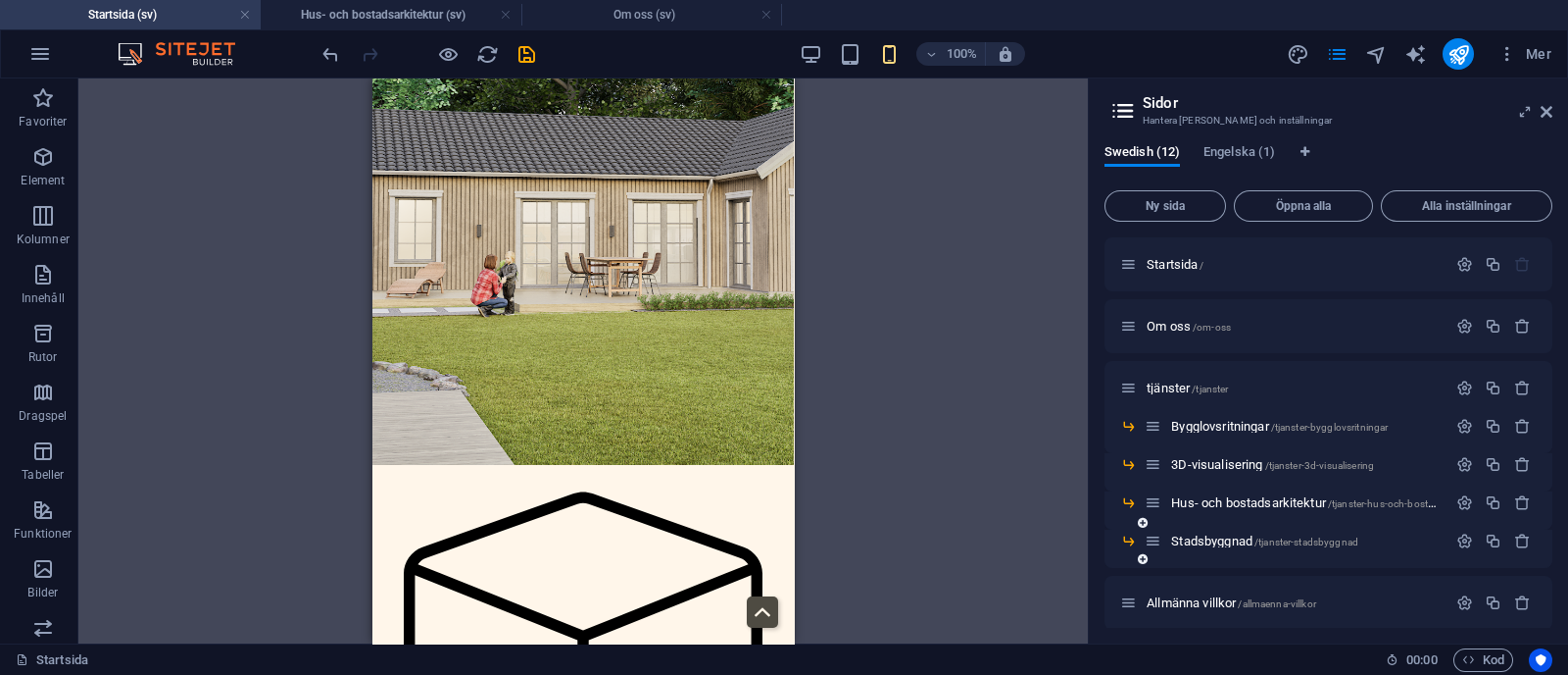
scroll to position [255, 0]
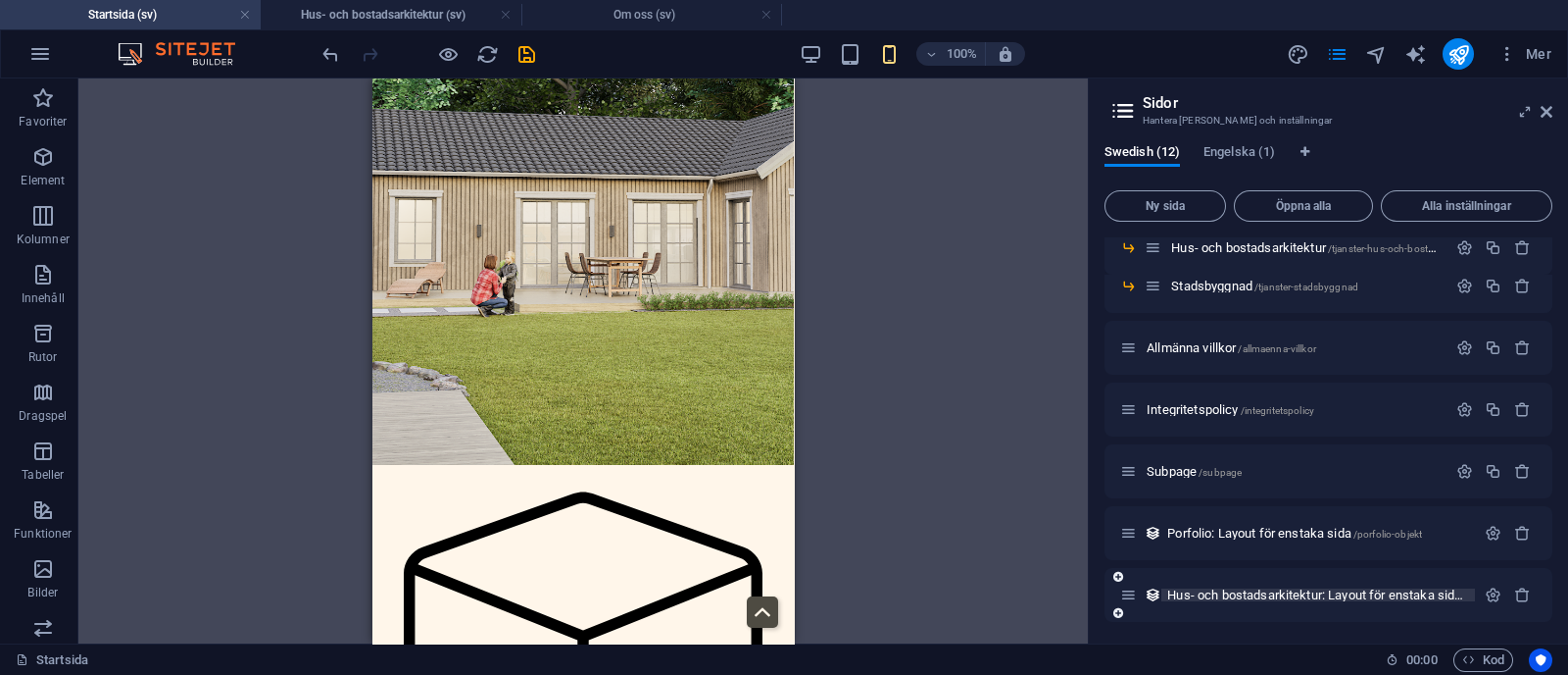
click at [1249, 597] on span "Hus- och bostadsarkitektur: Layout för enstaka sida /hus-och-bostadsarkitektur-…" at bounding box center [1430, 594] width 526 height 15
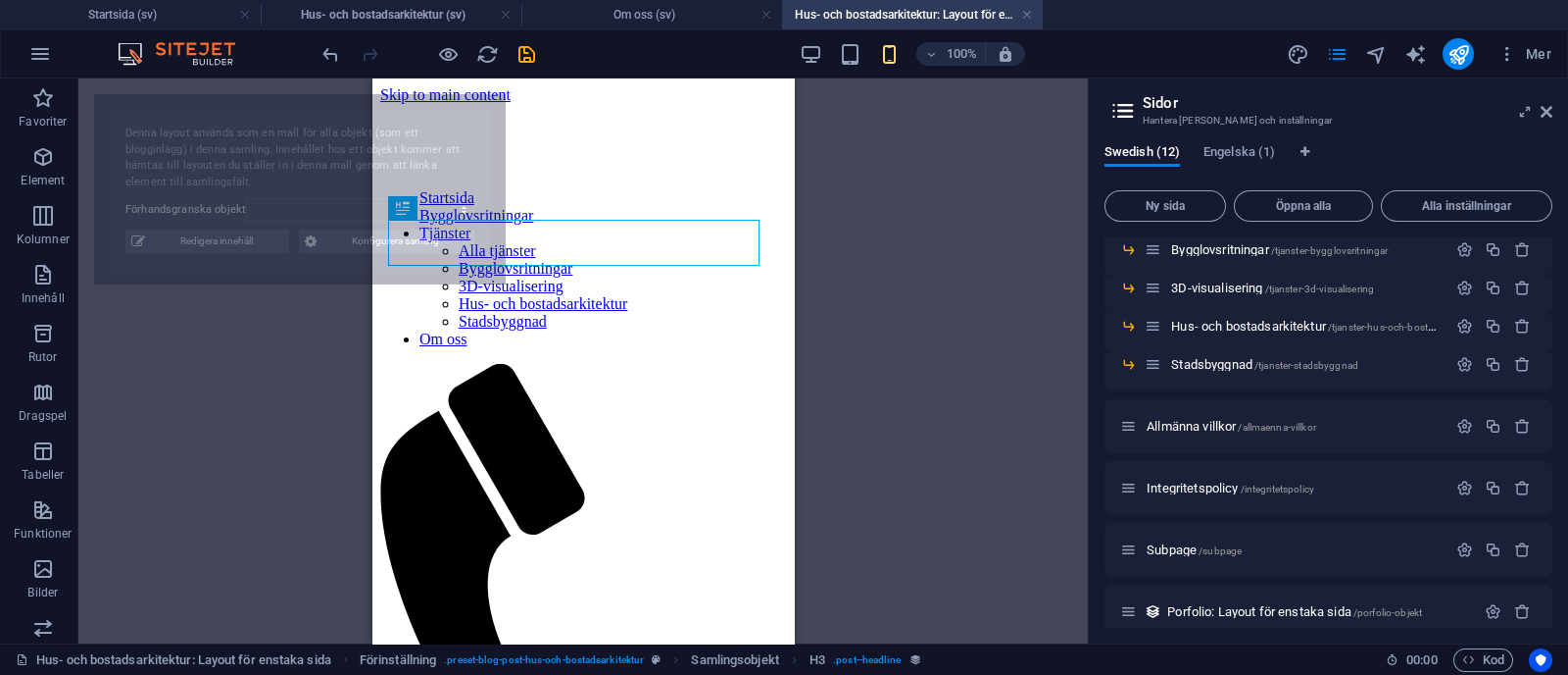
scroll to position [0, 0]
select select "68b435699aeb700a9702aba5"
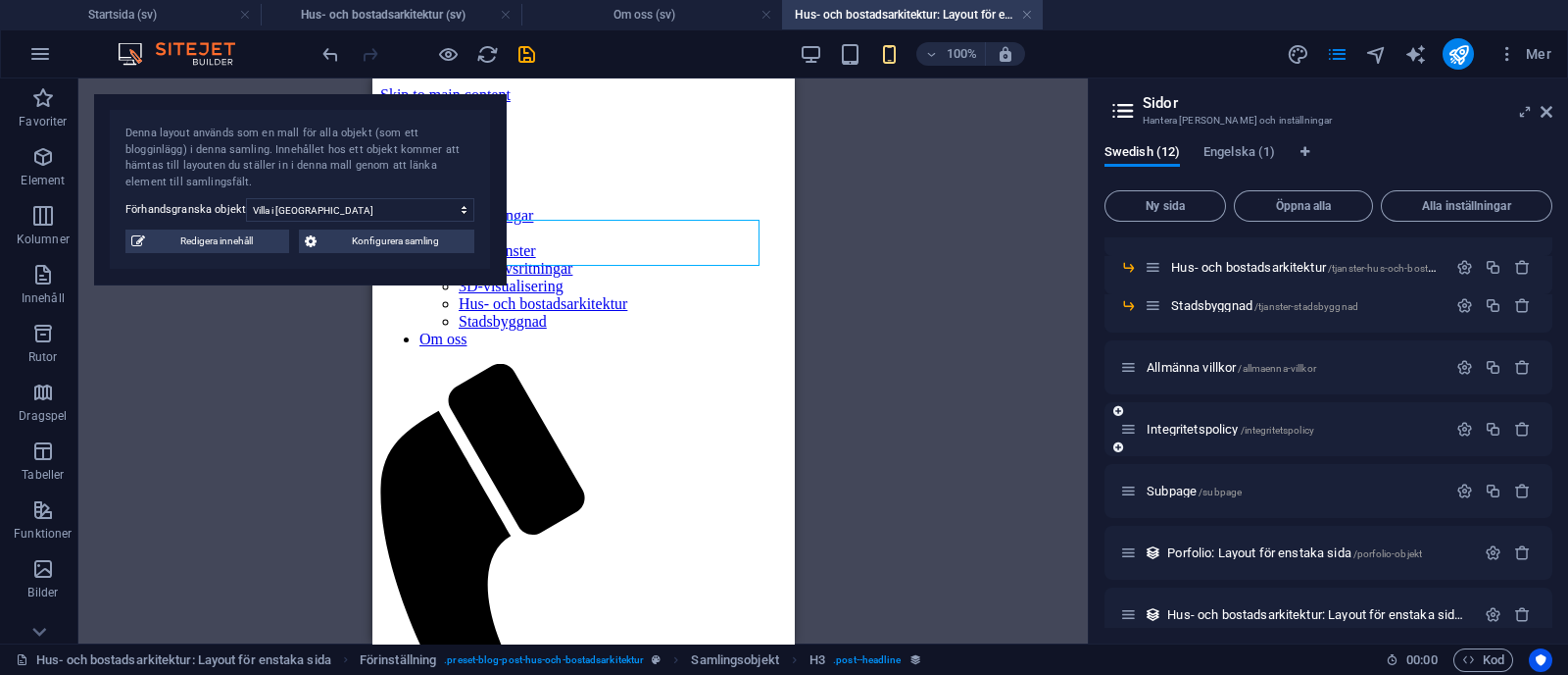
scroll to position [255, 0]
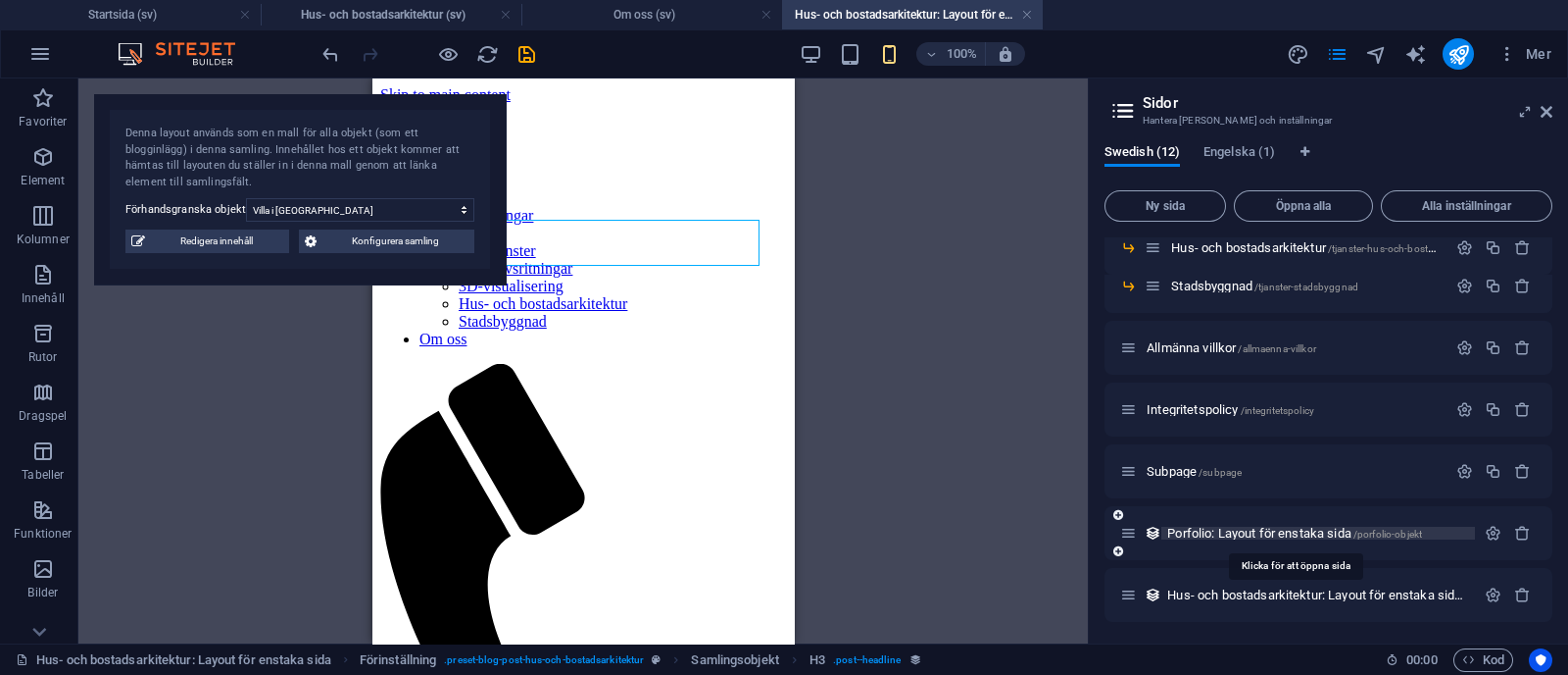
click at [1259, 536] on span "Porfolio: Layout för enstaka sida /porfolio-objekt" at bounding box center [1294, 533] width 255 height 15
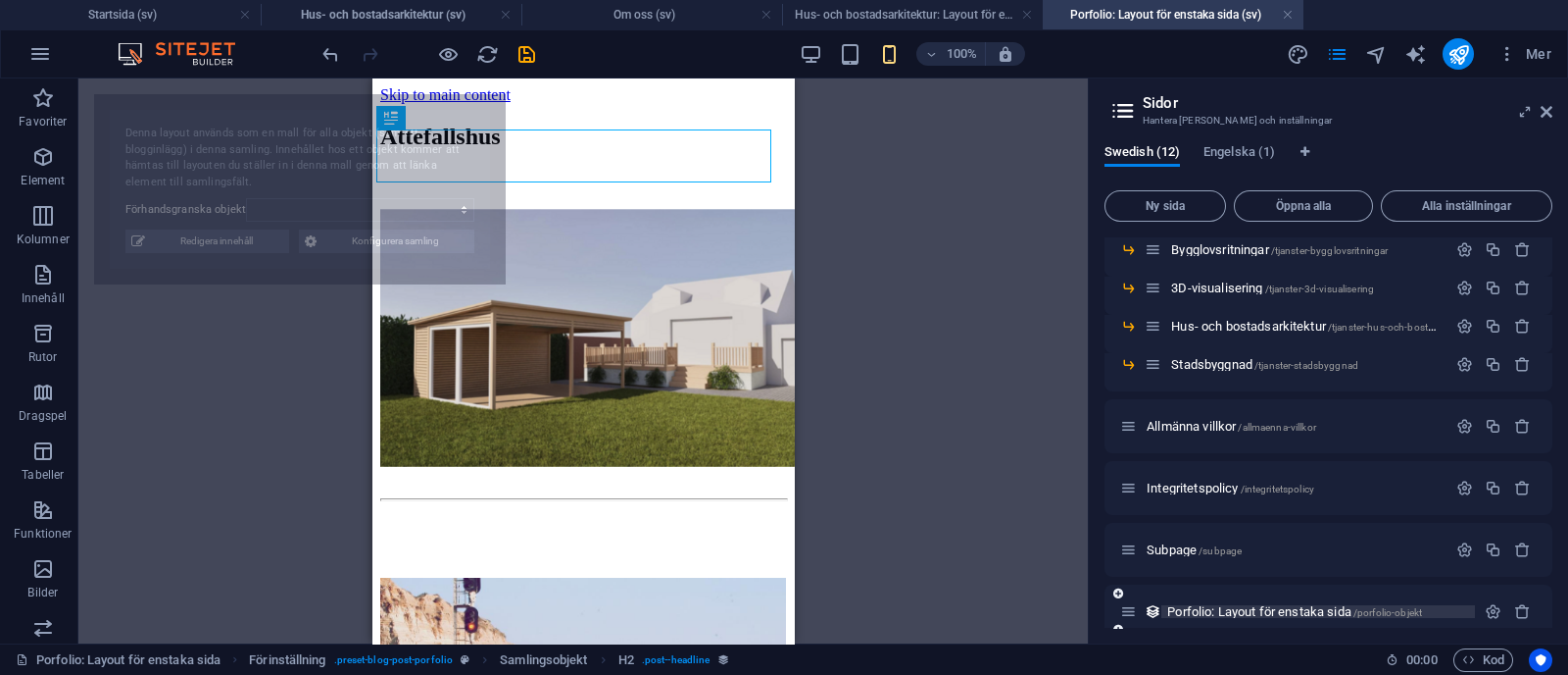
scroll to position [0, 0]
select select "68ace84881fc93650a0caa28"
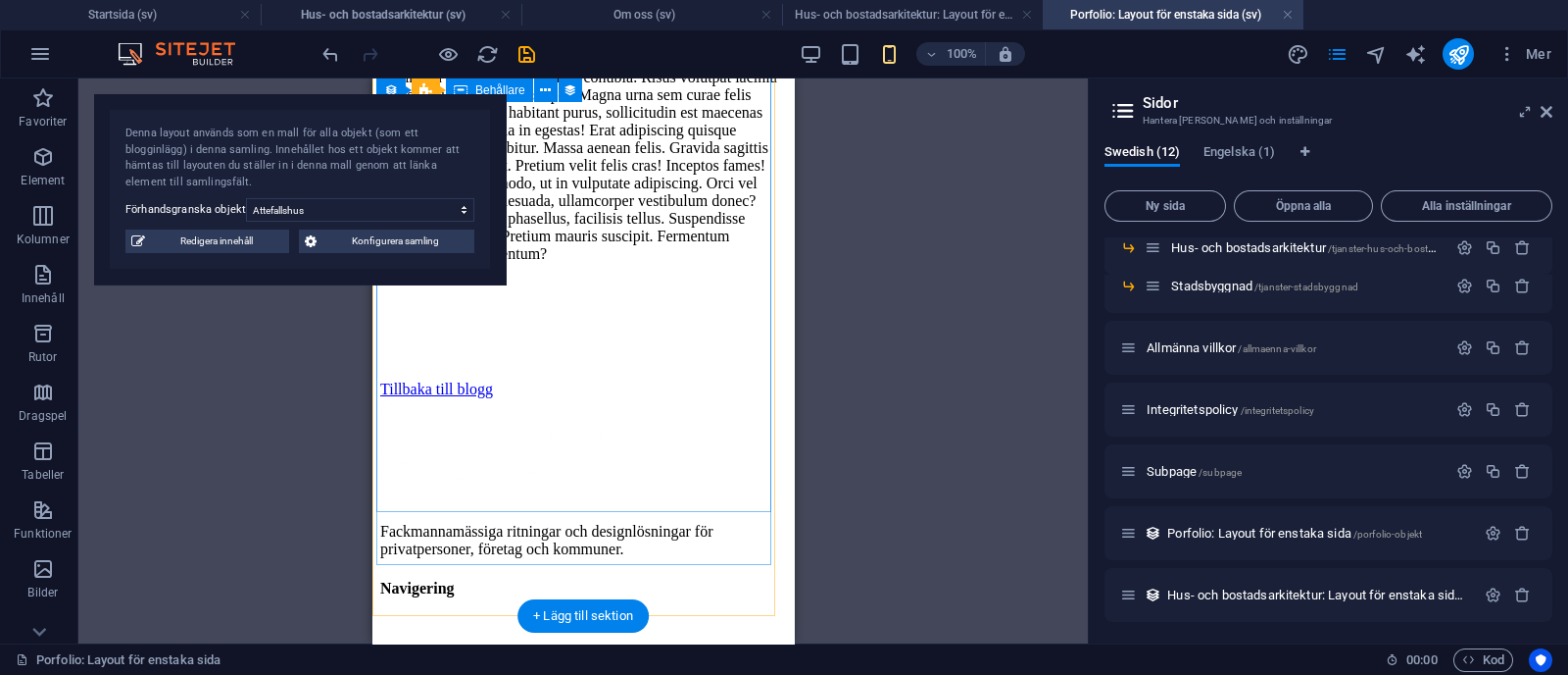
scroll to position [909, 0]
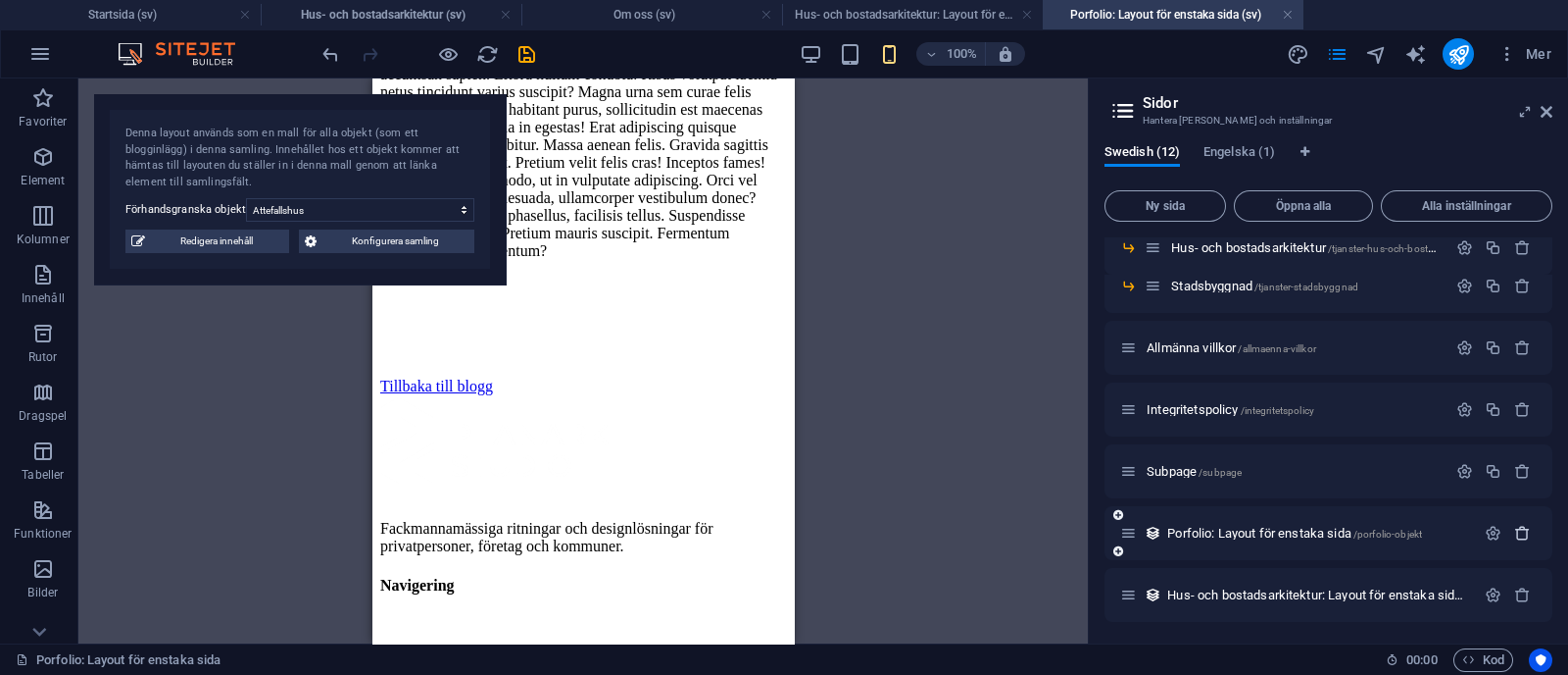
click at [1517, 529] on icon "button" at bounding box center [1521, 533] width 17 height 17
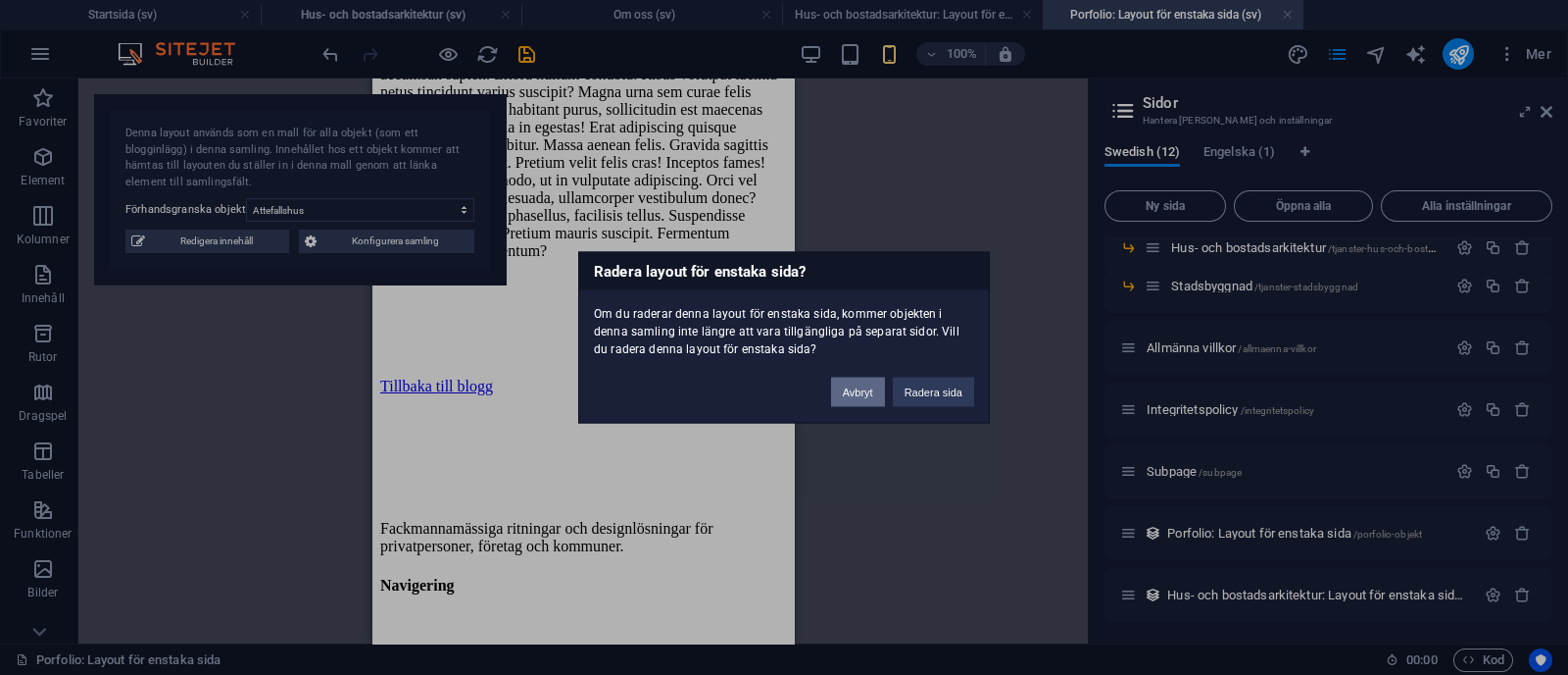
click at [841, 398] on button "Avbryt" at bounding box center [858, 392] width 54 height 30
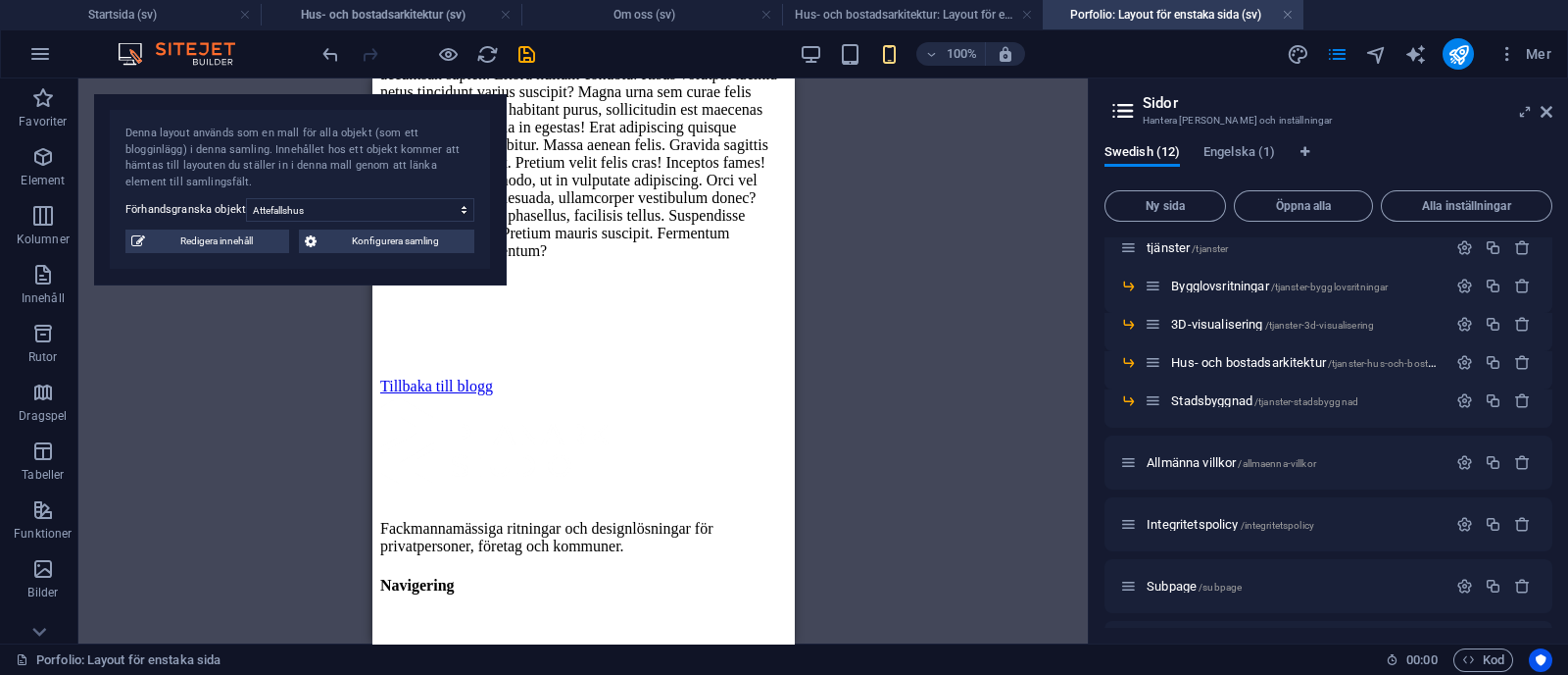
scroll to position [255, 0]
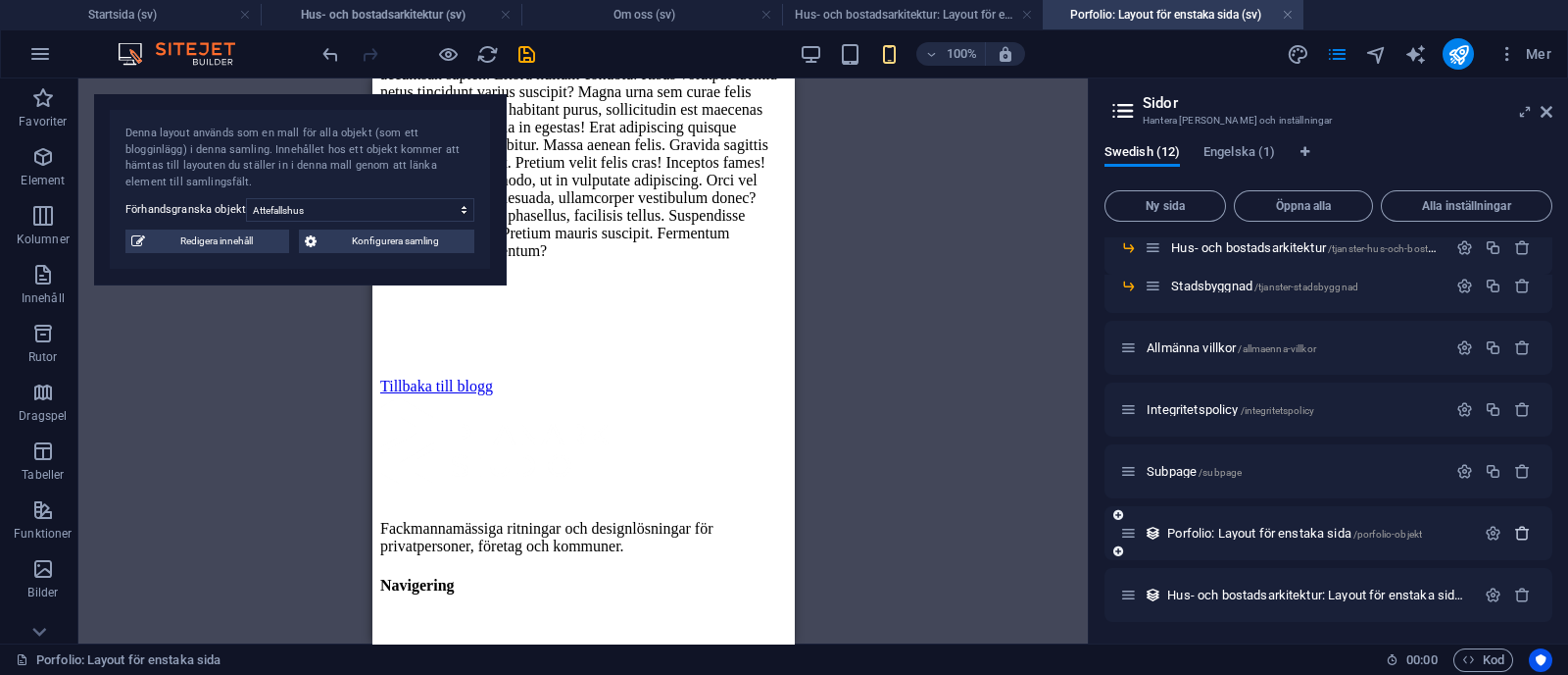
click at [1520, 525] on icon "button" at bounding box center [1521, 533] width 17 height 17
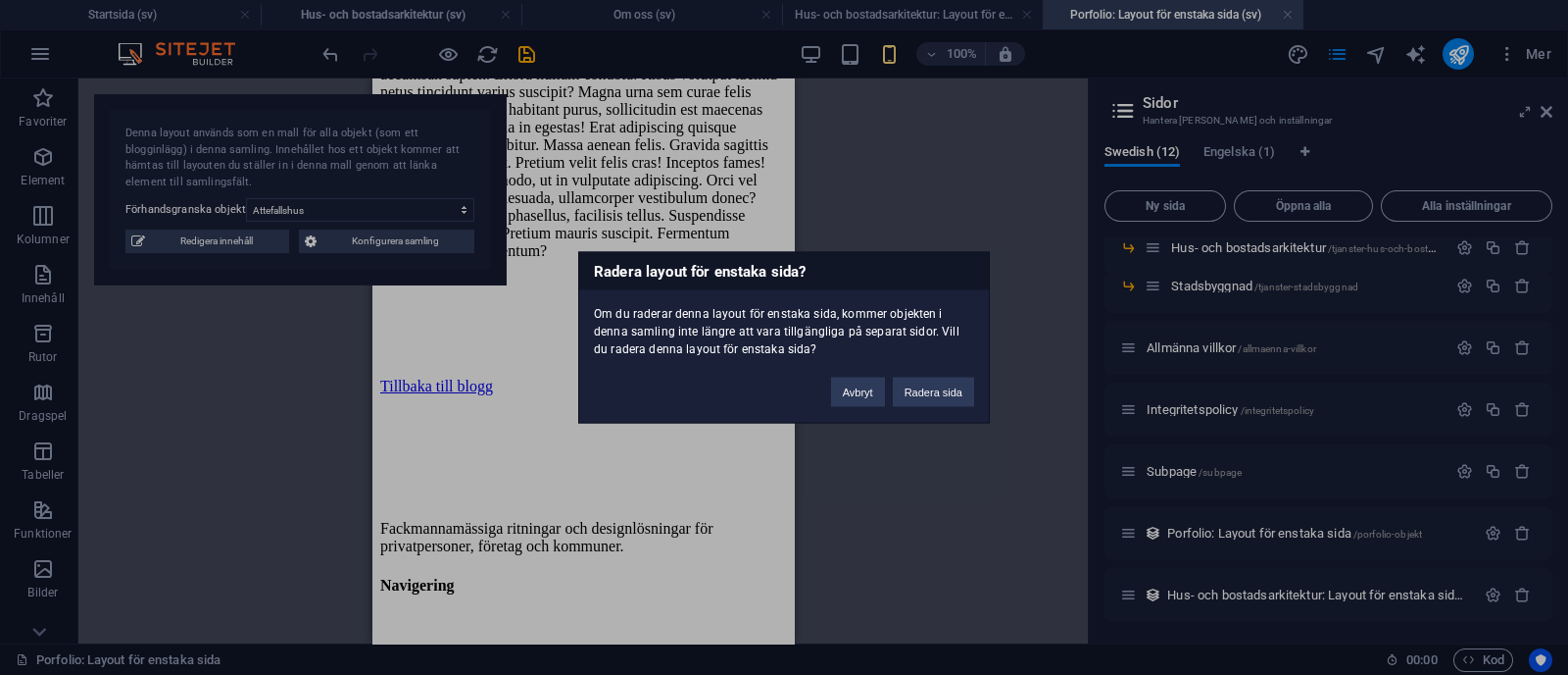
click at [975, 393] on div "Avbryt Radera sida" at bounding box center [901, 382] width 172 height 50
click at [936, 393] on button "Radera sida" at bounding box center [933, 392] width 82 height 30
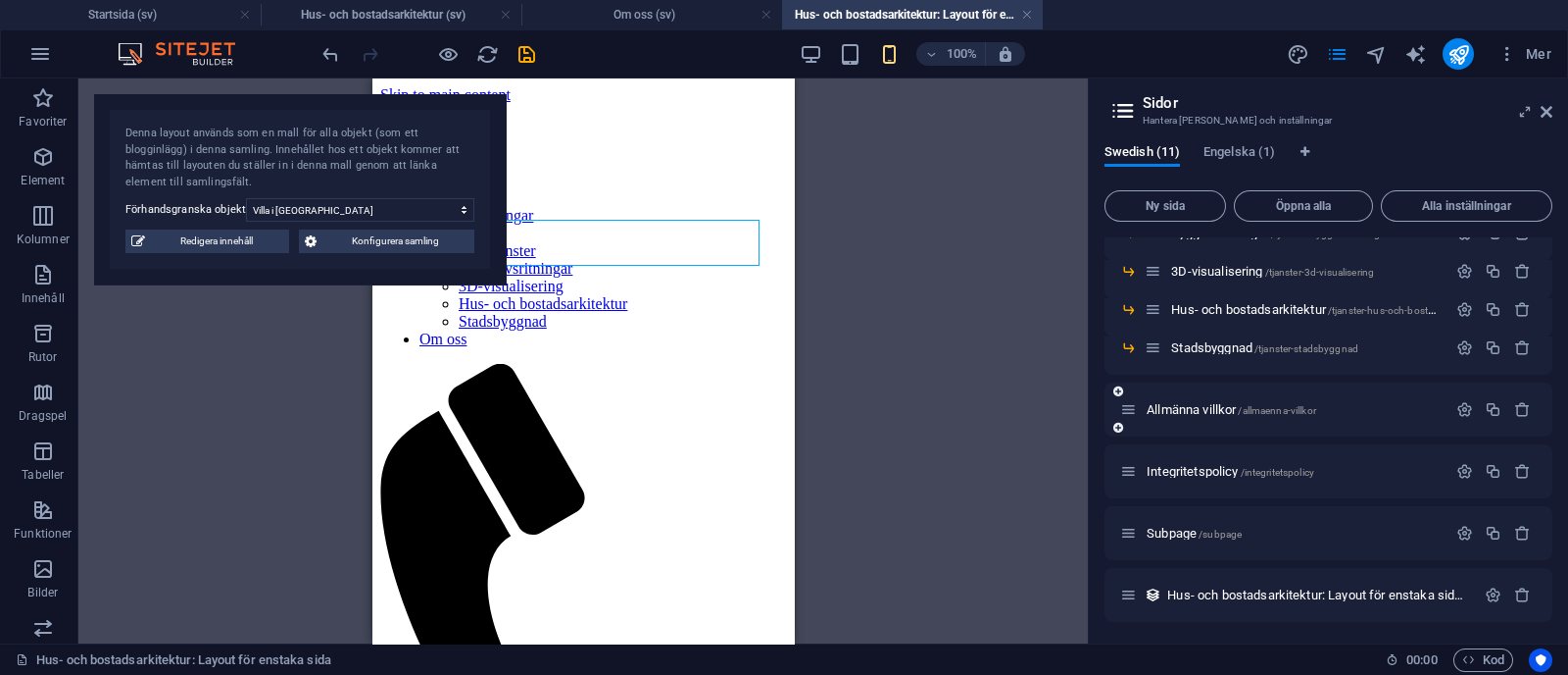
scroll to position [0, 0]
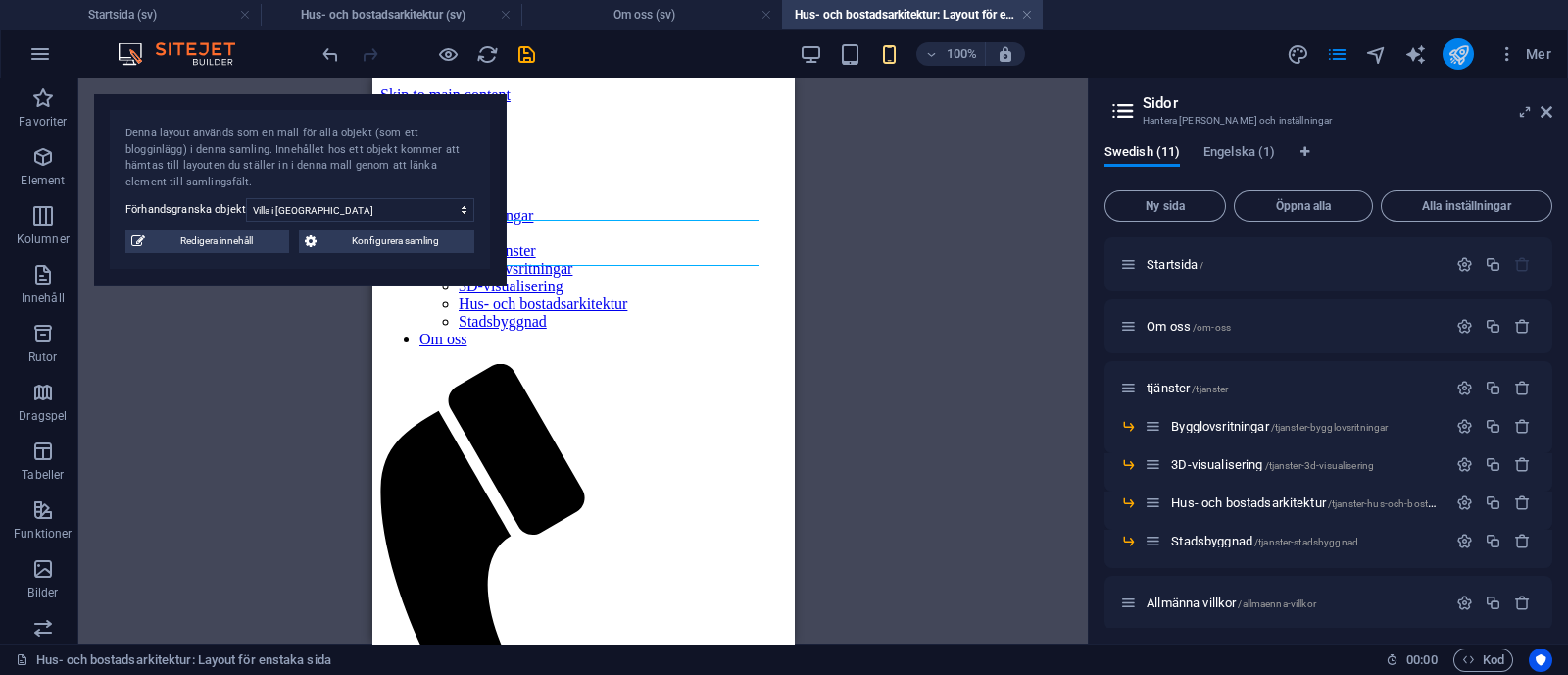
click at [1462, 41] on button "publish" at bounding box center [1459, 54] width 32 height 32
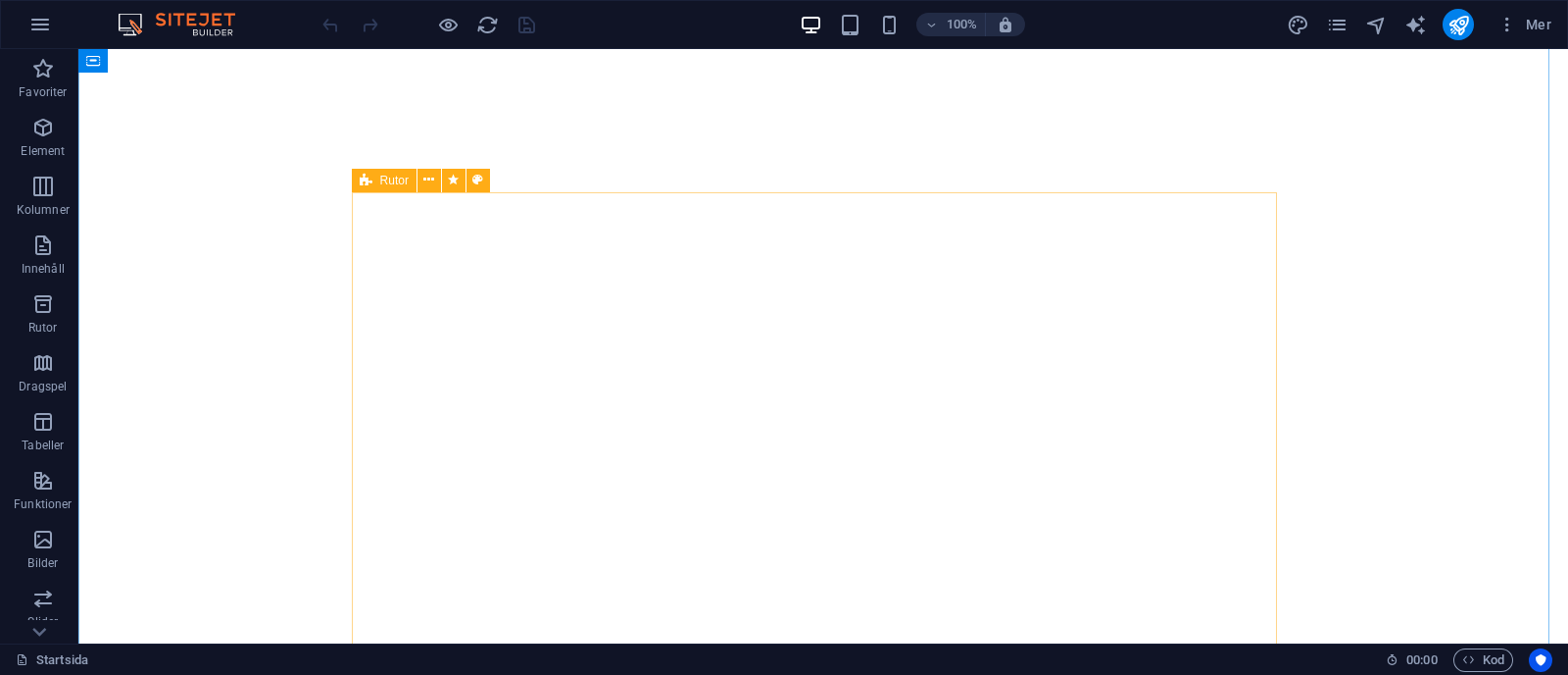
click at [391, 178] on span "Rutor" at bounding box center [394, 180] width 29 height 12
select select "rem"
select select "preset-boxes-v3-default"
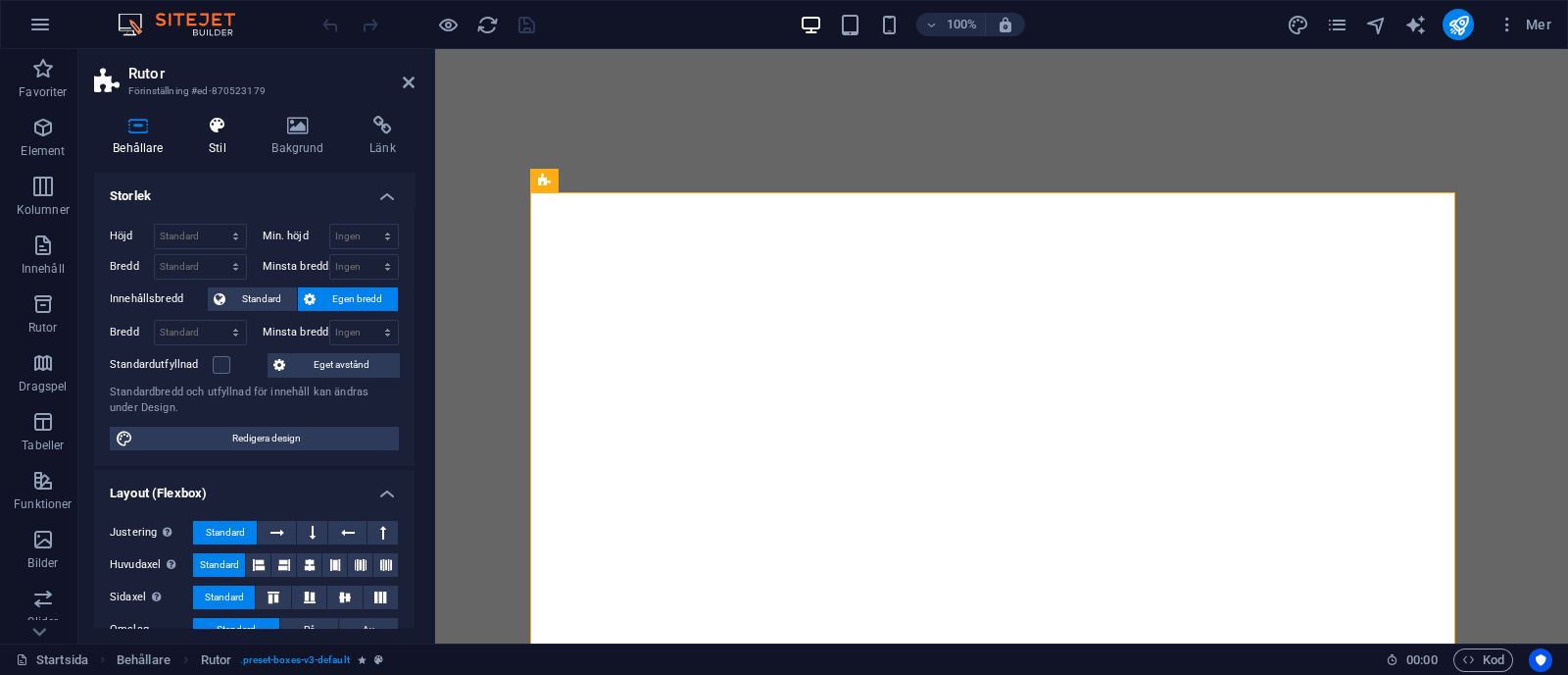
click at [223, 143] on h4 "Stil" at bounding box center [221, 135] width 63 height 41
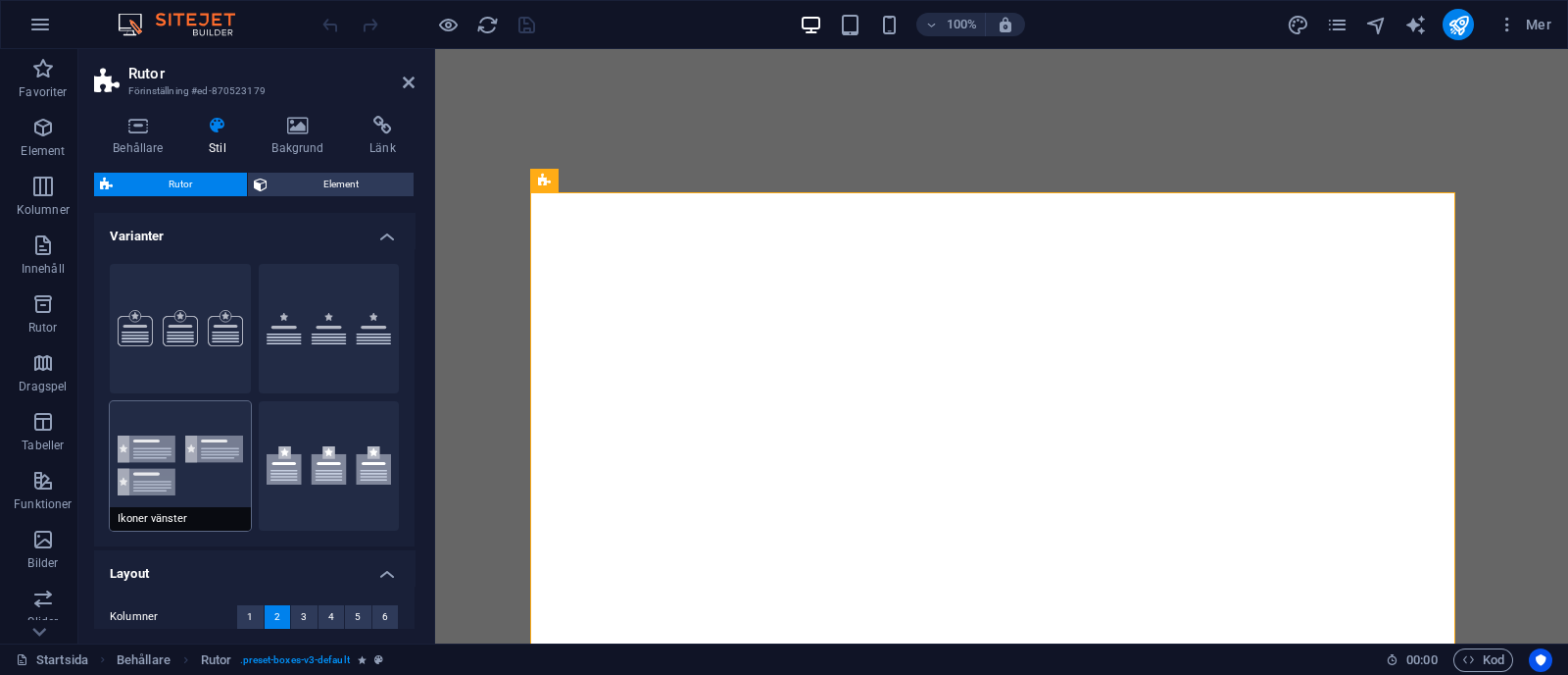
click at [213, 430] on button "Ikoner vänster" at bounding box center [180, 466] width 141 height 129
type input "1"
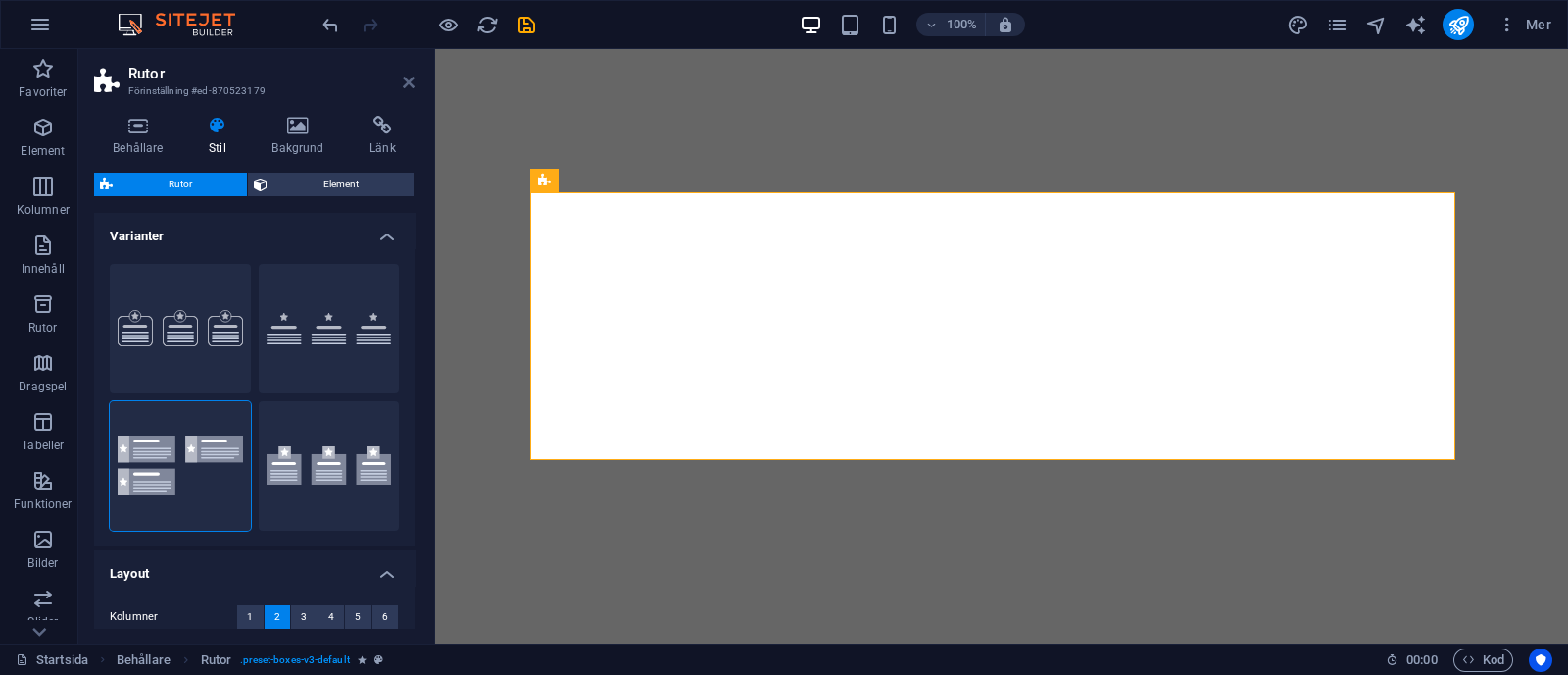
click at [413, 79] on icon at bounding box center [409, 83] width 12 height 16
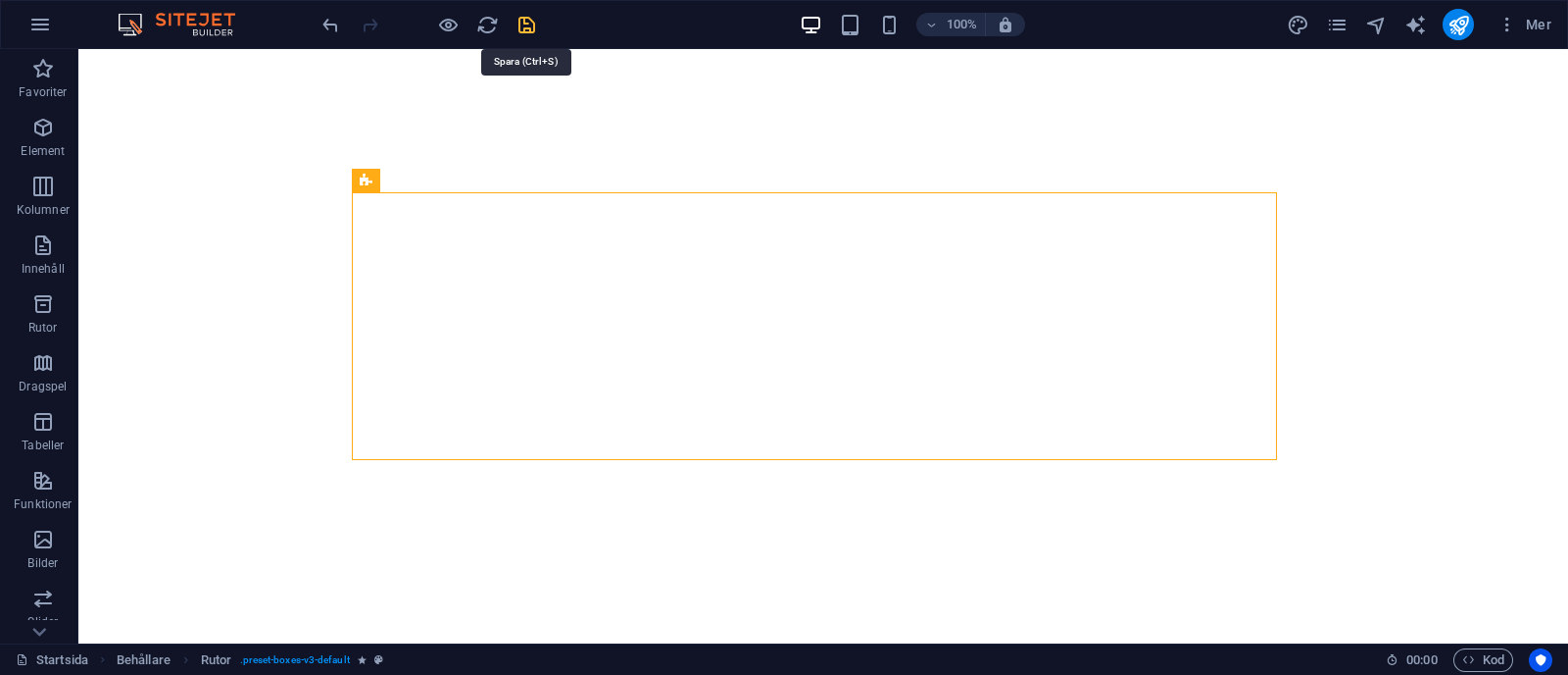
click at [517, 22] on icon "save" at bounding box center [526, 25] width 23 height 23
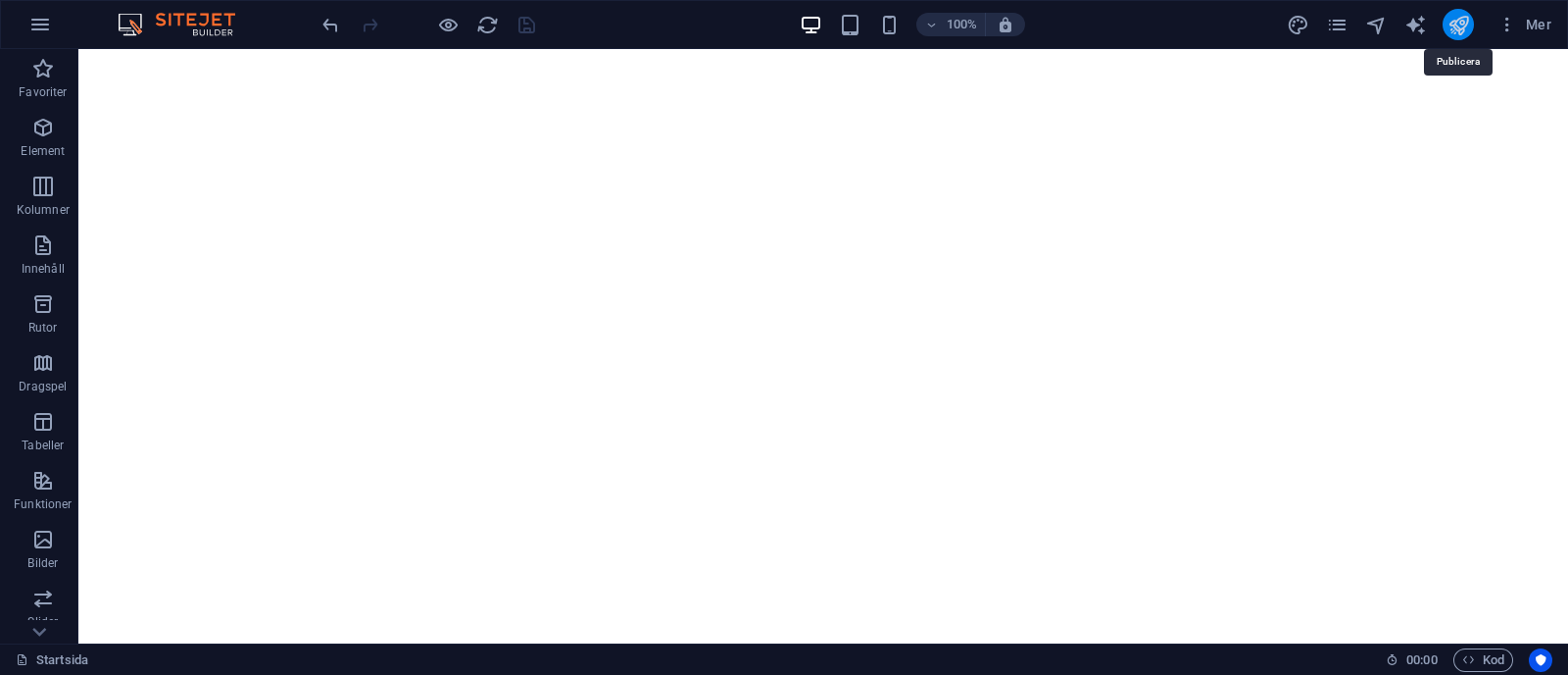
click at [1460, 24] on icon "publish" at bounding box center [1458, 25] width 23 height 23
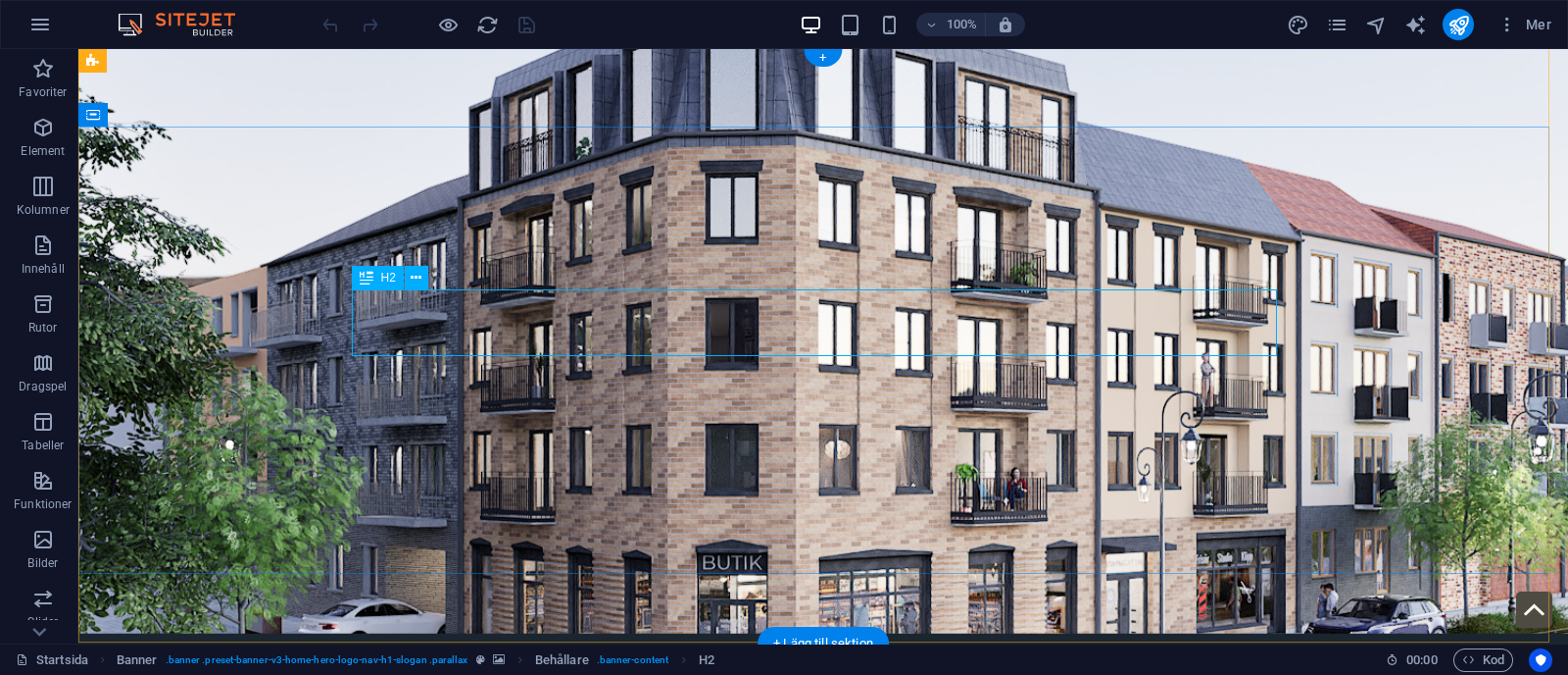
scroll to position [1, 0]
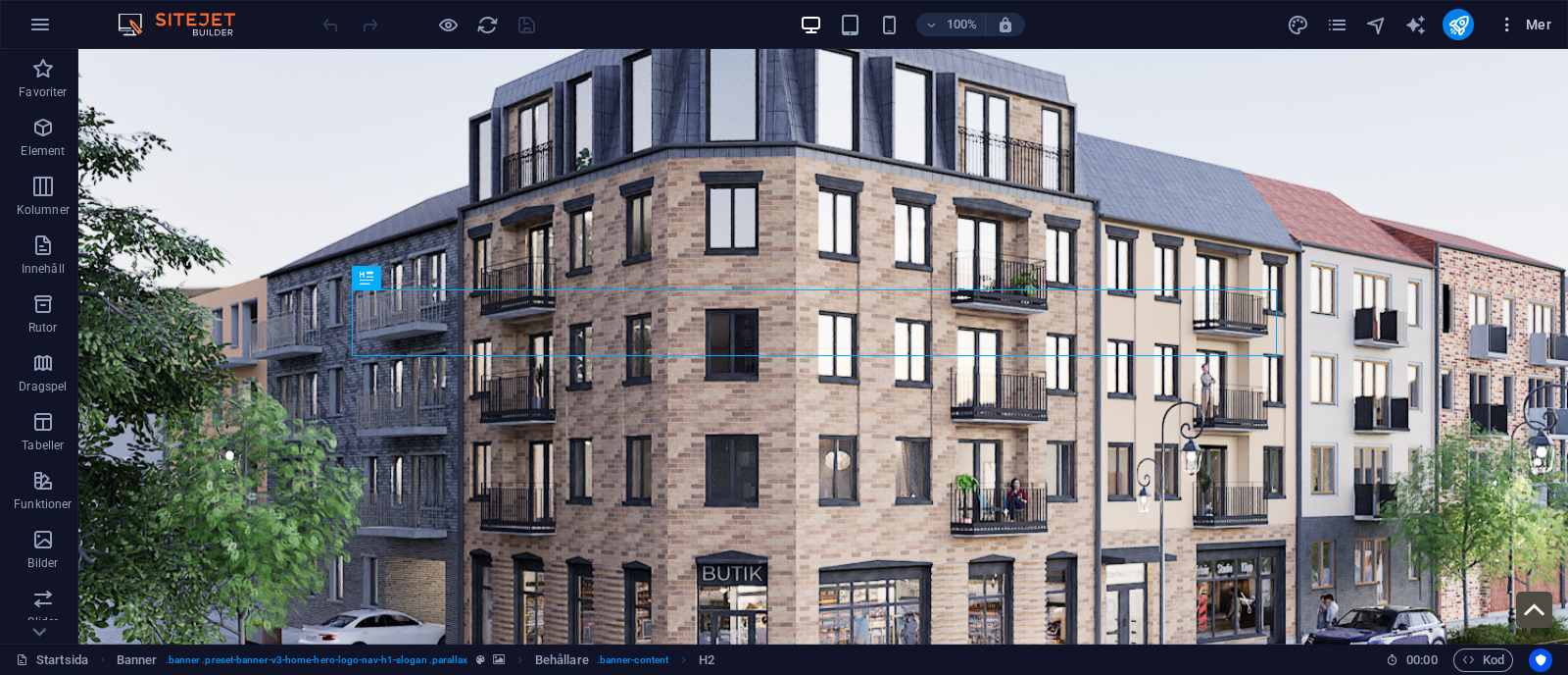
click at [1497, 17] on button "Mer" at bounding box center [1524, 25] width 70 height 32
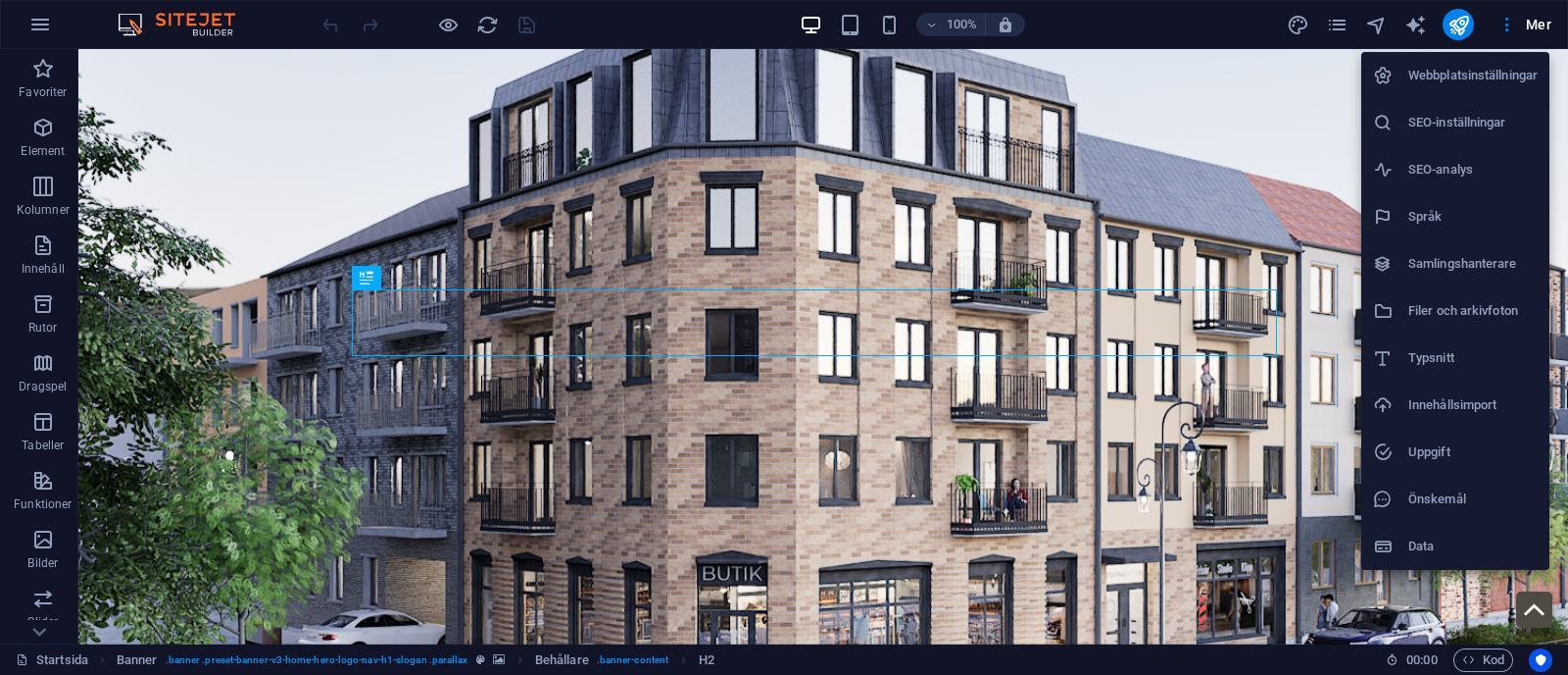
click at [1479, 66] on h6 "Webbplatsinställningar" at bounding box center [1472, 76] width 129 height 24
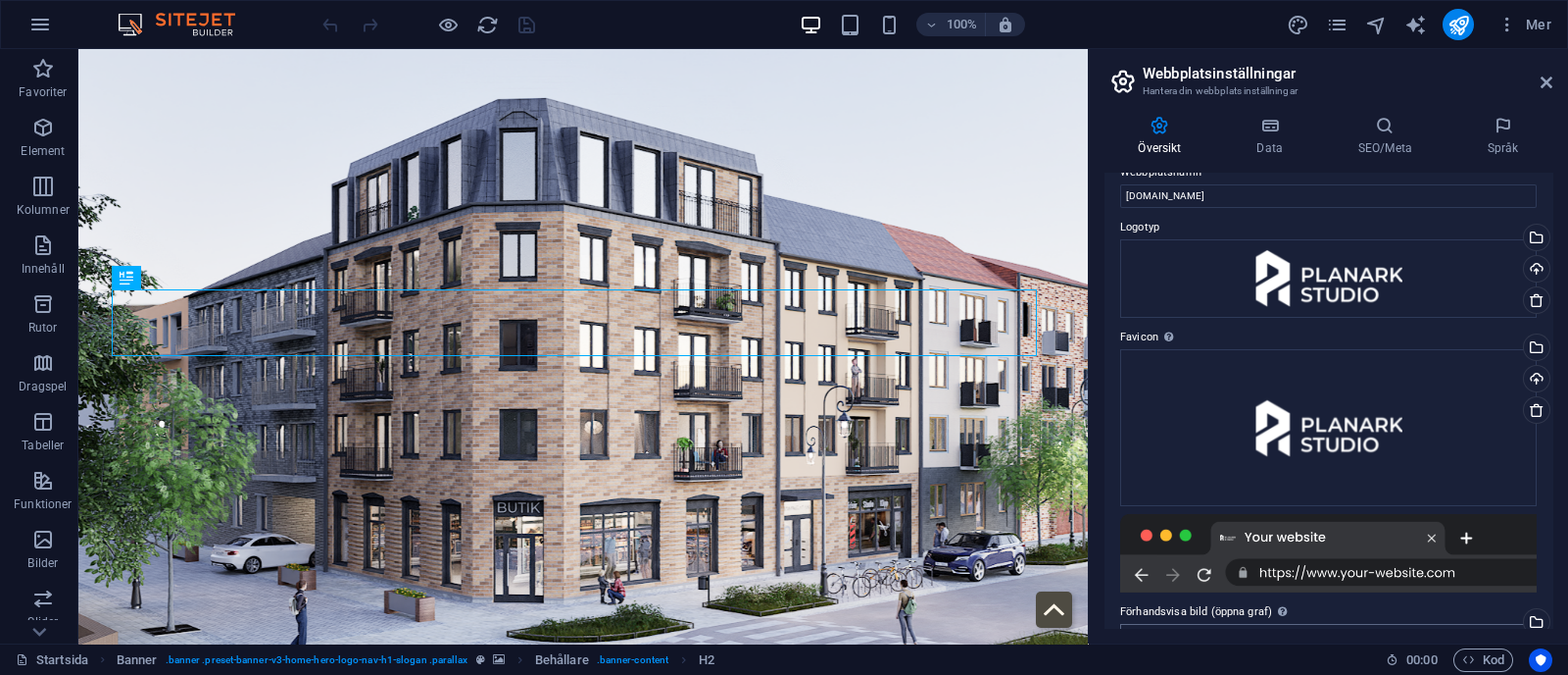
scroll to position [0, 0]
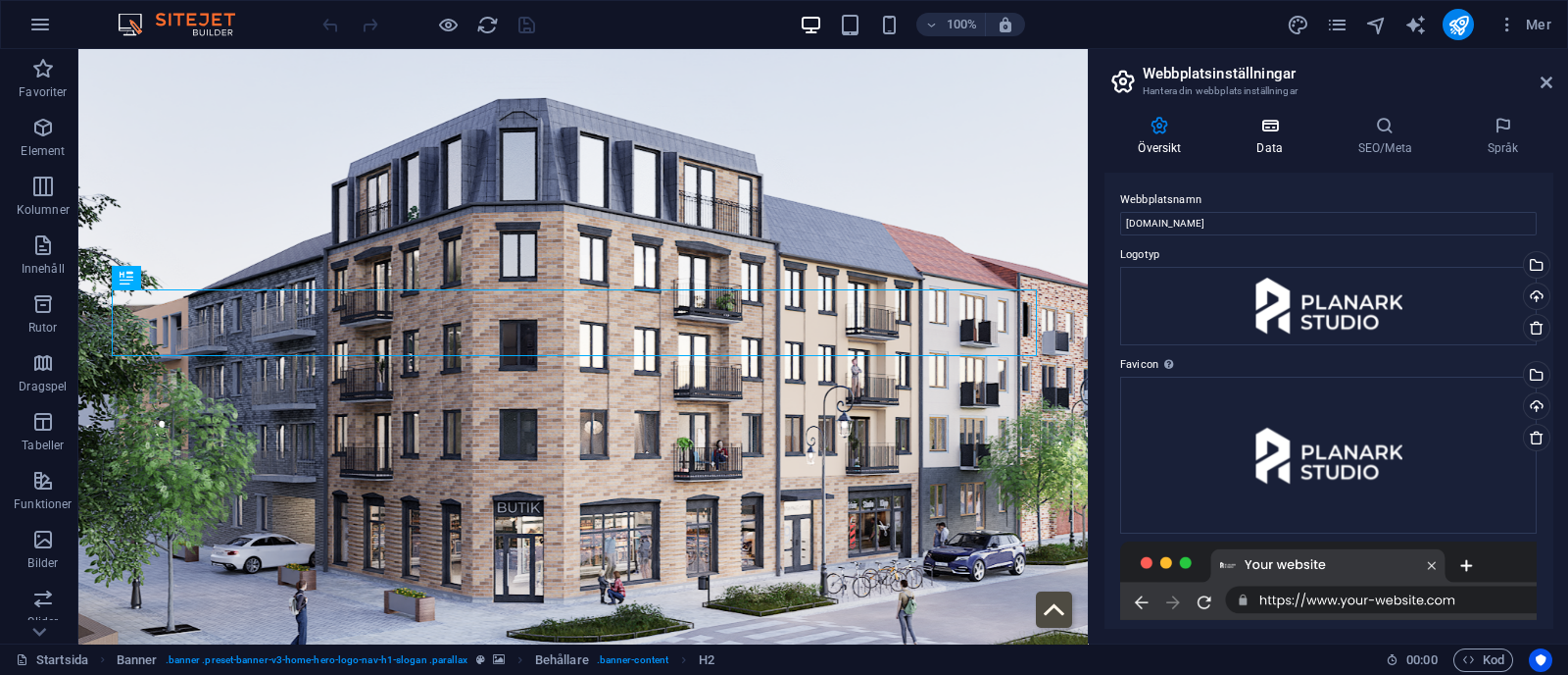
click at [1275, 124] on icon at bounding box center [1270, 125] width 94 height 20
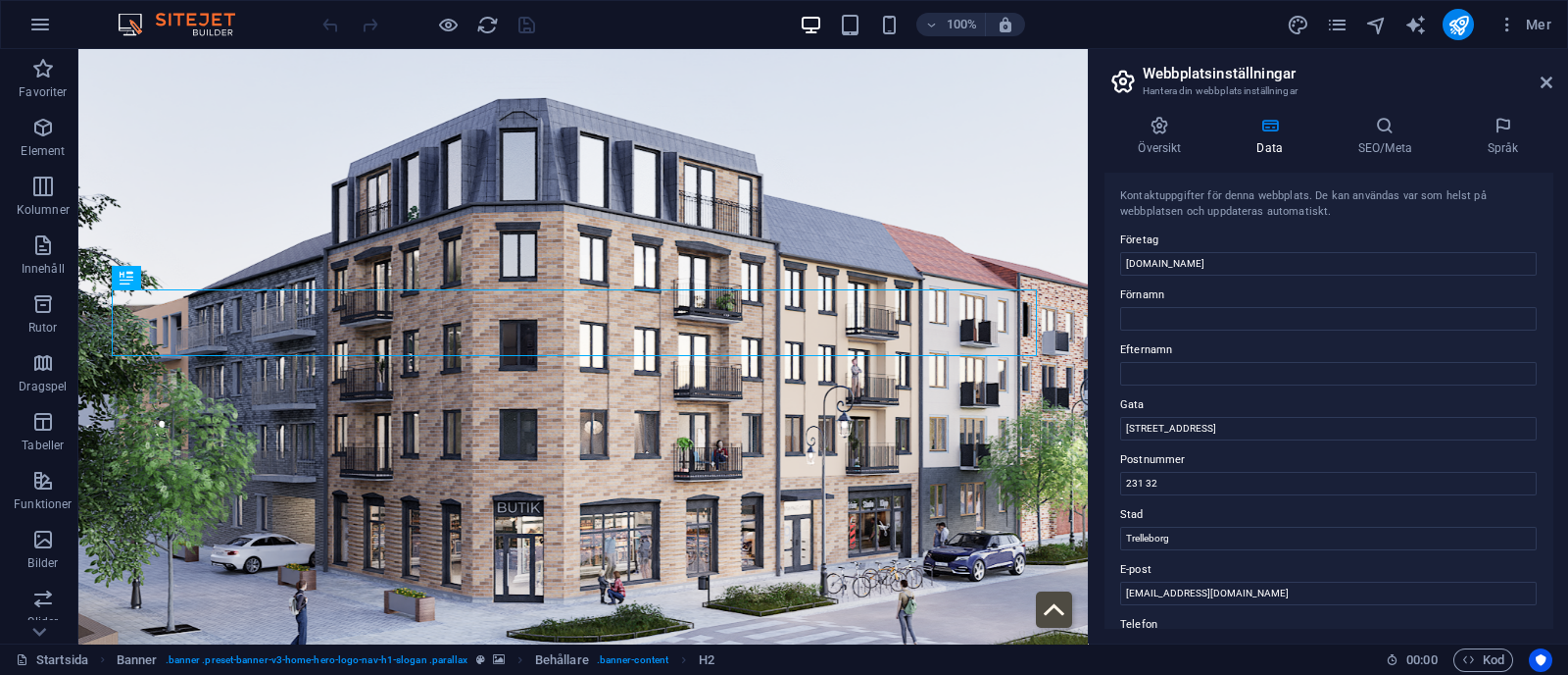
scroll to position [485, 0]
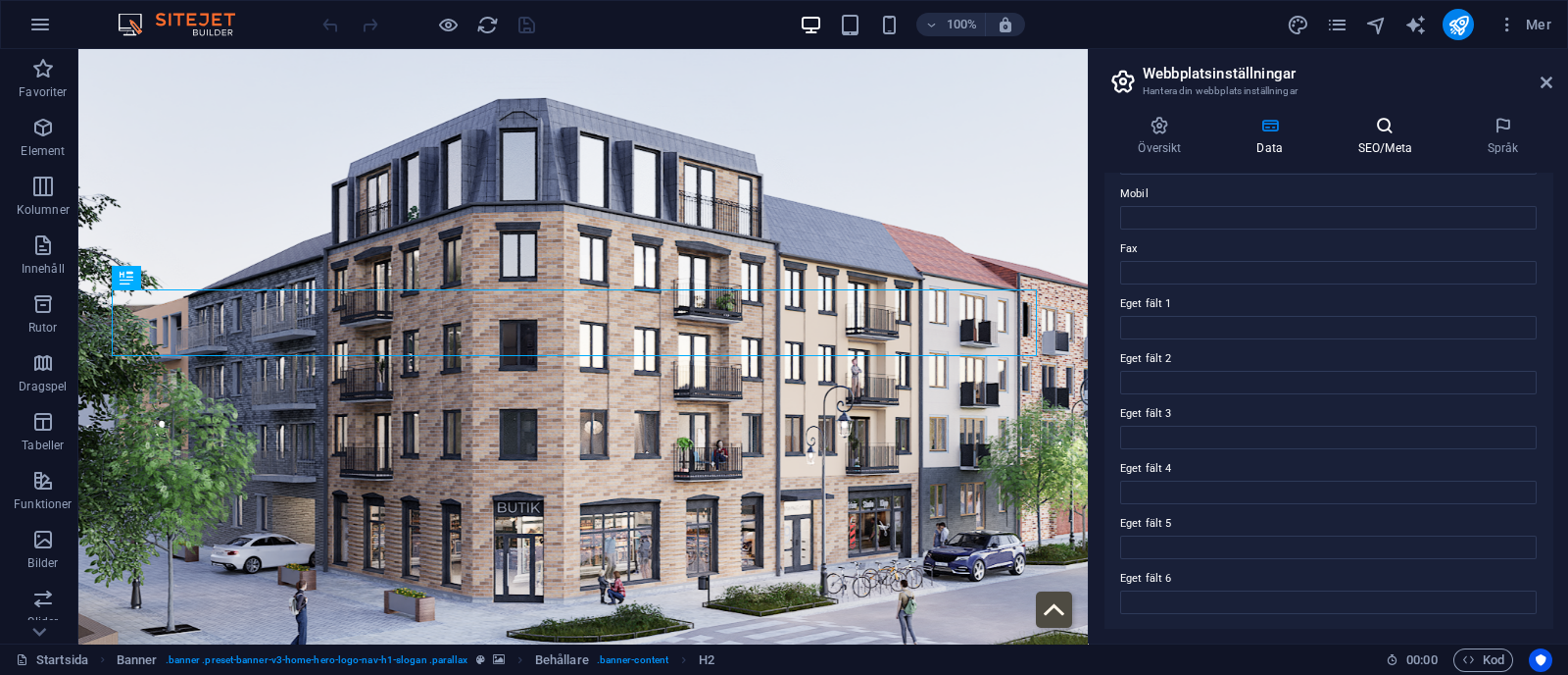
click at [1387, 123] on icon at bounding box center [1384, 125] width 121 height 20
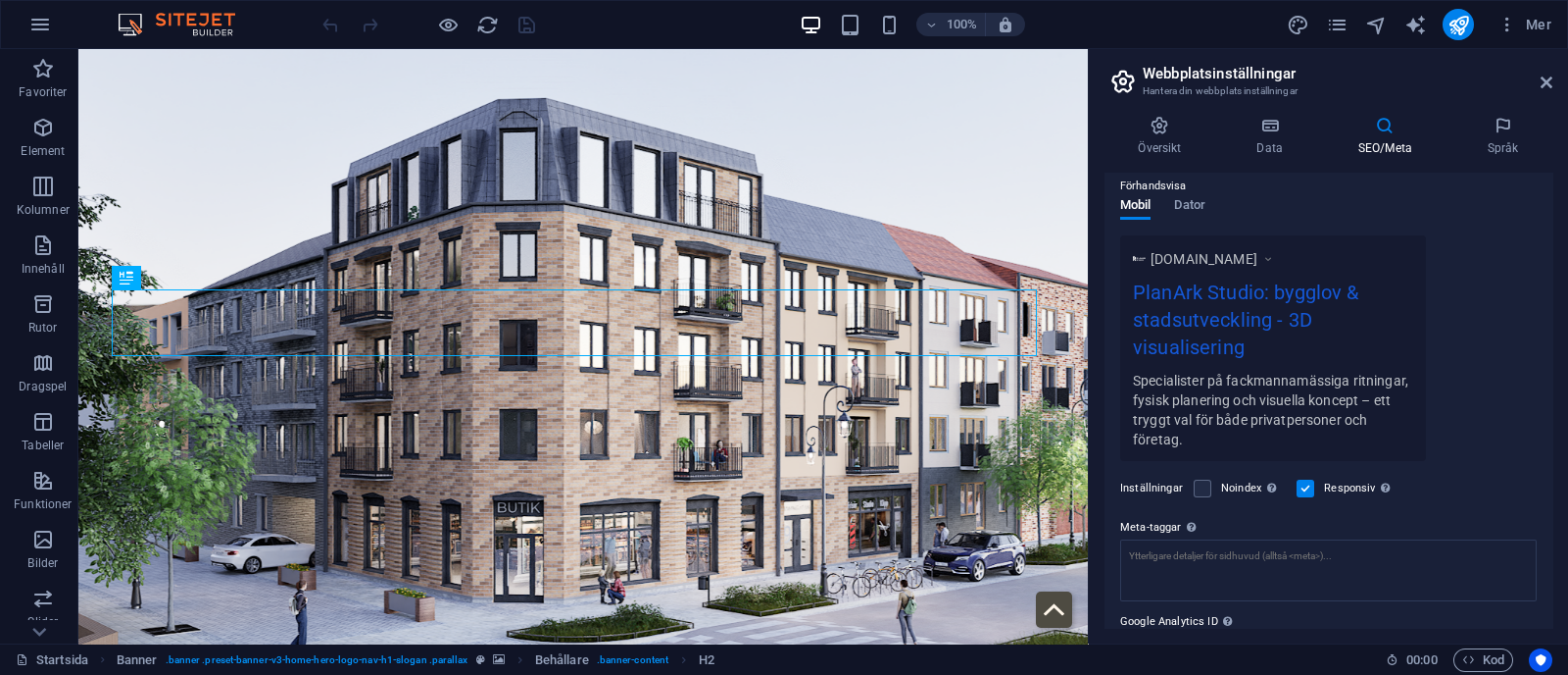
scroll to position [286, 0]
click at [1193, 197] on span "Dator" at bounding box center [1189, 202] width 31 height 28
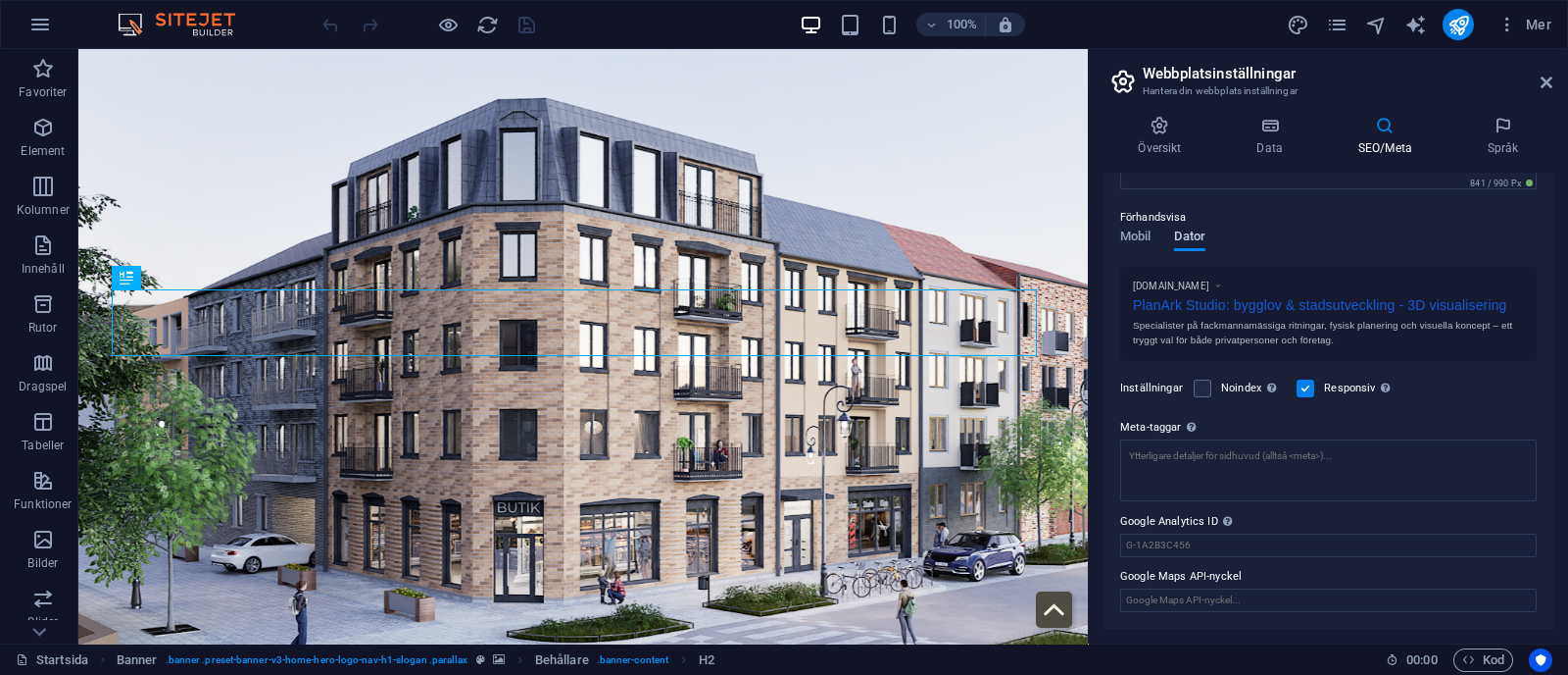
scroll to position [243, 0]
click at [1122, 224] on p "Förhandsvisa" at bounding box center [1153, 224] width 66 height 24
click at [1136, 251] on span "Mobil" at bounding box center [1135, 244] width 31 height 28
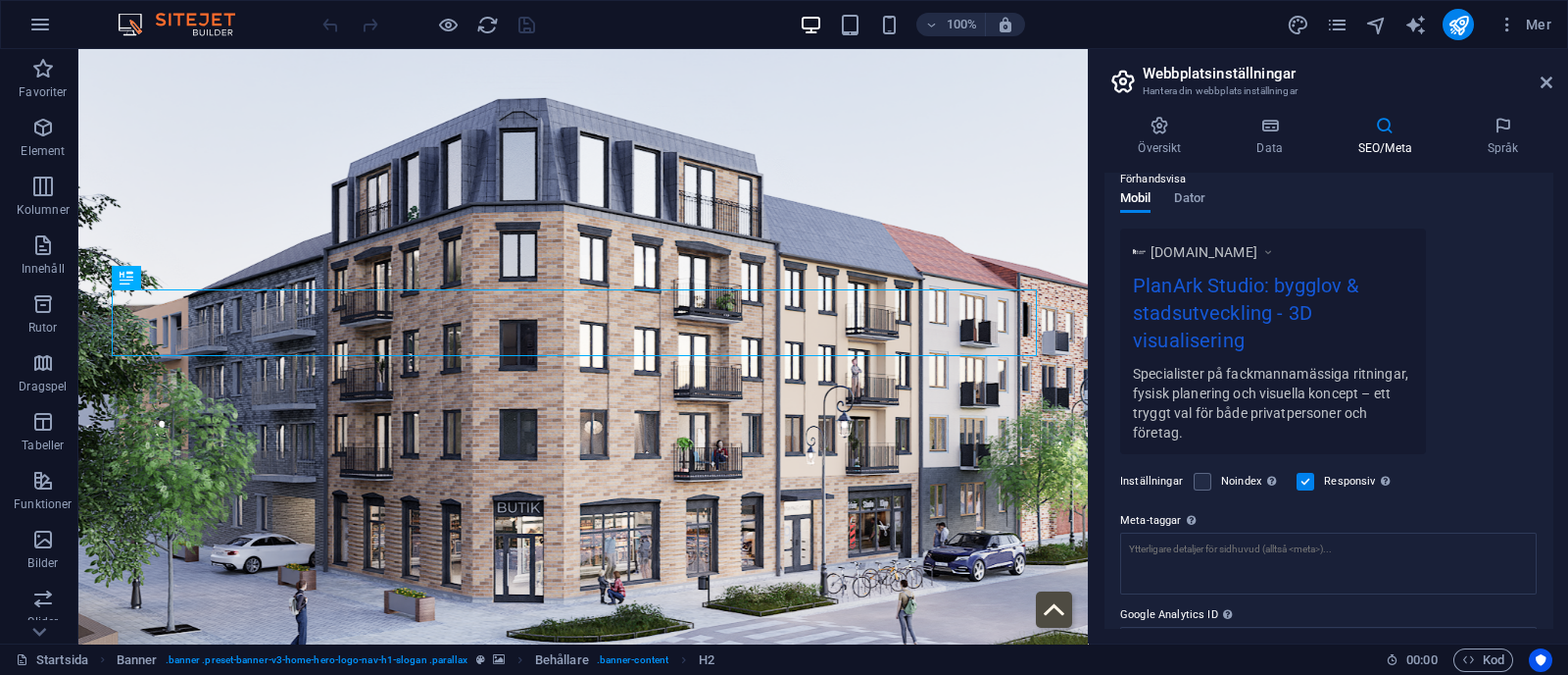
scroll to position [377, 0]
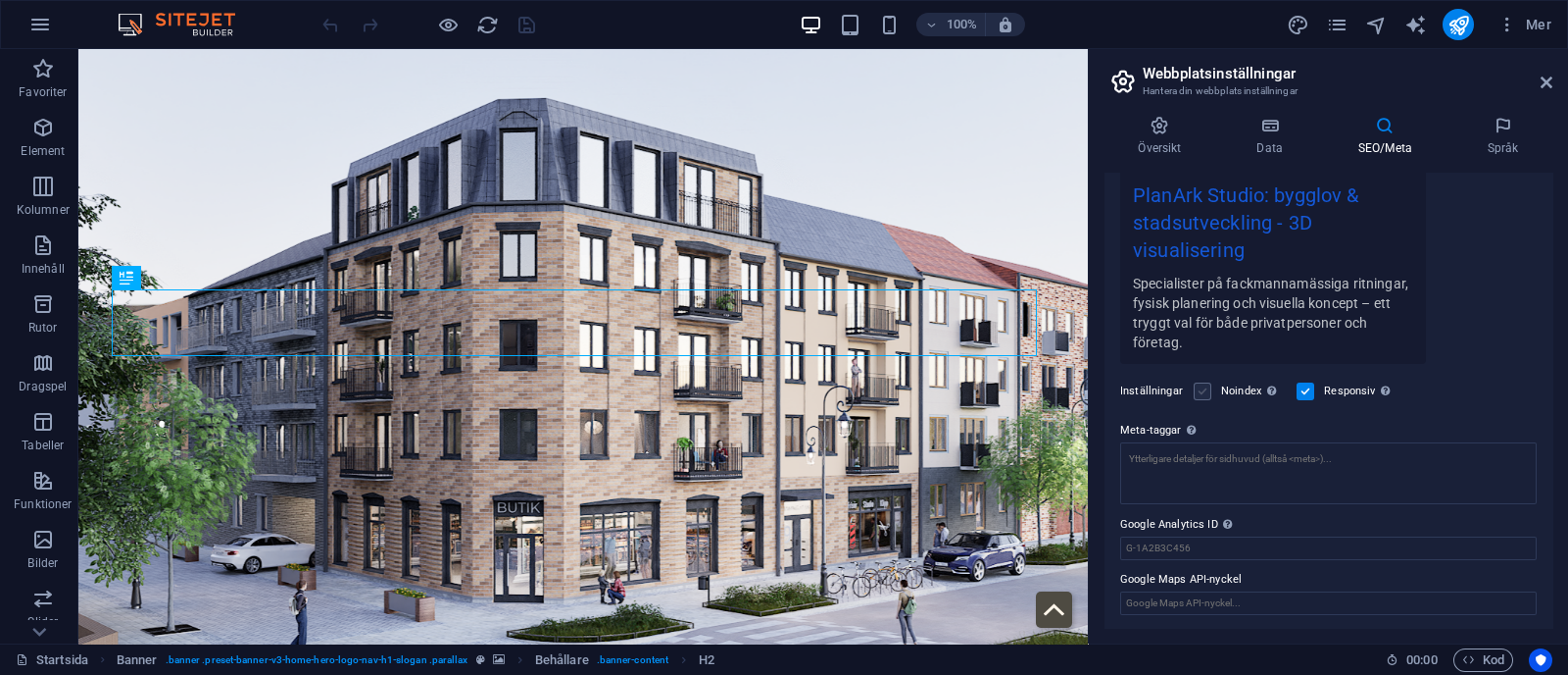
click at [1198, 392] on label at bounding box center [1202, 391] width 18 height 18
click at [0, 0] on input "Noindex Instruera sökmotorer att exkludera denna webbplats från sökresultaten." at bounding box center [0, 0] width 0 height 0
click at [1198, 392] on label at bounding box center [1202, 391] width 18 height 18
click at [0, 0] on input "Noindex Instruera sökmotorer att exkludera denna webbplats från sökresultaten." at bounding box center [0, 0] width 0 height 0
click at [1504, 129] on icon at bounding box center [1501, 125] width 98 height 20
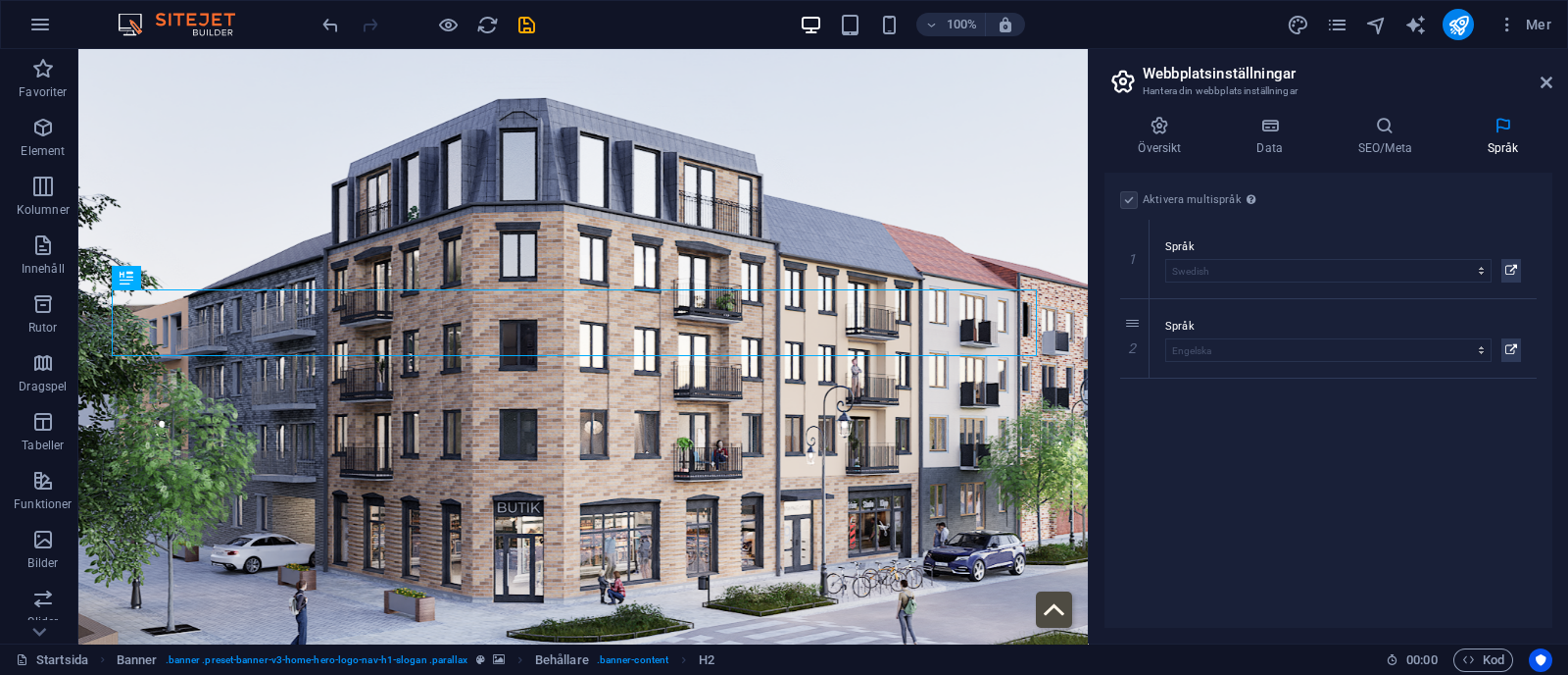
click at [1546, 69] on h2 "Webbplatsinställningar" at bounding box center [1347, 74] width 410 height 18
click at [1546, 74] on h2 "Webbplatsinställningar" at bounding box center [1347, 74] width 410 height 18
click at [1546, 81] on icon at bounding box center [1546, 83] width 12 height 16
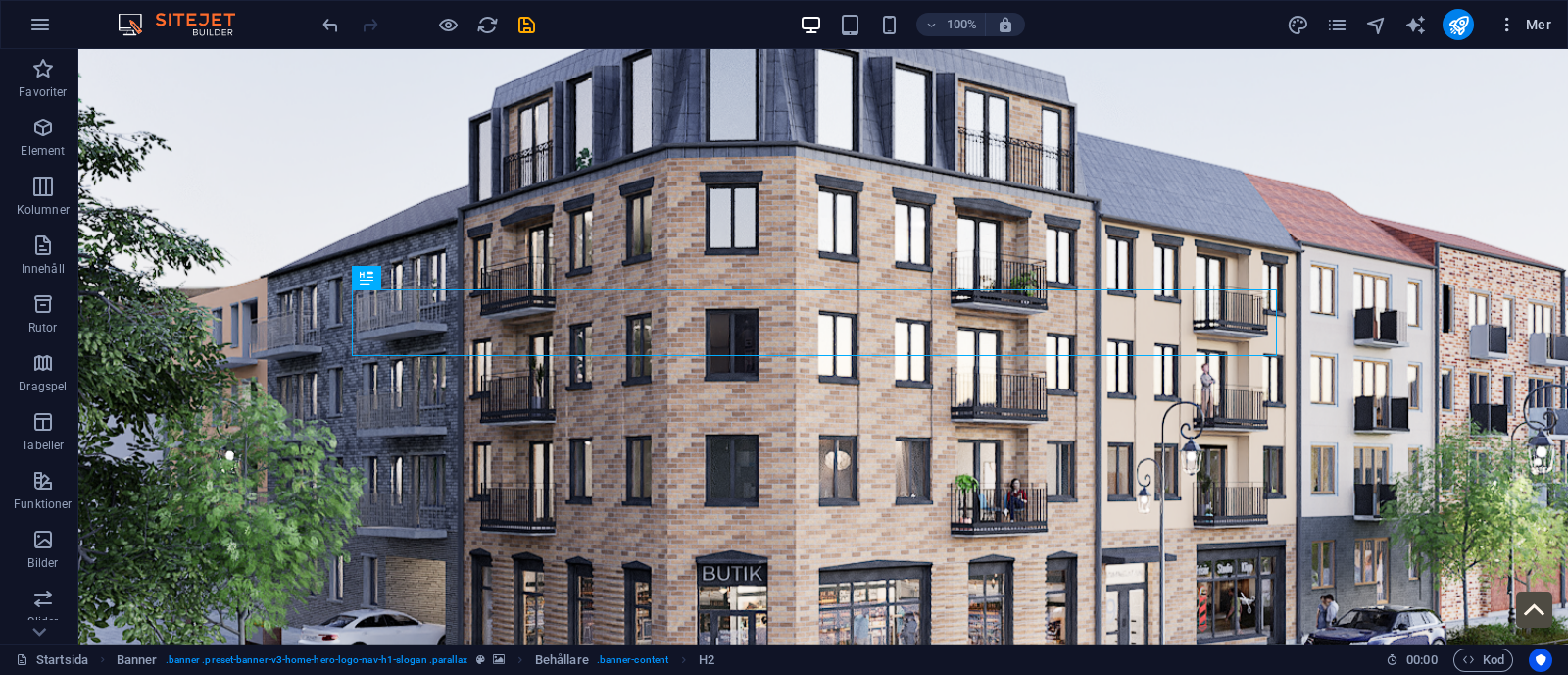
click at [1513, 15] on icon "button" at bounding box center [1507, 25] width 20 height 20
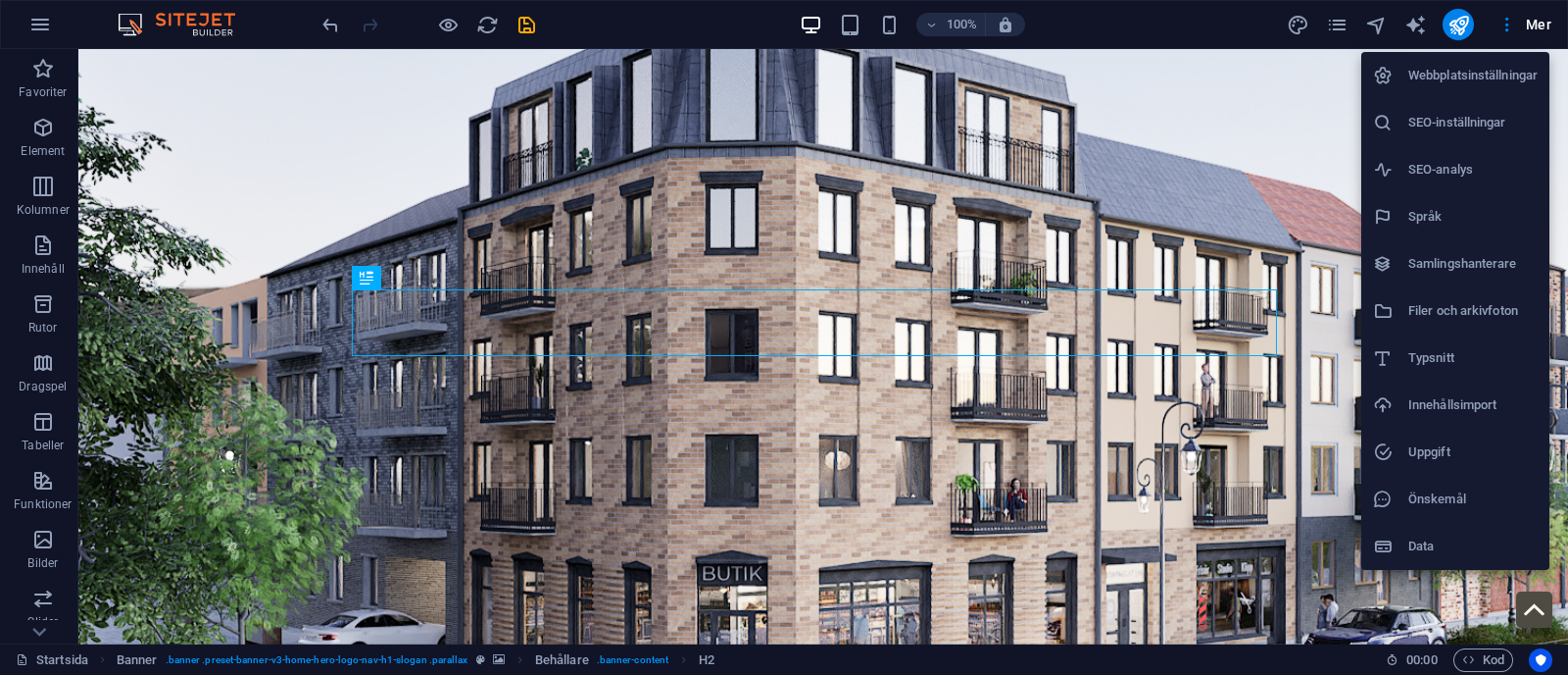
click at [1496, 311] on h6 "Filer och arkivfoton" at bounding box center [1472, 311] width 129 height 24
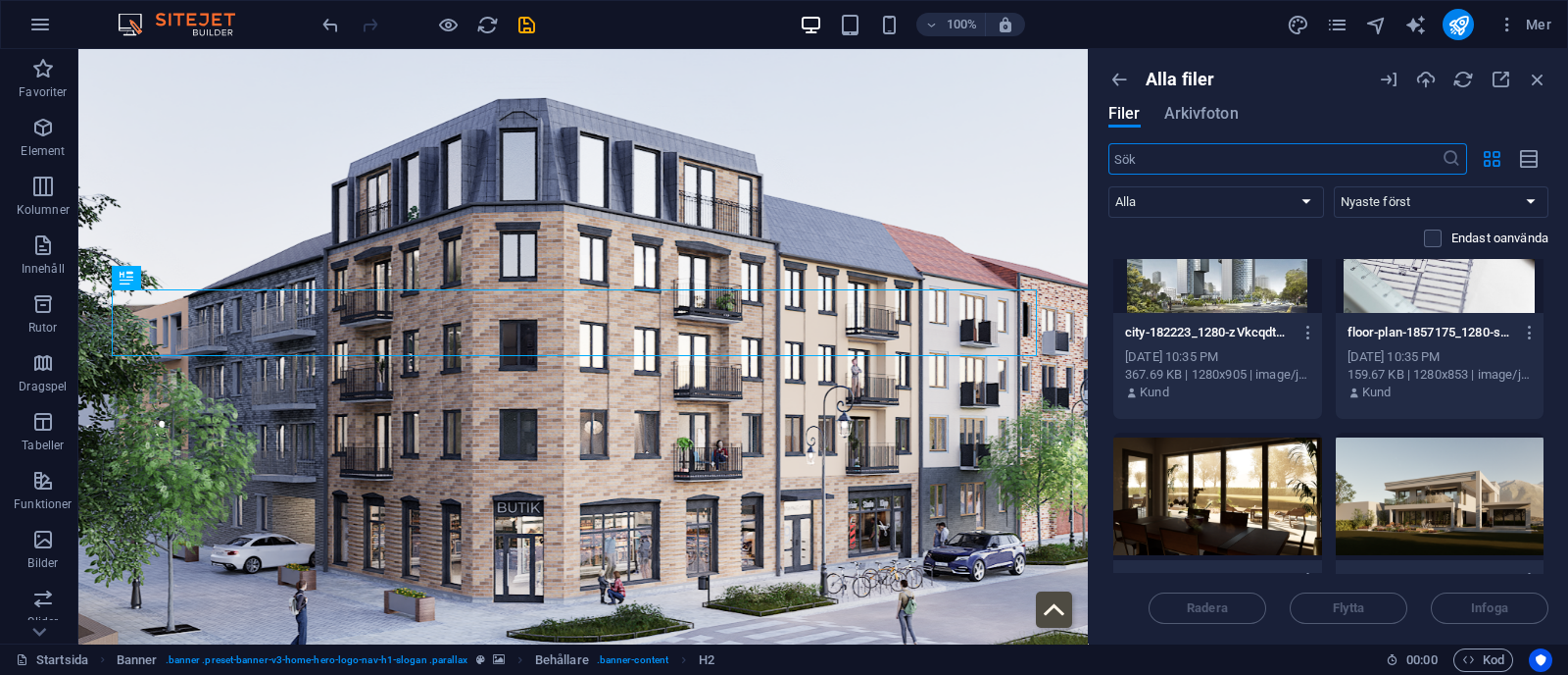
scroll to position [1570, 0]
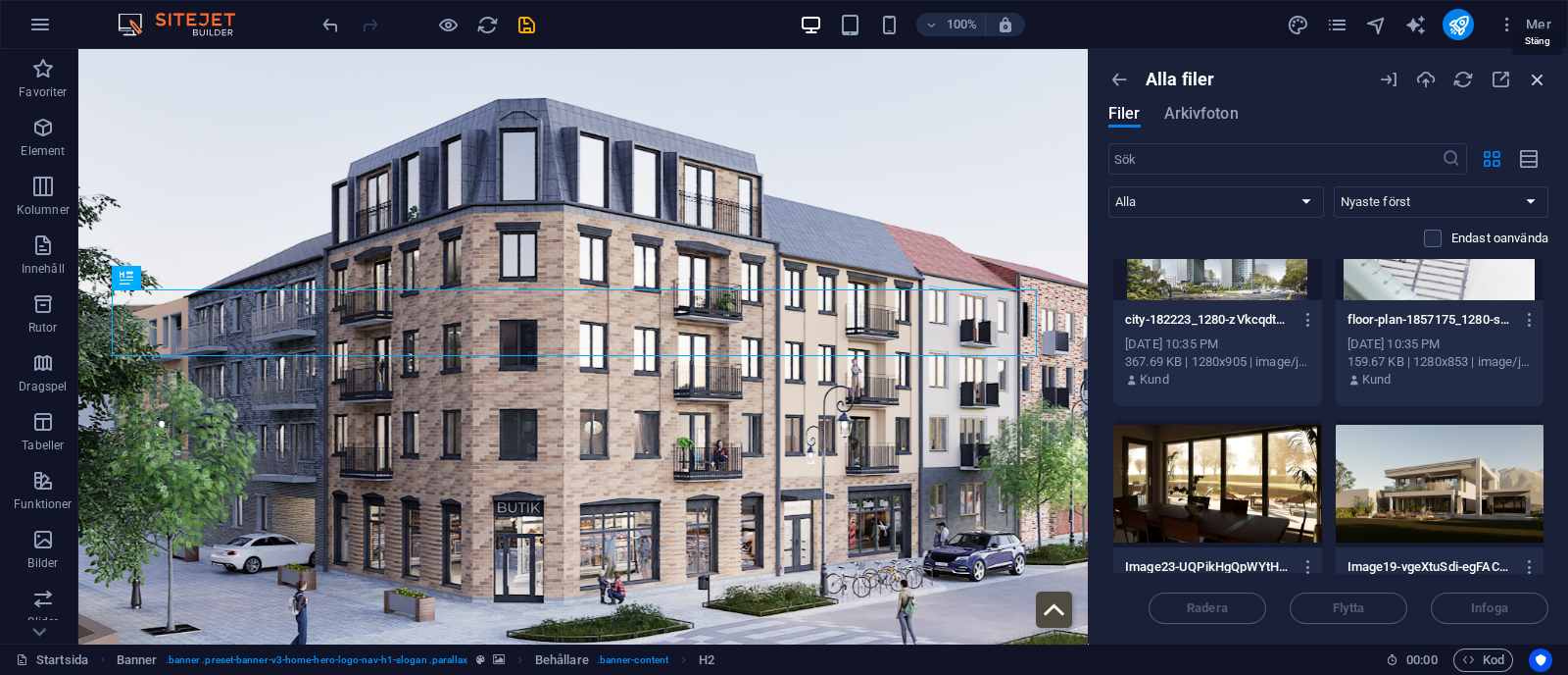
click at [1542, 79] on icon "button" at bounding box center [1537, 80] width 22 height 22
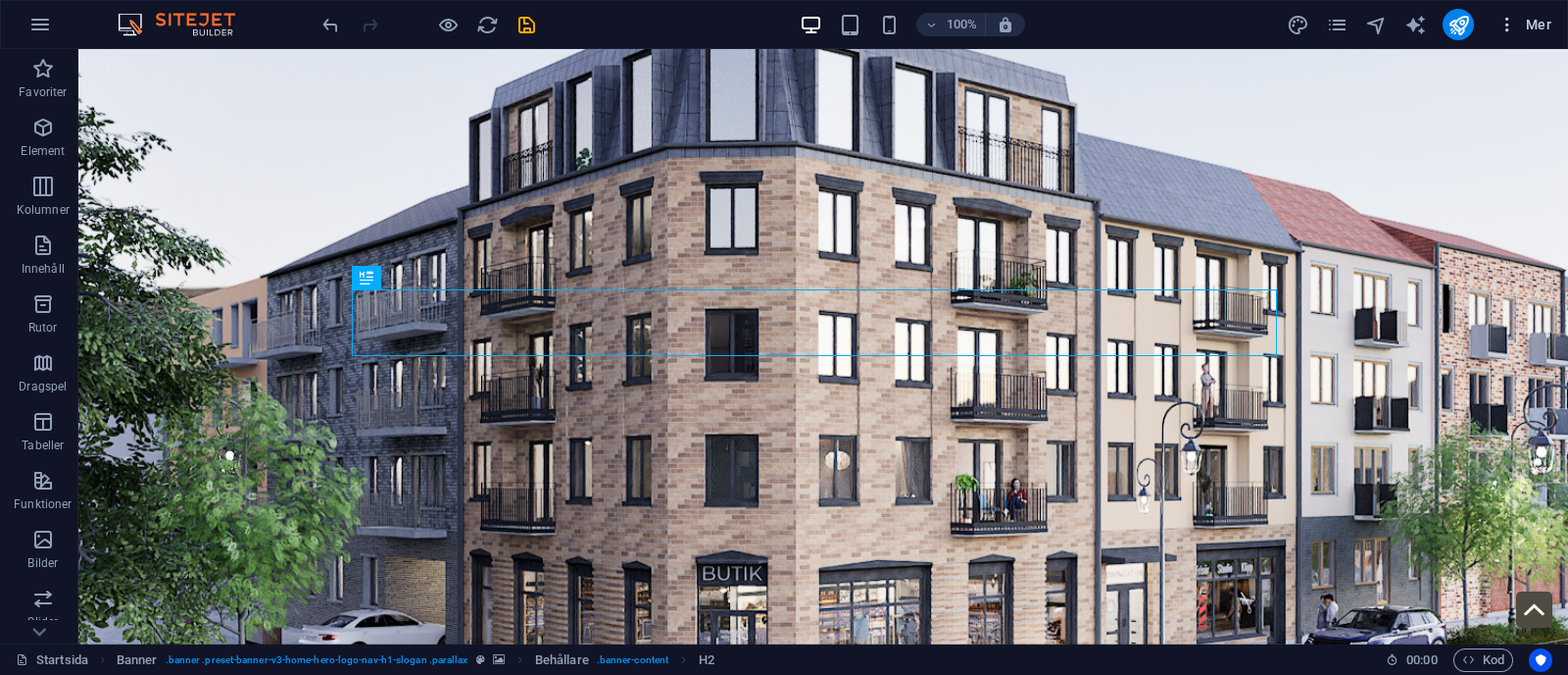
click at [1531, 25] on span "Mer" at bounding box center [1524, 25] width 54 height 20
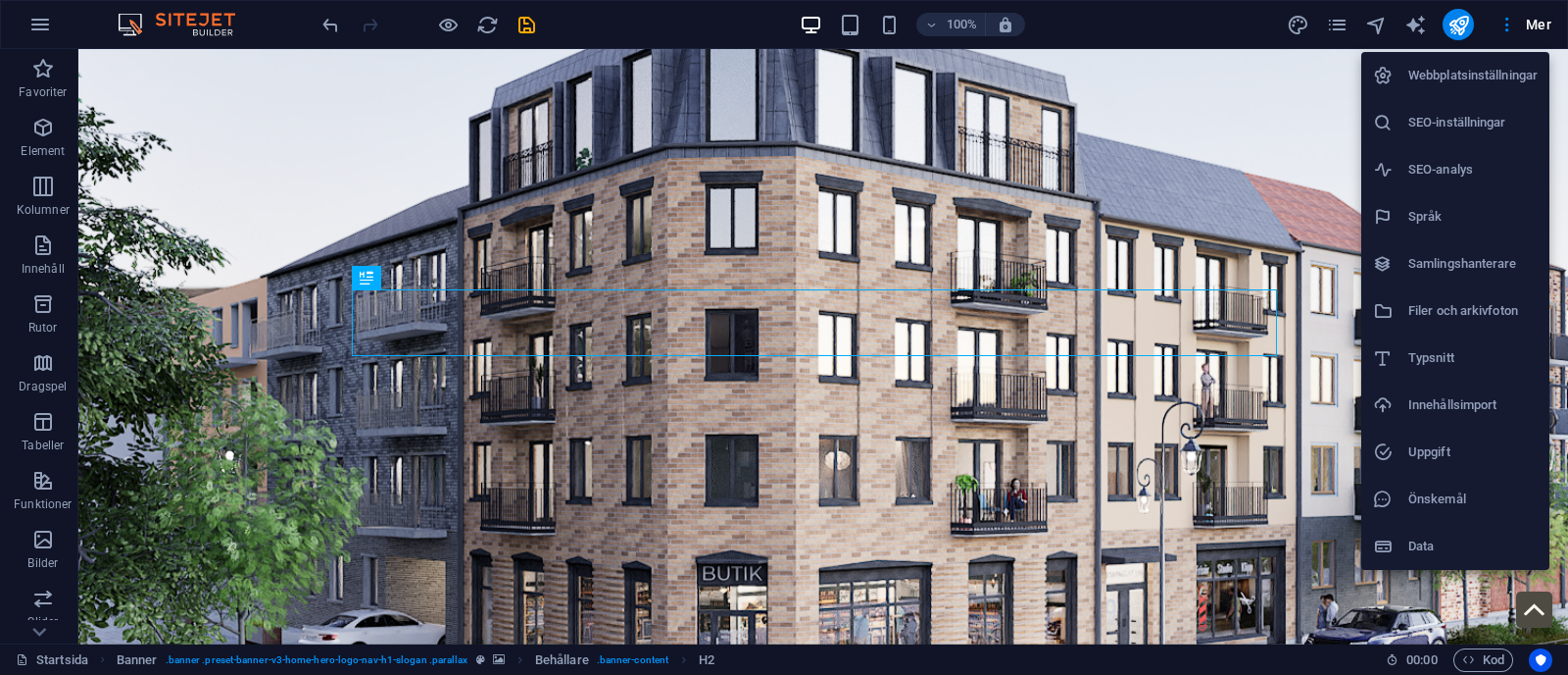
click at [1167, 223] on div at bounding box center [784, 338] width 1568 height 675
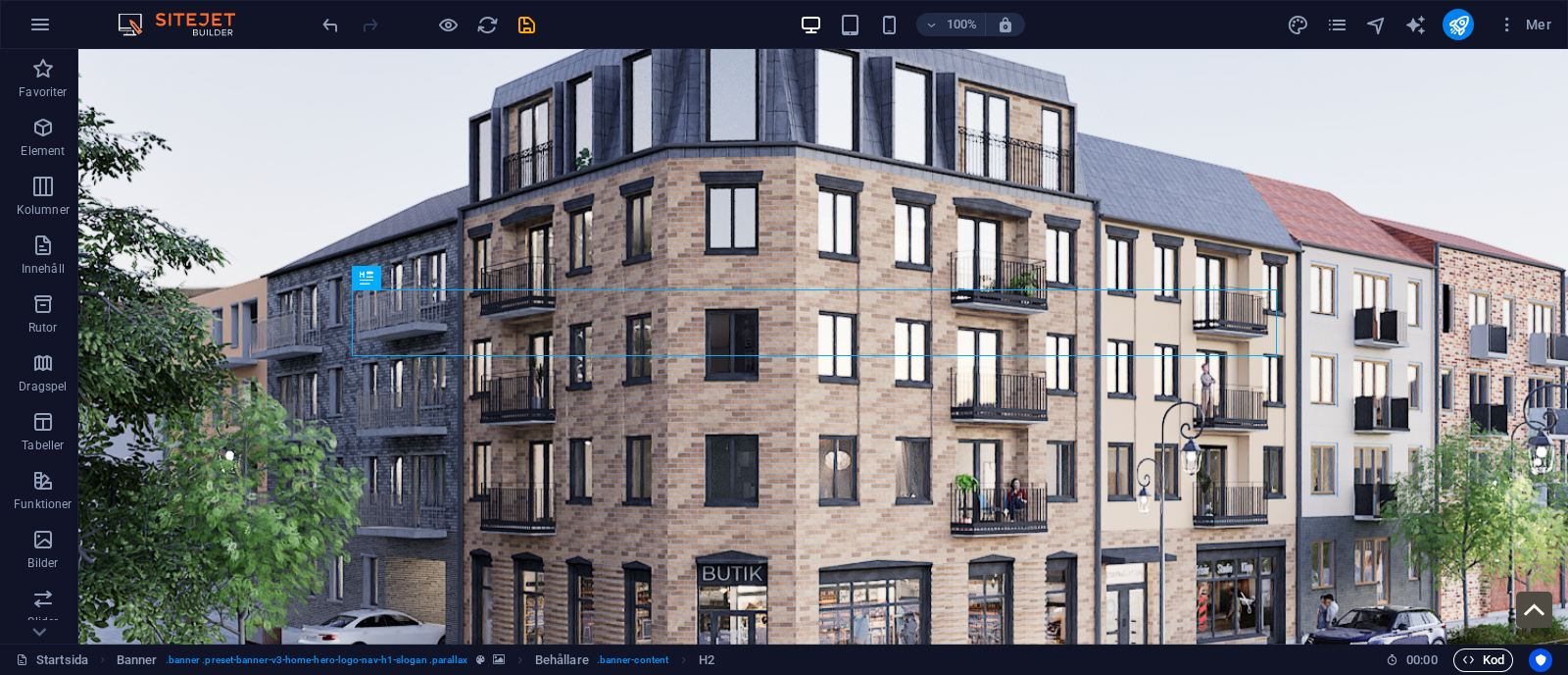
click at [1491, 653] on span "Kod" at bounding box center [1482, 660] width 42 height 24
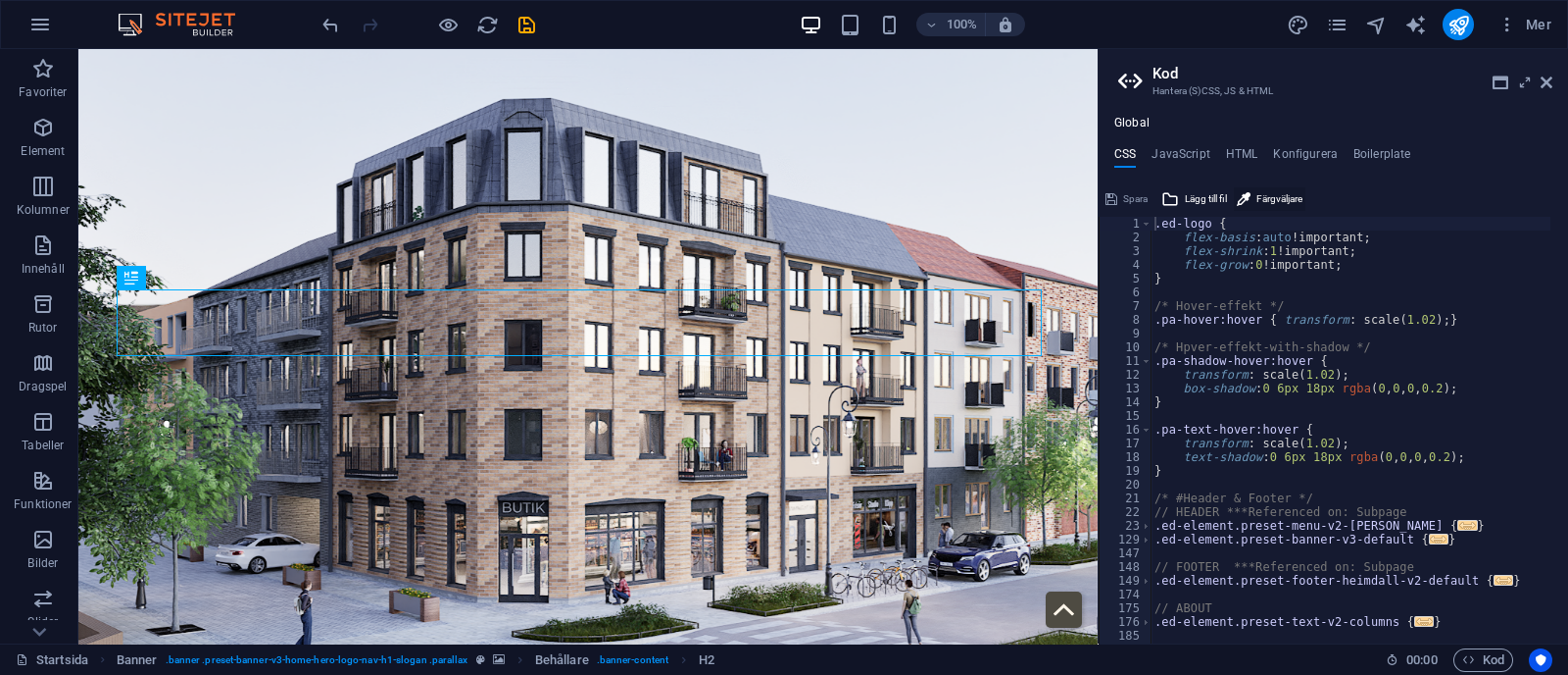
click at [1271, 201] on span "Färgväljare" at bounding box center [1278, 199] width 46 height 24
click at [1205, 189] on span "Lägg till fil" at bounding box center [1206, 199] width 42 height 24
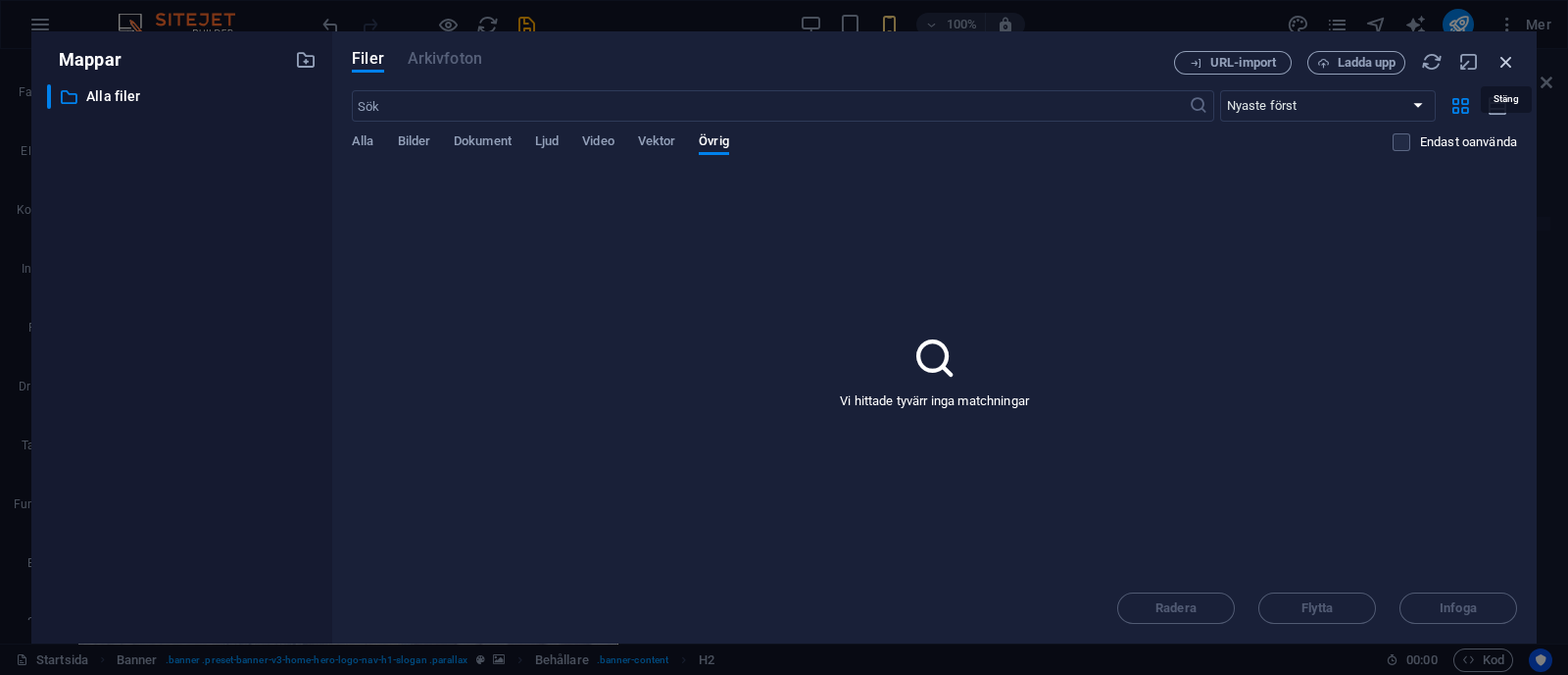
click at [1500, 66] on icon "button" at bounding box center [1506, 62] width 22 height 22
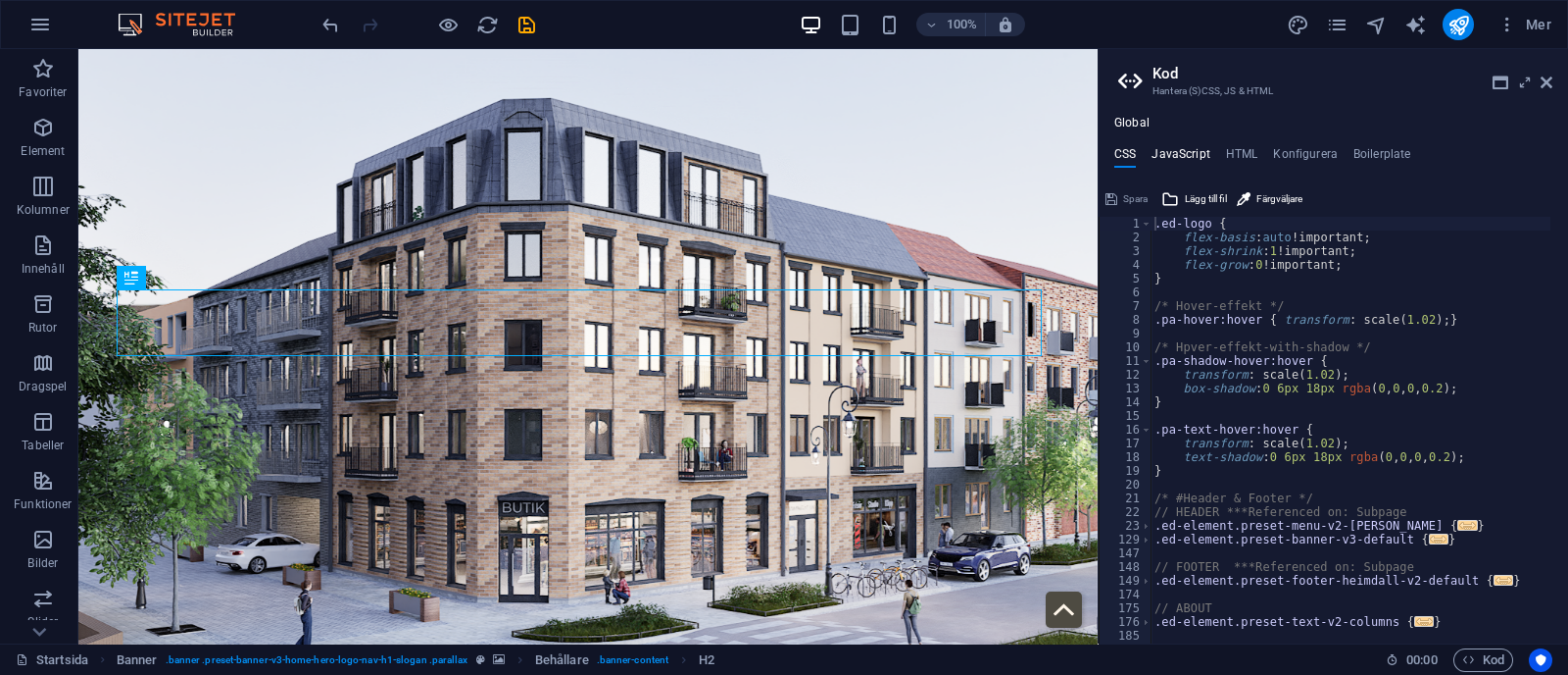
click at [1169, 162] on h4 "JavaScript" at bounding box center [1180, 158] width 58 height 22
type textarea "/* JS for preset "Menu V2" */"
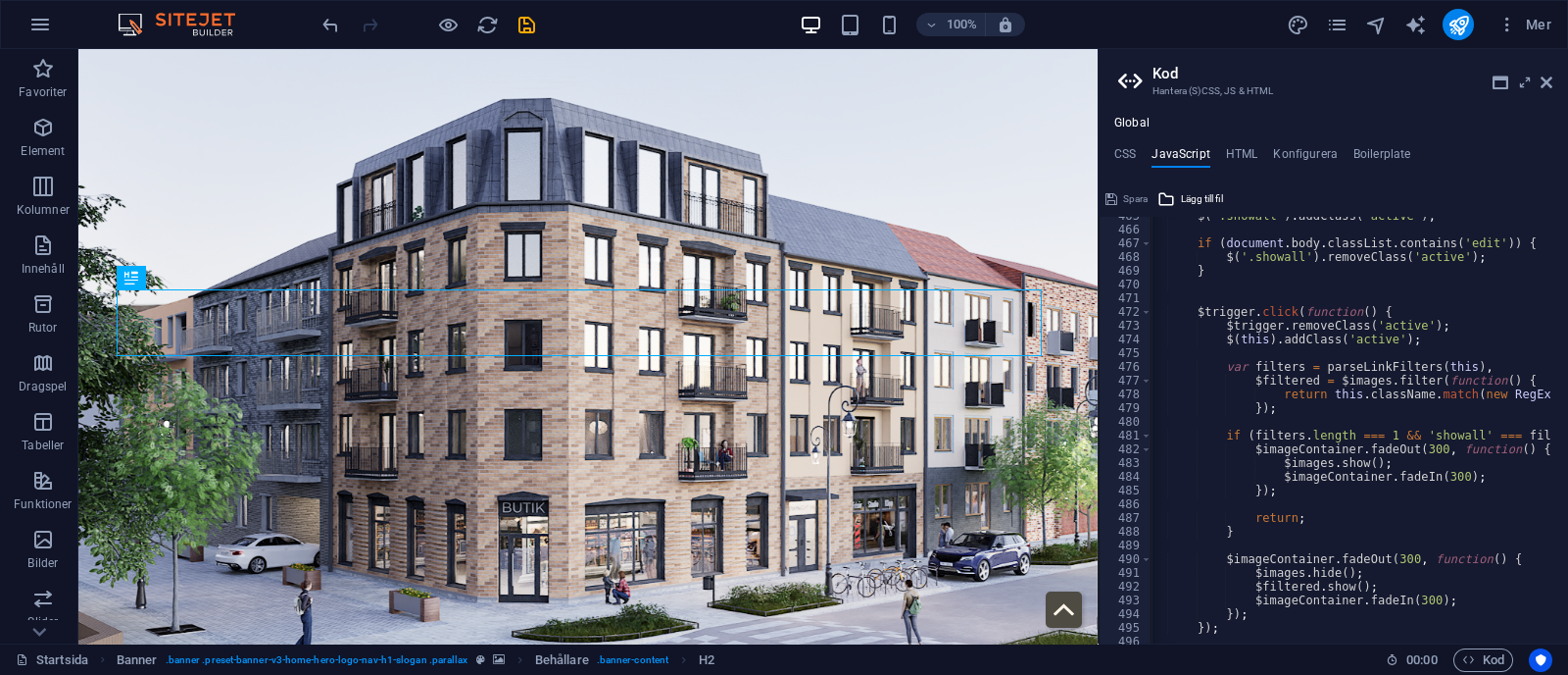
scroll to position [6425, 0]
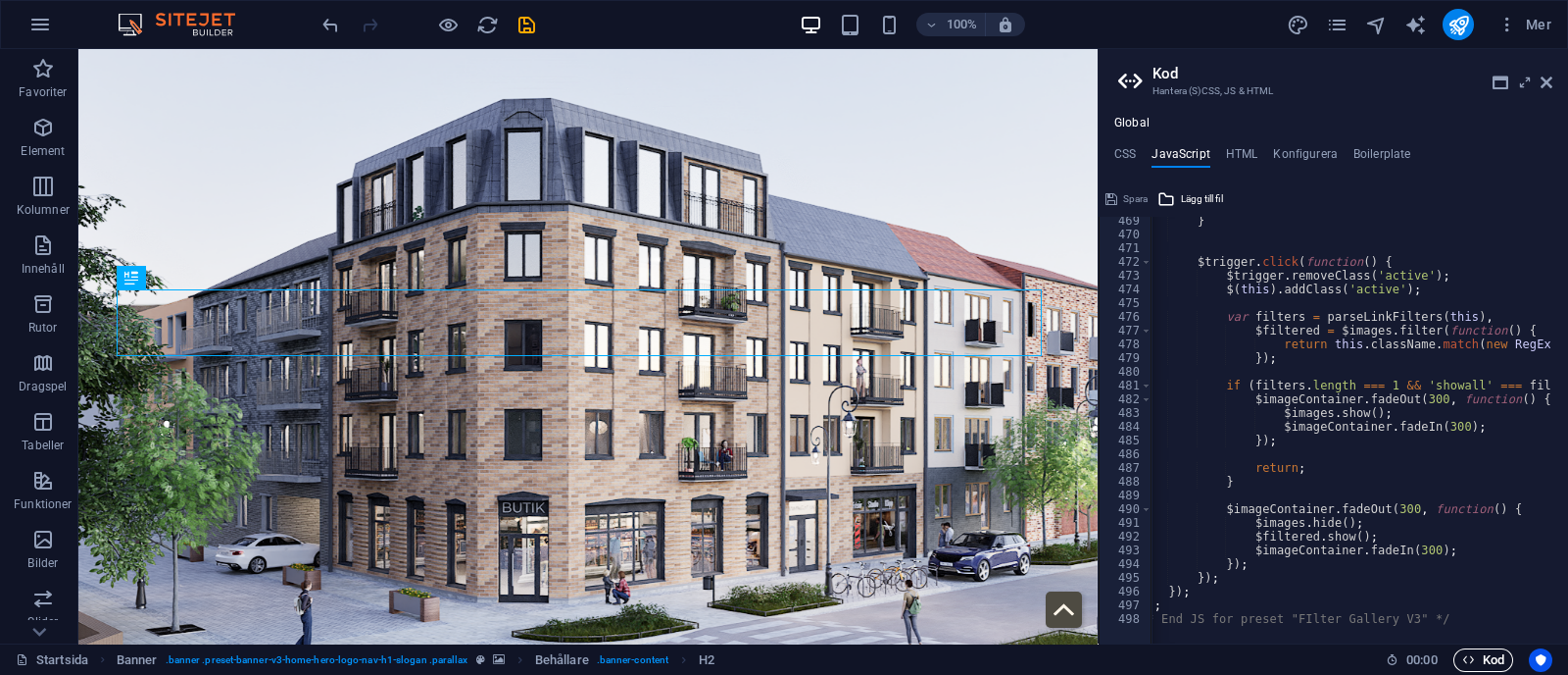
click at [1471, 661] on icon "button" at bounding box center [1468, 659] width 13 height 13
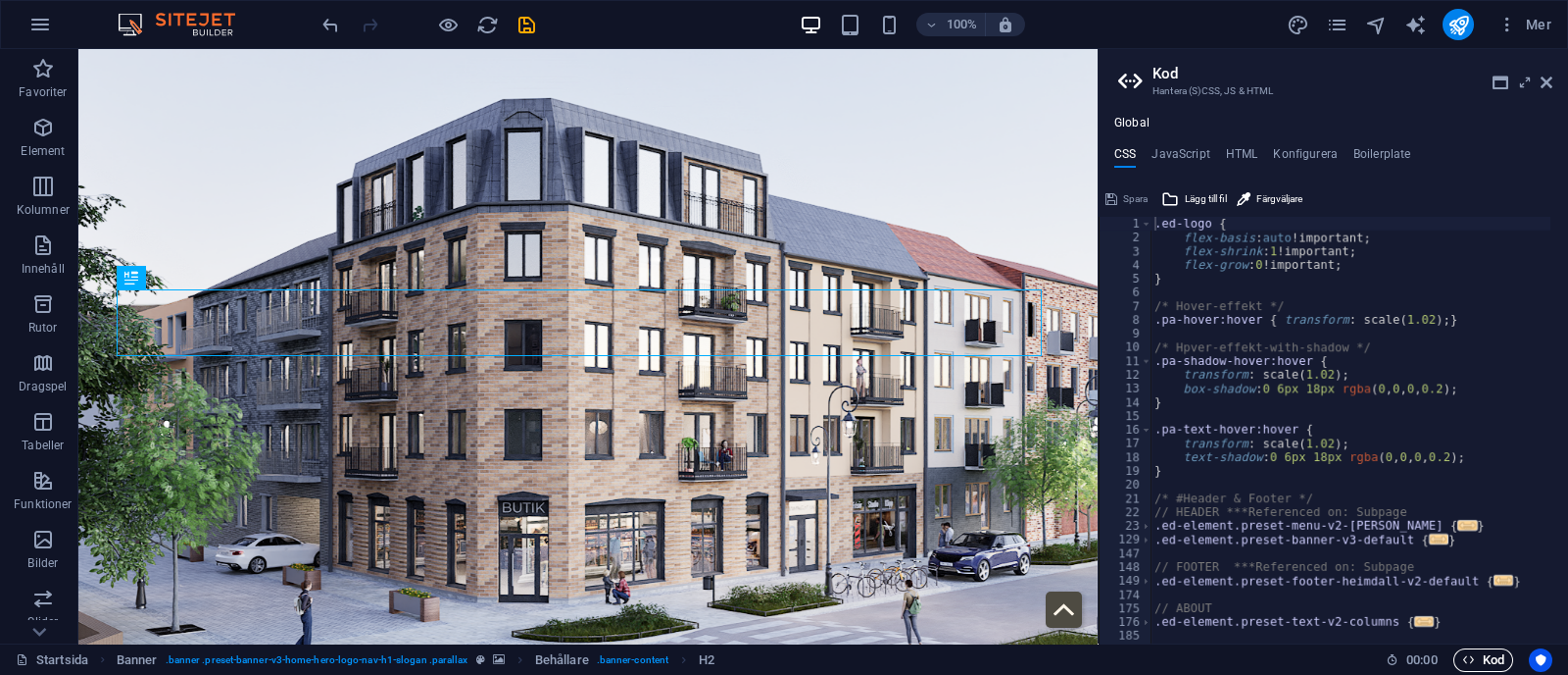
click at [1471, 661] on icon "button" at bounding box center [1468, 659] width 13 height 13
click at [1545, 85] on icon at bounding box center [1546, 83] width 12 height 16
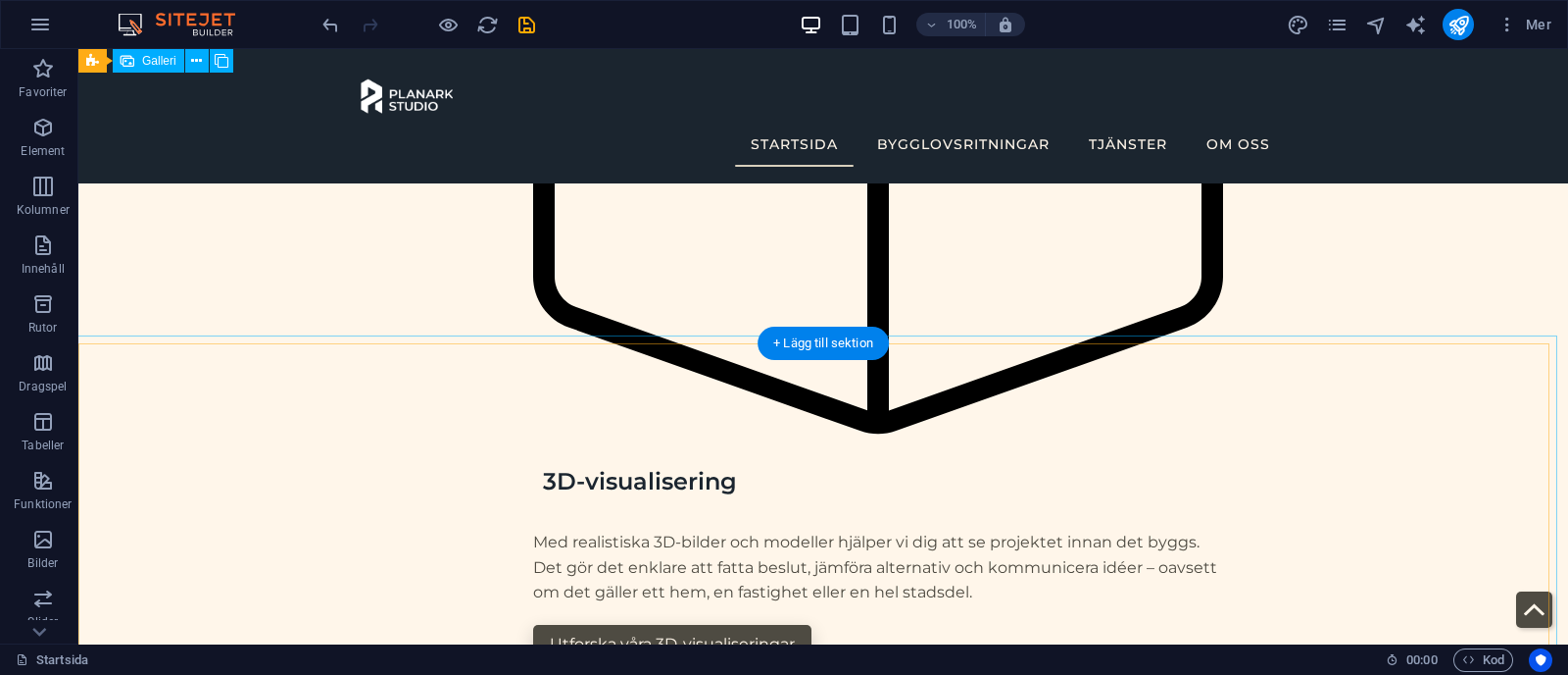
scroll to position [5835, 0]
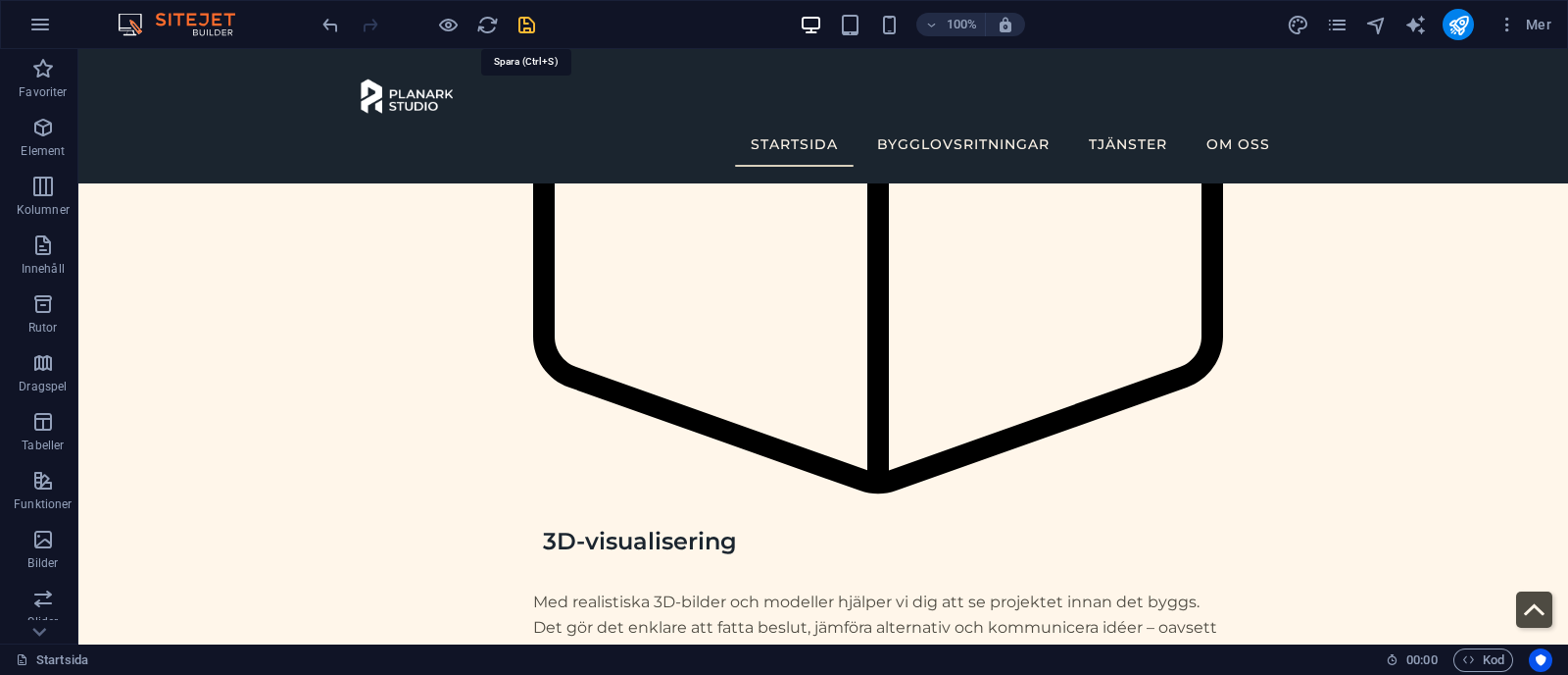
click at [528, 20] on icon "save" at bounding box center [526, 25] width 23 height 23
click at [1459, 27] on icon "publish" at bounding box center [1458, 25] width 23 height 23
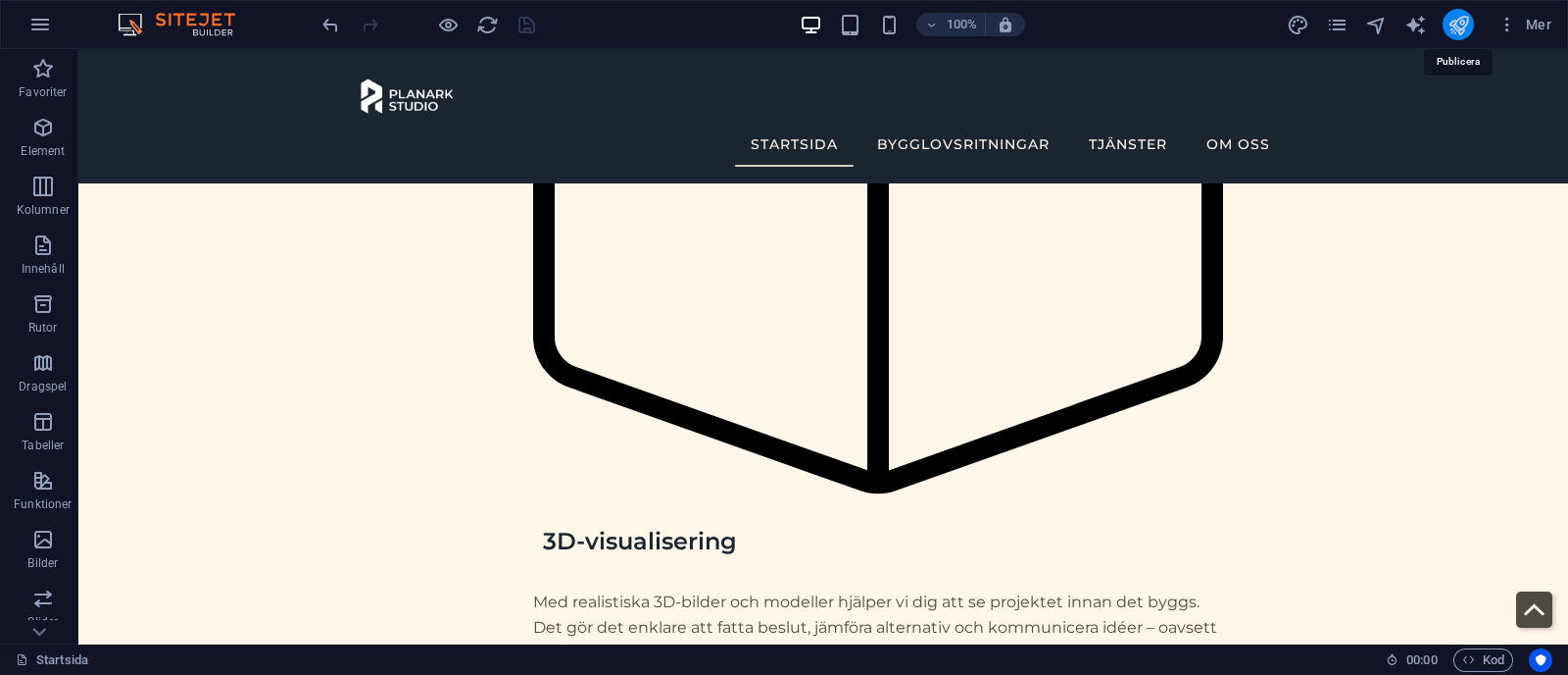
click at [1459, 27] on icon "publish" at bounding box center [1458, 25] width 23 height 23
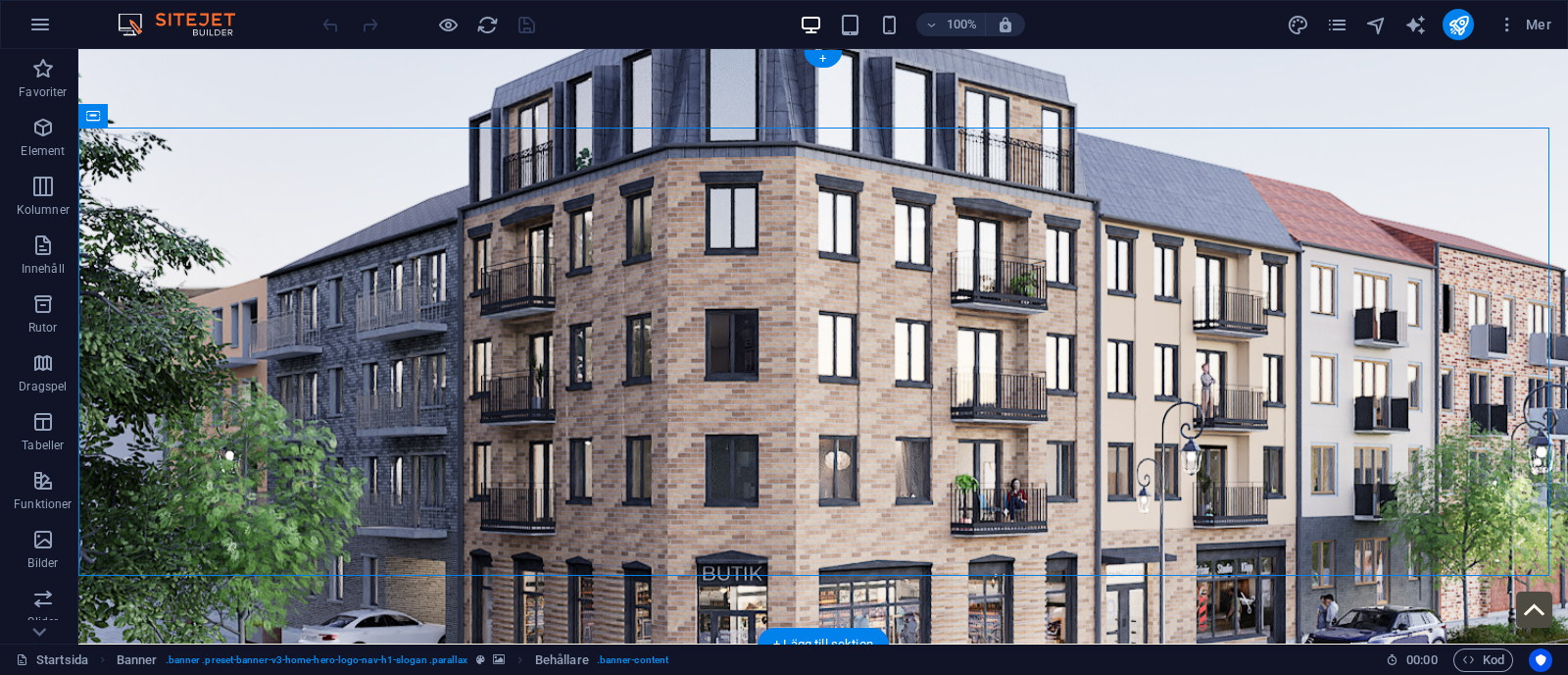
drag, startPoint x: 287, startPoint y: 234, endPoint x: 522, endPoint y: 399, distance: 287.1
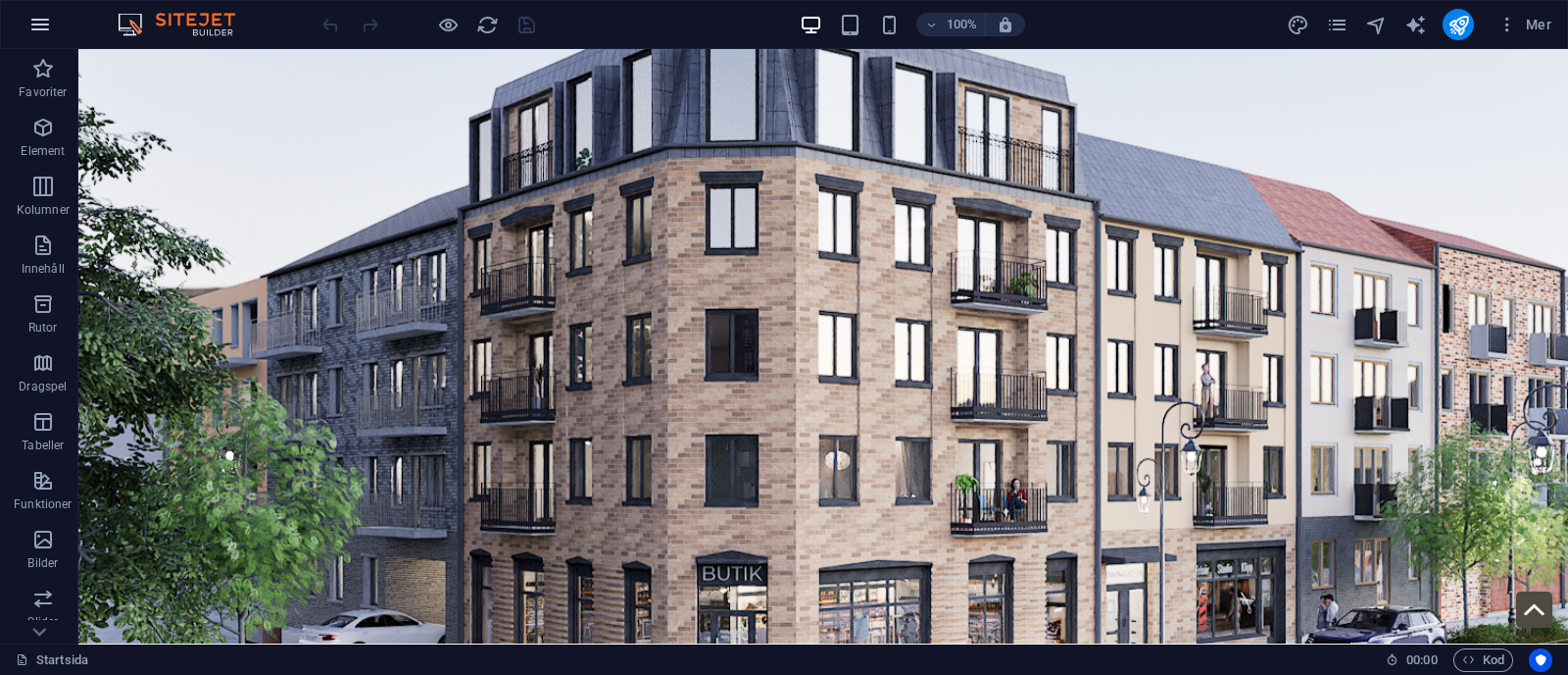
click at [37, 23] on icon "button" at bounding box center [41, 25] width 24 height 24
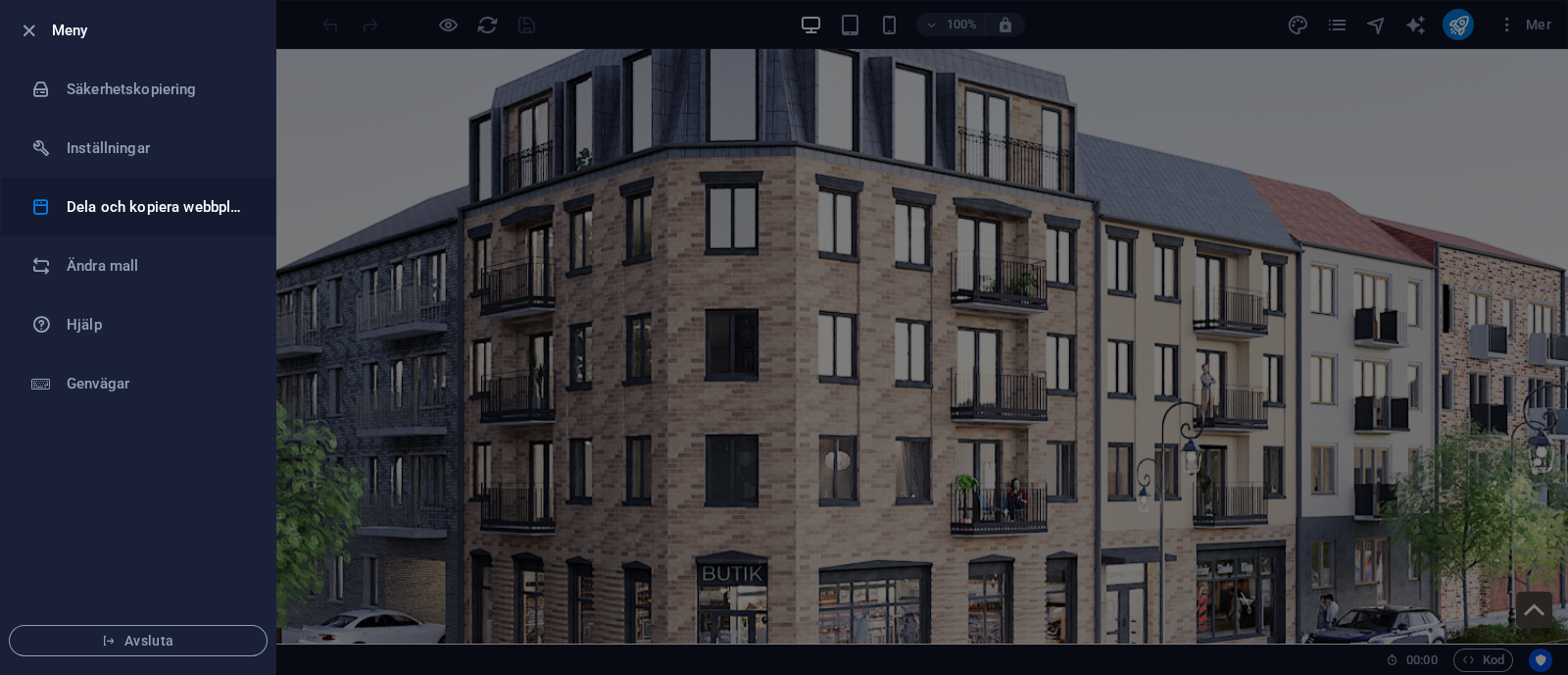
click at [157, 219] on li "Dela och kopiera webbplats" at bounding box center [138, 206] width 275 height 59
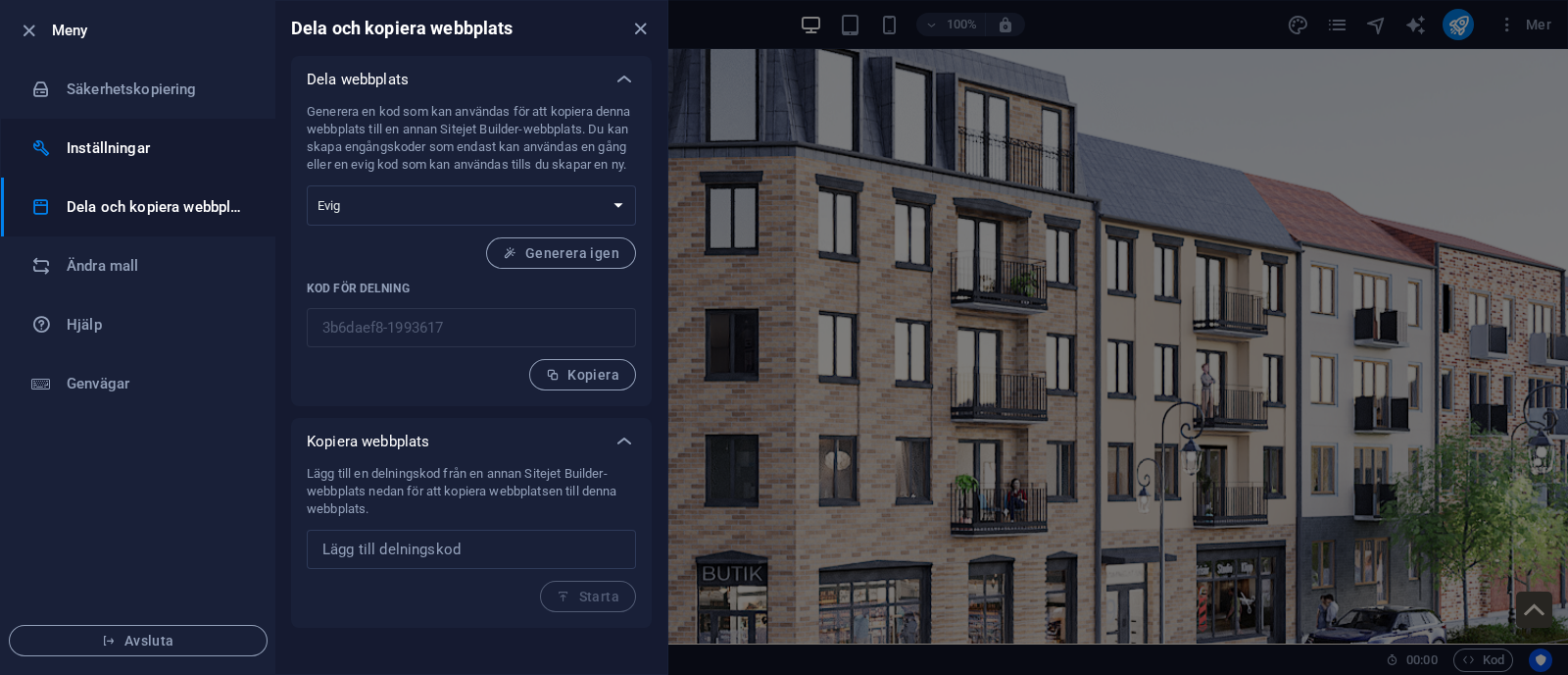
click at [133, 138] on h6 "Inställningar" at bounding box center [157, 148] width 181 height 24
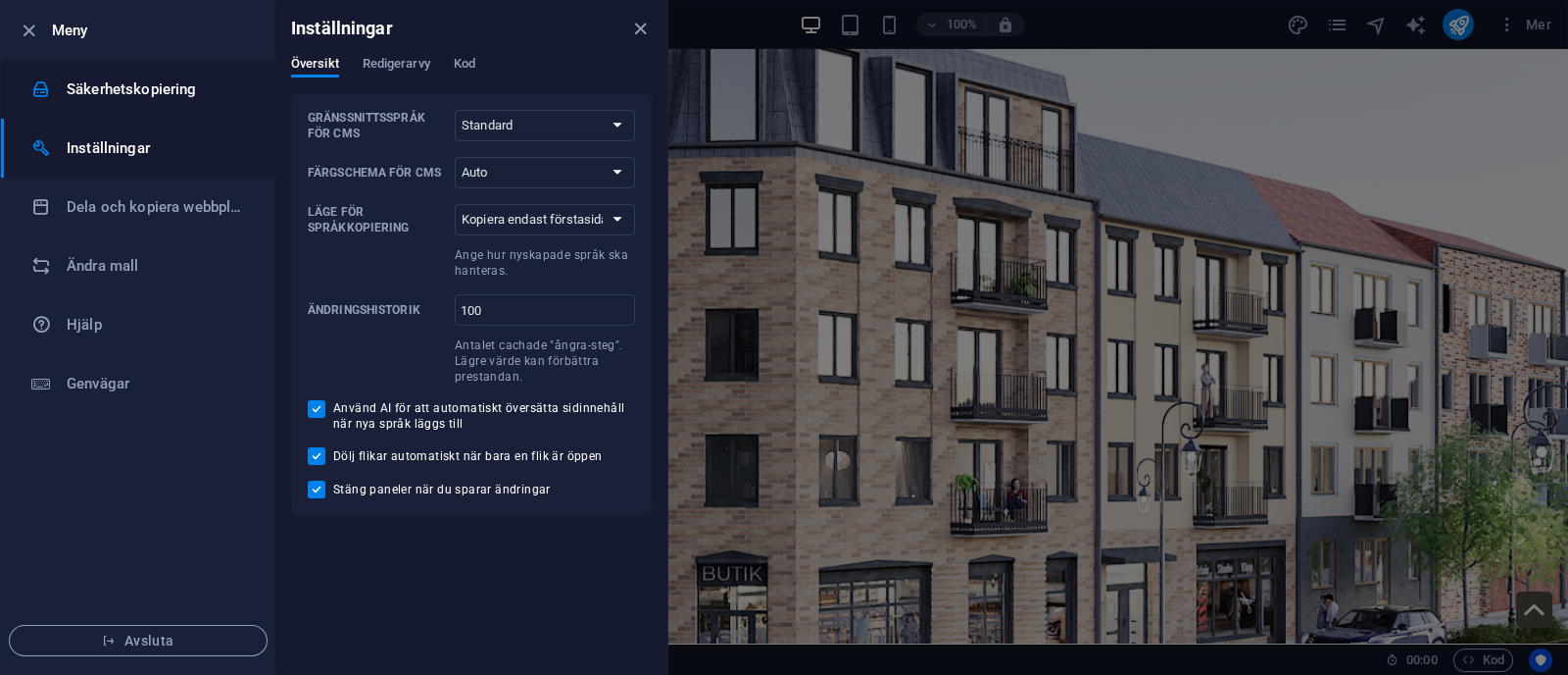
click at [173, 71] on li "Säkerhetskopiering" at bounding box center [138, 89] width 275 height 59
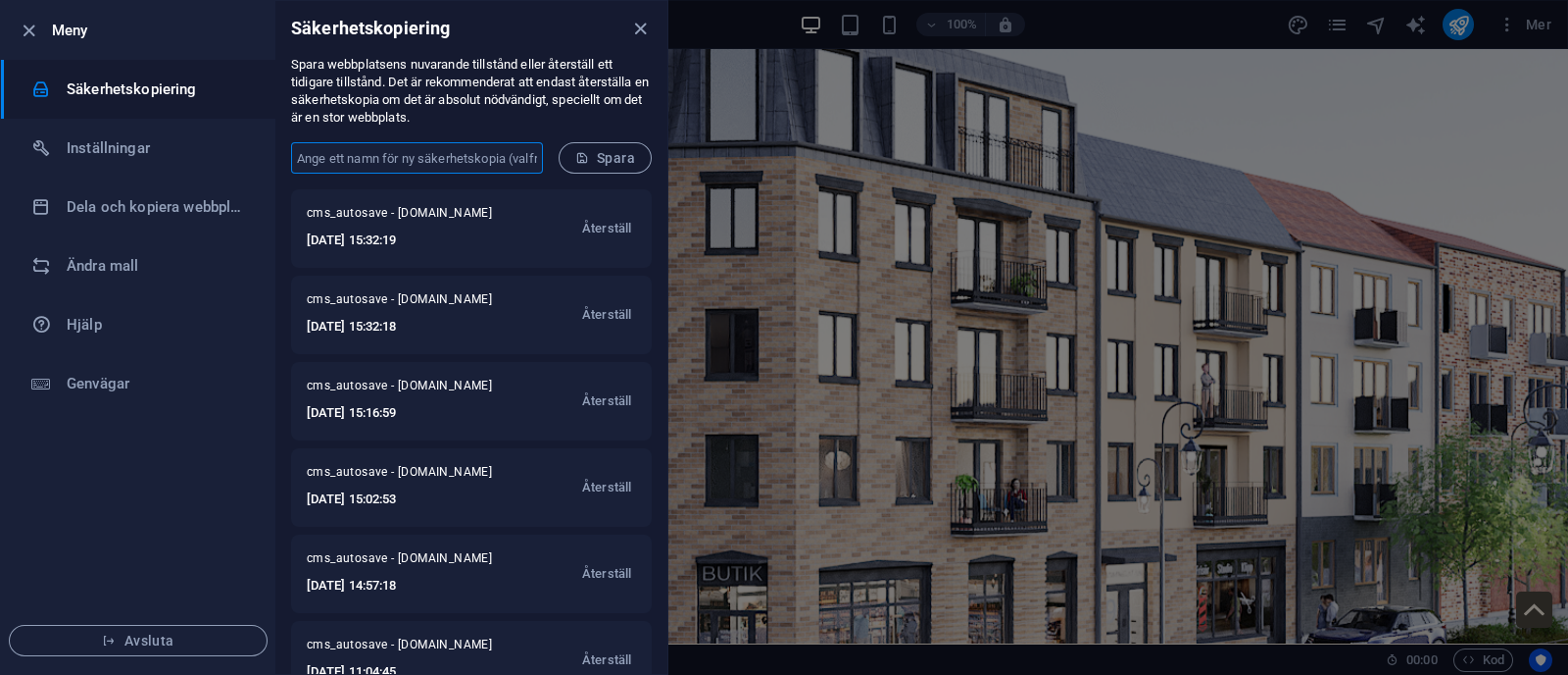
click at [466, 155] on input "text" at bounding box center [416, 158] width 252 height 32
type input "Hemsida"
click at [586, 159] on icon "submit" at bounding box center [582, 158] width 14 height 14
click at [97, 330] on h6 "Hjälp" at bounding box center [157, 325] width 181 height 24
click at [172, 647] on span "Avsluta" at bounding box center [138, 640] width 225 height 16
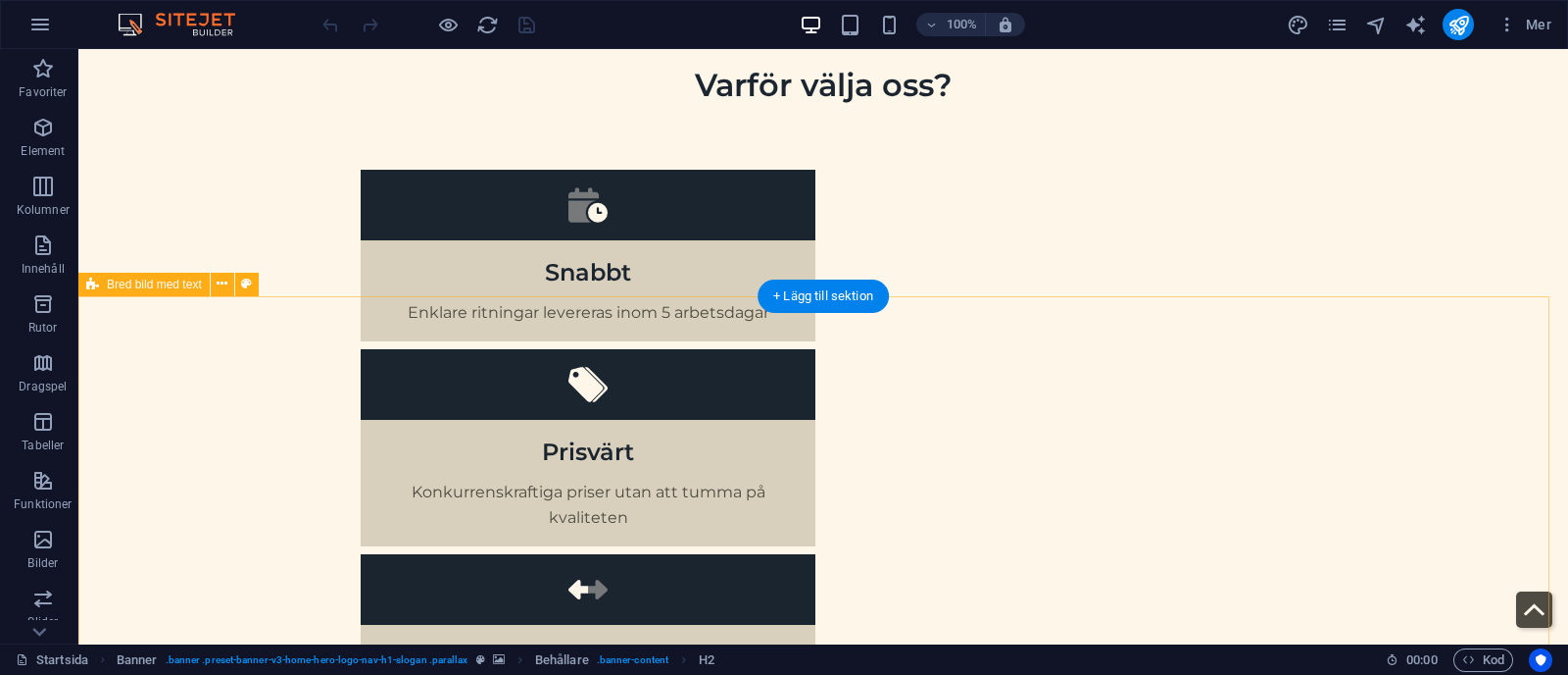
scroll to position [1224, 0]
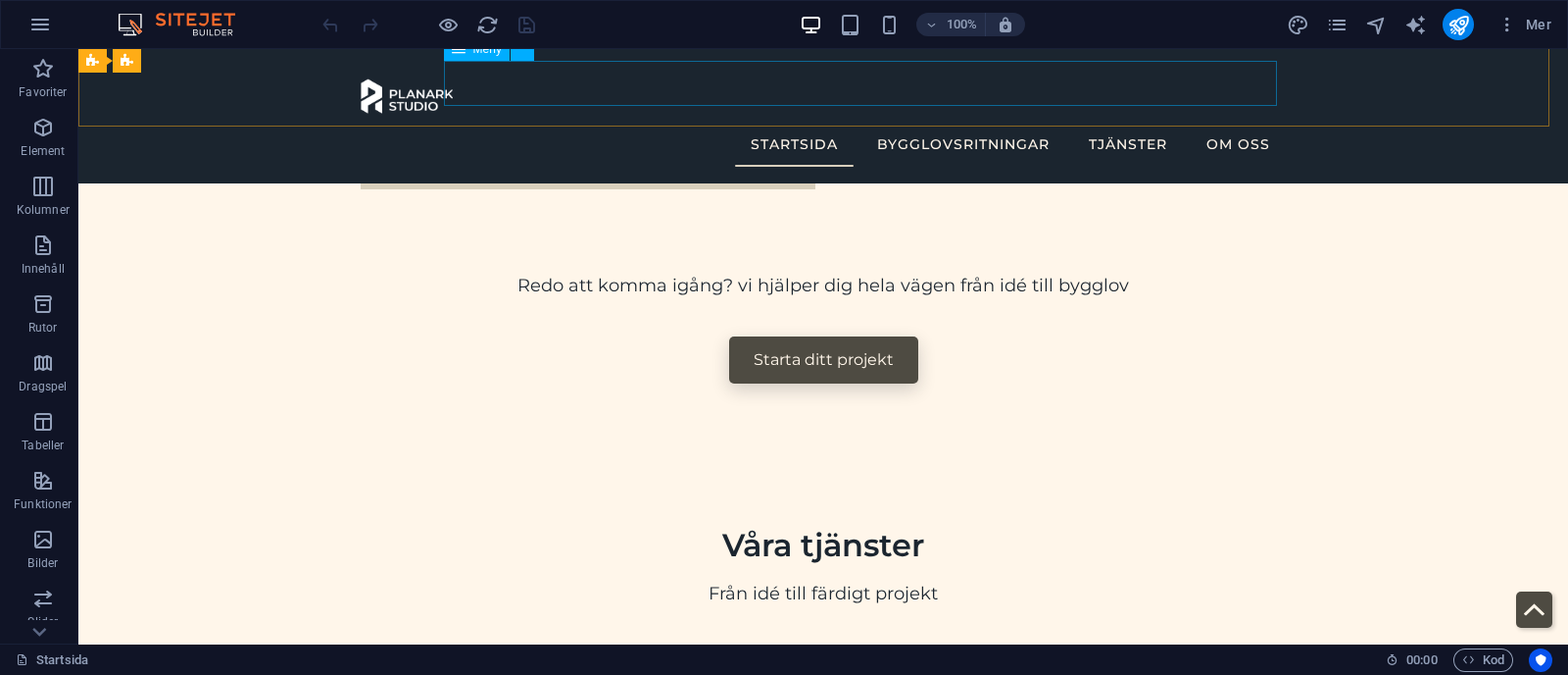
scroll to position [1510, 0]
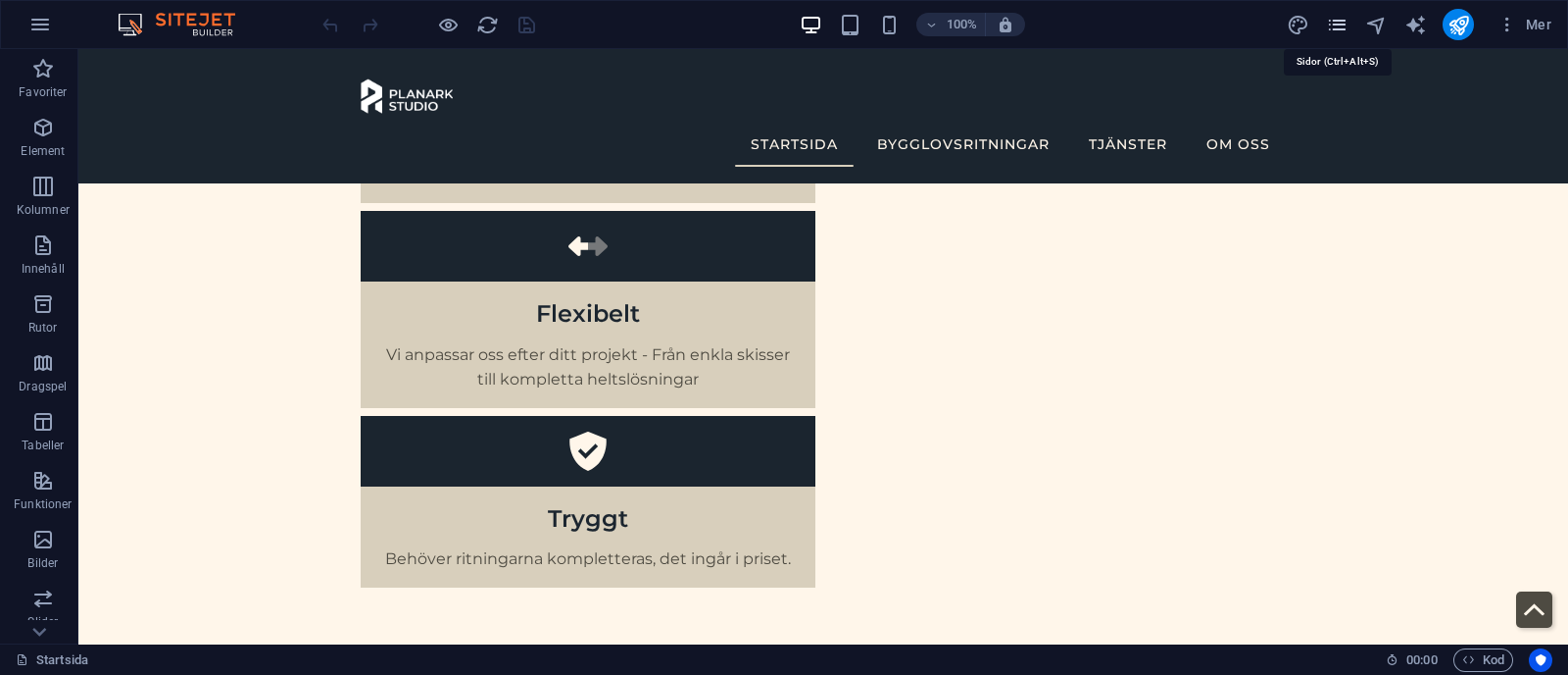
click at [1337, 27] on icon "pages" at bounding box center [1336, 25] width 23 height 23
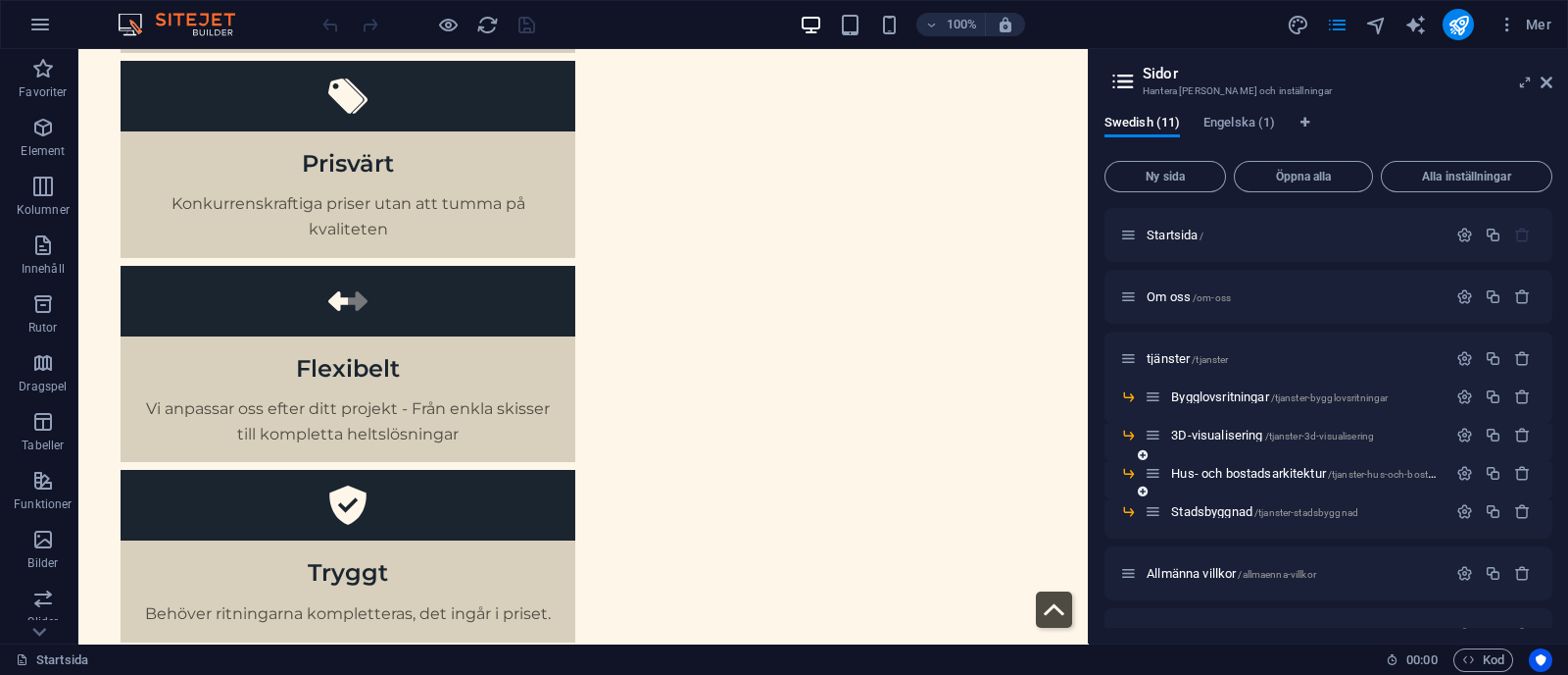
click at [1243, 465] on div "Hus- och bostadsarkitektur /tjanster-hus-och-bostadsarkitektur" at bounding box center [1294, 473] width 301 height 23
click at [1231, 471] on span "Hus- och bostadsarkitektur /tjanster-hus-och-bostadsarkitektur" at bounding box center [1327, 473] width 313 height 15
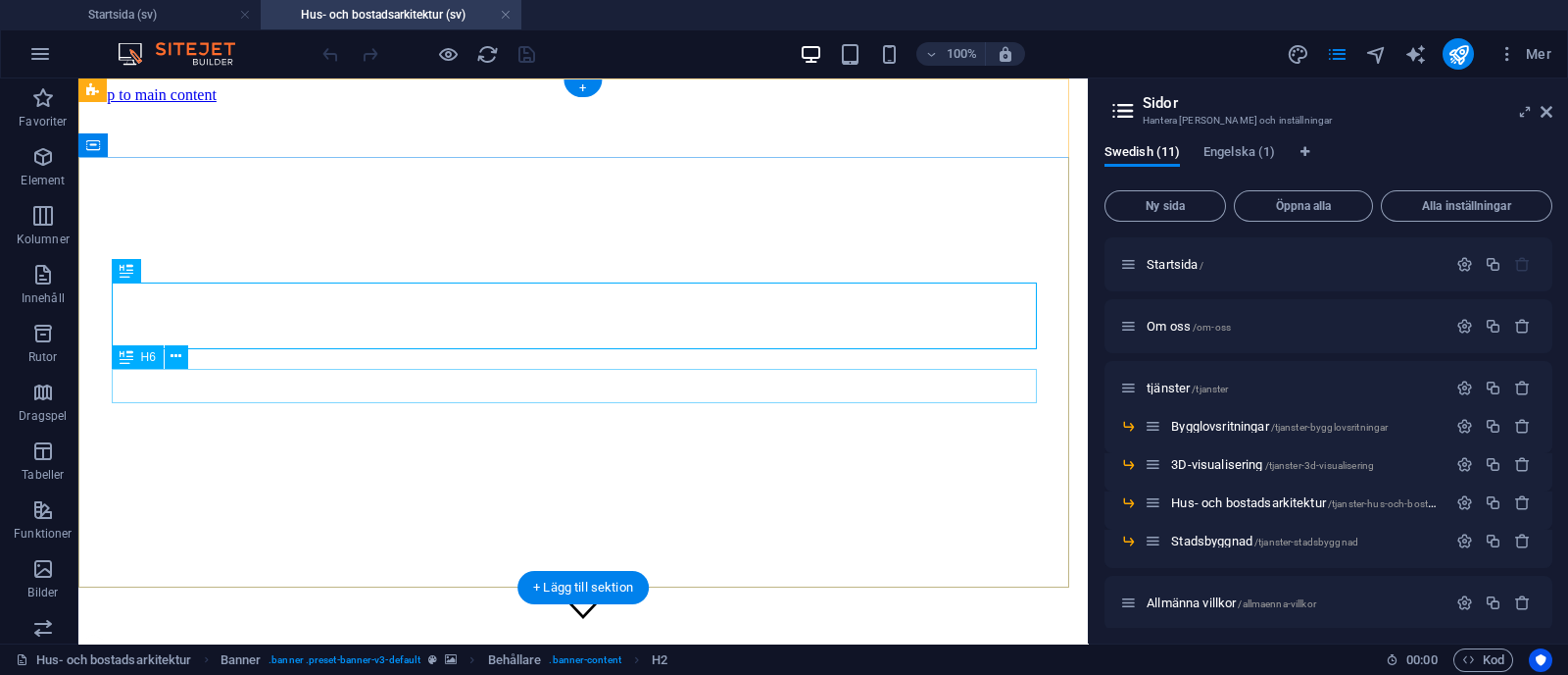
scroll to position [0, 0]
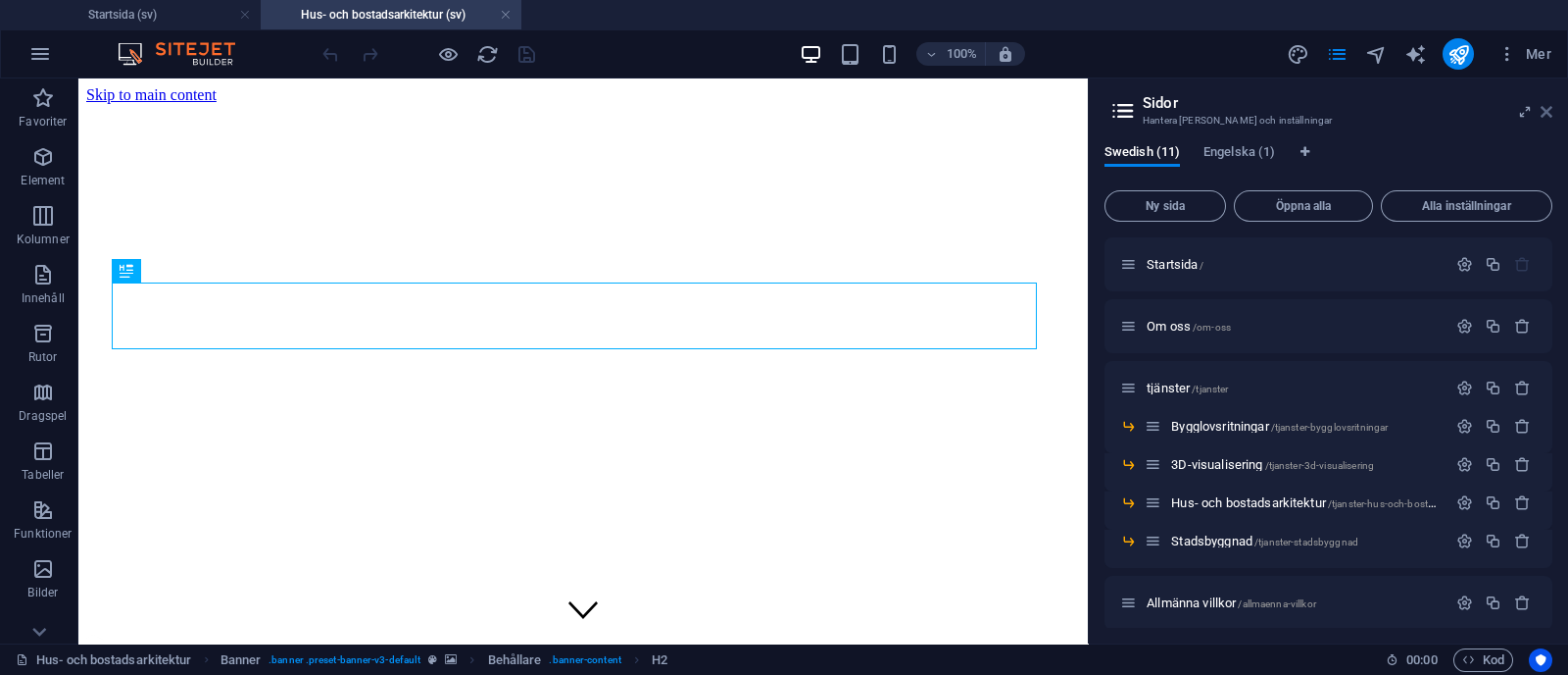
click at [1542, 115] on icon at bounding box center [1546, 112] width 12 height 16
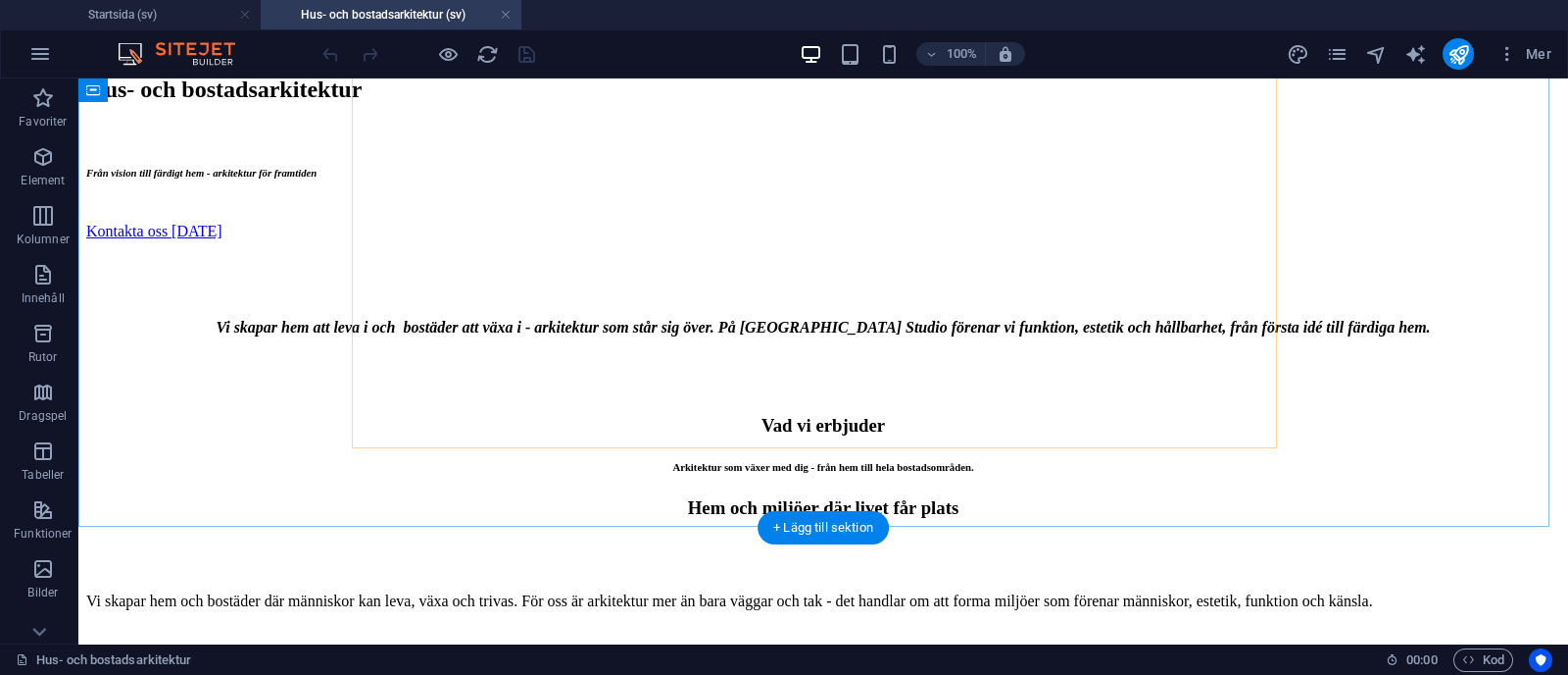
scroll to position [2778, 0]
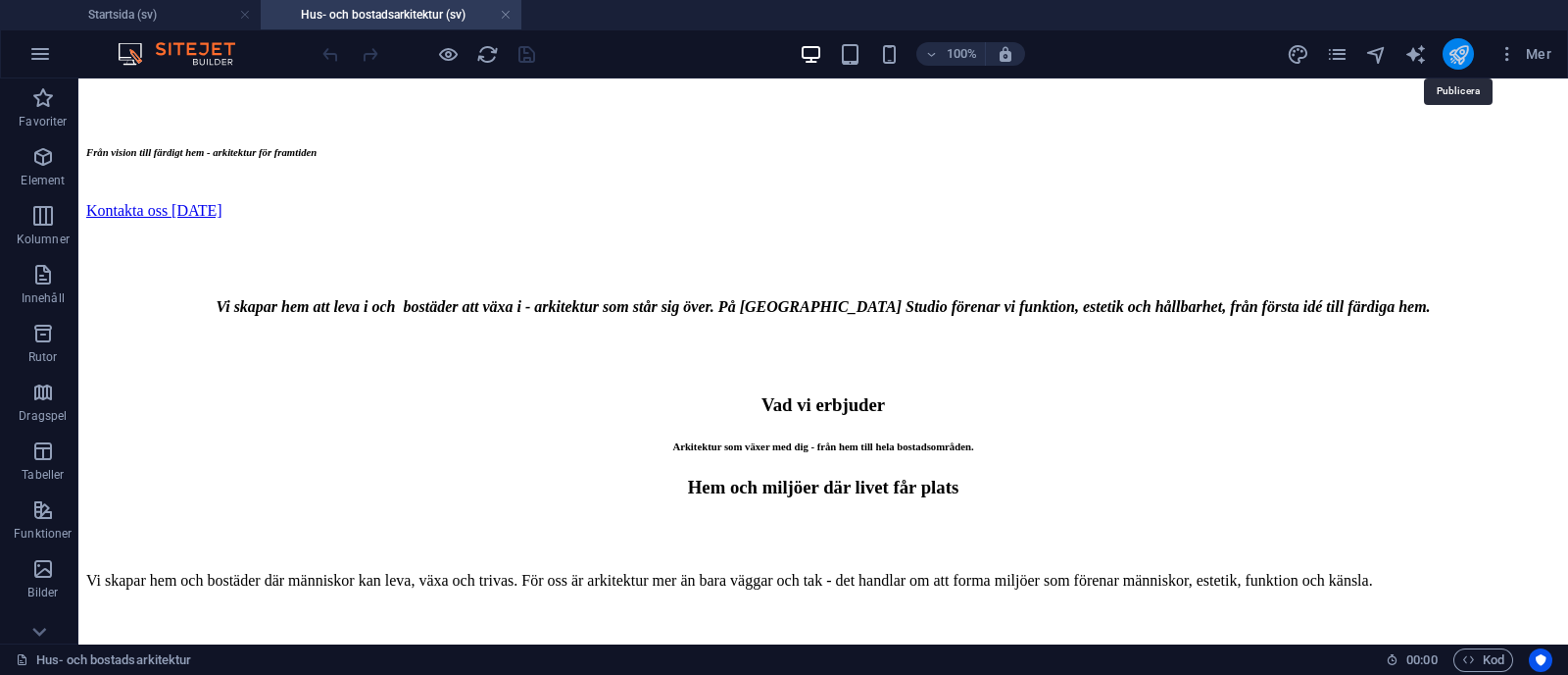
click at [1454, 59] on icon "publish" at bounding box center [1458, 54] width 23 height 23
